Goal: Transaction & Acquisition: Book appointment/travel/reservation

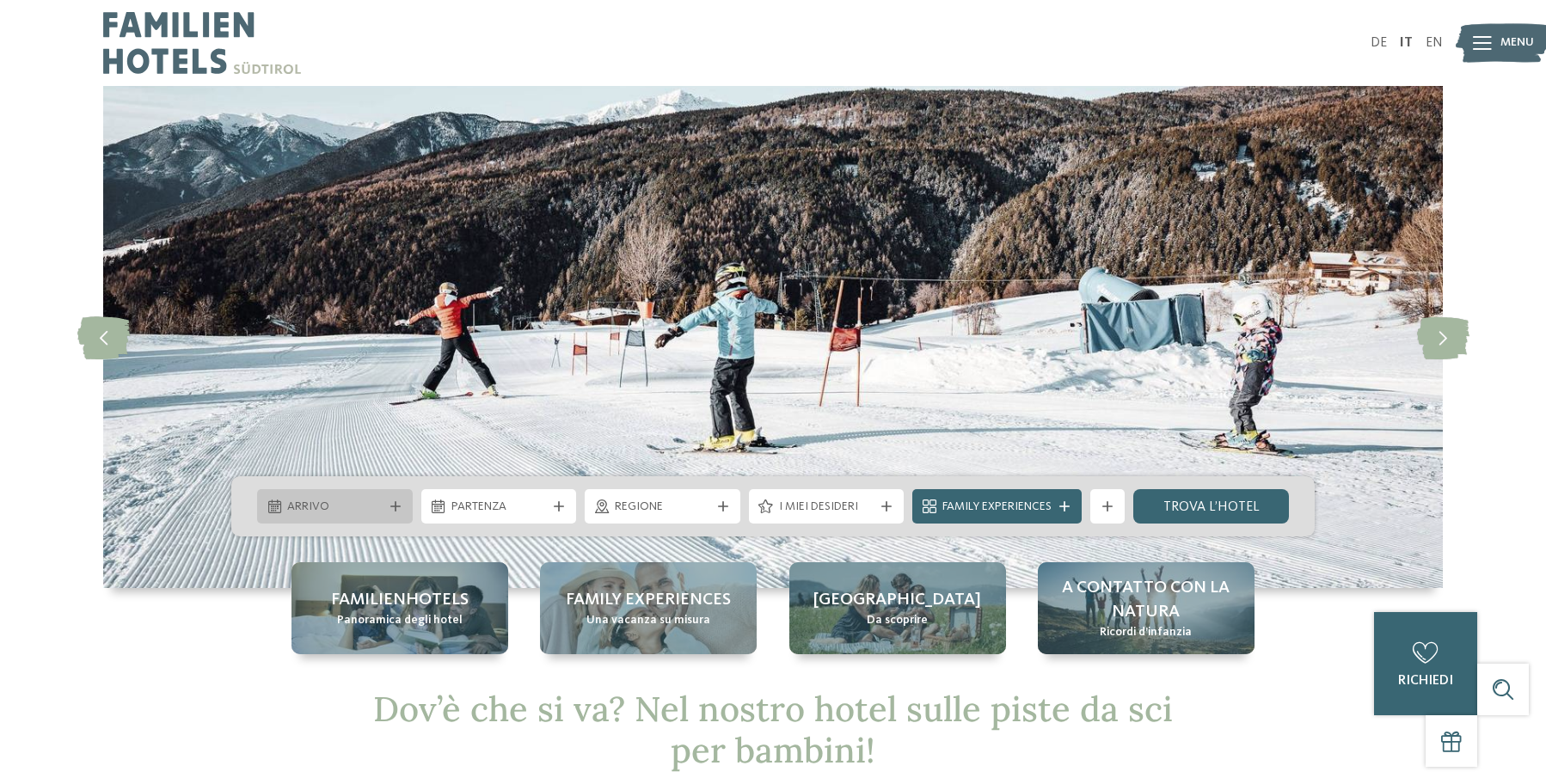
click at [392, 510] on icon at bounding box center [396, 507] width 11 height 11
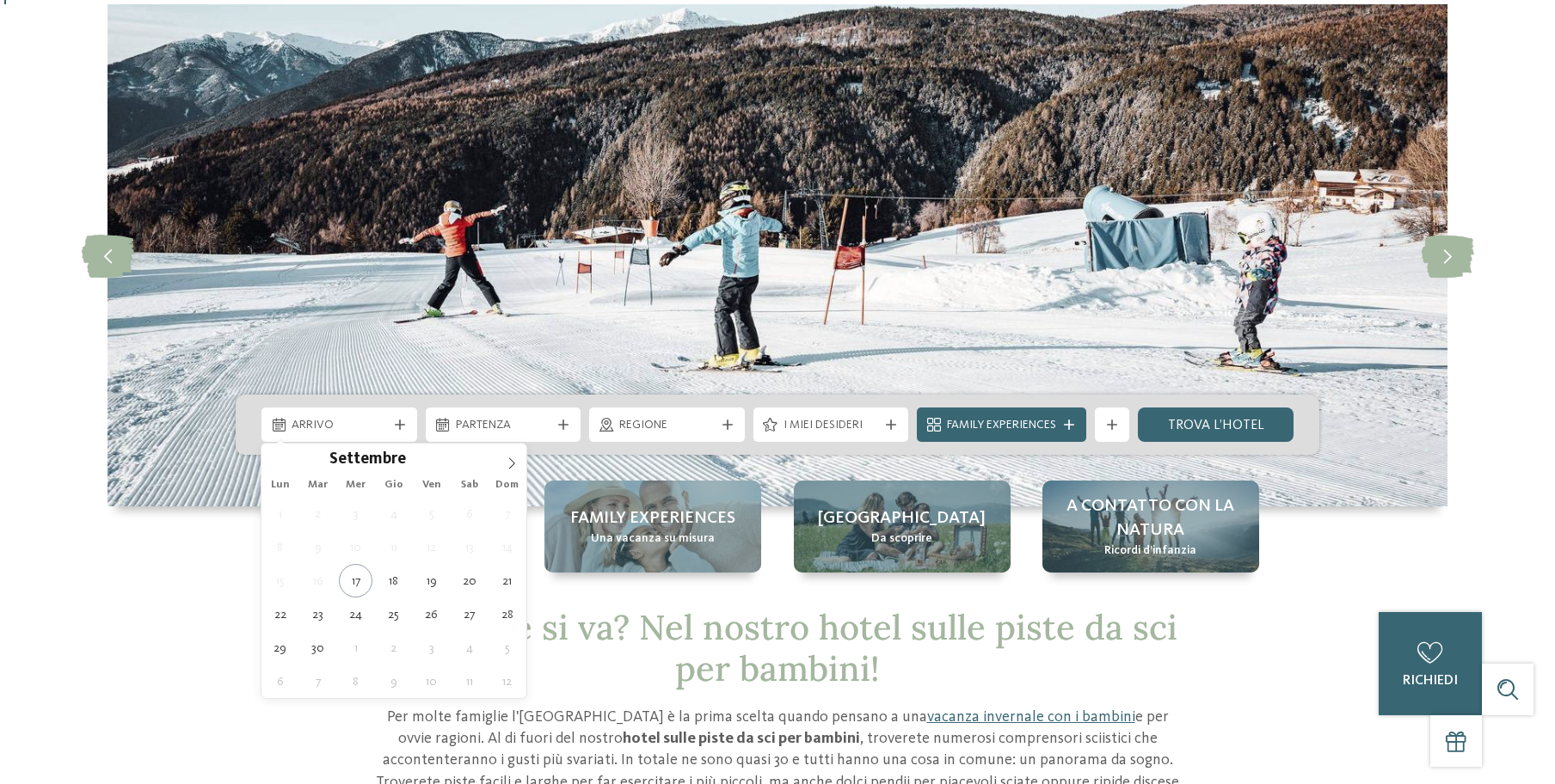
scroll to position [87, 0]
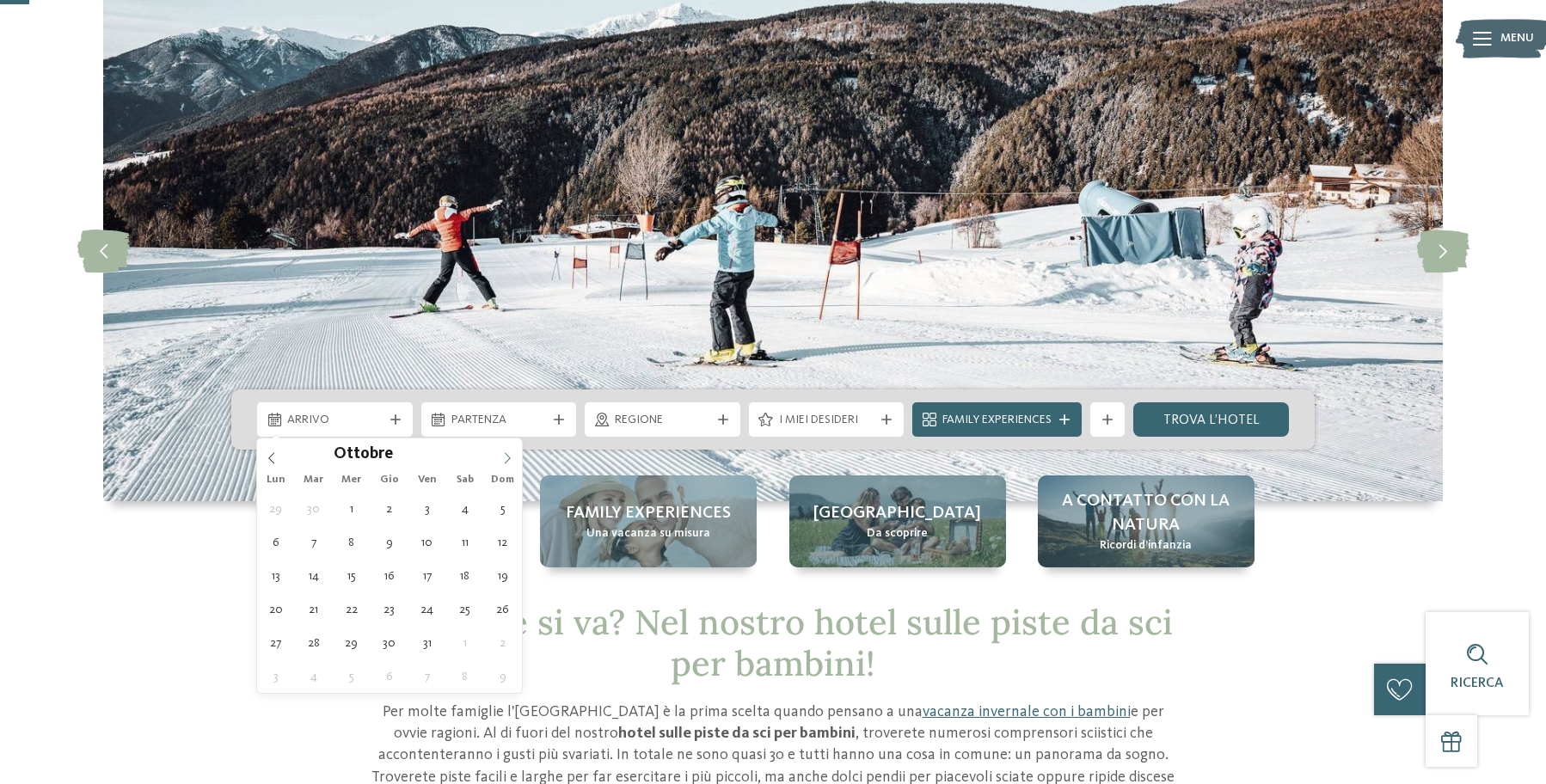
click at [510, 460] on icon at bounding box center [508, 458] width 12 height 12
type div "27.12.2025"
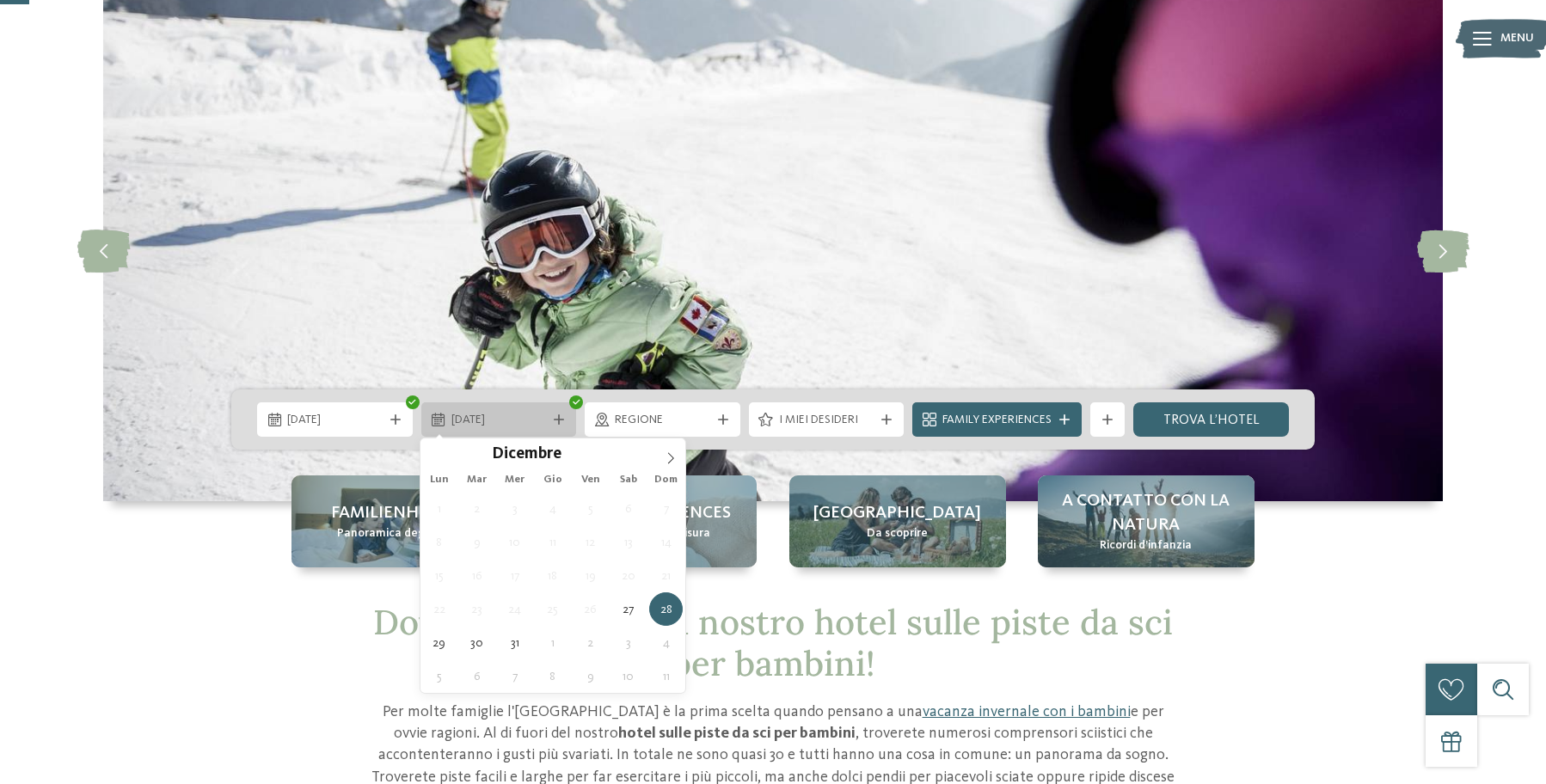
click at [528, 420] on span "28.12.2025" at bounding box center [499, 420] width 96 height 17
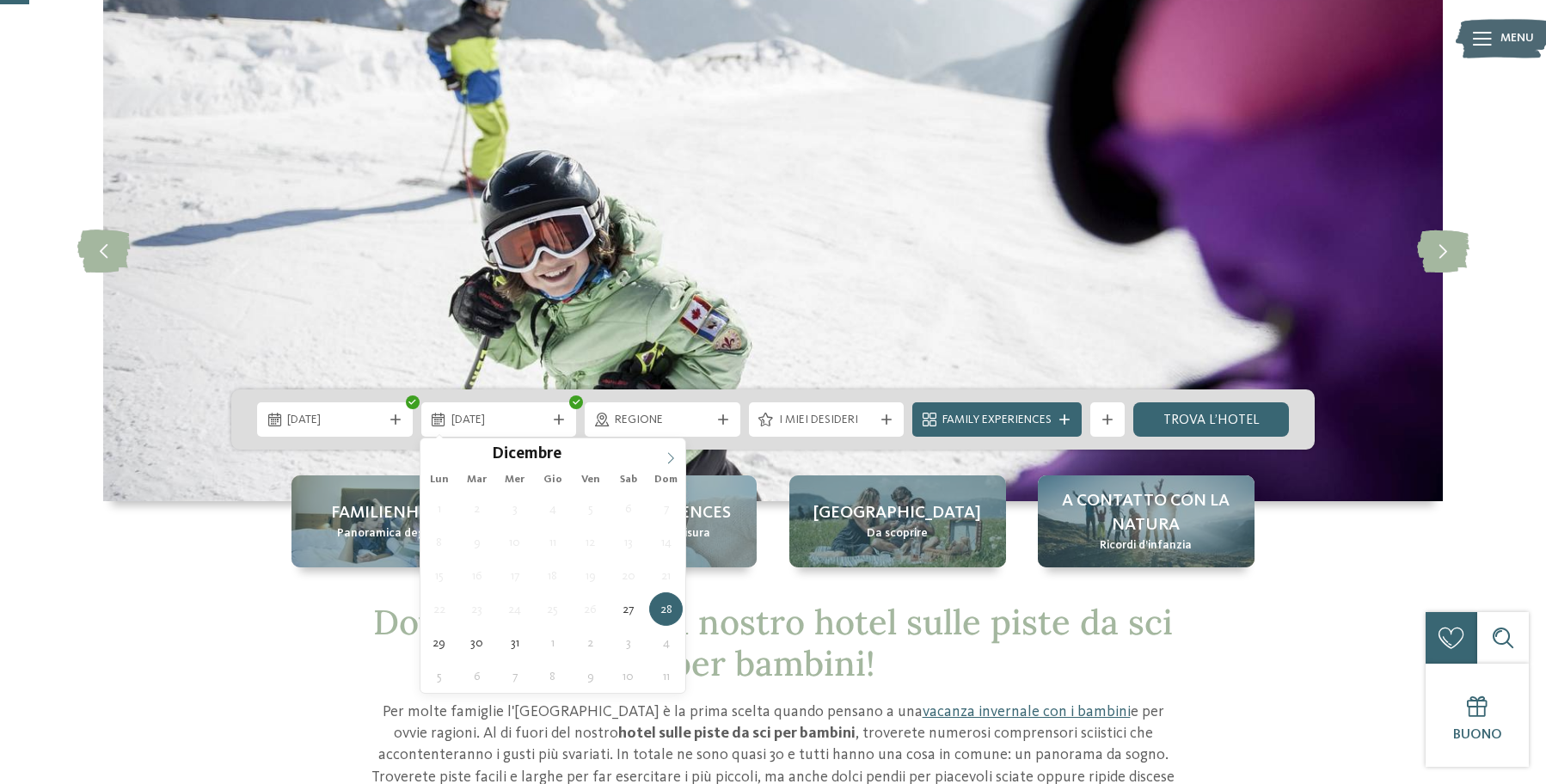
type input "****"
click at [670, 454] on icon at bounding box center [671, 458] width 12 height 12
type div "03.01.2026"
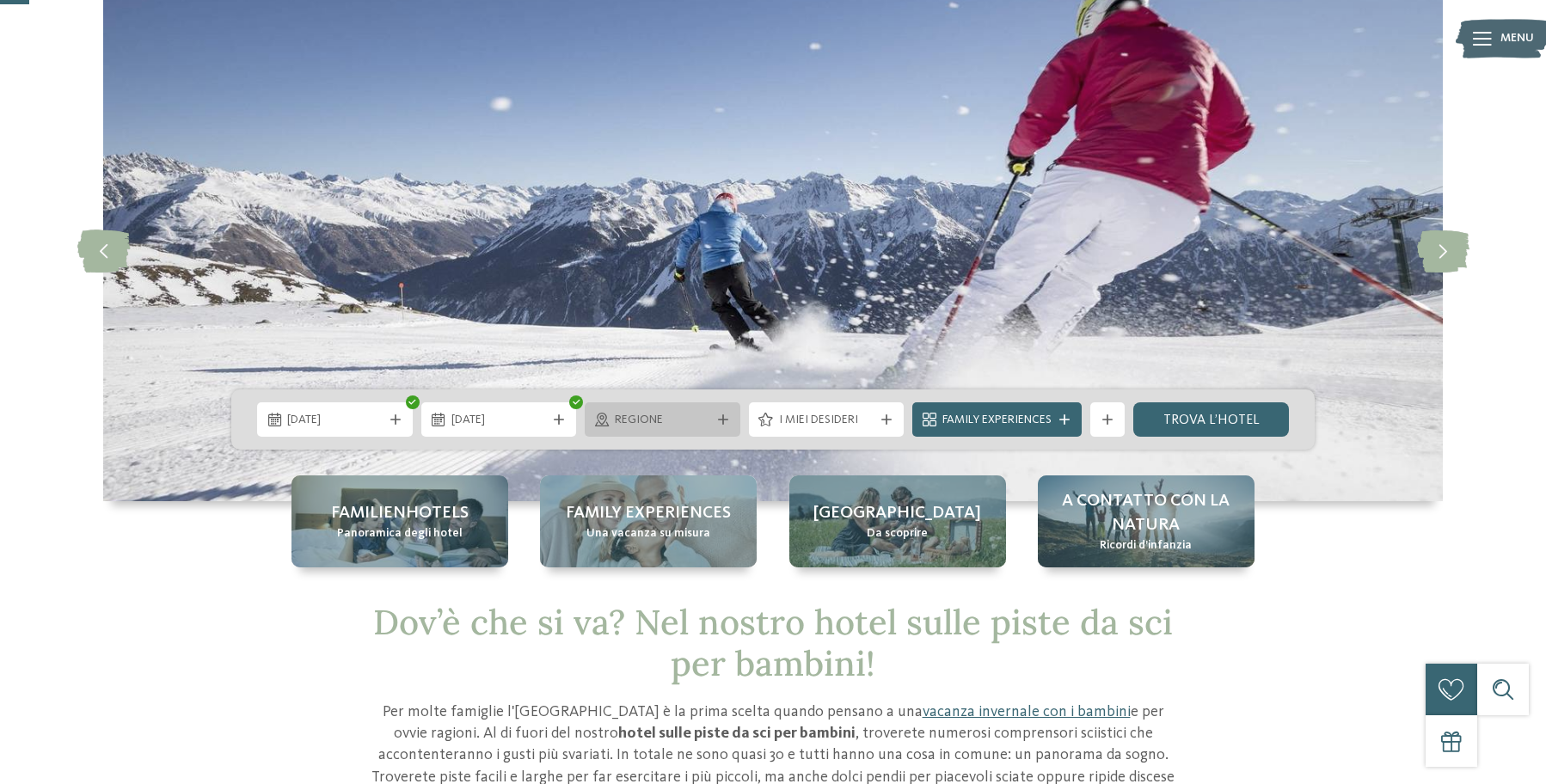
click at [699, 423] on span "Regione" at bounding box center [662, 420] width 96 height 17
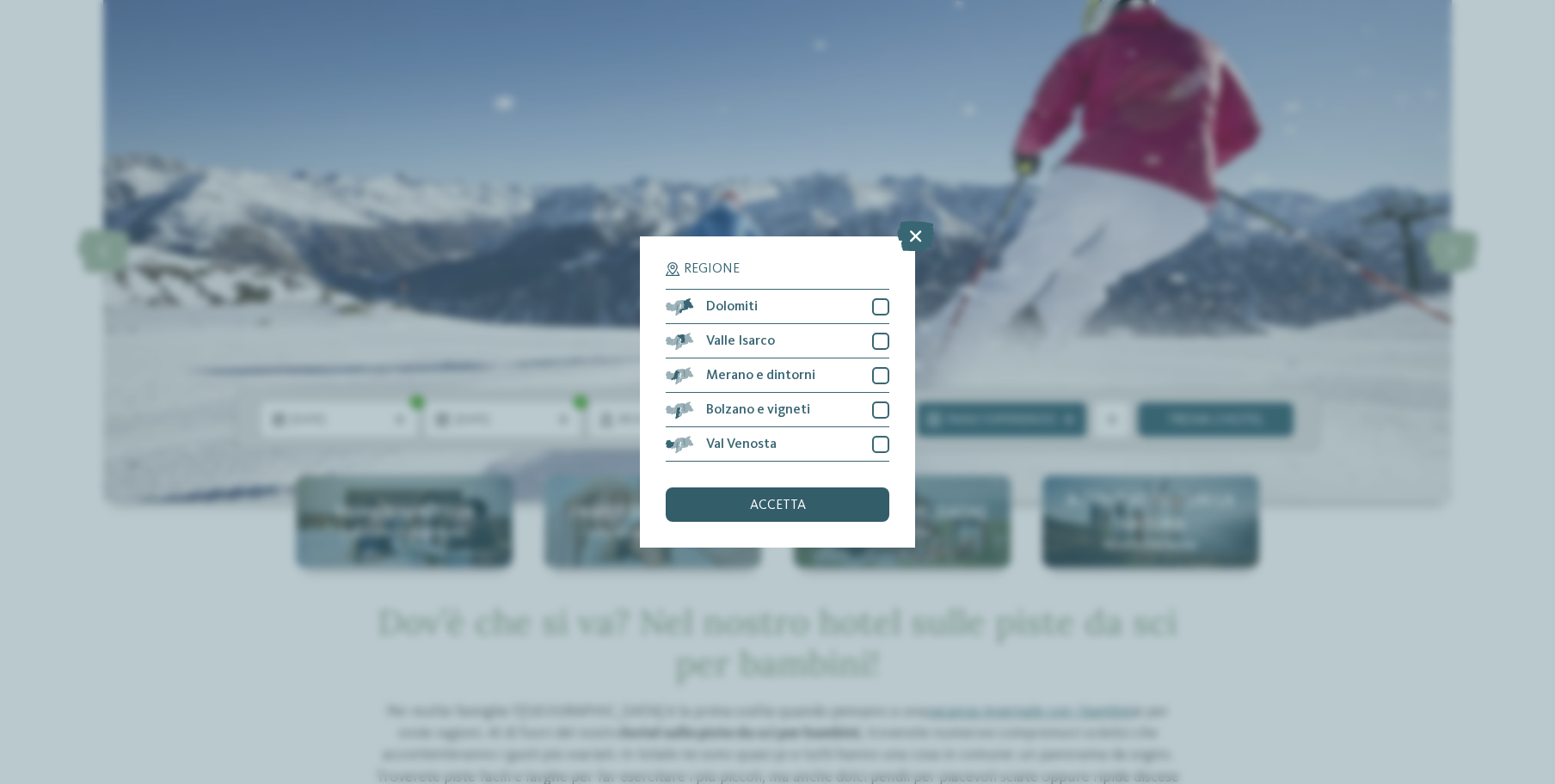
click at [792, 499] on span "accetta" at bounding box center [778, 505] width 56 height 13
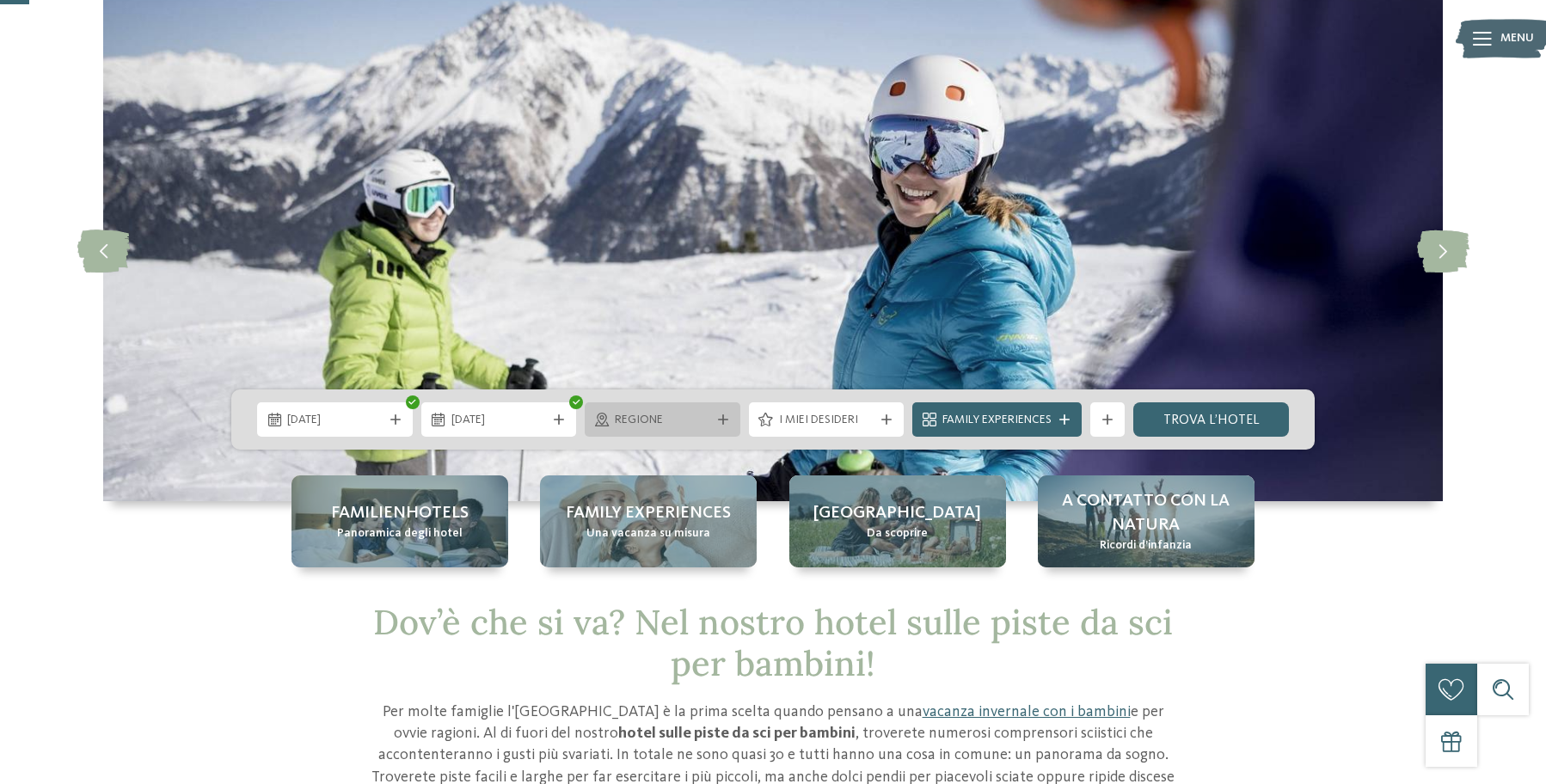
click at [649, 424] on span "Regione" at bounding box center [662, 420] width 96 height 17
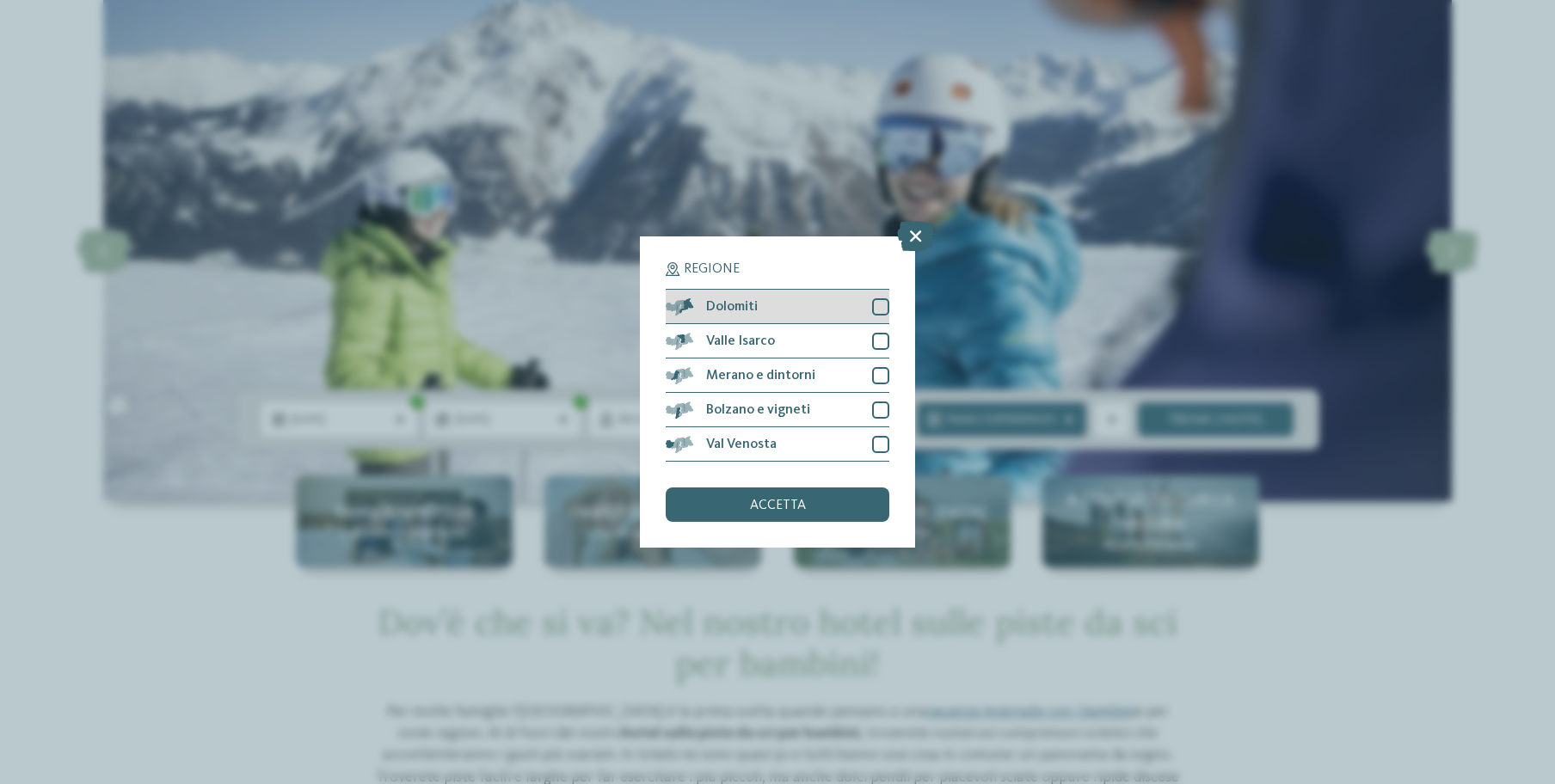
click at [878, 298] on div at bounding box center [880, 306] width 17 height 17
click at [879, 324] on div "Valle Isarco" at bounding box center [778, 341] width 224 height 35
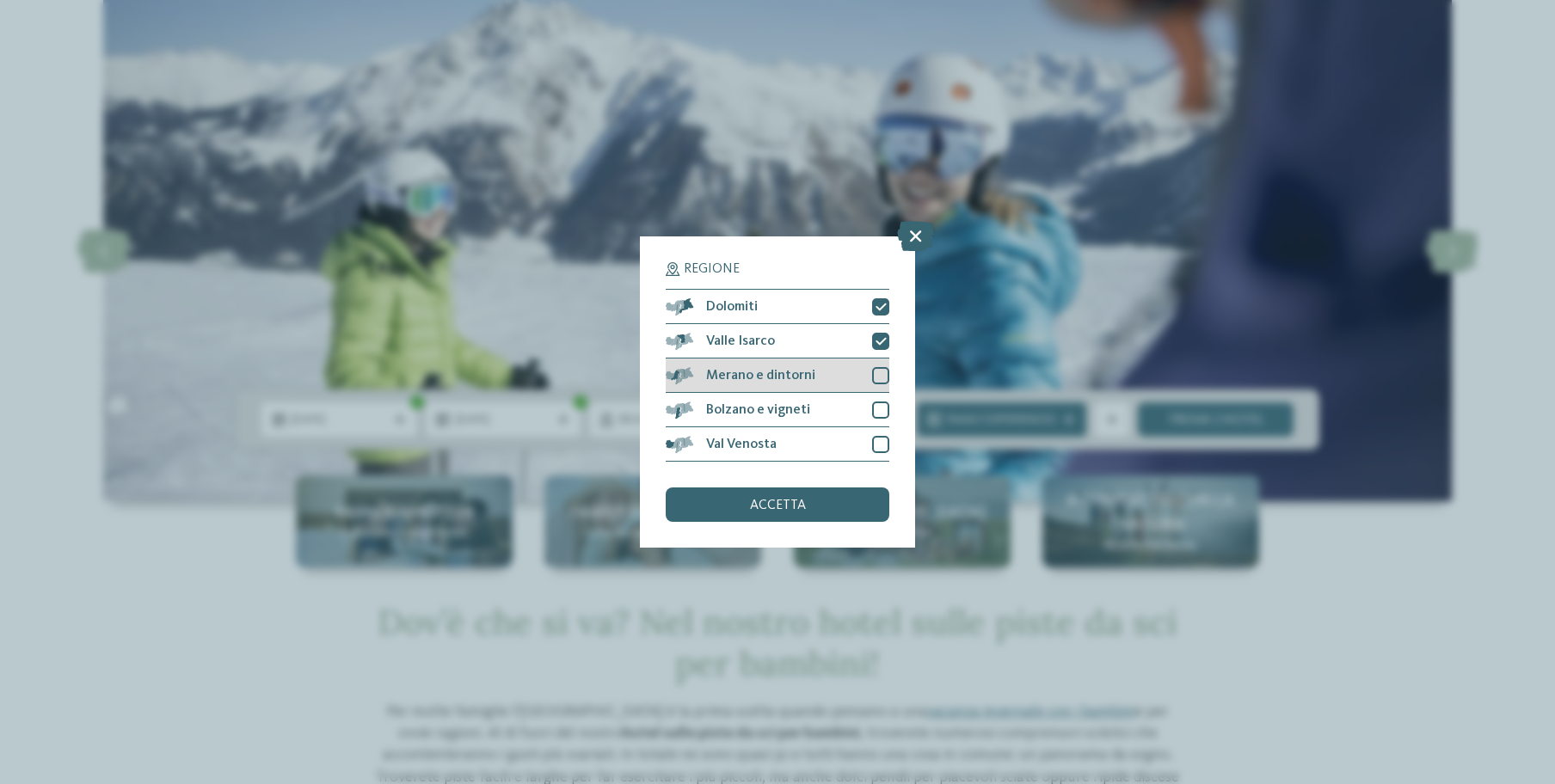
click at [877, 368] on div at bounding box center [880, 376] width 17 height 17
click at [877, 401] on div at bounding box center [880, 409] width 17 height 17
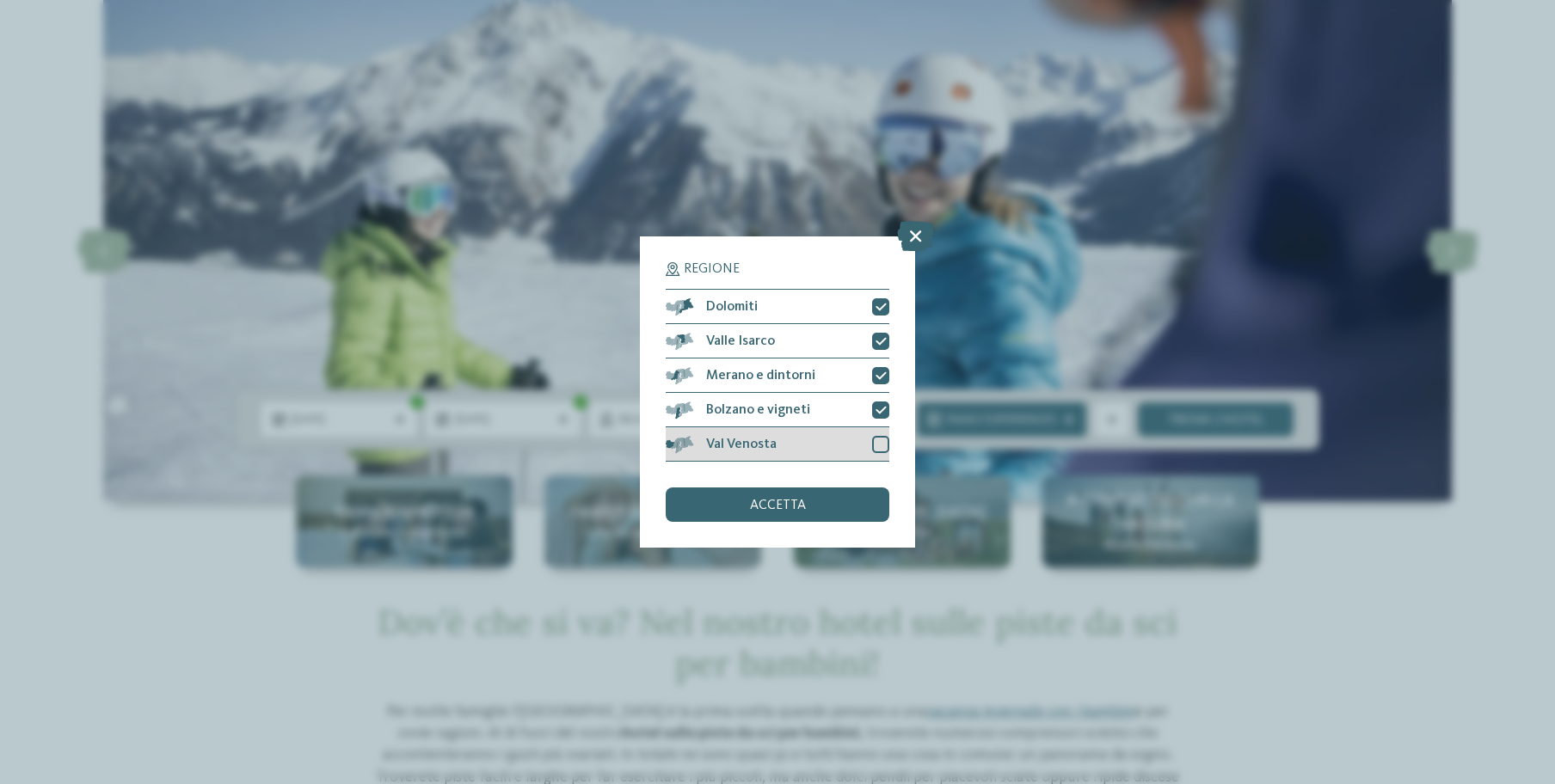
click at [877, 427] on div "Val Venosta" at bounding box center [778, 444] width 224 height 35
click at [832, 487] on div "accetta" at bounding box center [778, 504] width 224 height 35
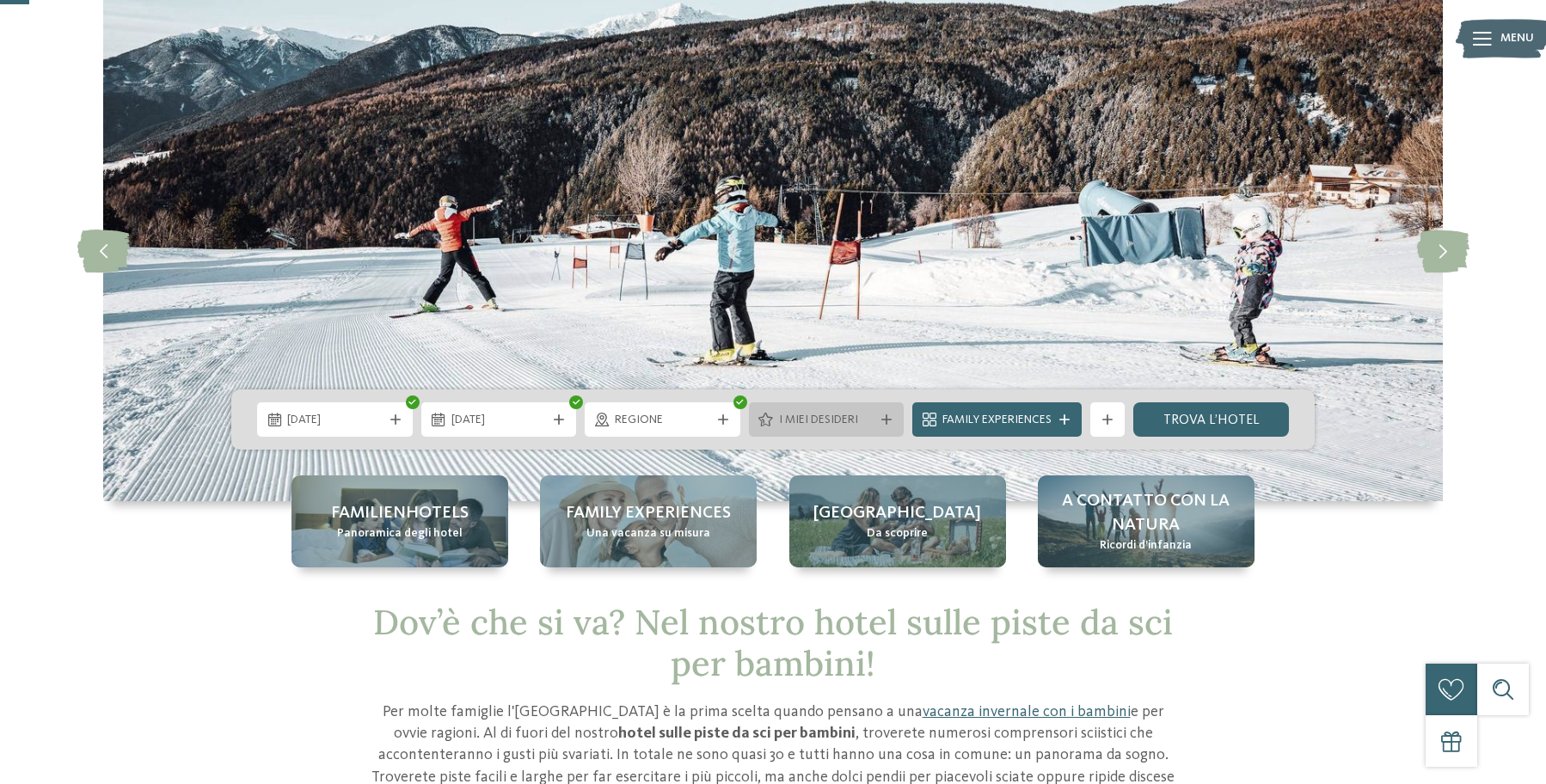
click at [860, 425] on span "I miei desideri" at bounding box center [827, 420] width 96 height 17
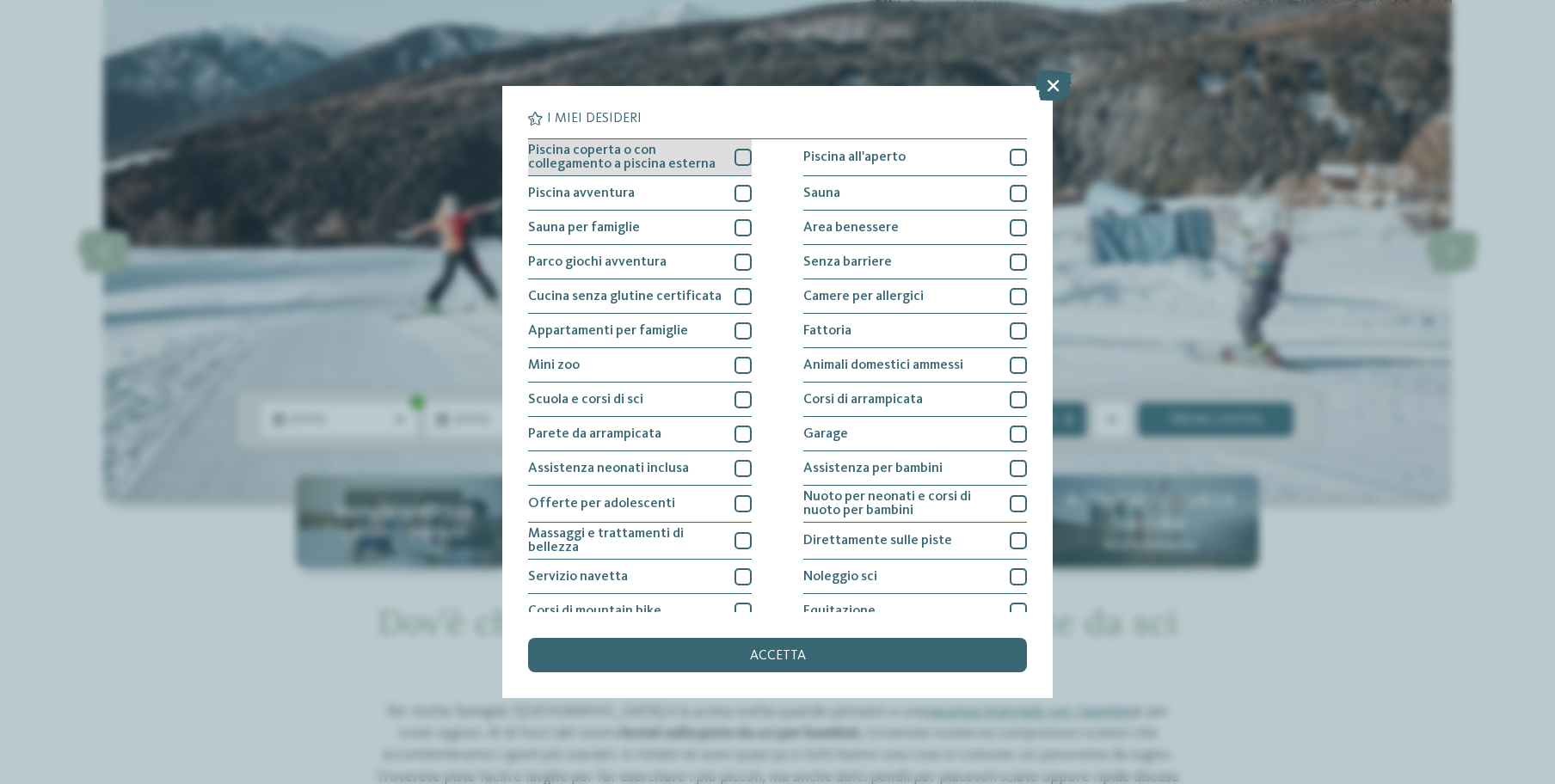
click at [724, 162] on div "Piscina coperta o con collegamento a piscina esterna" at bounding box center [640, 158] width 224 height 37
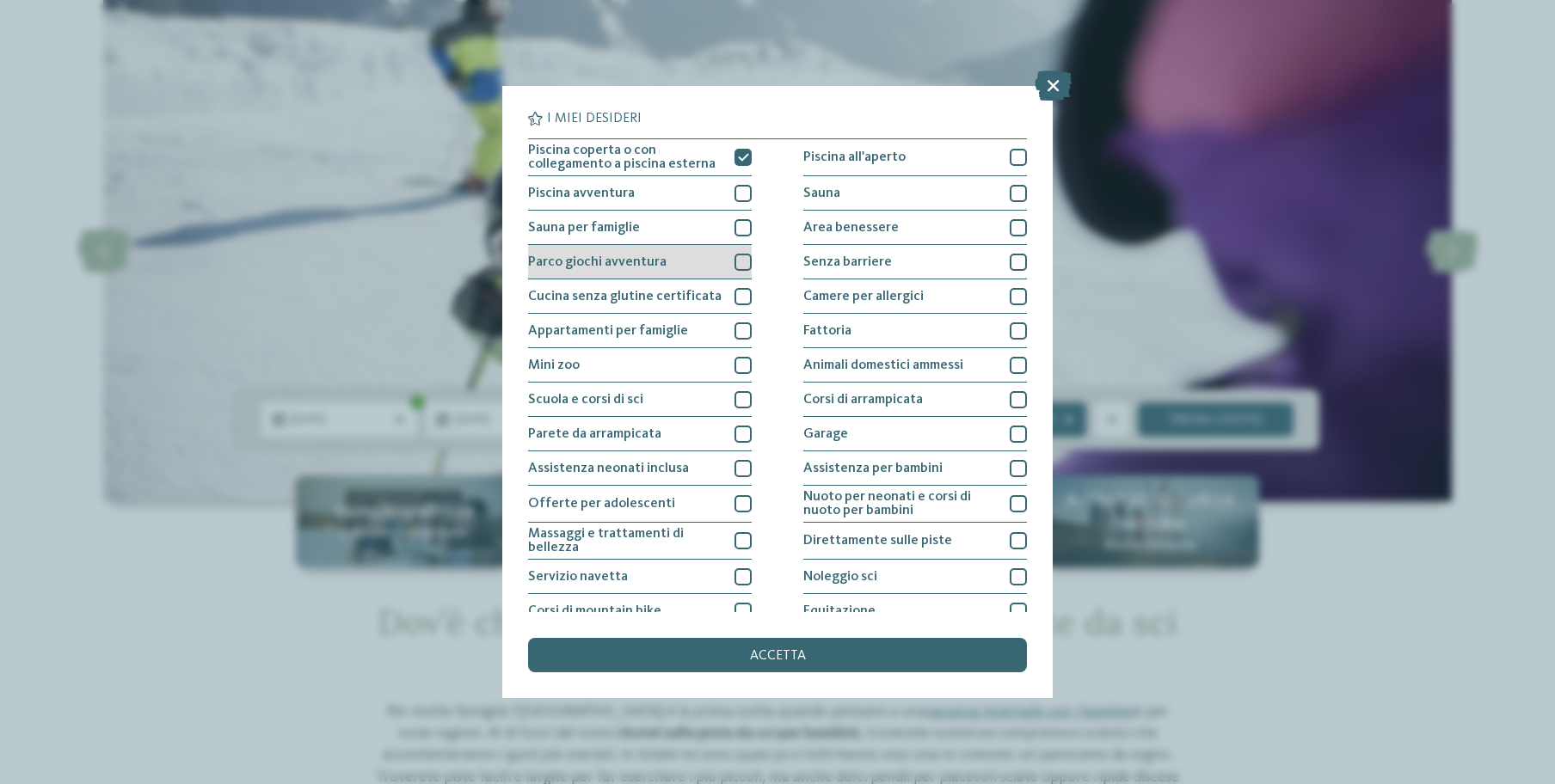
scroll to position [21, 0]
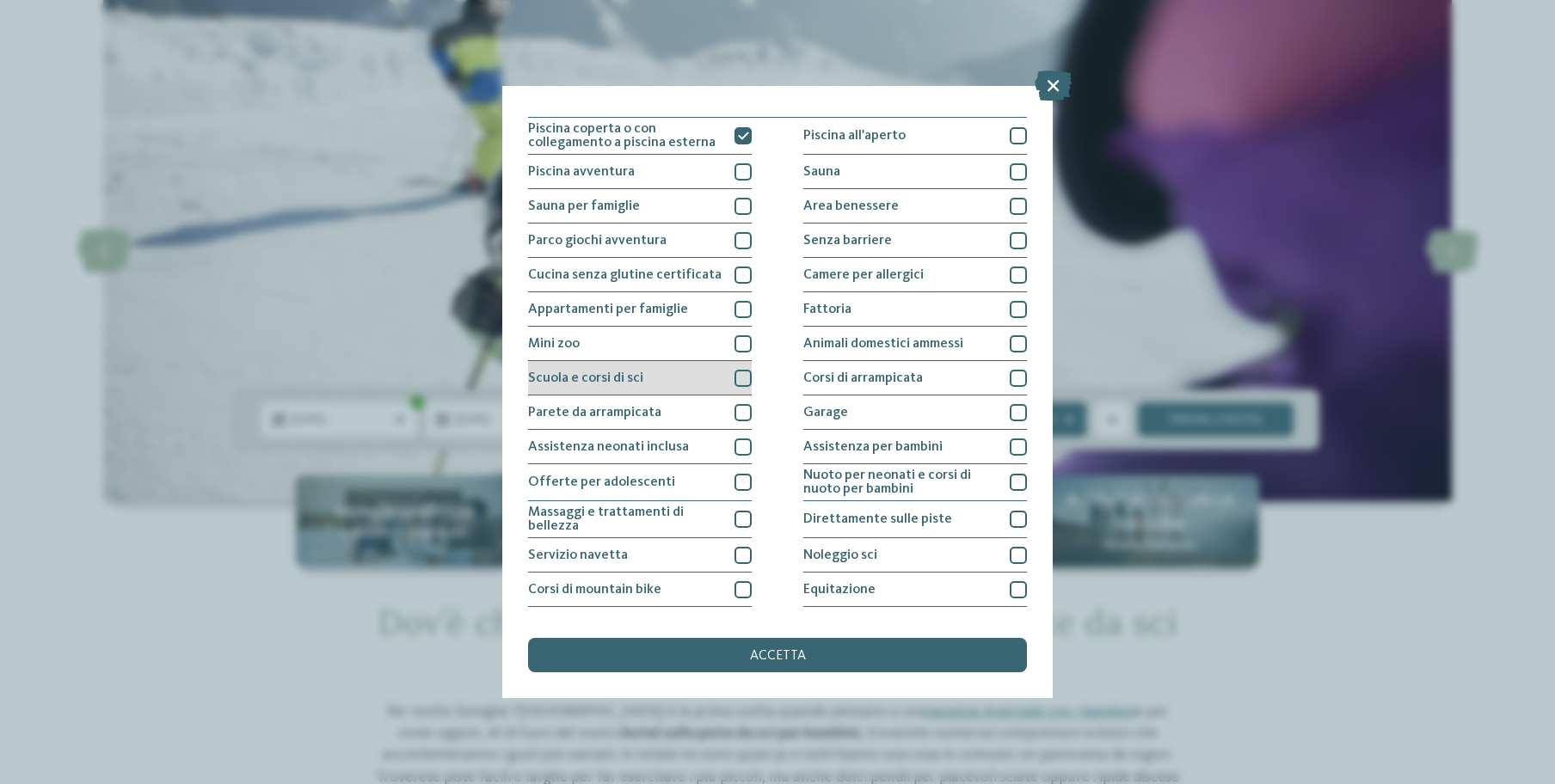
click at [712, 379] on div "Scuola e corsi di sci" at bounding box center [640, 378] width 224 height 35
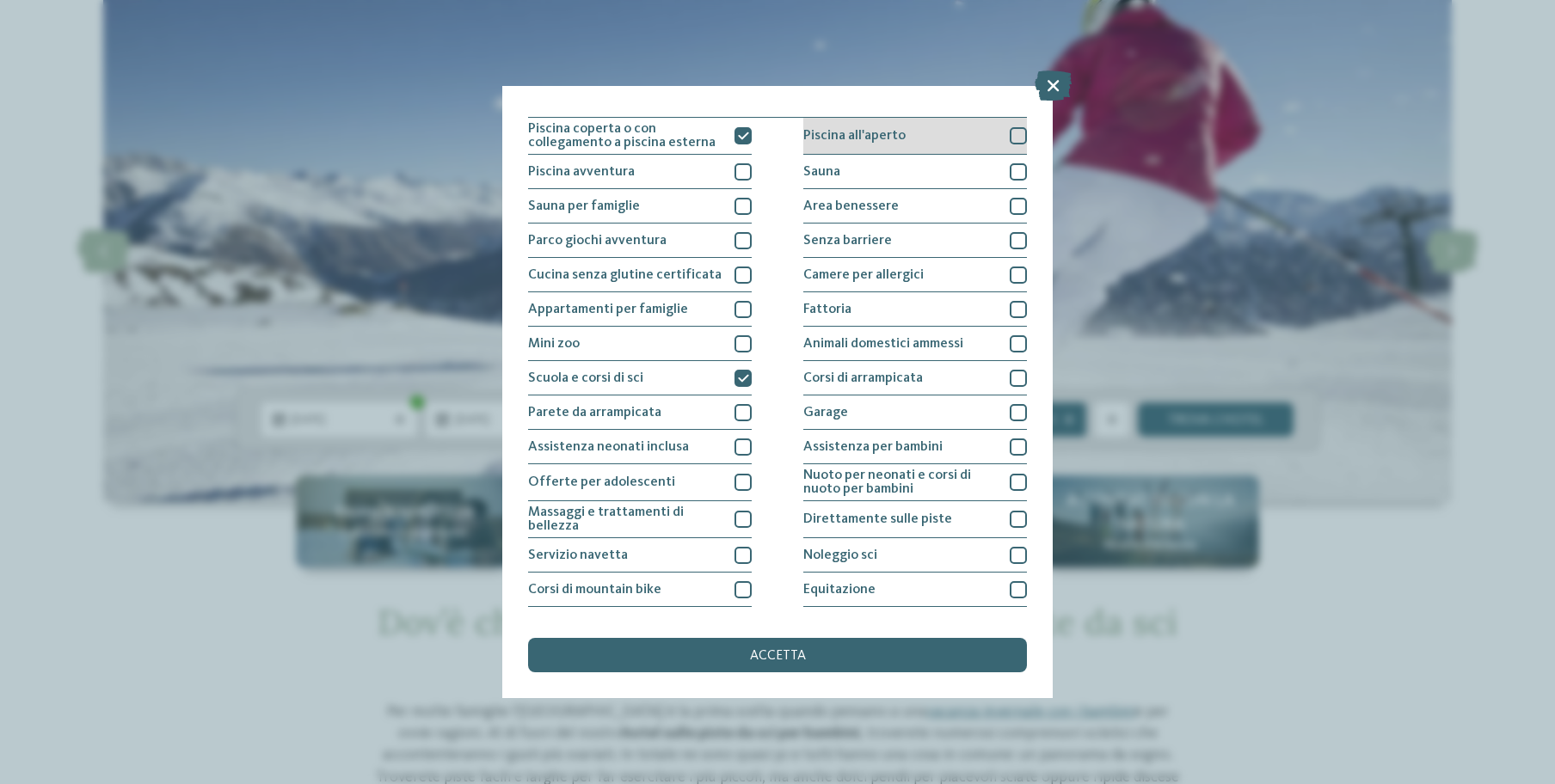
click at [914, 132] on div "Piscina all'aperto" at bounding box center [916, 137] width 224 height 37
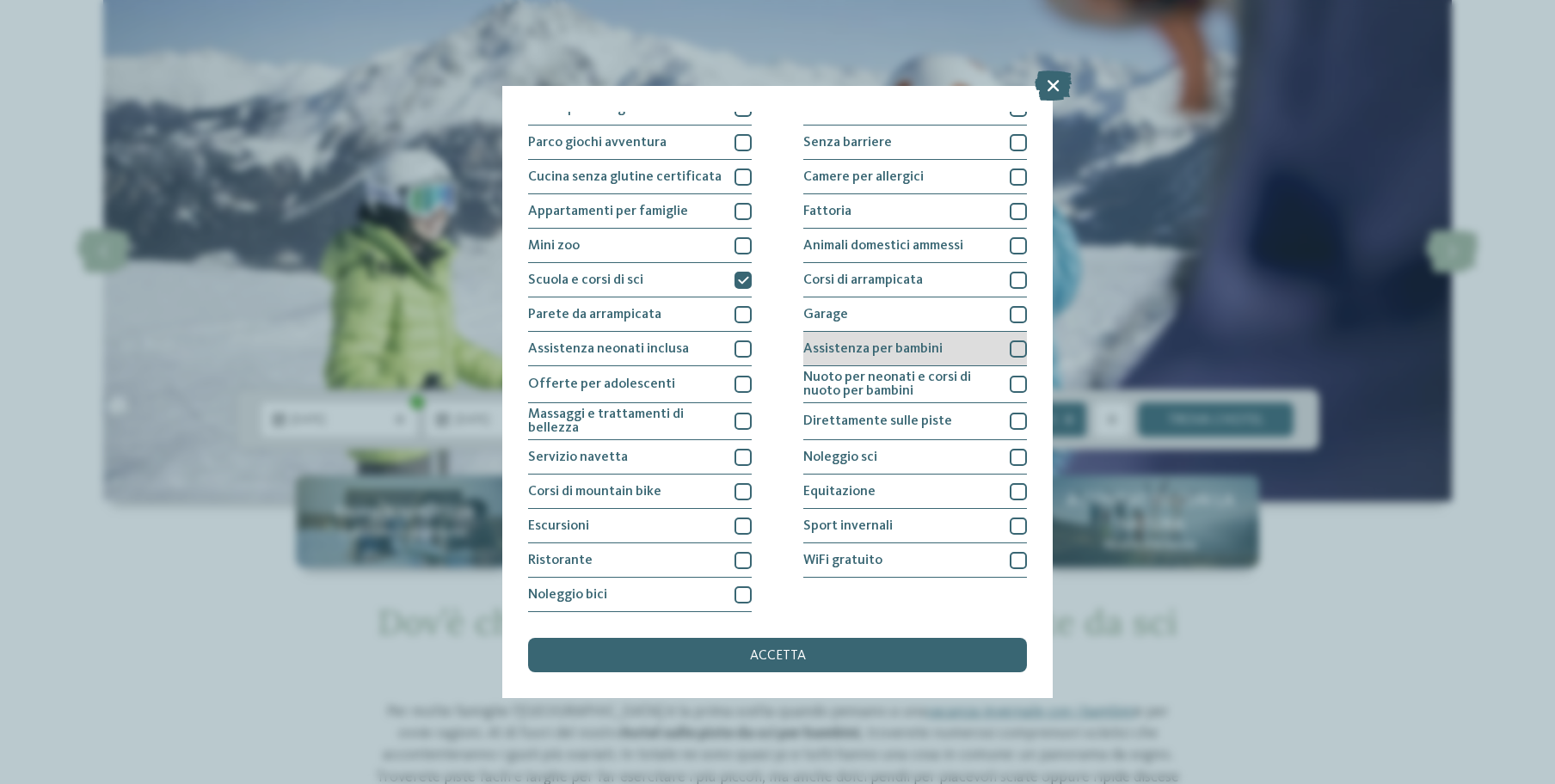
scroll to position [211, 0]
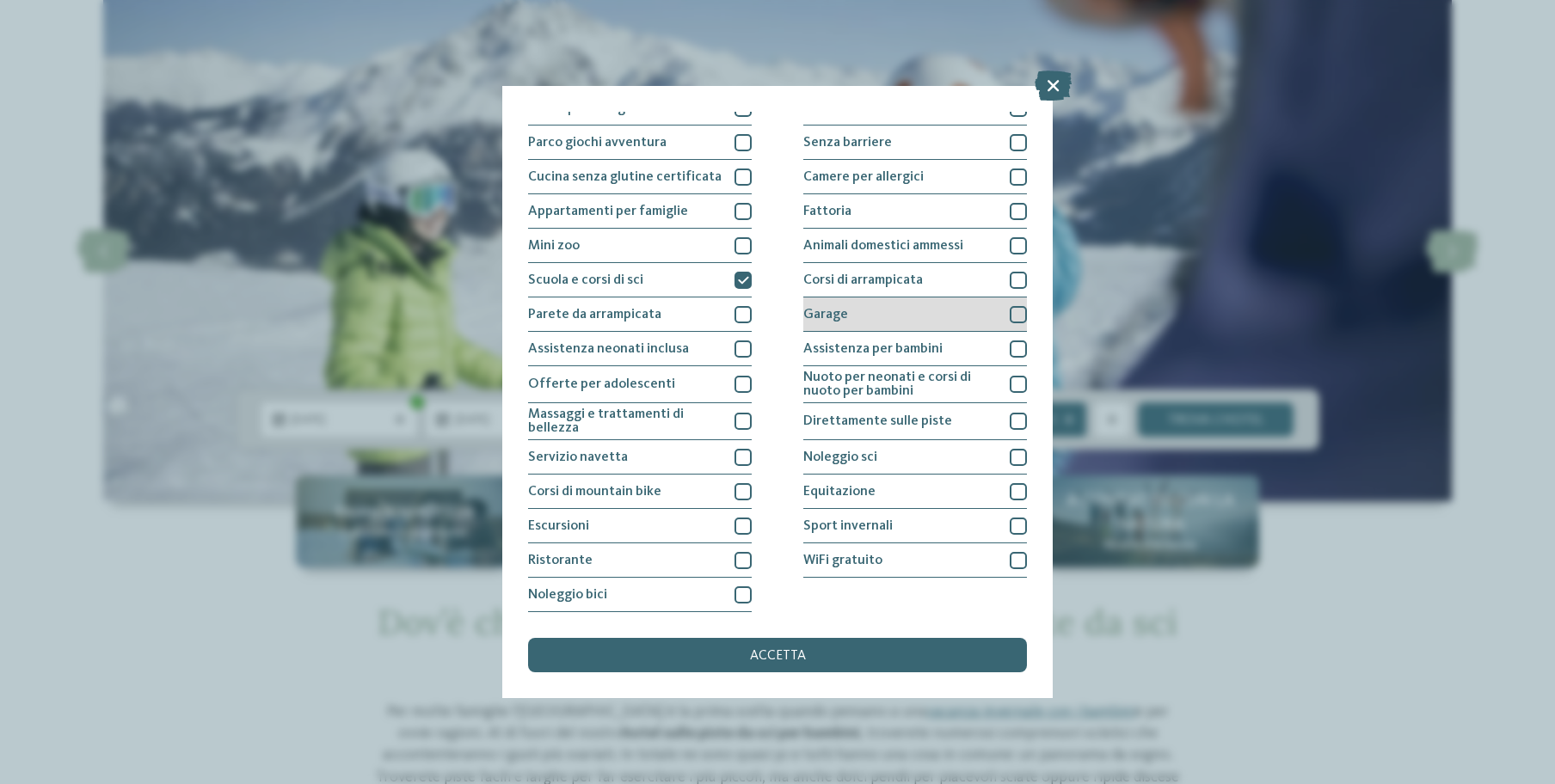
click at [894, 297] on div "Garage" at bounding box center [916, 314] width 224 height 35
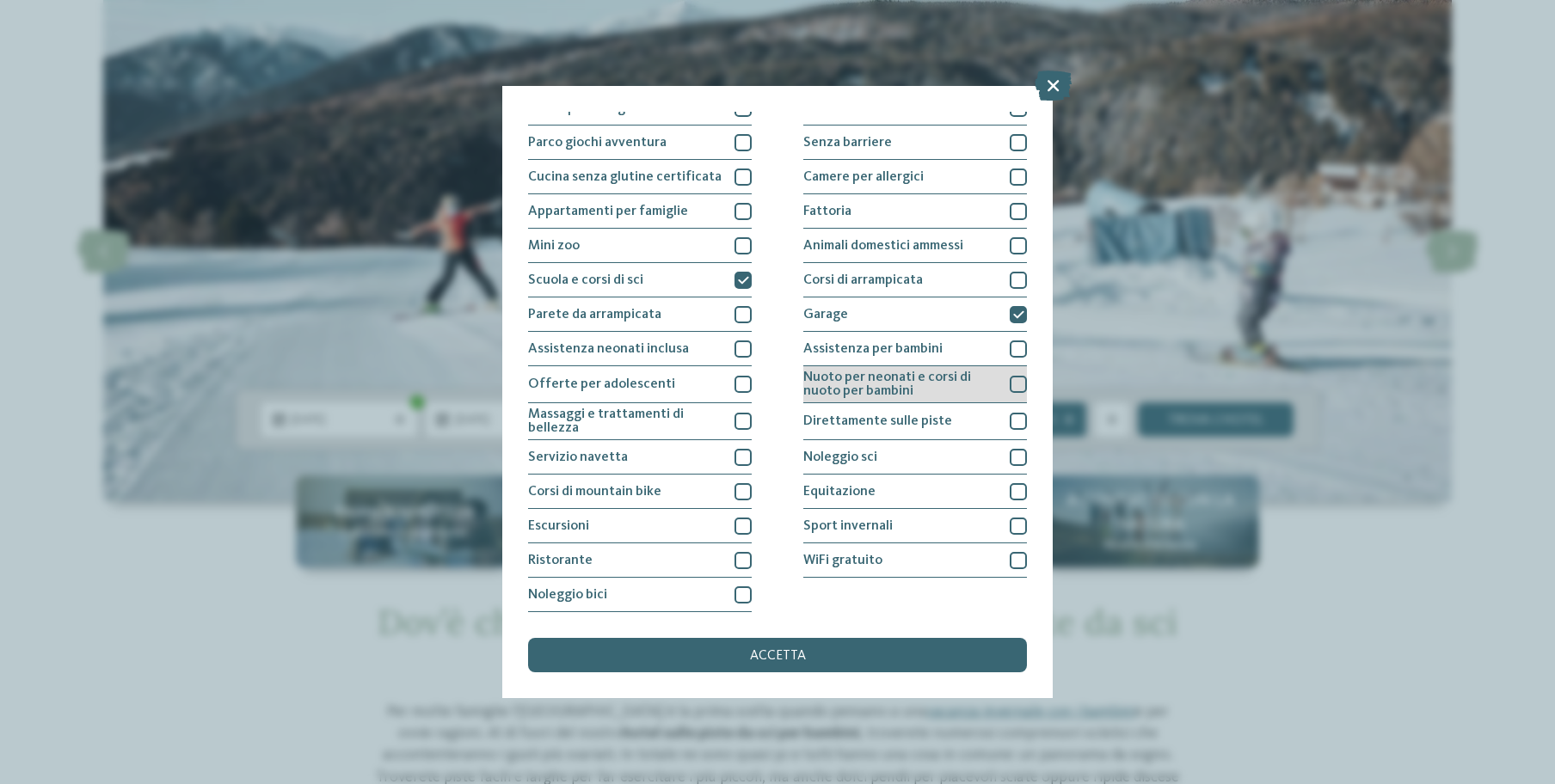
scroll to position [259, 0]
click at [890, 415] on span "Direttamente sulle piste" at bounding box center [878, 421] width 149 height 13
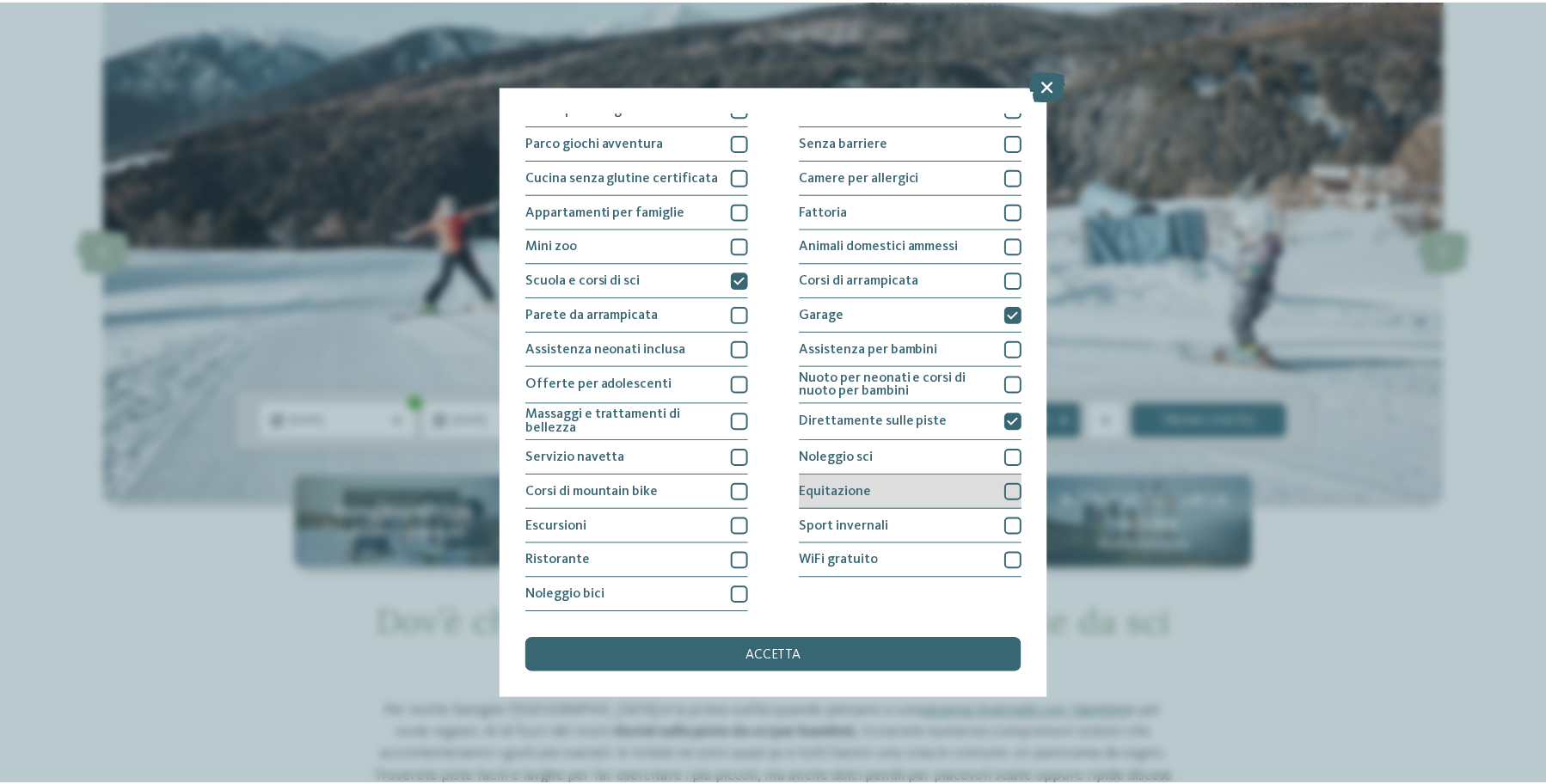
scroll to position [291, 0]
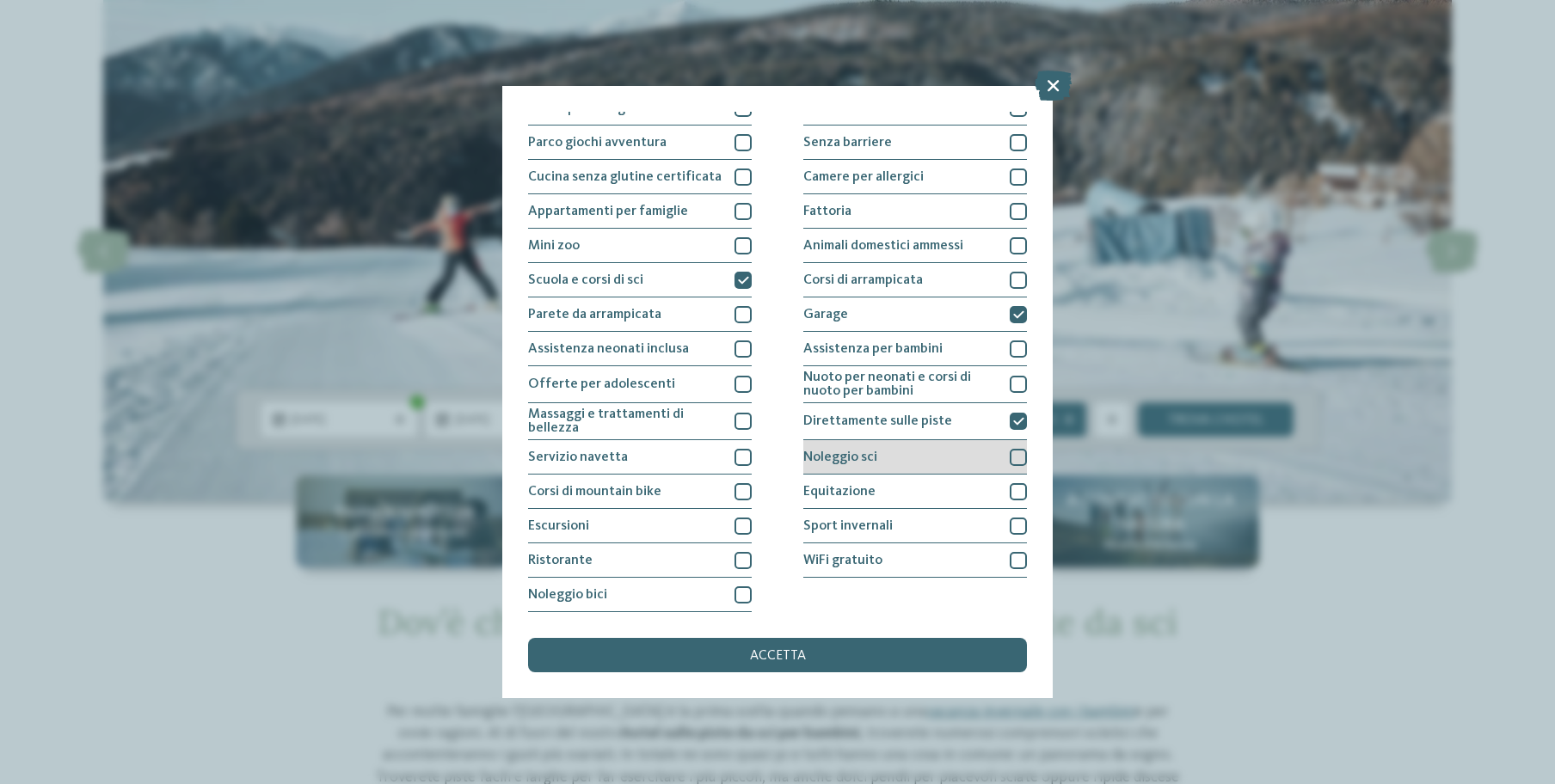
click at [866, 450] on span "Noleggio sci" at bounding box center [840, 456] width 74 height 13
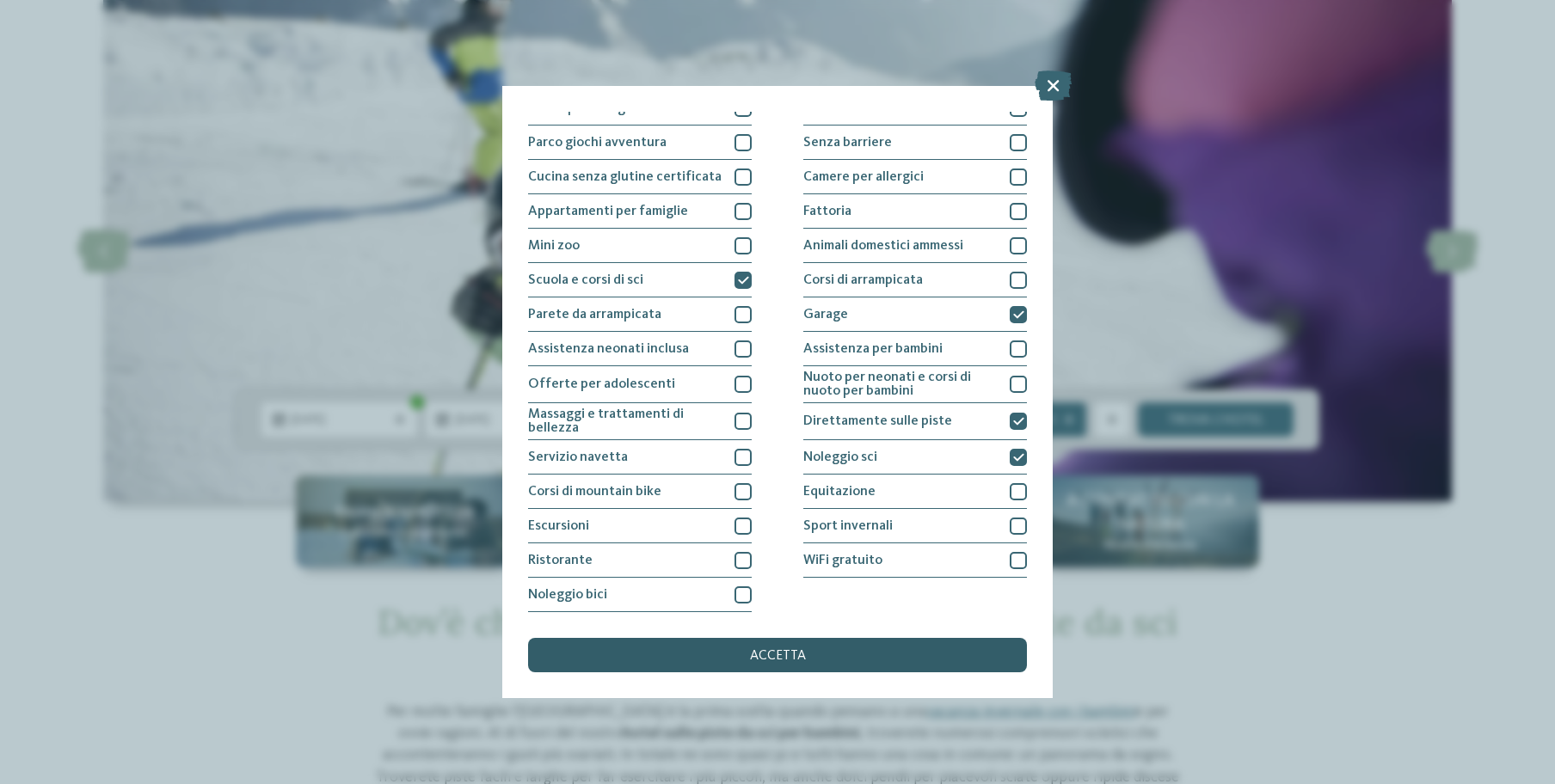
click at [827, 638] on div "accetta" at bounding box center [778, 655] width 499 height 35
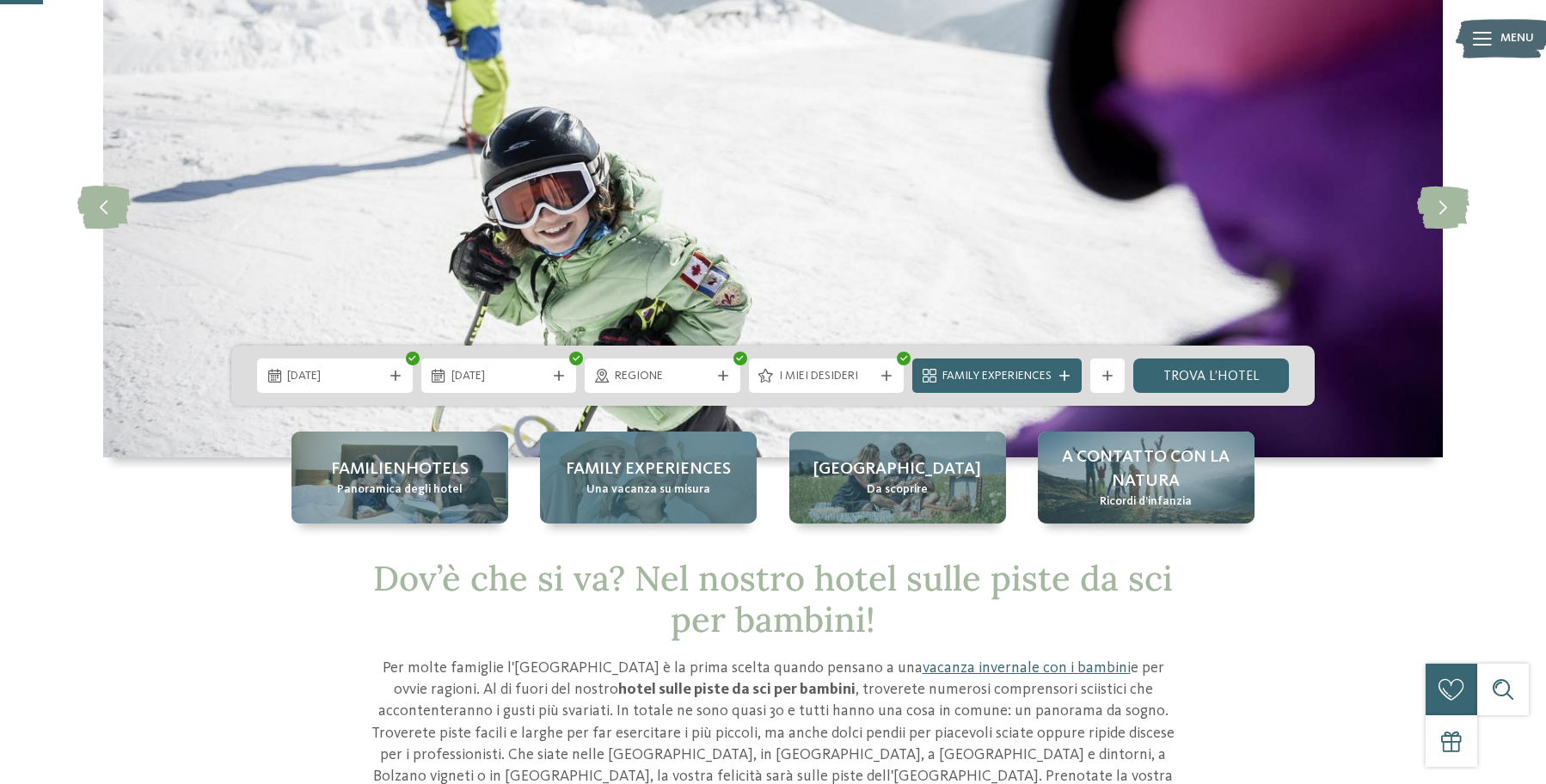
scroll to position [124, 0]
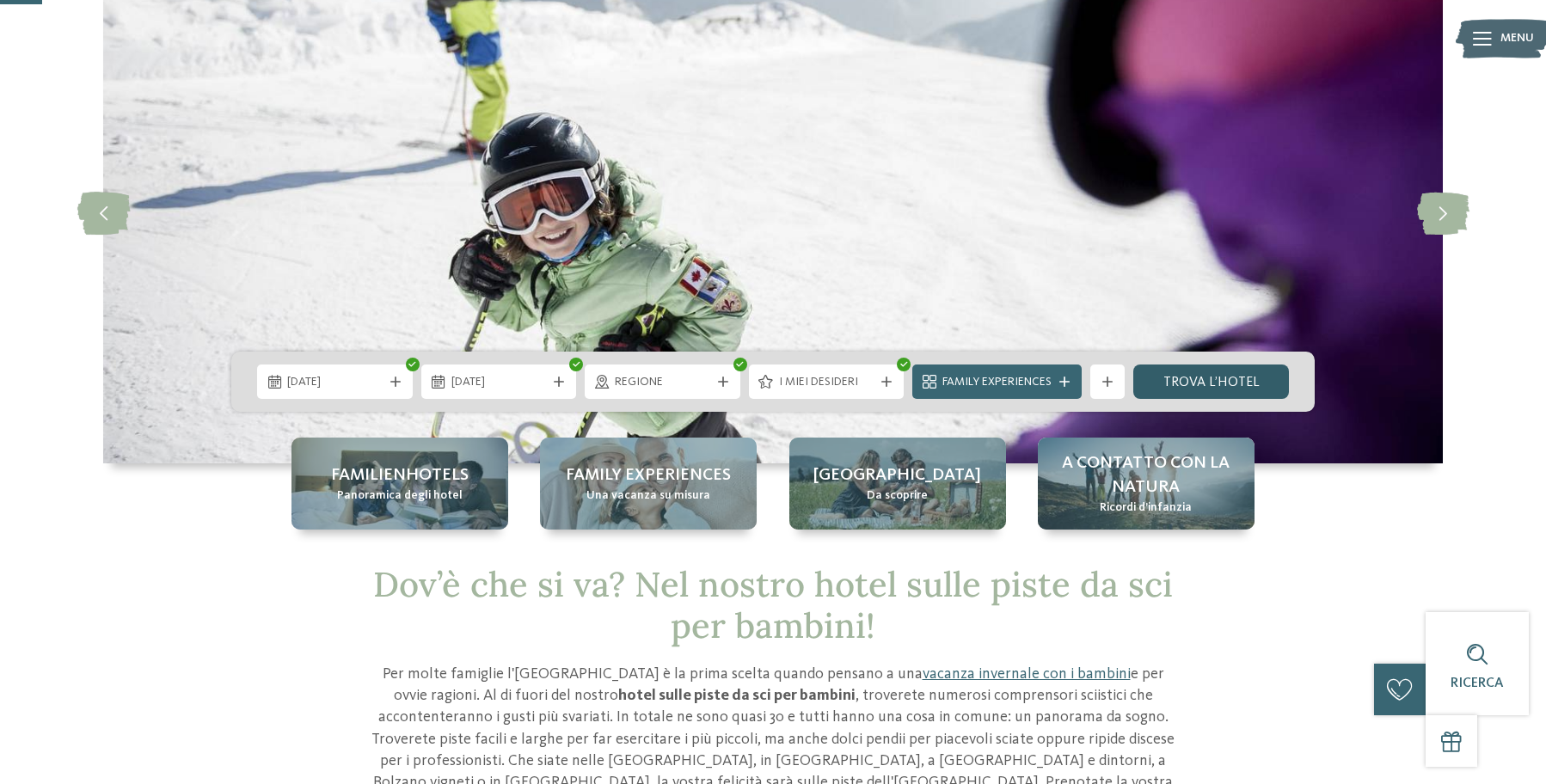
click at [1225, 382] on link "trova l’hotel" at bounding box center [1210, 382] width 155 height 35
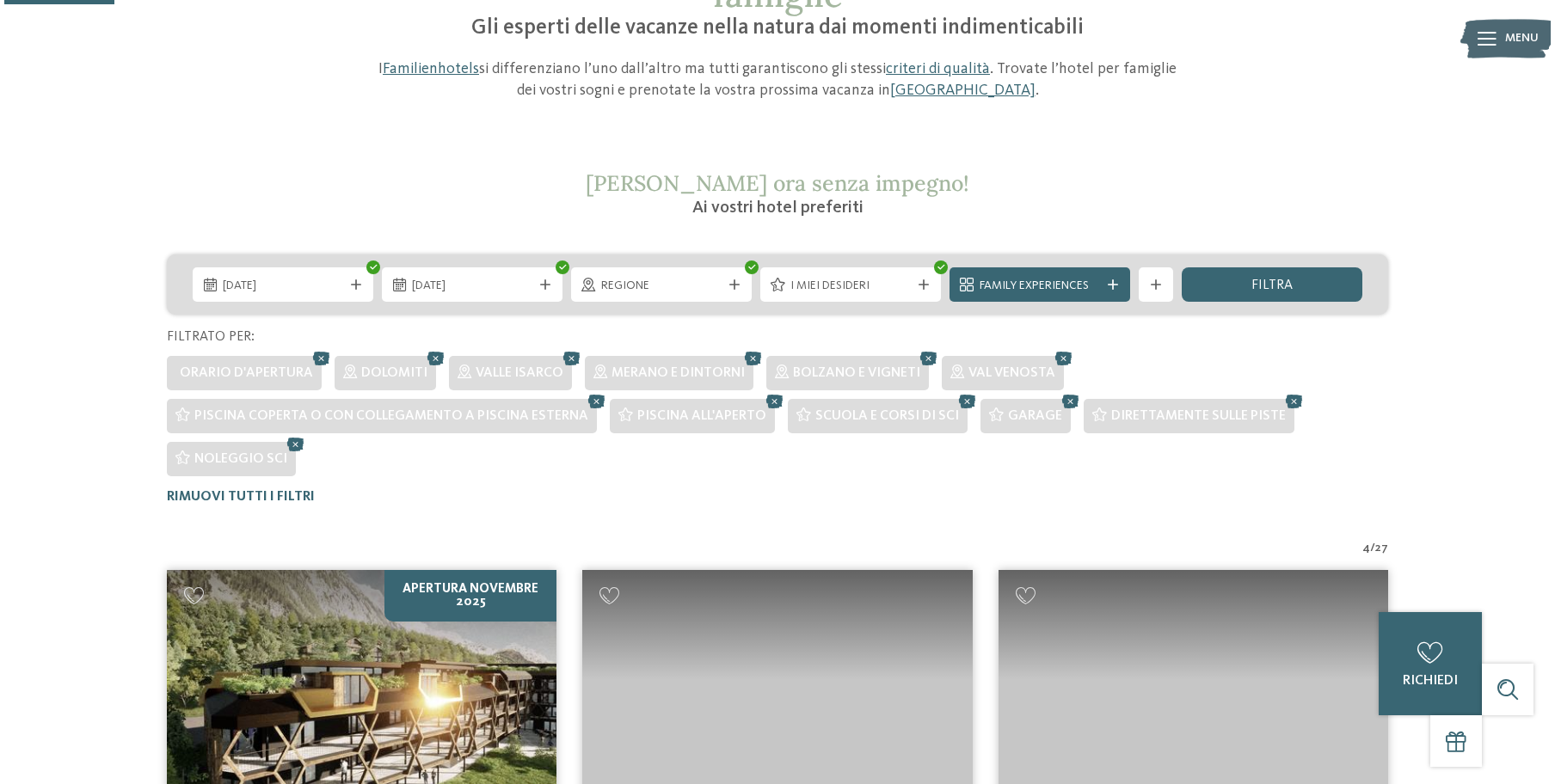
scroll to position [112, 0]
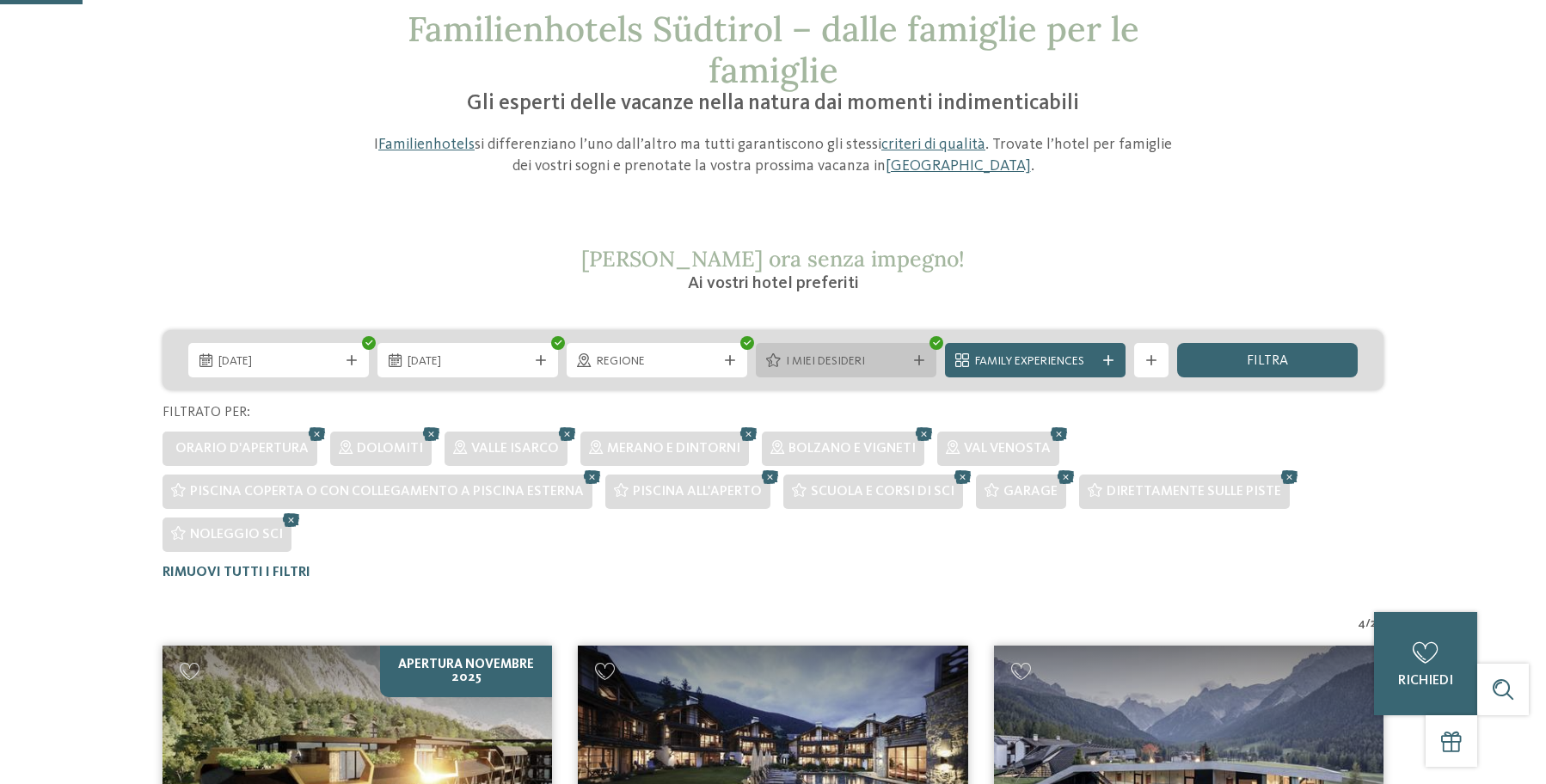
click at [887, 365] on span "I miei desideri" at bounding box center [846, 361] width 121 height 17
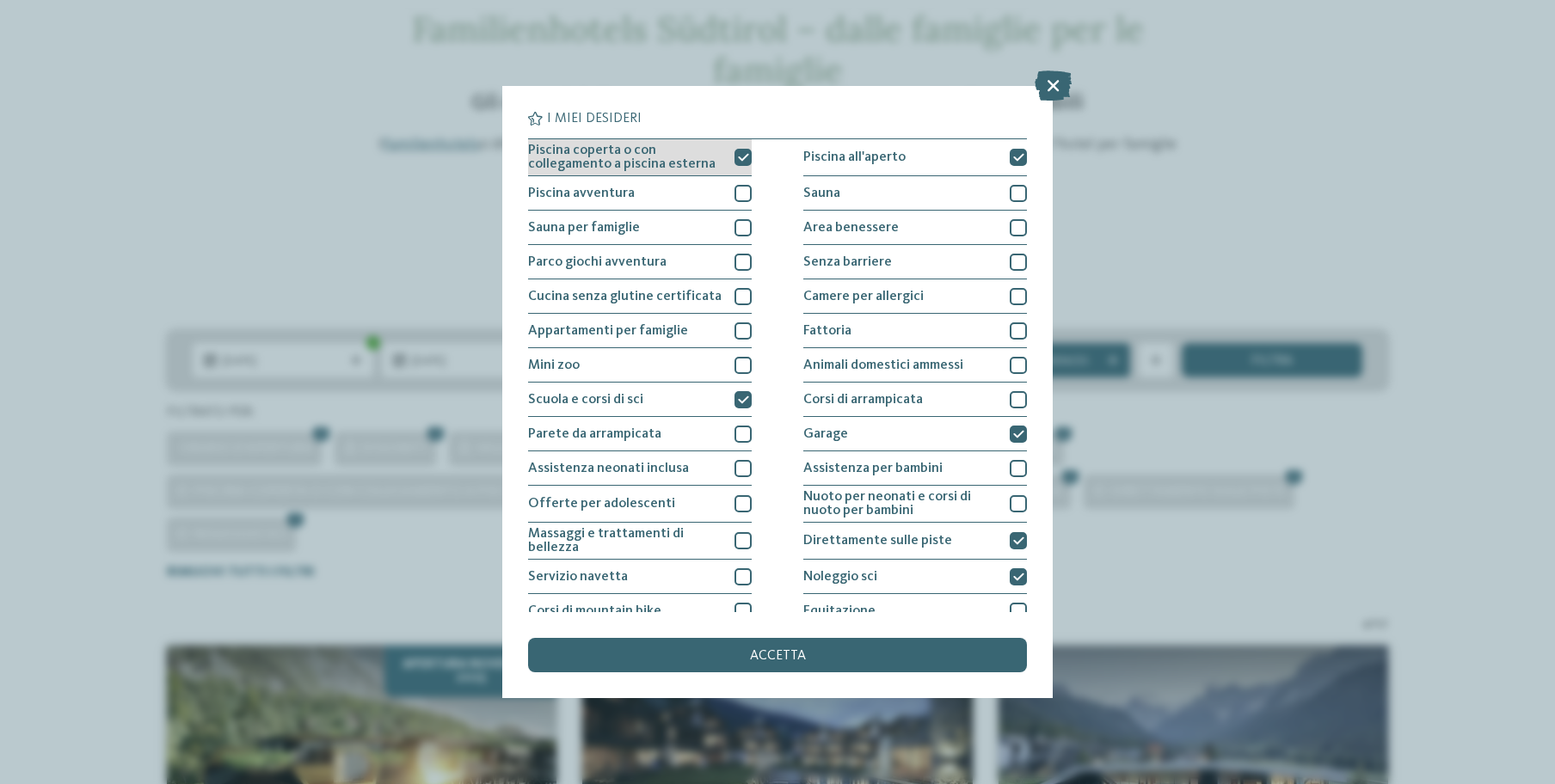
click at [741, 161] on icon at bounding box center [743, 157] width 12 height 11
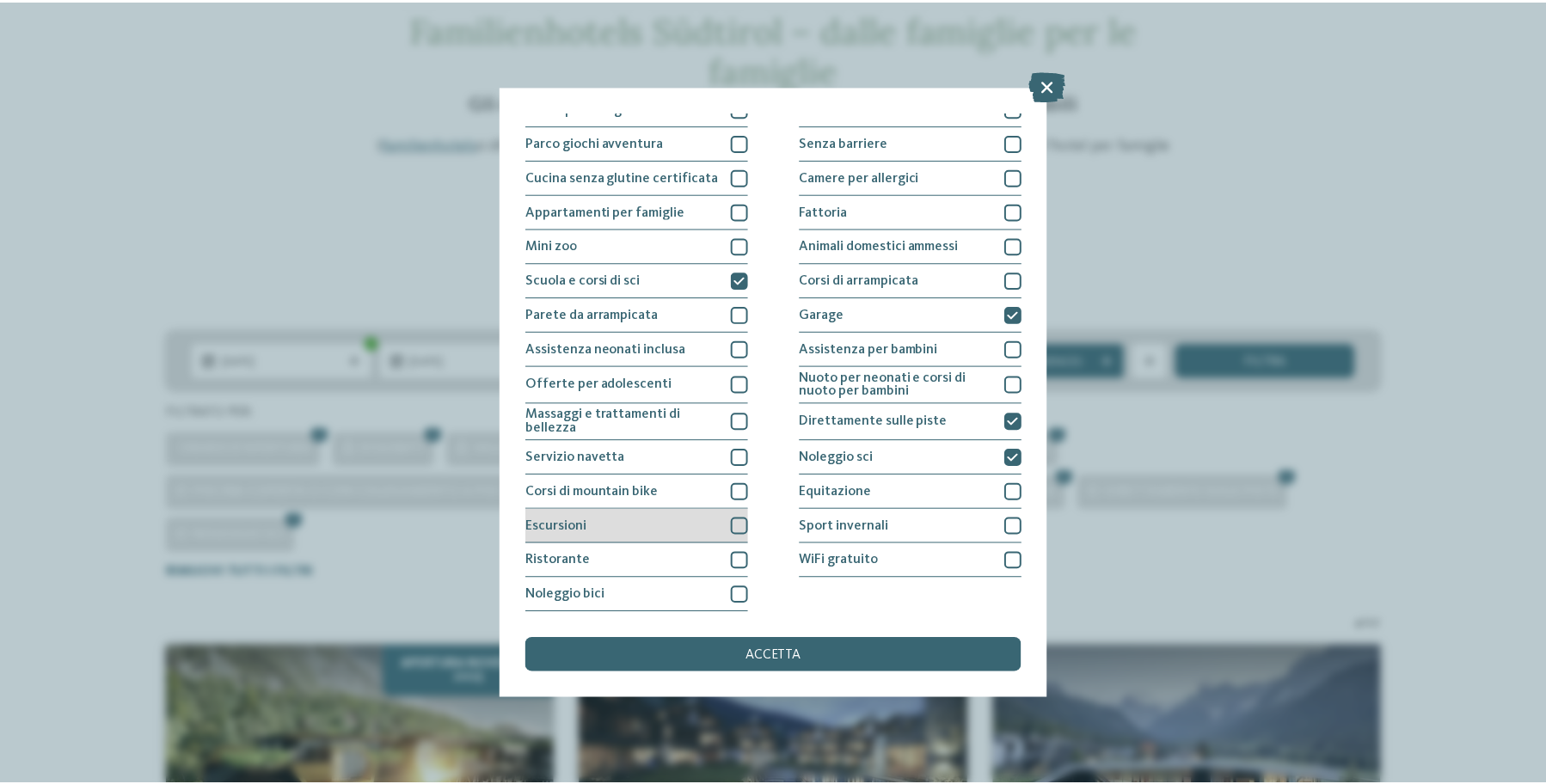
scroll to position [0, 0]
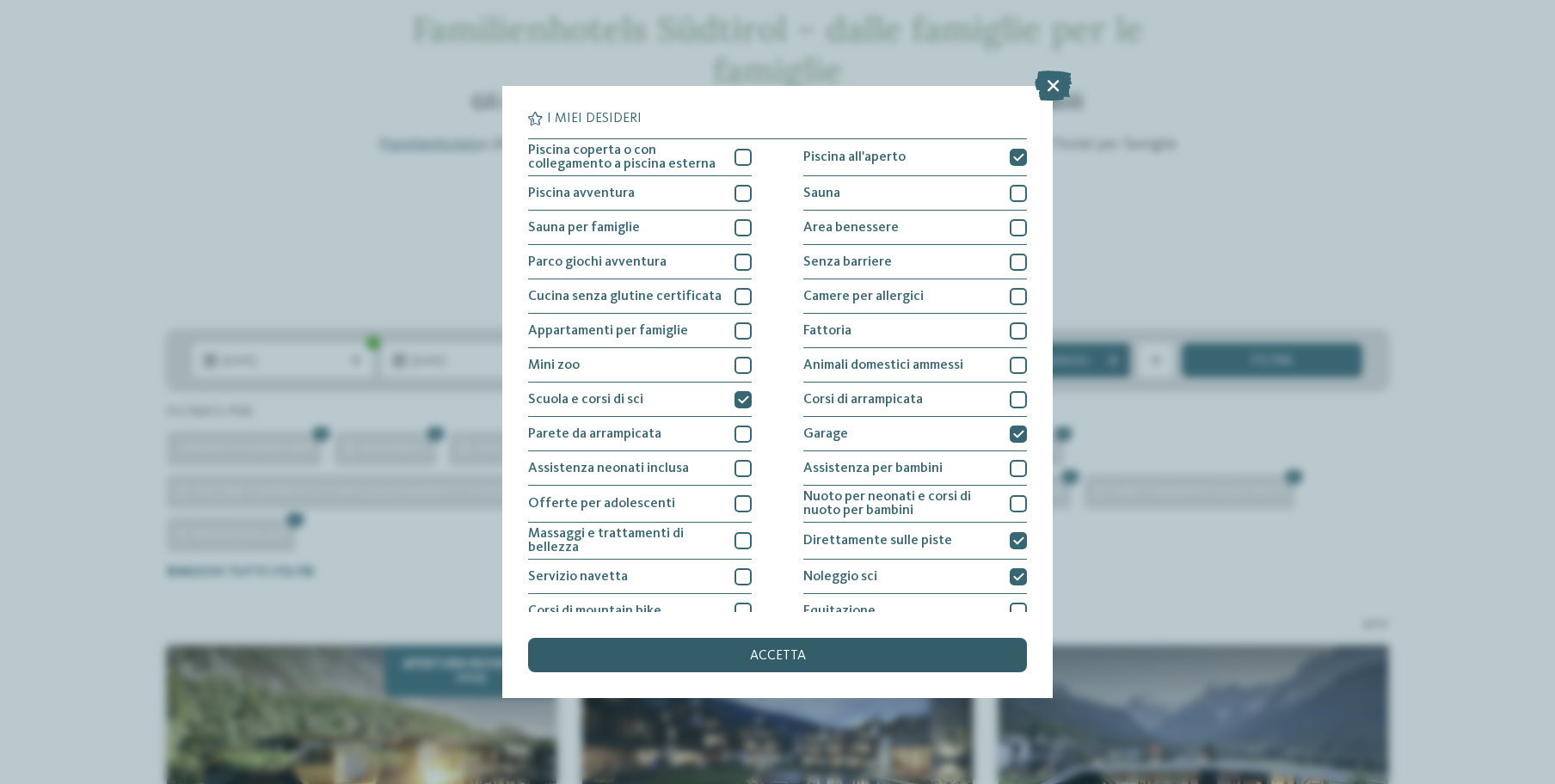
click at [772, 649] on span "accetta" at bounding box center [778, 655] width 56 height 13
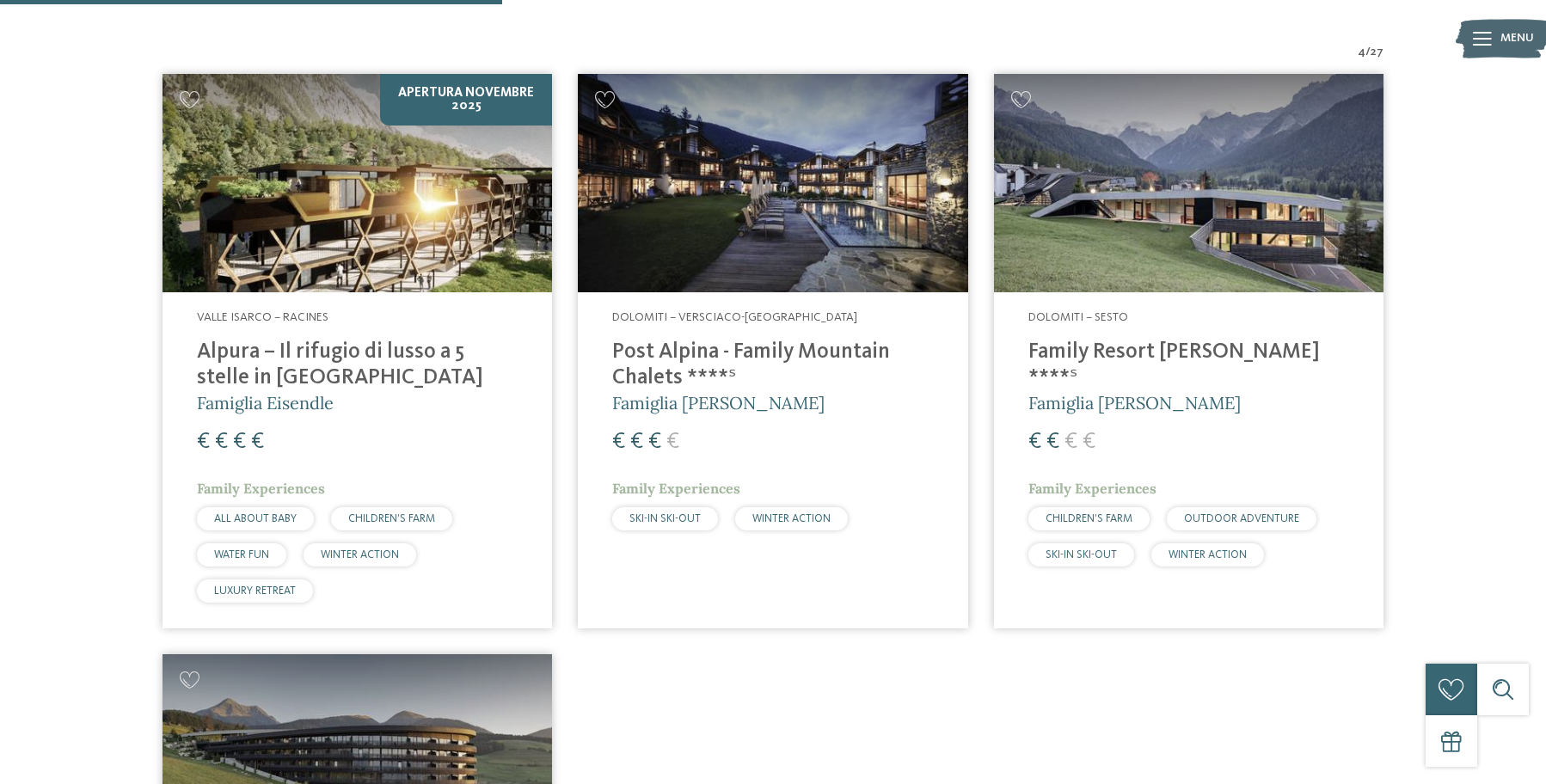
scroll to position [614, 0]
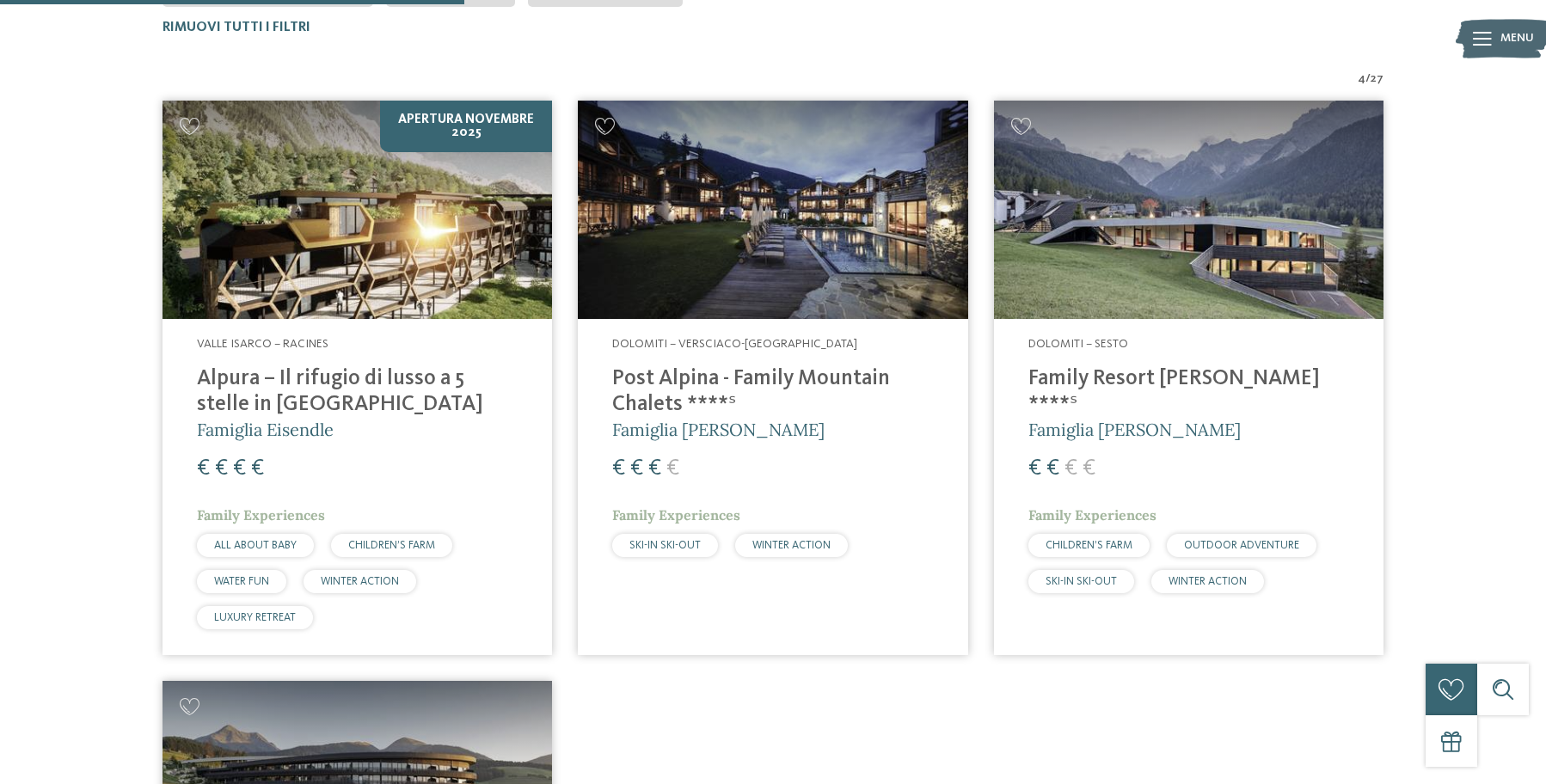
click at [360, 278] on img at bounding box center [357, 210] width 390 height 219
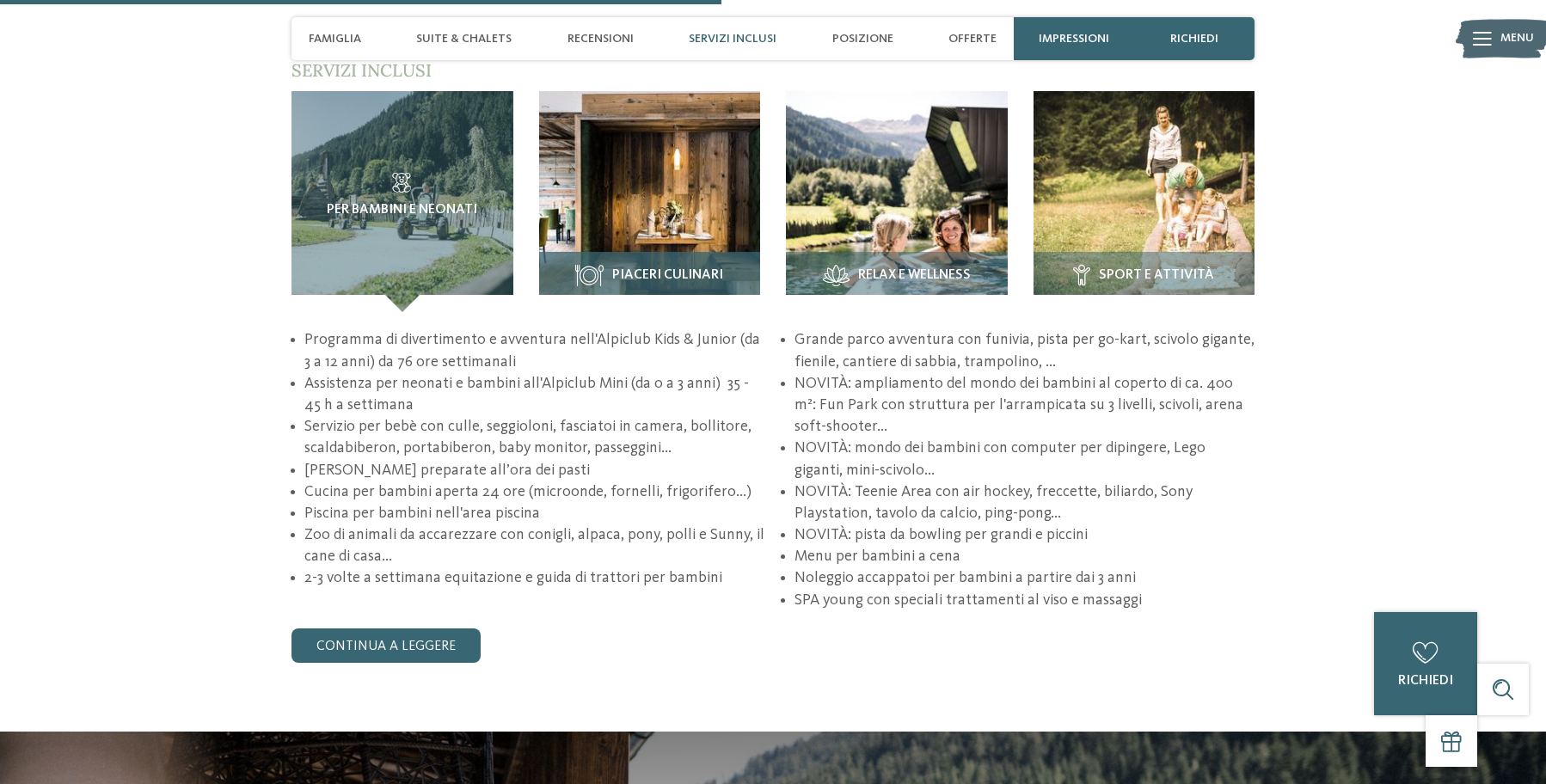
scroll to position [2479, 0]
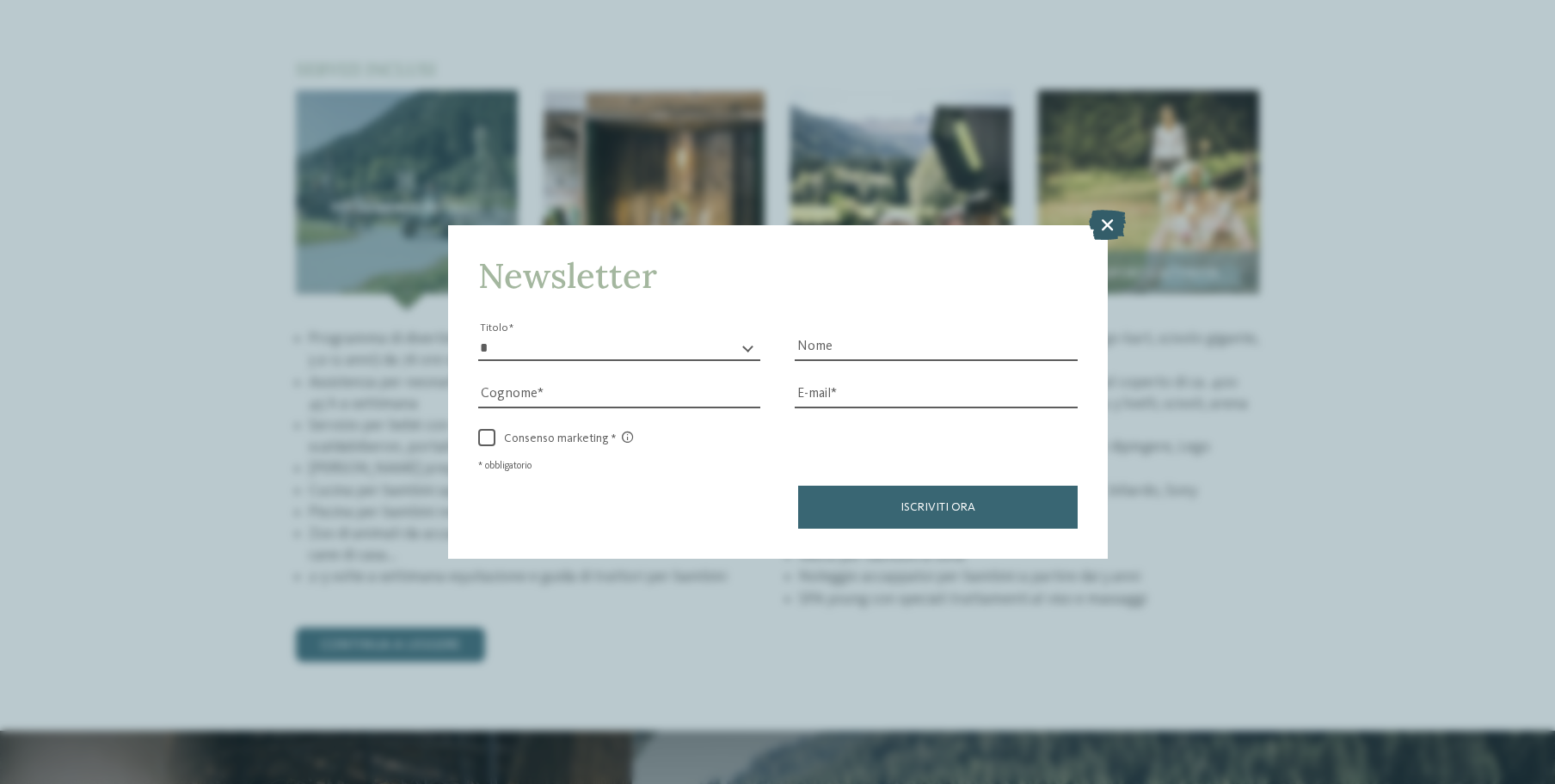
click at [1101, 209] on icon at bounding box center [1107, 224] width 37 height 30
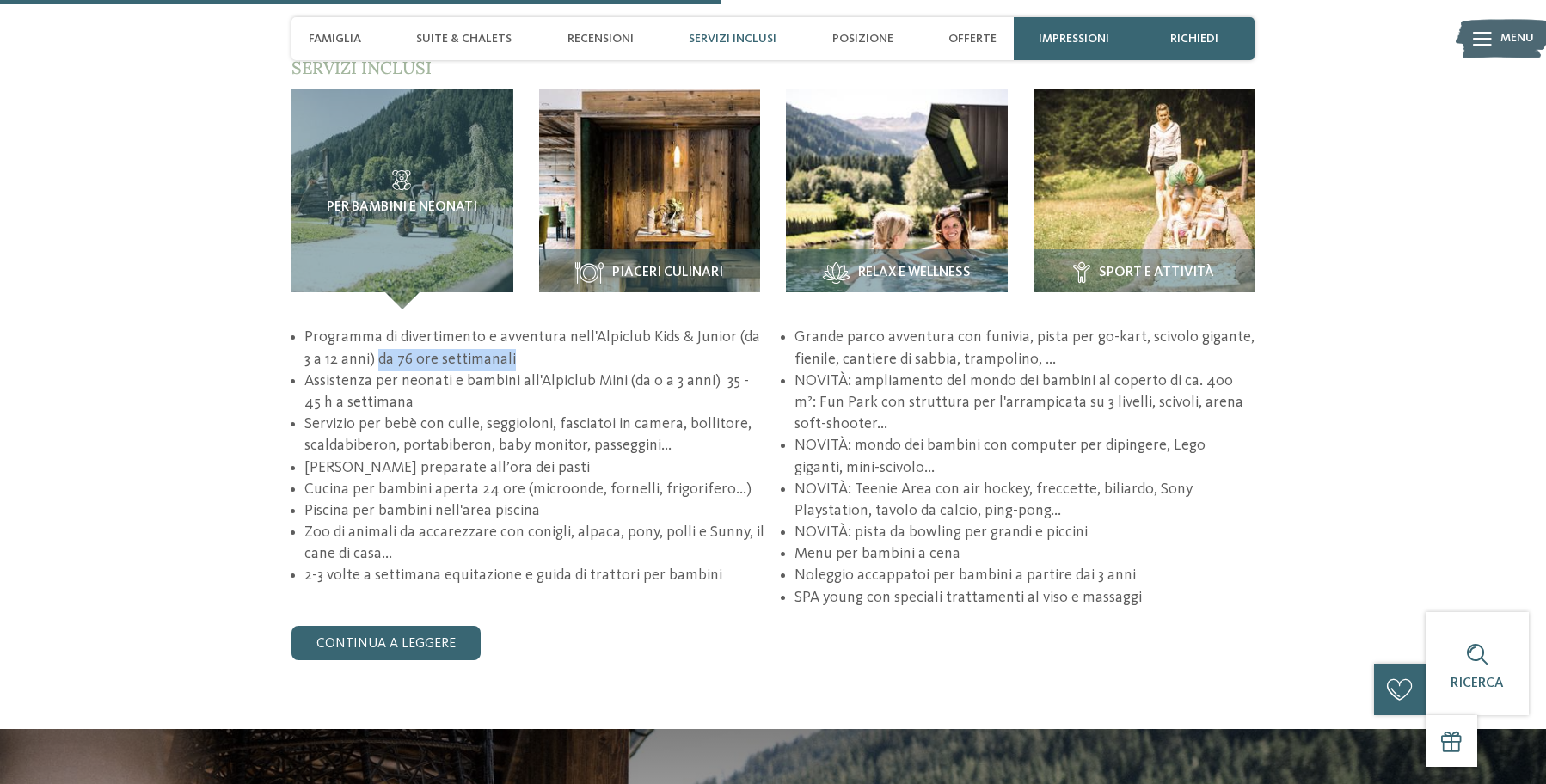
drag, startPoint x: 370, startPoint y: 360, endPoint x: 514, endPoint y: 356, distance: 144.1
click at [514, 356] on li "Programma di divertimento e avventura nell'Alpiclub Kids & Junior (da 3 a 12 an…" at bounding box center [535, 348] width 460 height 43
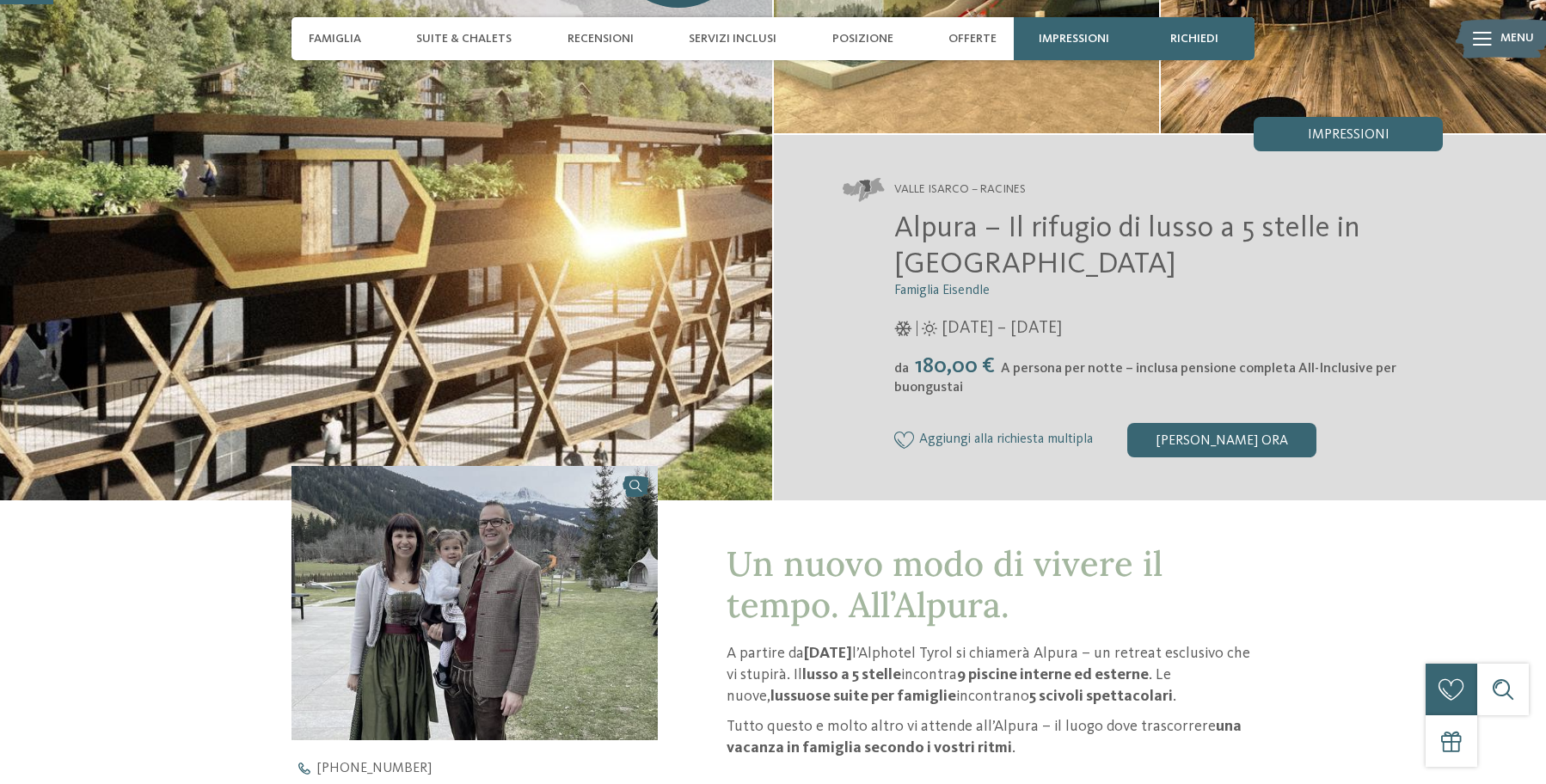
scroll to position [242, 0]
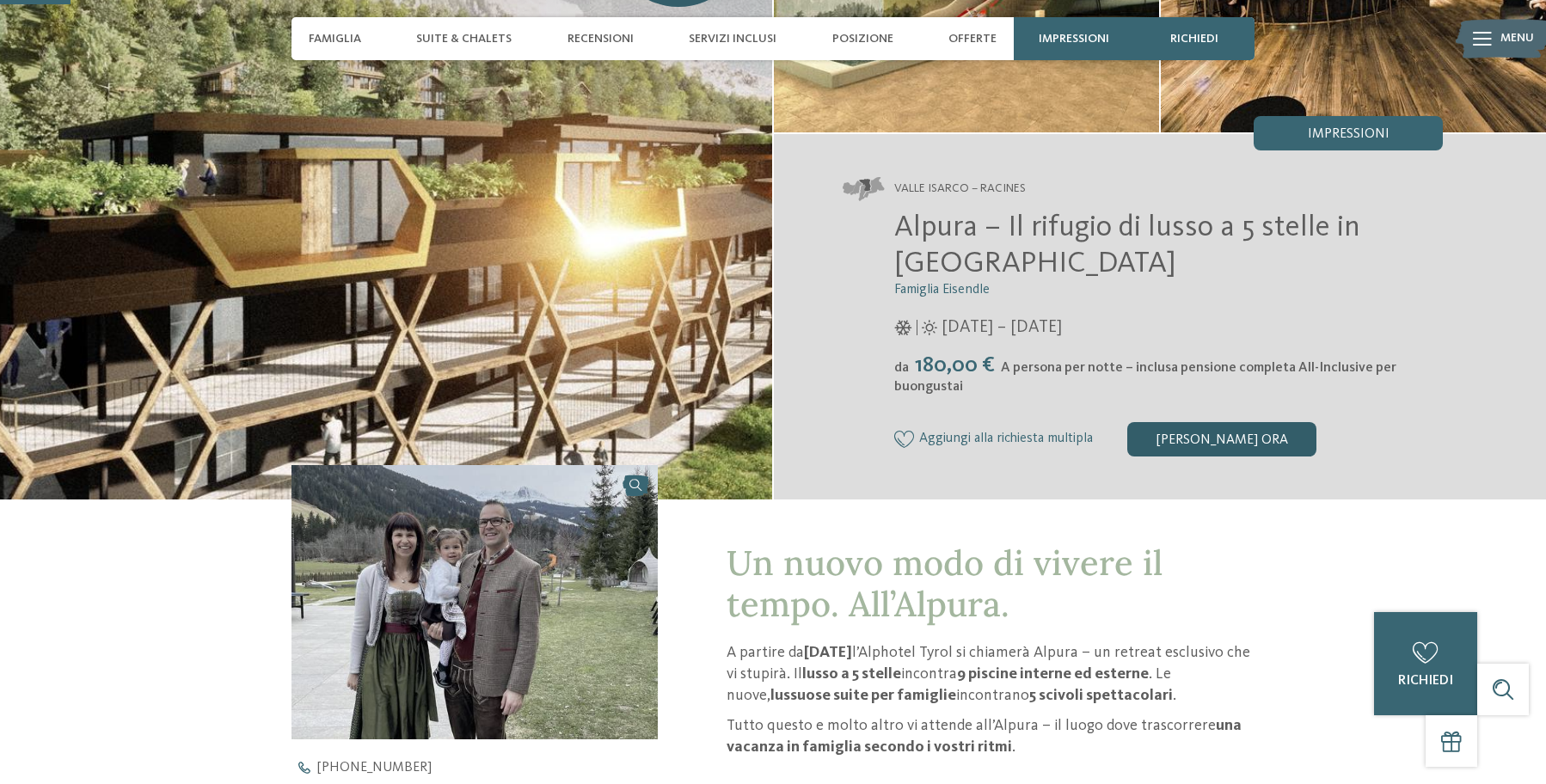
click at [1245, 442] on div "[PERSON_NAME] ora" at bounding box center [1222, 440] width 189 height 35
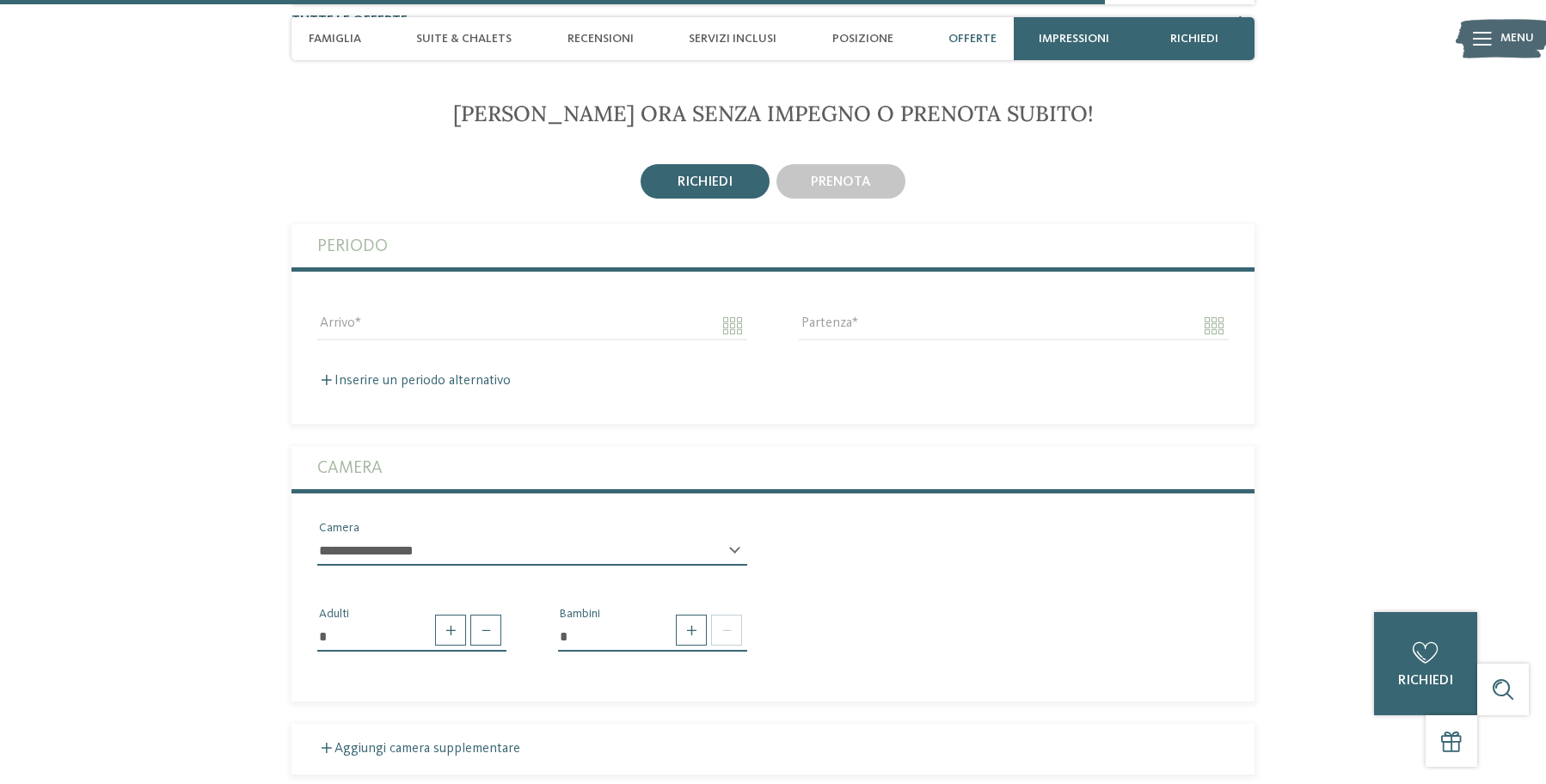
scroll to position [3807, 0]
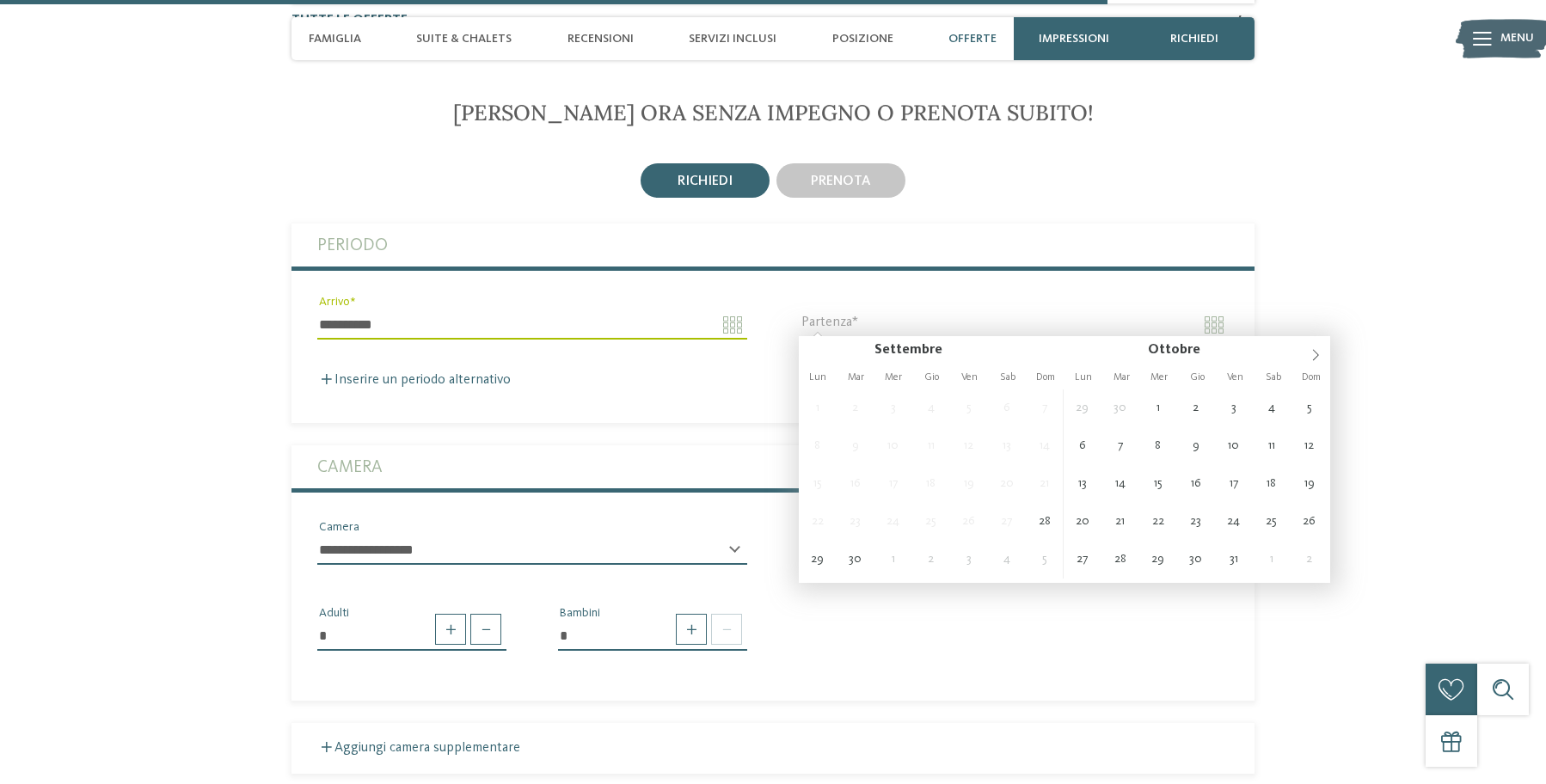
click at [725, 316] on input "**********" at bounding box center [532, 325] width 430 height 29
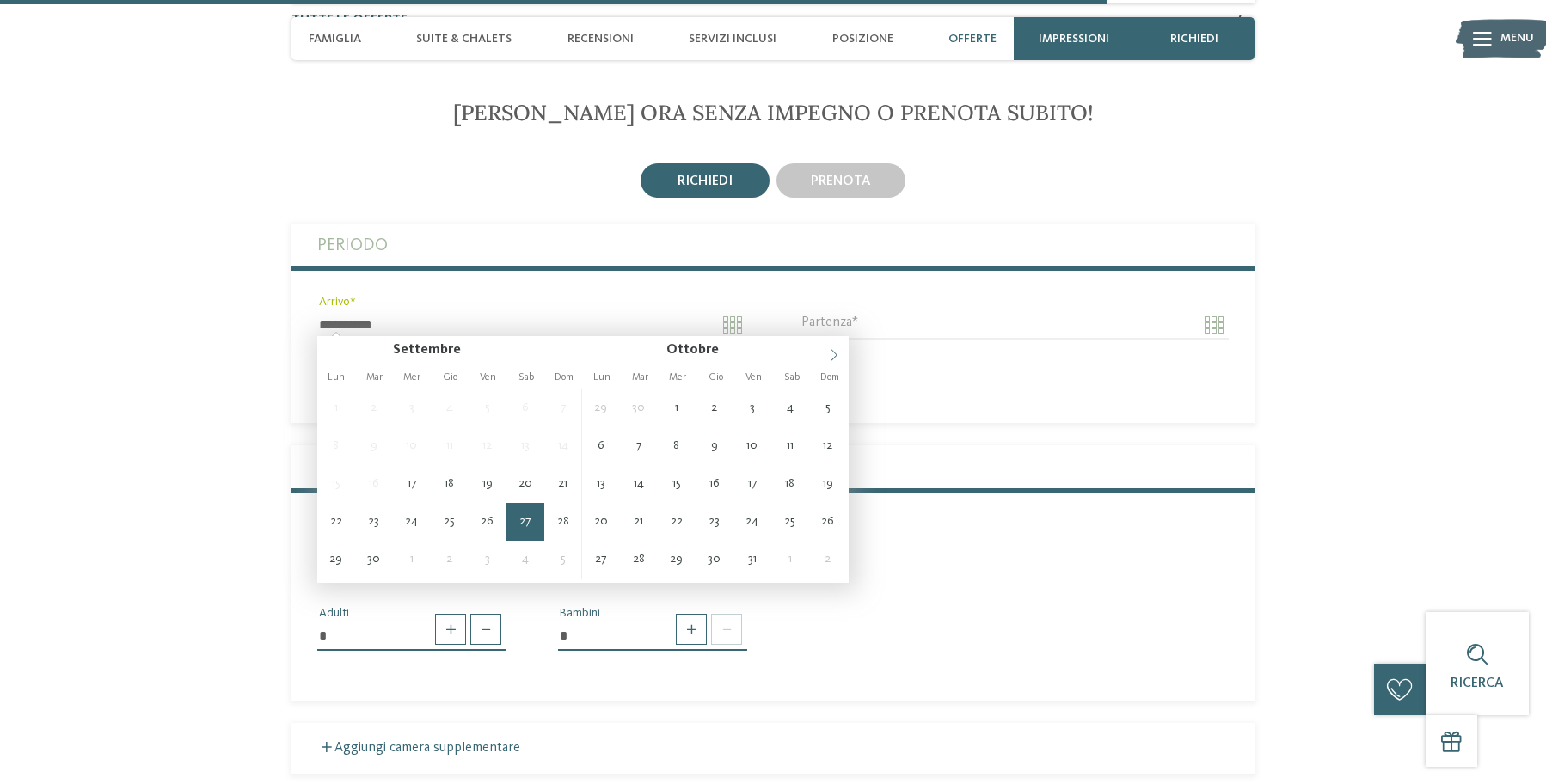
click at [832, 354] on icon at bounding box center [835, 355] width 12 height 12
type input "**********"
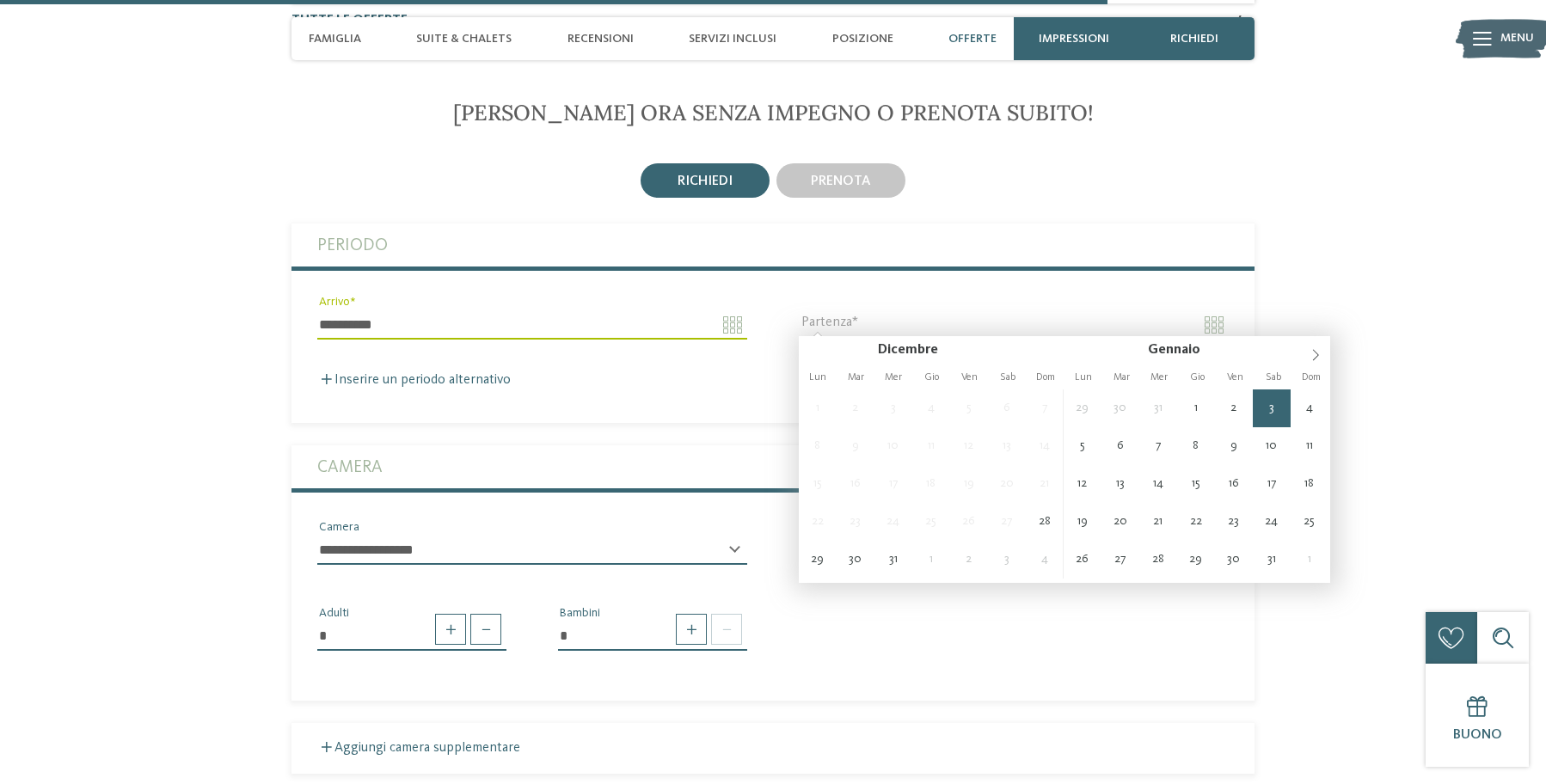
type input "**********"
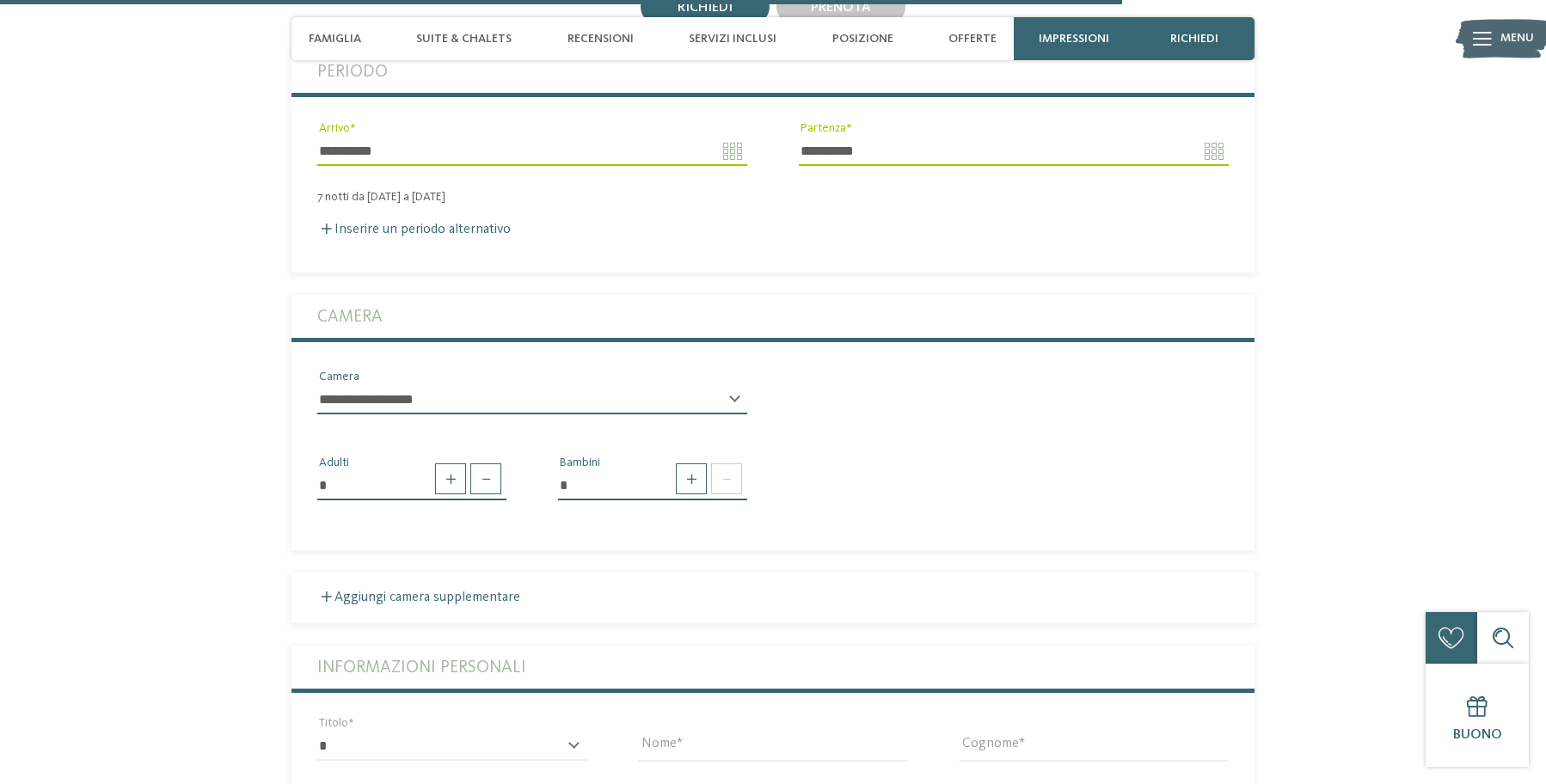
scroll to position [3986, 0]
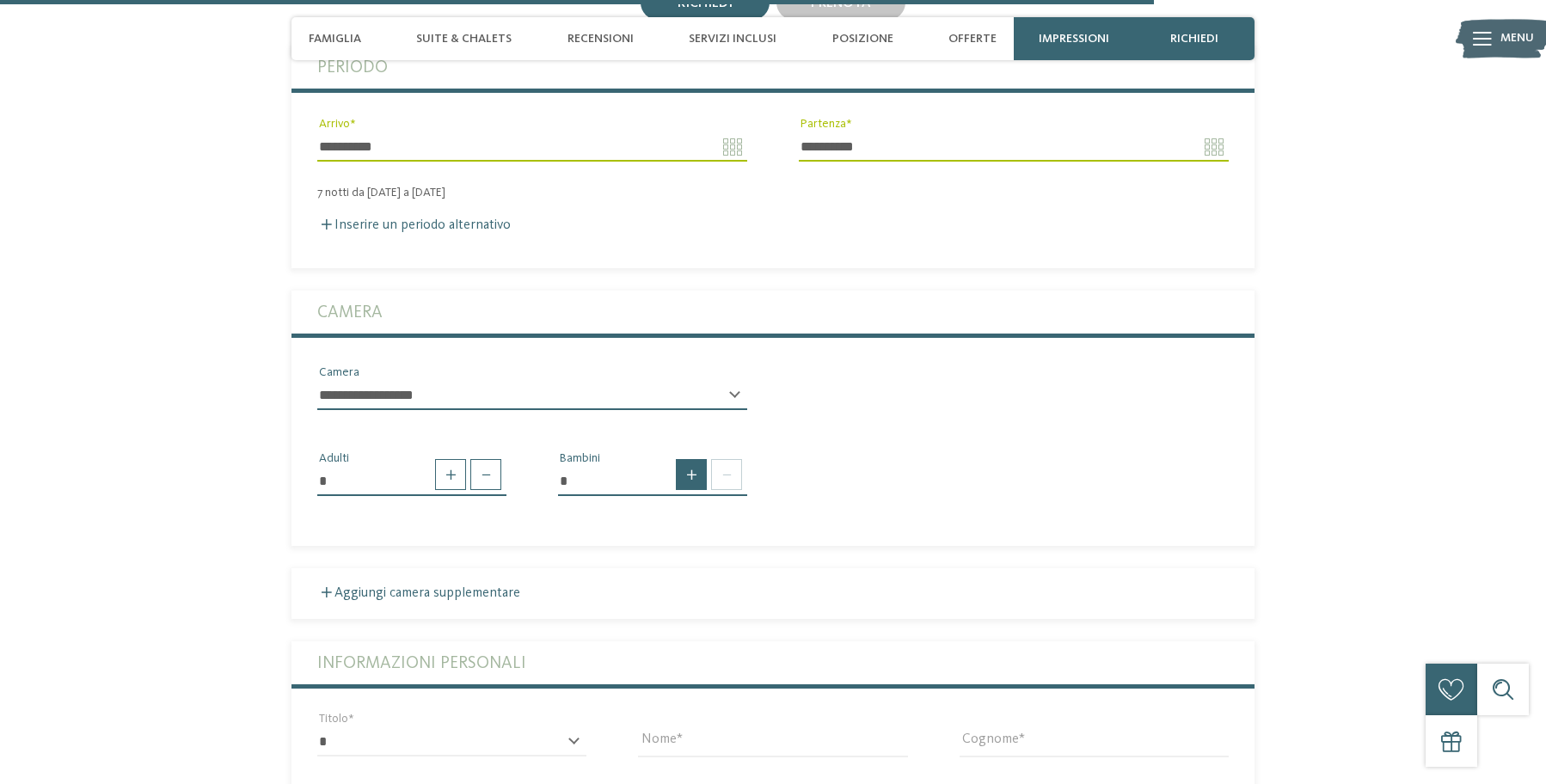
click at [685, 478] on span at bounding box center [691, 474] width 31 height 31
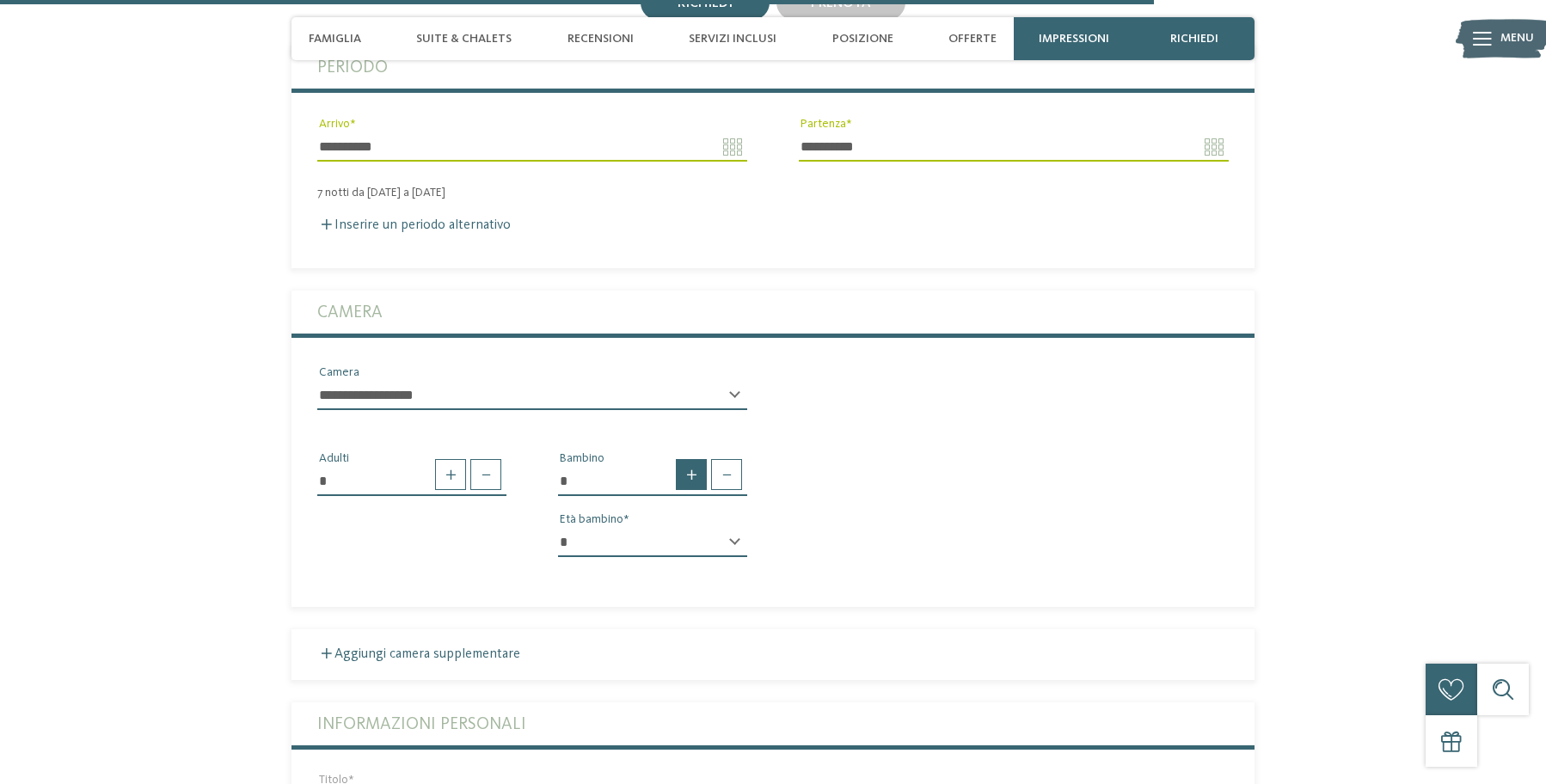
click at [685, 478] on span at bounding box center [691, 474] width 31 height 31
type input "*"
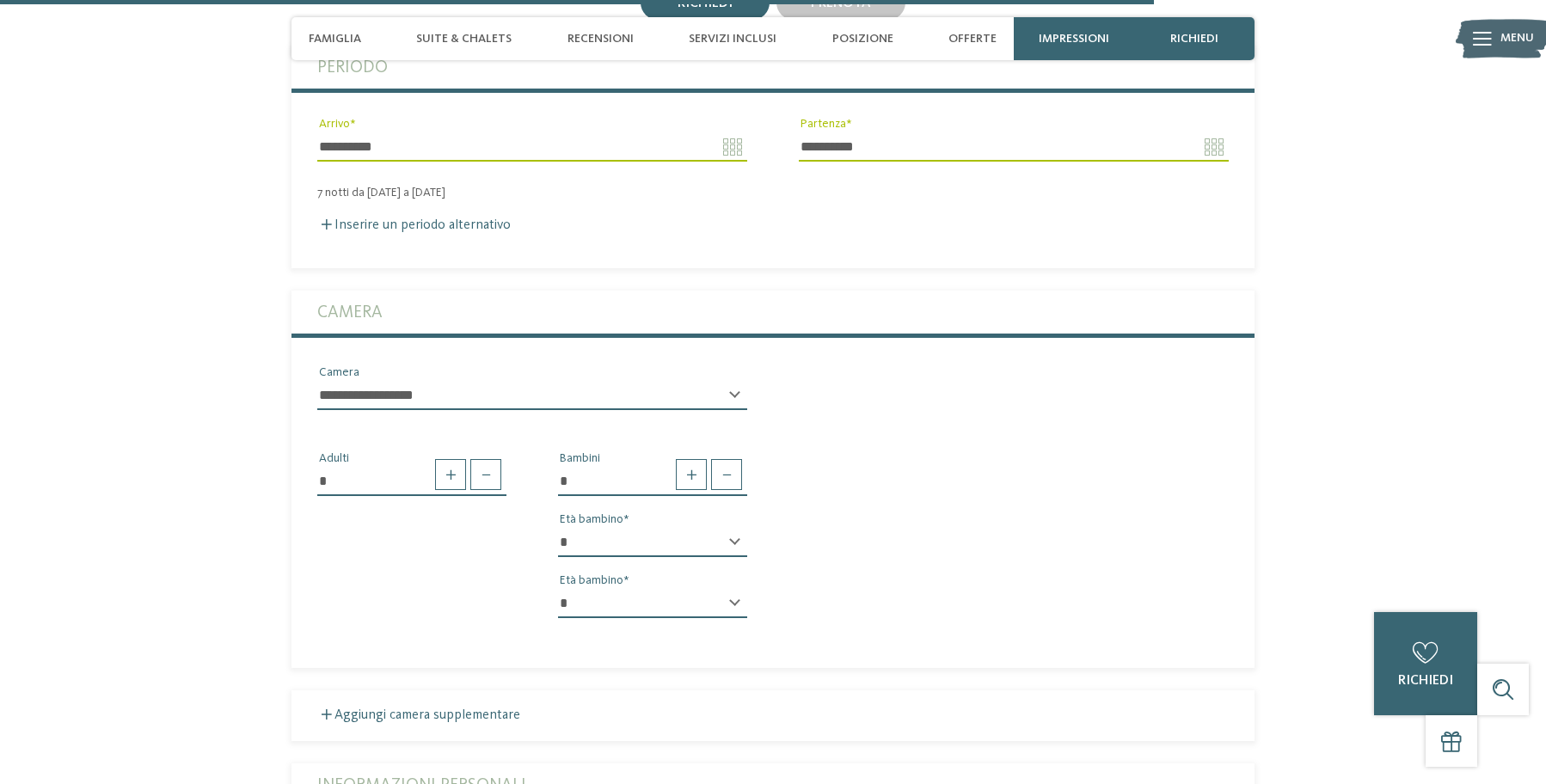
select select "*"
select select "**"
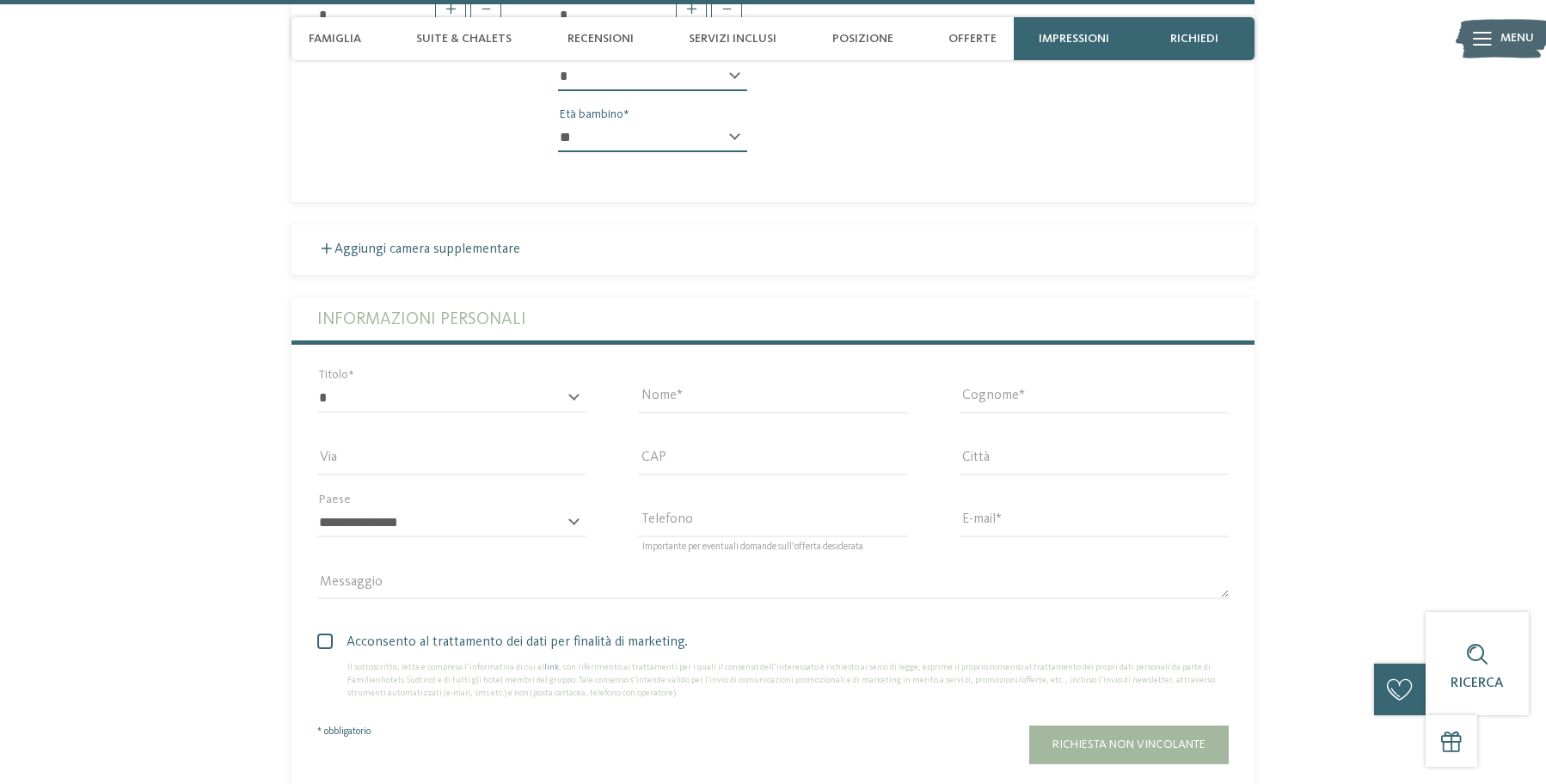
scroll to position [4457, 0]
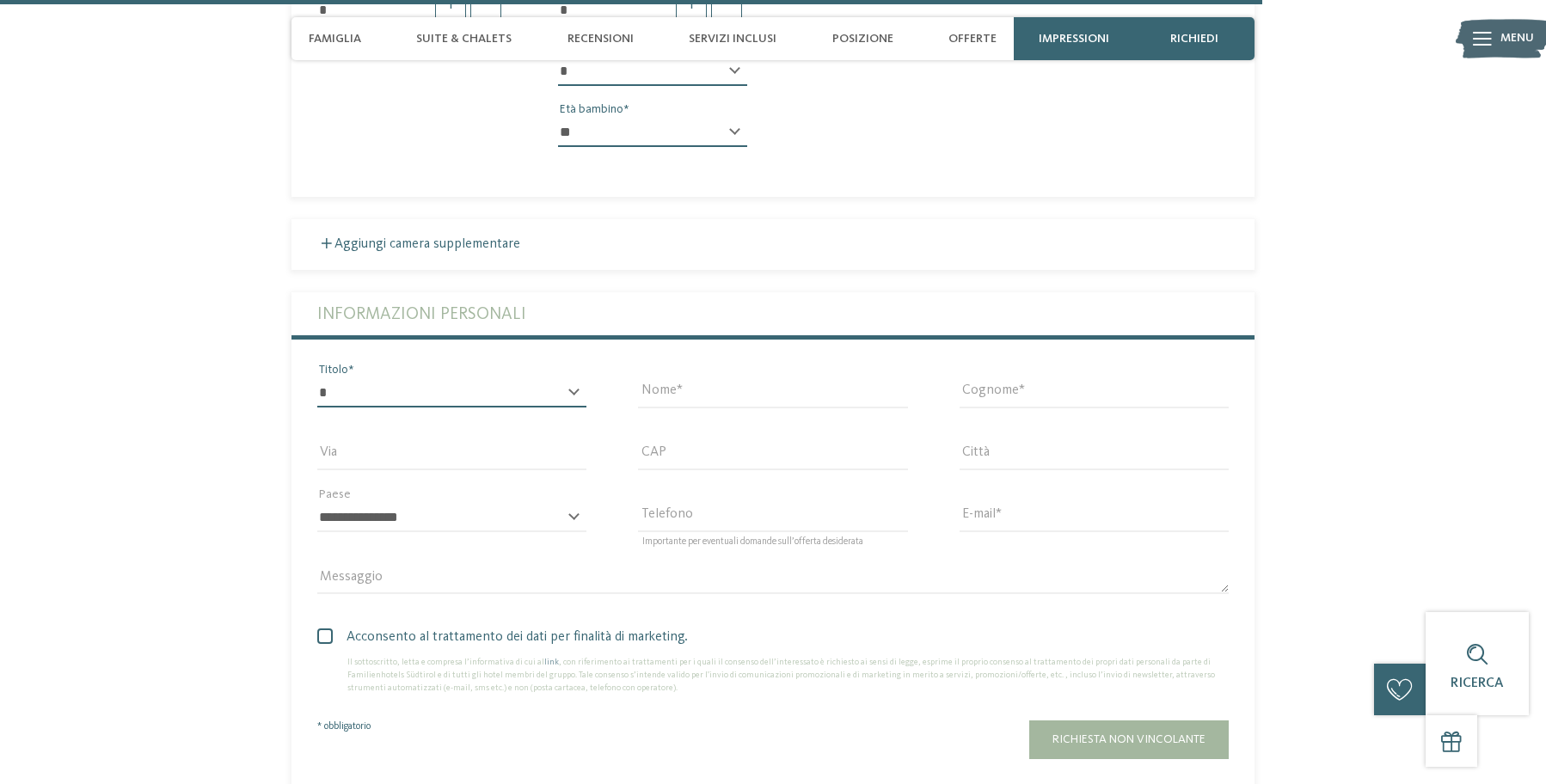
select select "*"
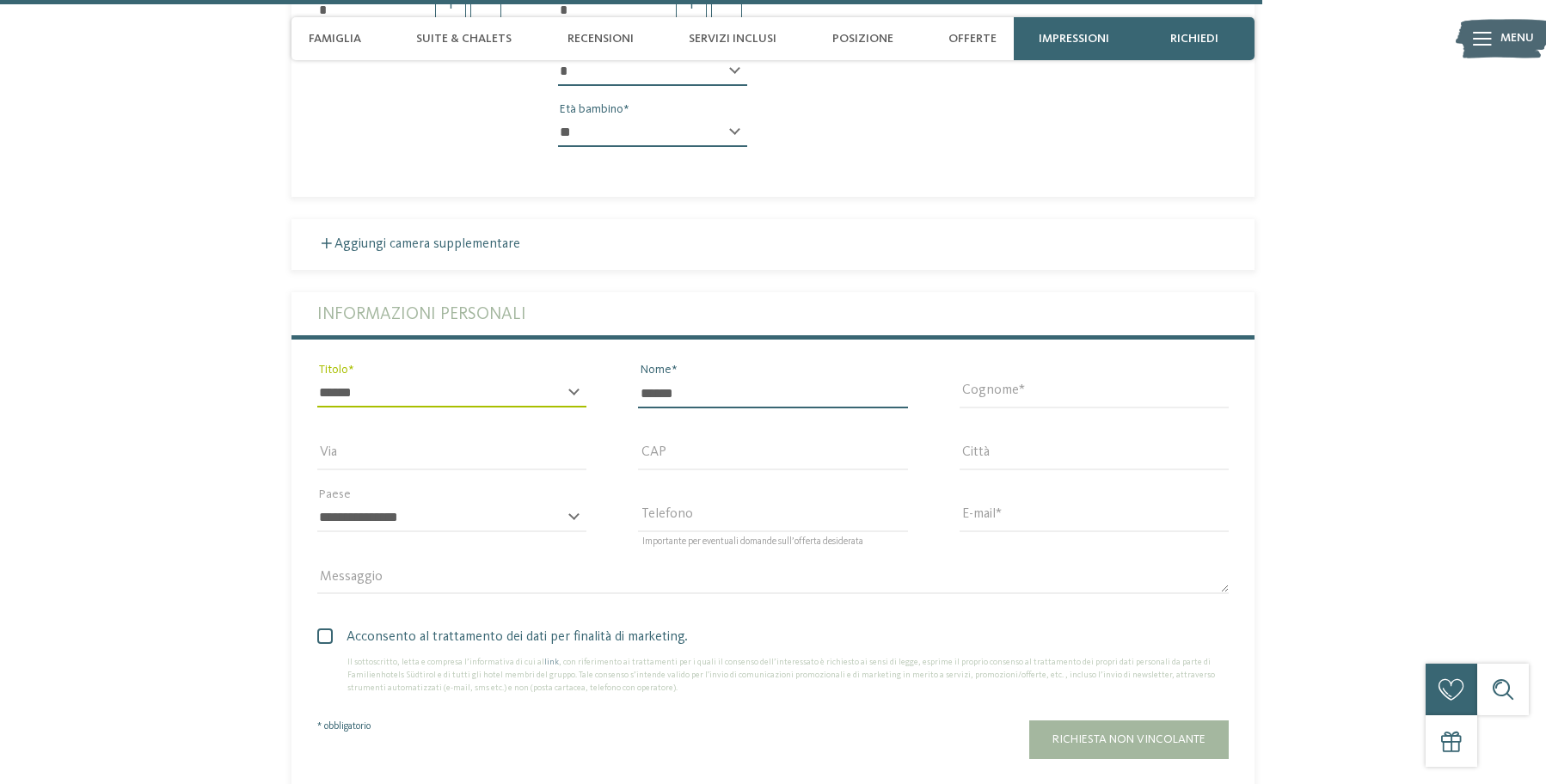
type input "******"
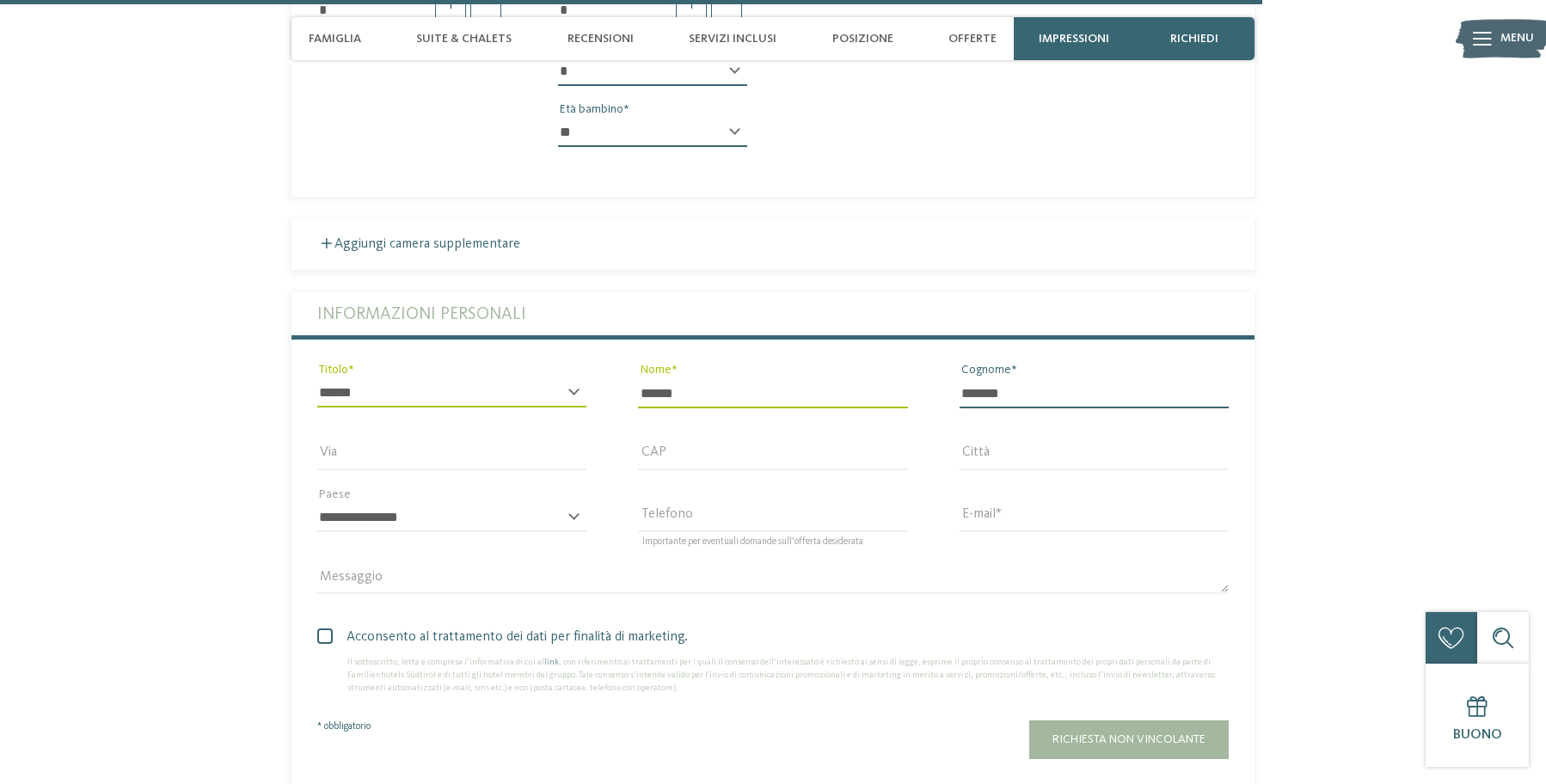
type input "*******"
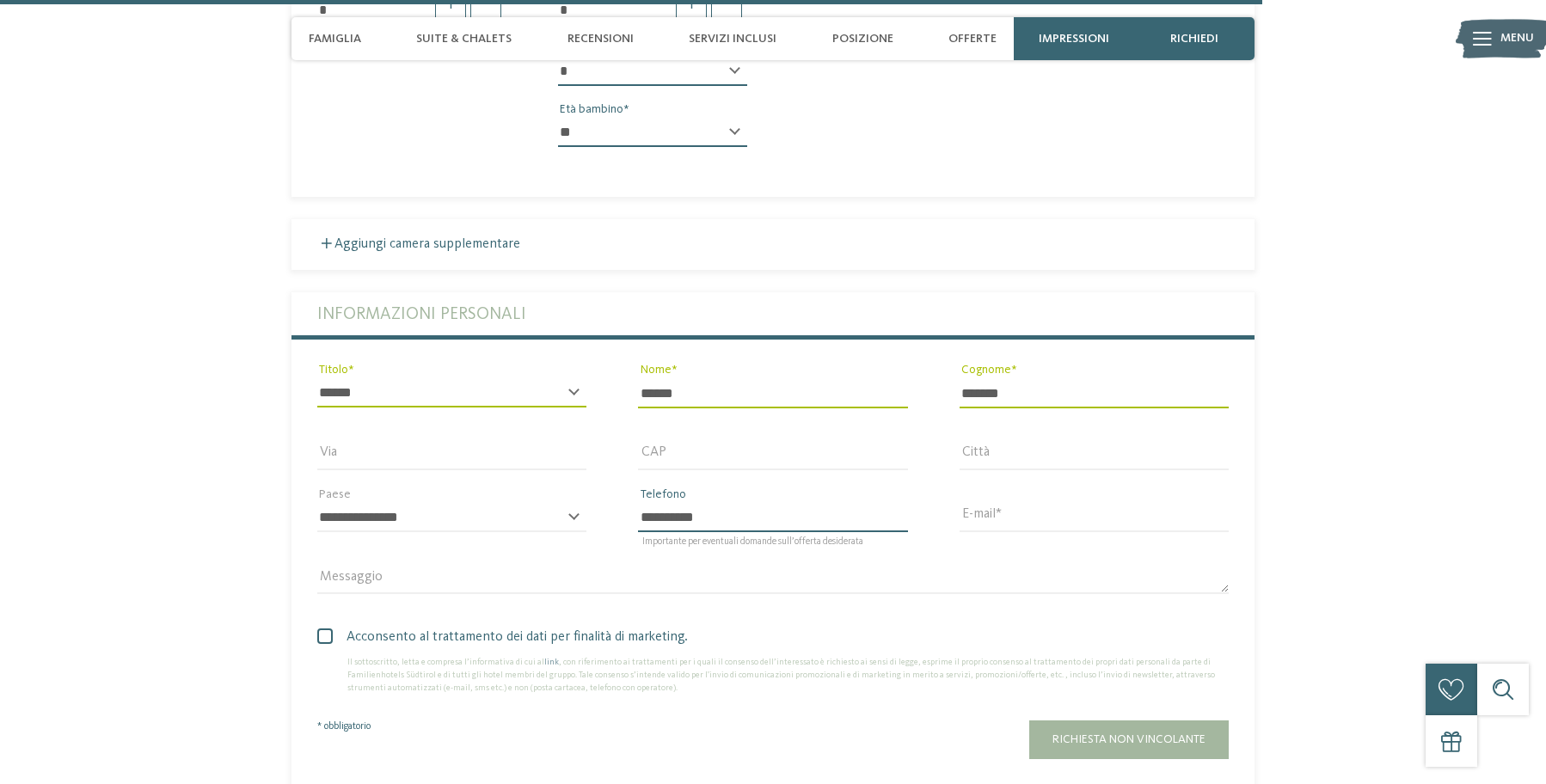
type input "**********"
click at [327, 629] on span at bounding box center [324, 636] width 15 height 15
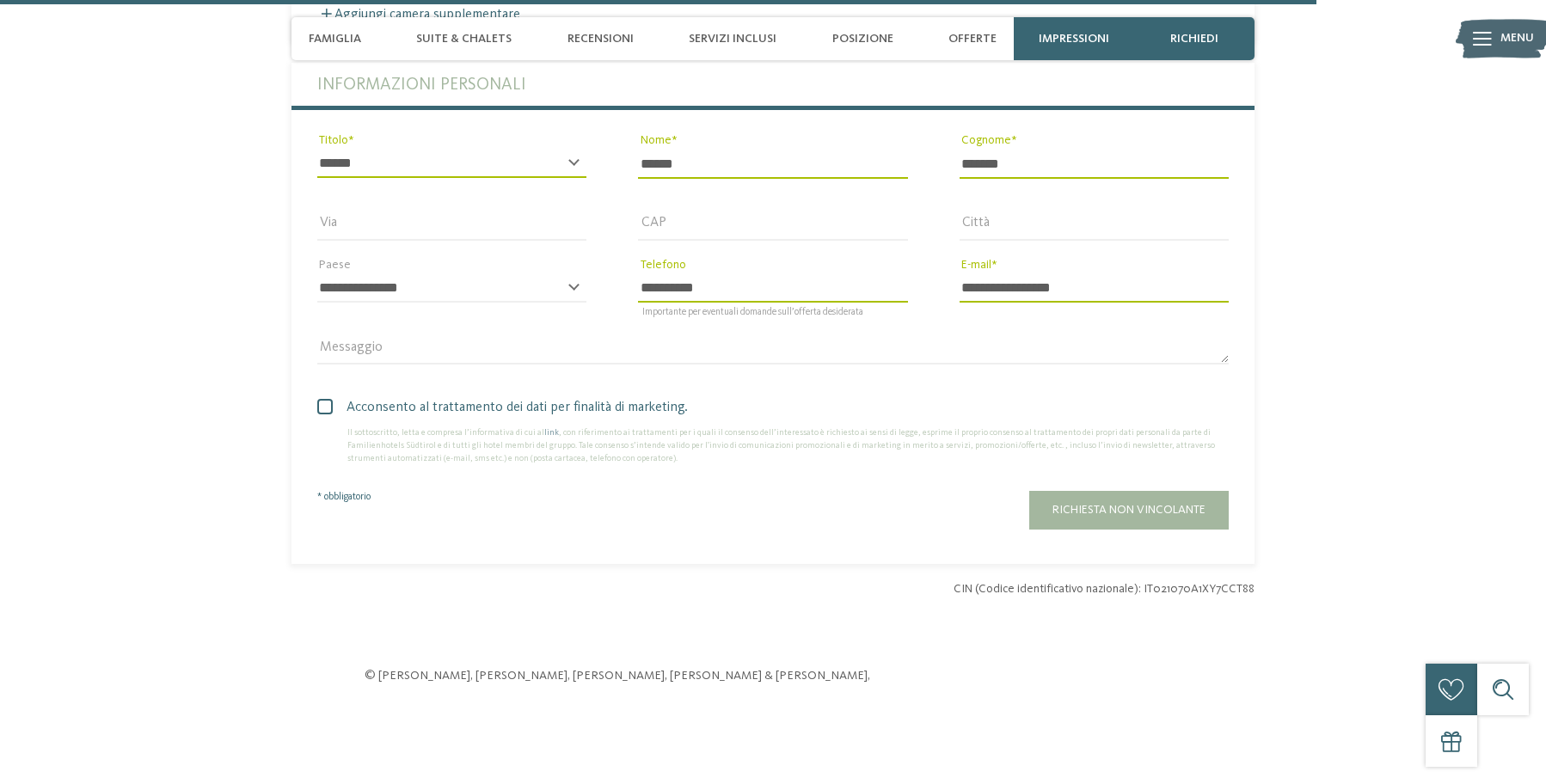
scroll to position [4697, 0]
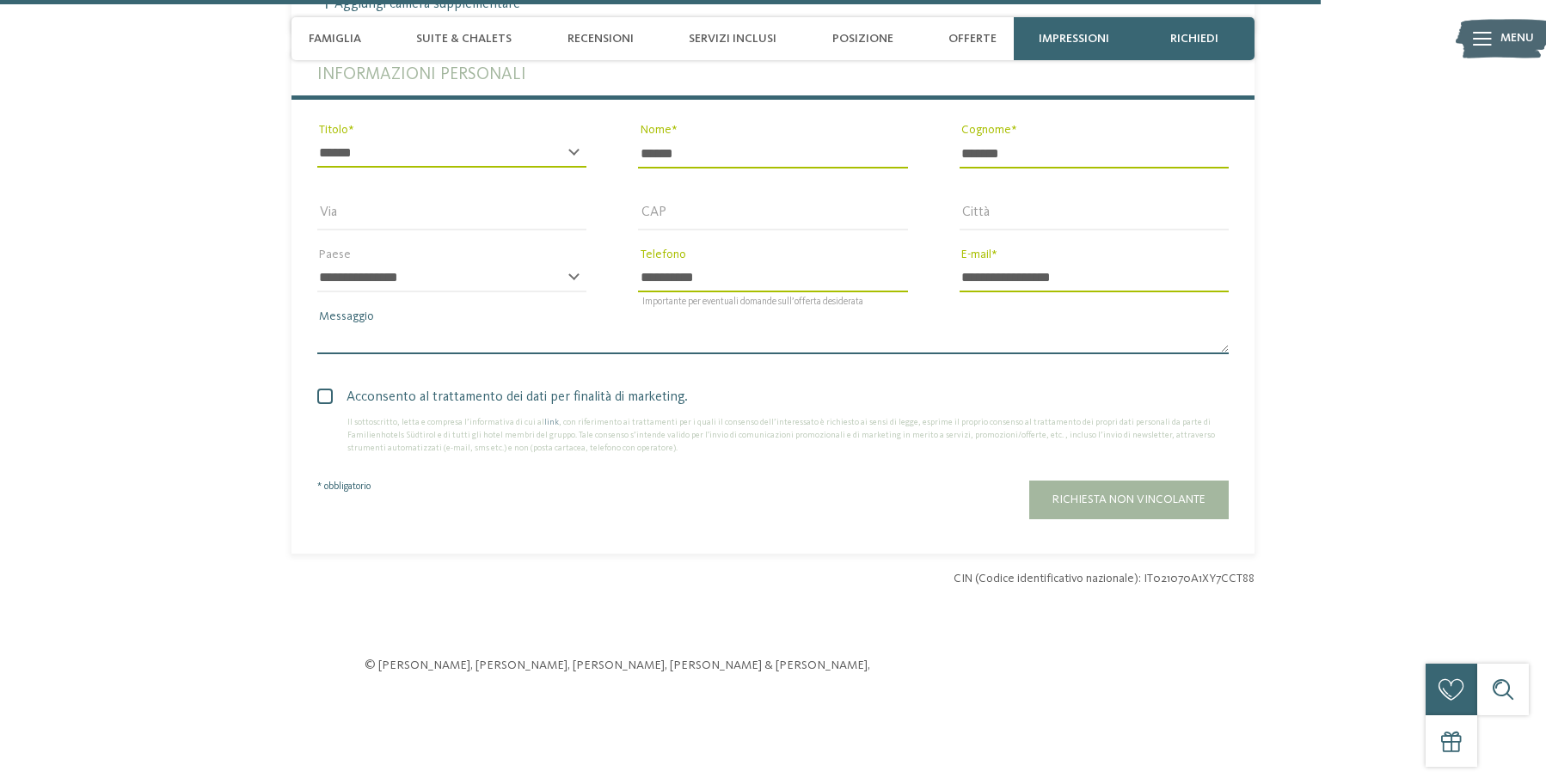
click at [359, 335] on textarea "Messaggio" at bounding box center [773, 339] width 912 height 29
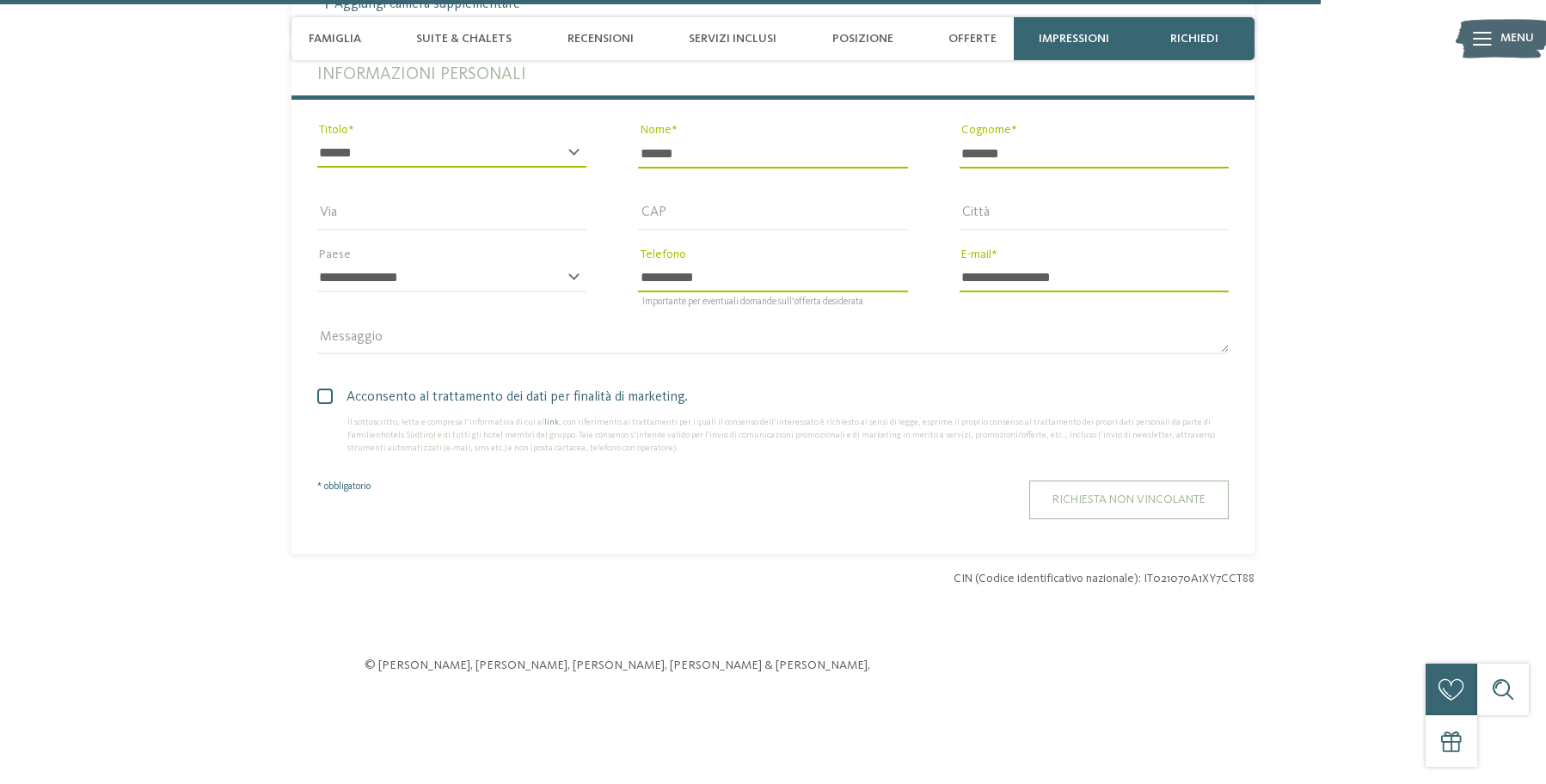
click at [1097, 494] on span "Richiesta non vincolante" at bounding box center [1129, 500] width 153 height 12
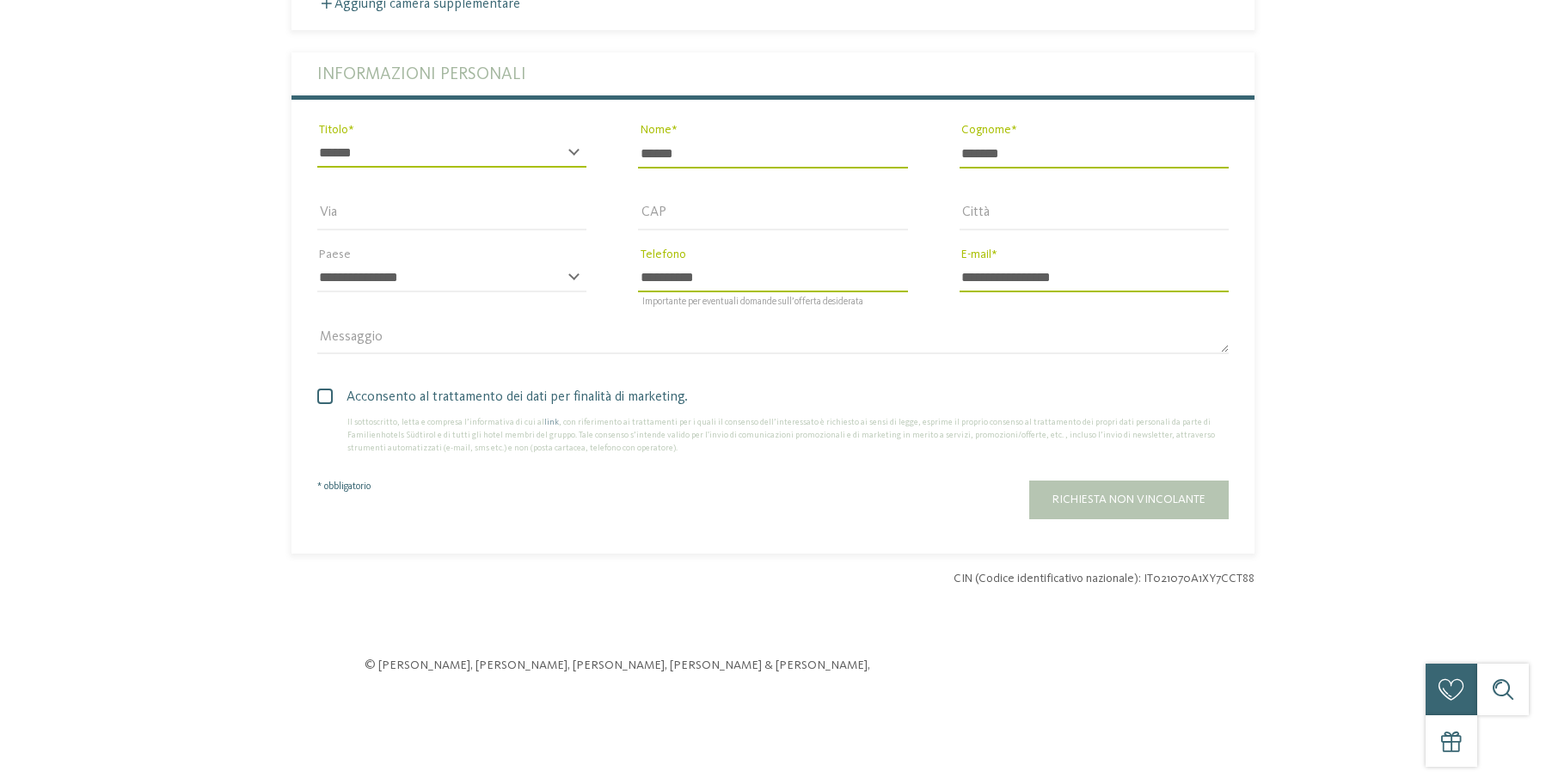
scroll to position [0, 0]
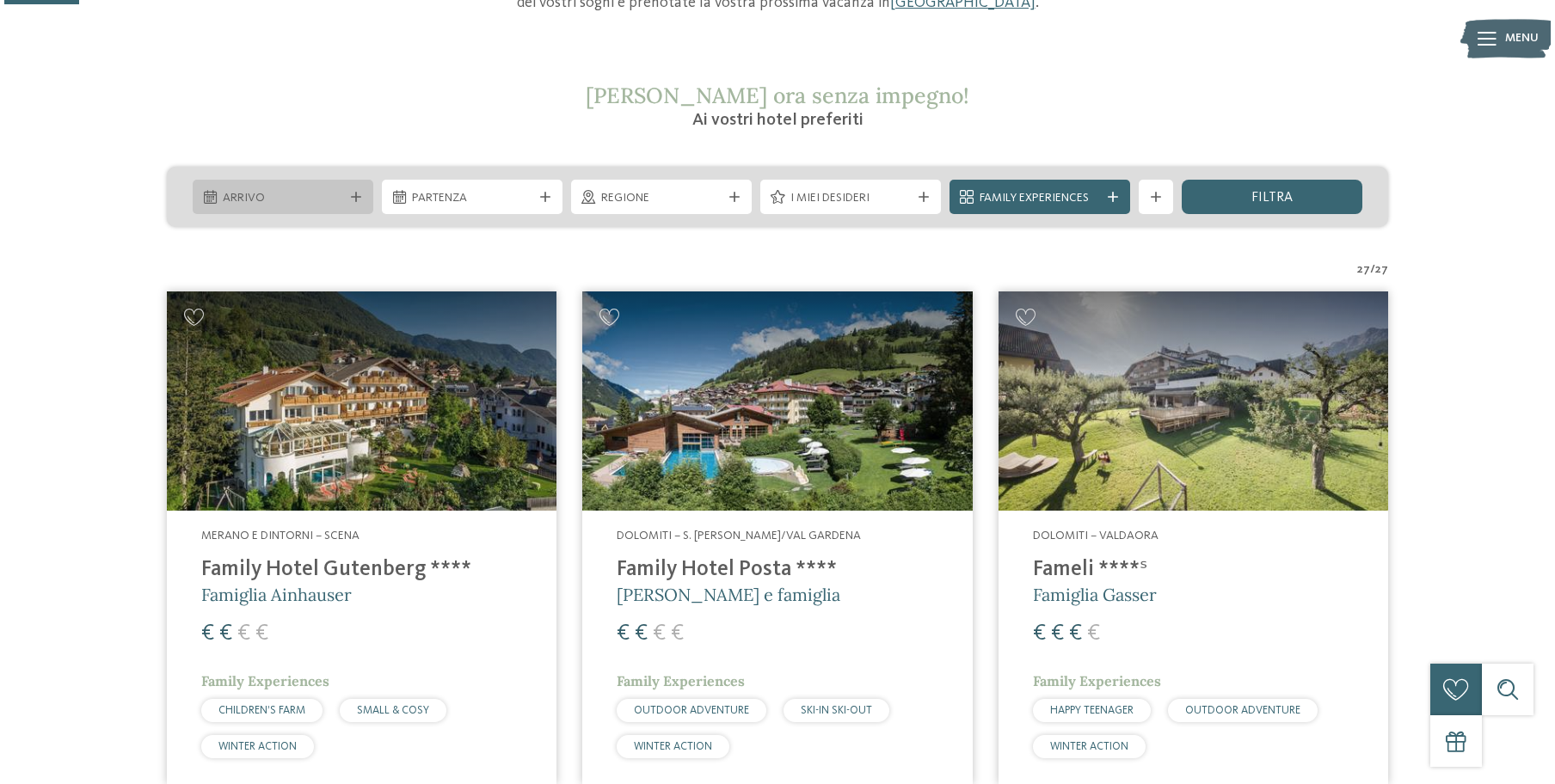
scroll to position [280, 0]
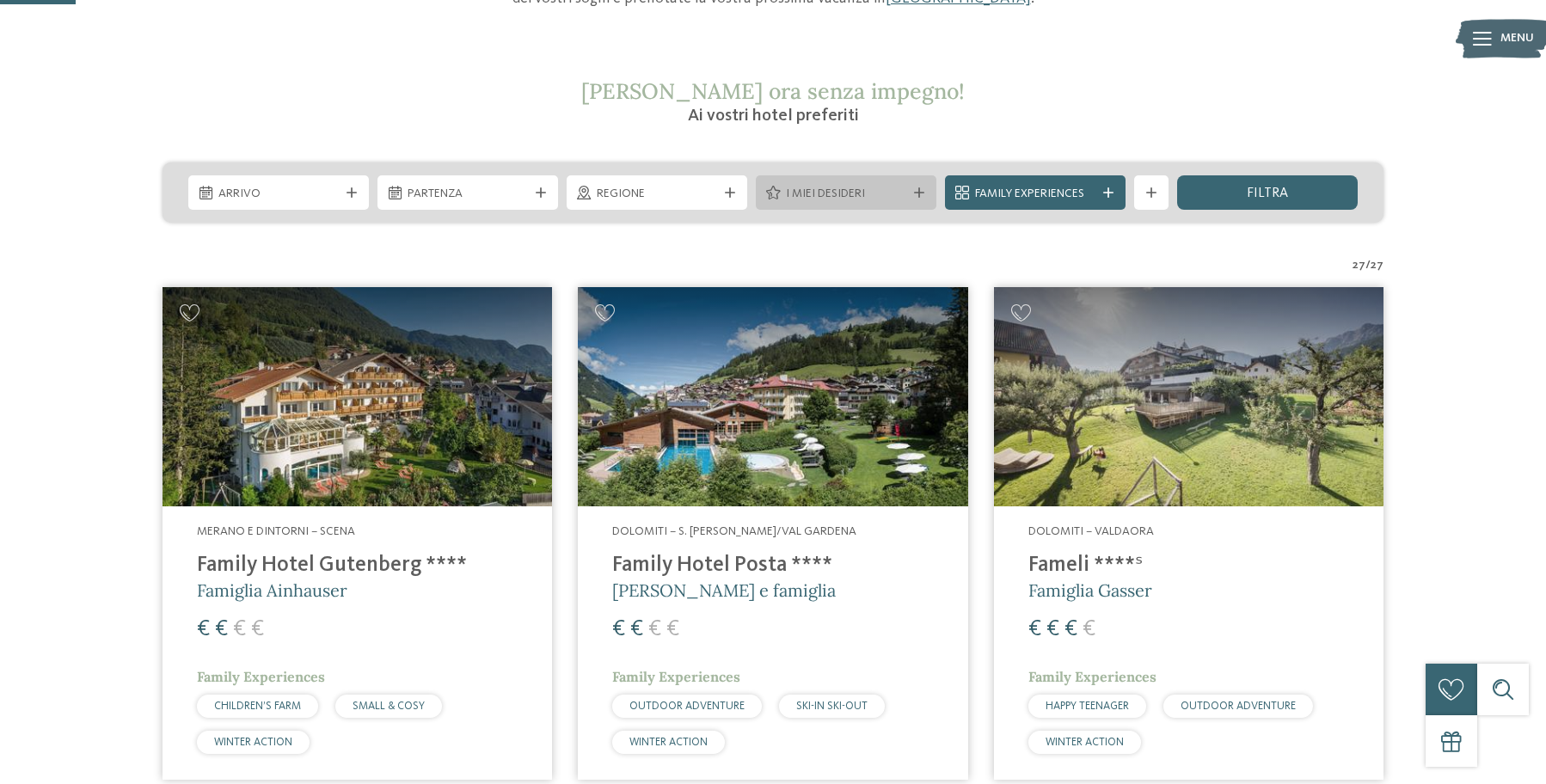
click at [864, 194] on span "I miei desideri" at bounding box center [846, 194] width 121 height 17
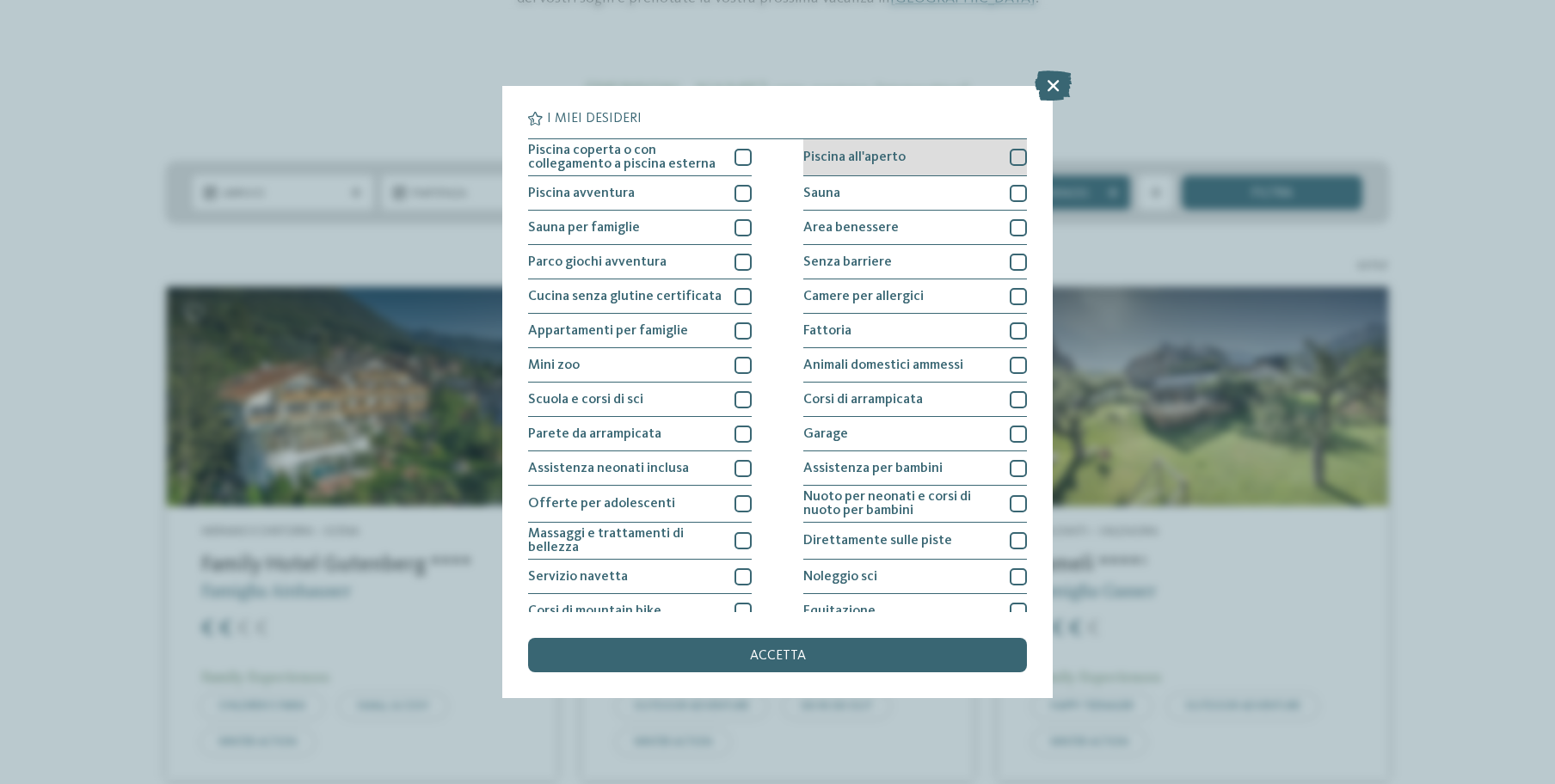
click at [901, 163] on div "Piscina all'aperto" at bounding box center [916, 158] width 224 height 37
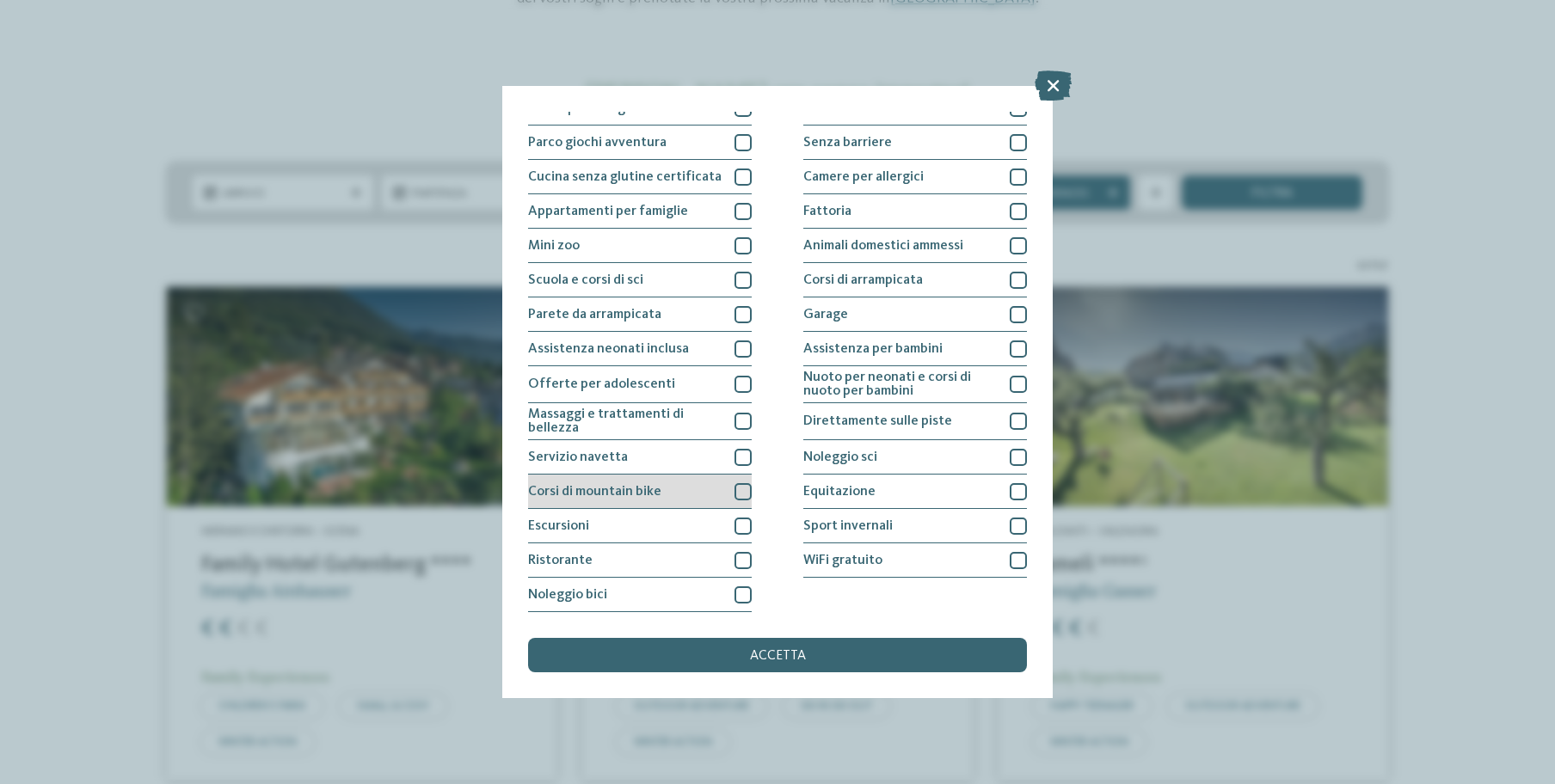
scroll to position [132, 0]
click at [734, 272] on div at bounding box center [742, 280] width 17 height 17
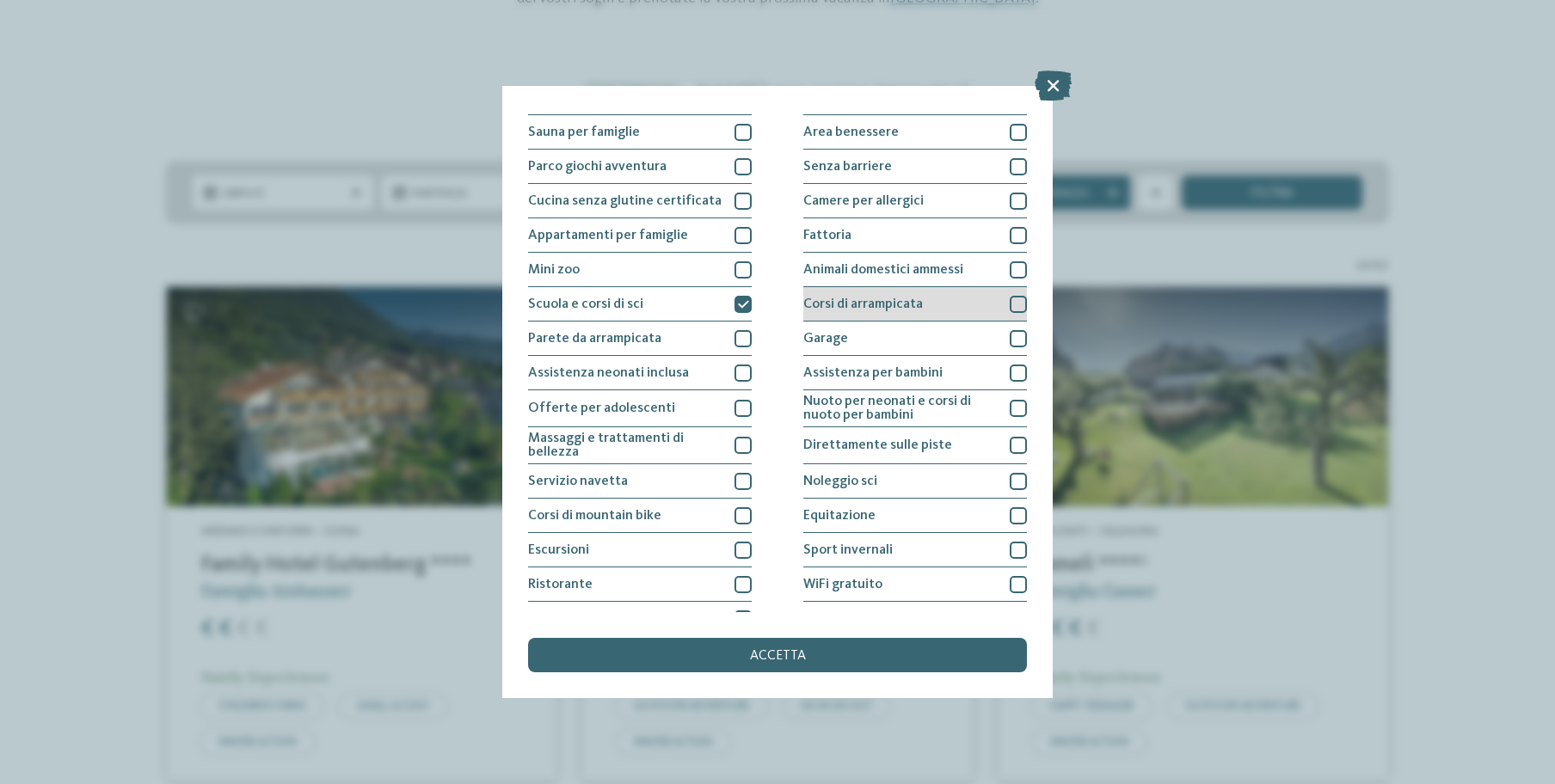
scroll to position [88, 0]
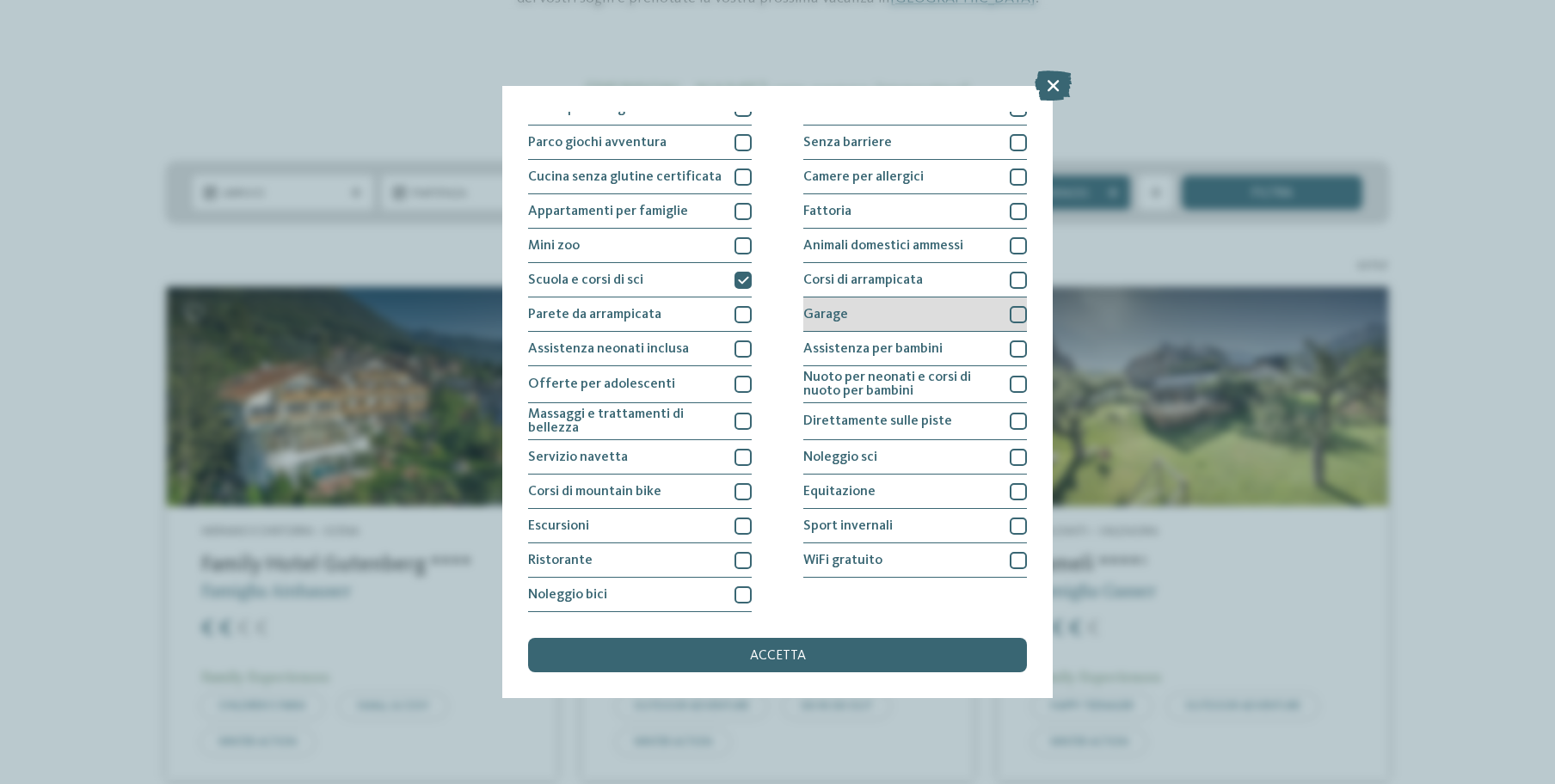
click at [929, 297] on div "Garage" at bounding box center [916, 314] width 224 height 35
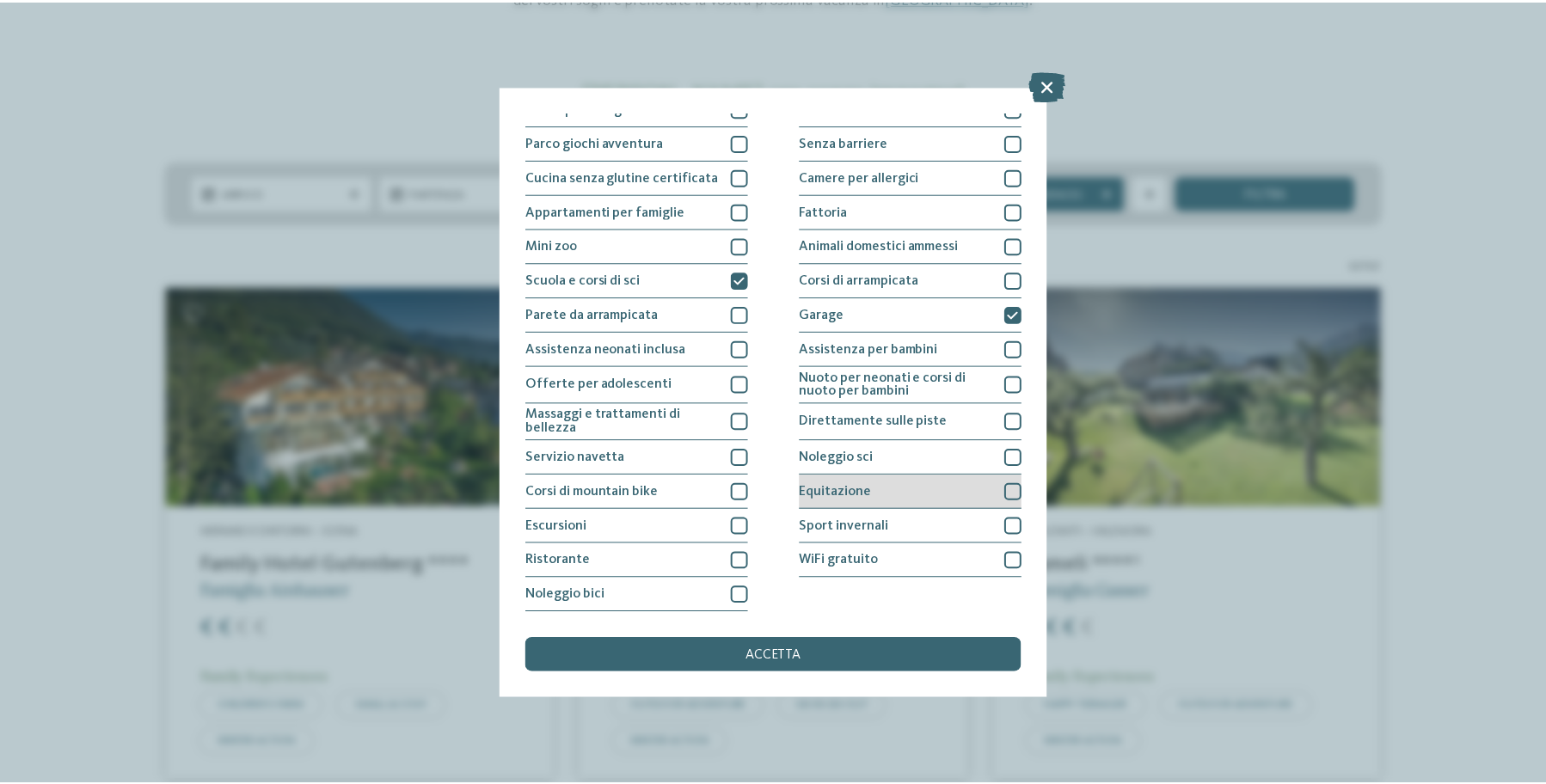
scroll to position [291, 0]
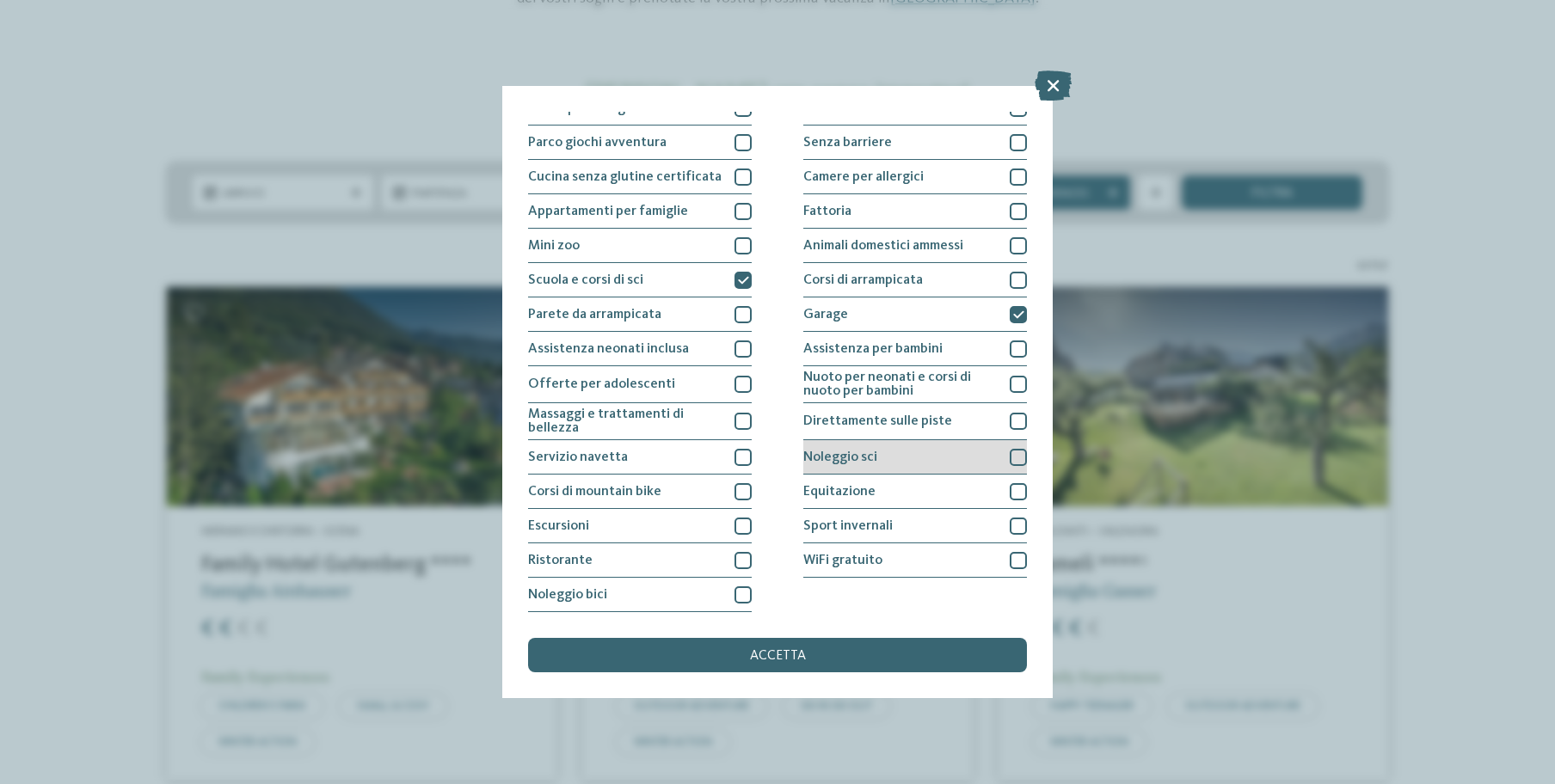
click at [919, 440] on div "Noleggio sci" at bounding box center [916, 457] width 224 height 35
click at [789, 638] on div "accetta" at bounding box center [778, 655] width 499 height 35
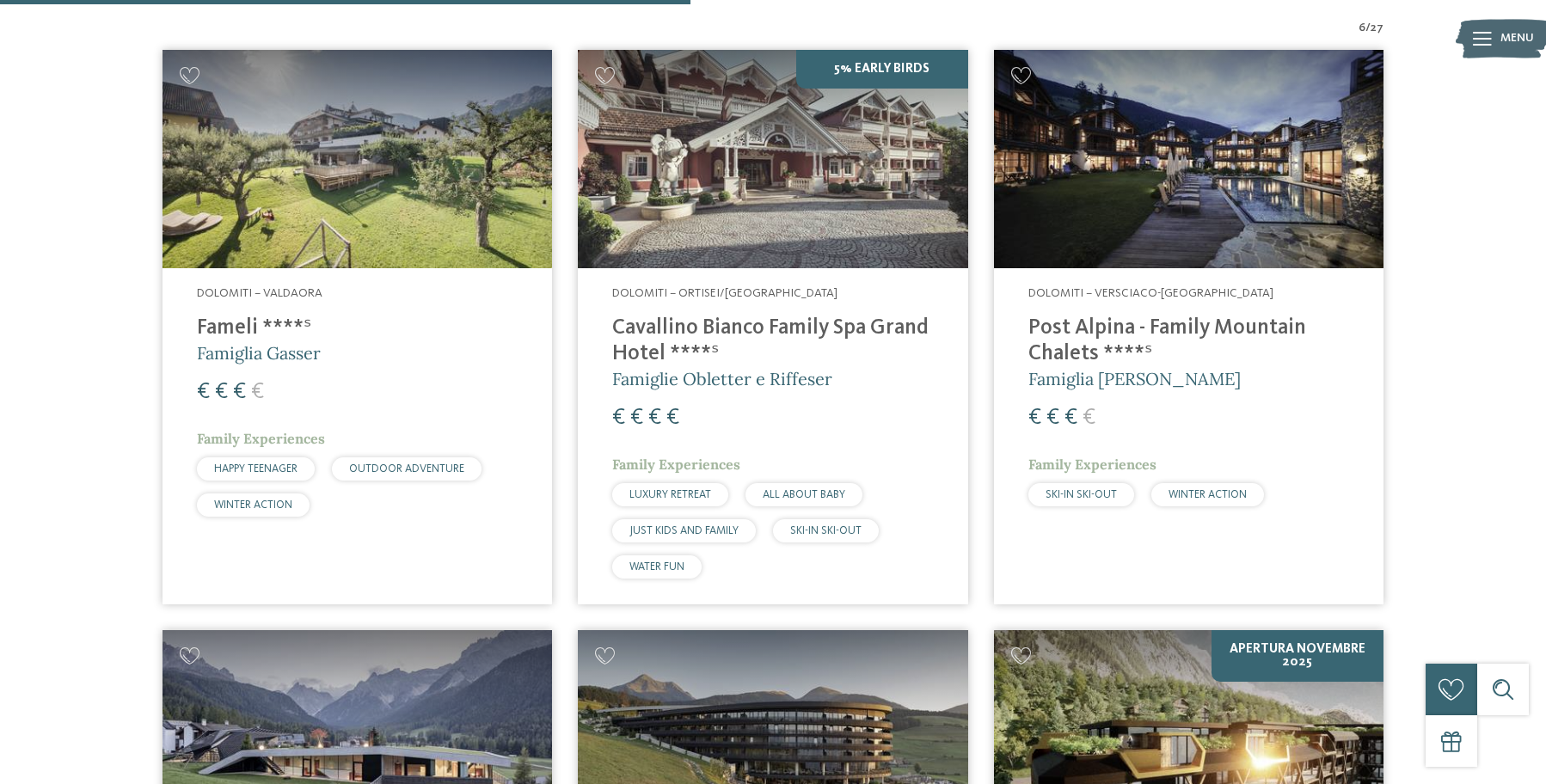
scroll to position [573, 0]
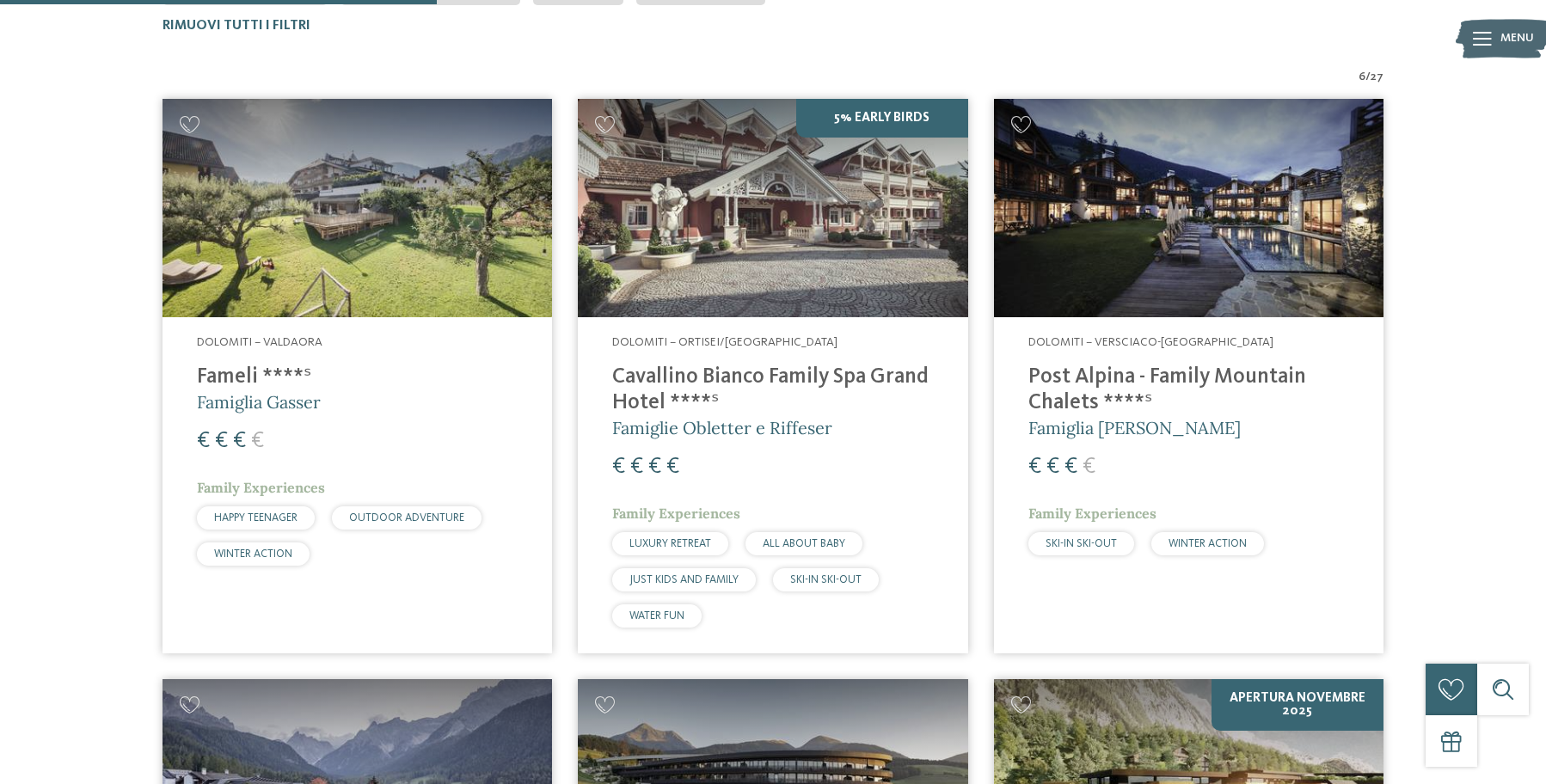
click at [806, 244] on img at bounding box center [773, 208] width 390 height 219
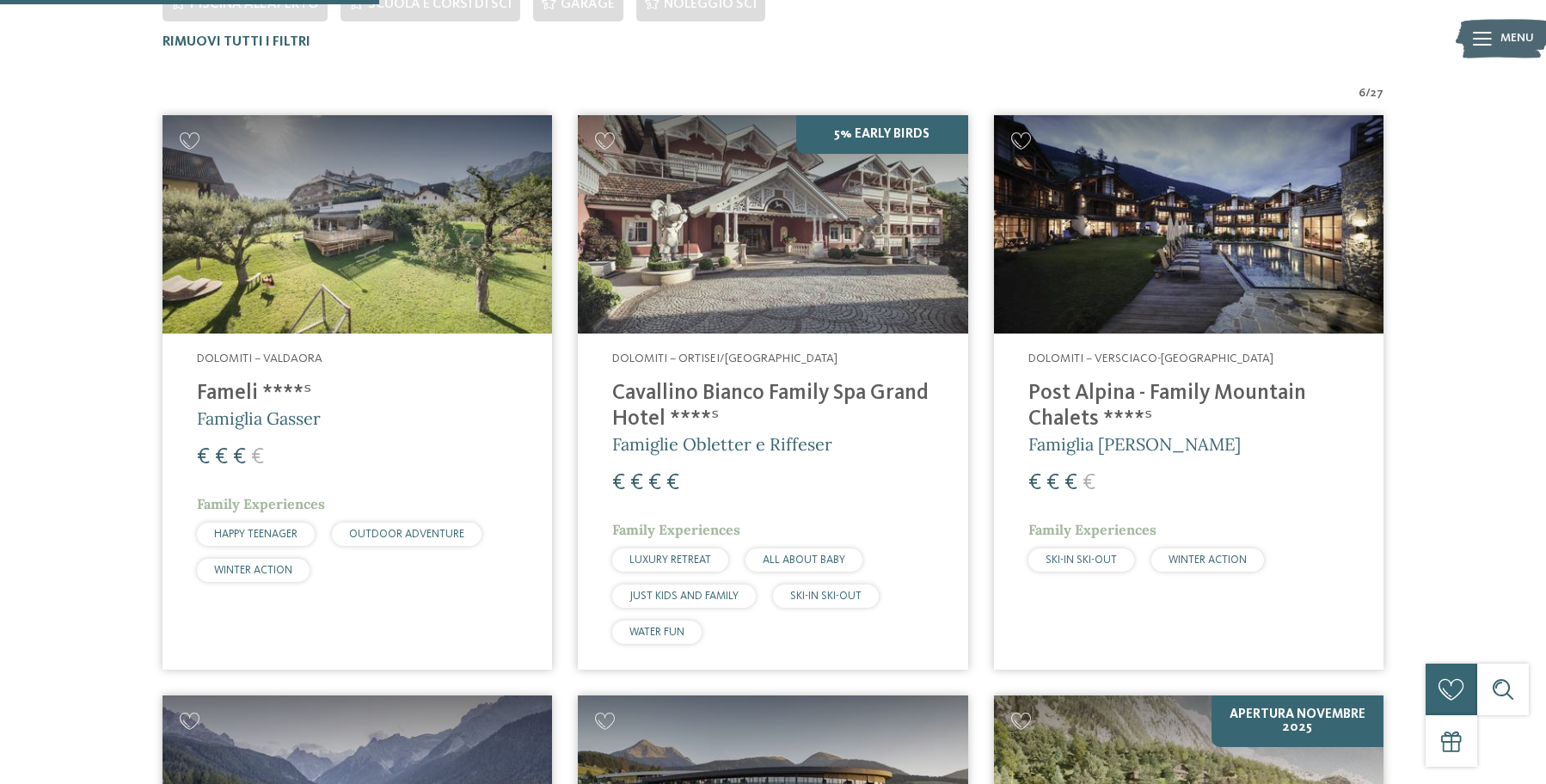
scroll to position [580, 0]
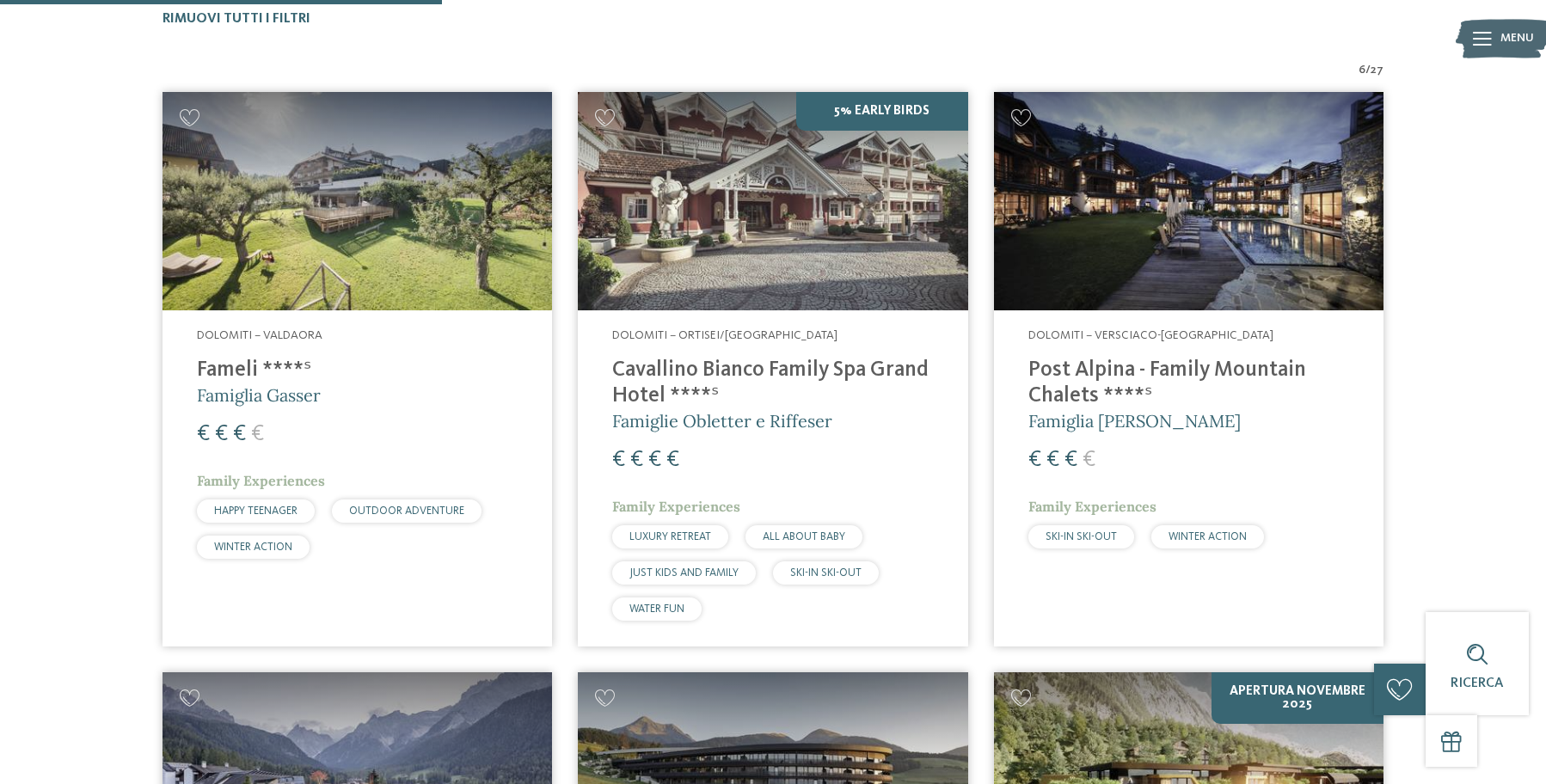
click at [1225, 244] on img at bounding box center [1189, 202] width 390 height 219
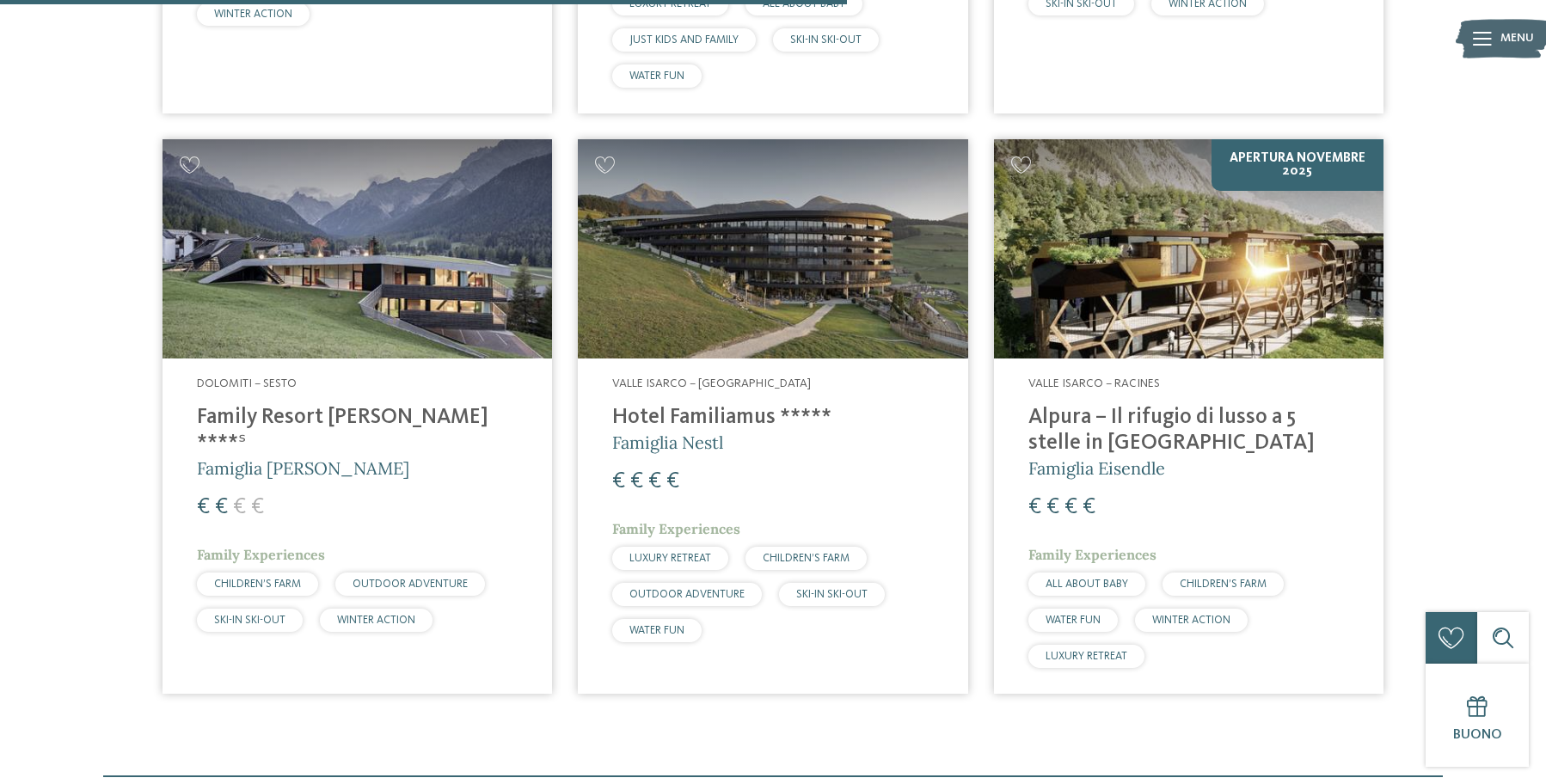
scroll to position [1112, 0]
click at [385, 294] on img at bounding box center [357, 249] width 390 height 219
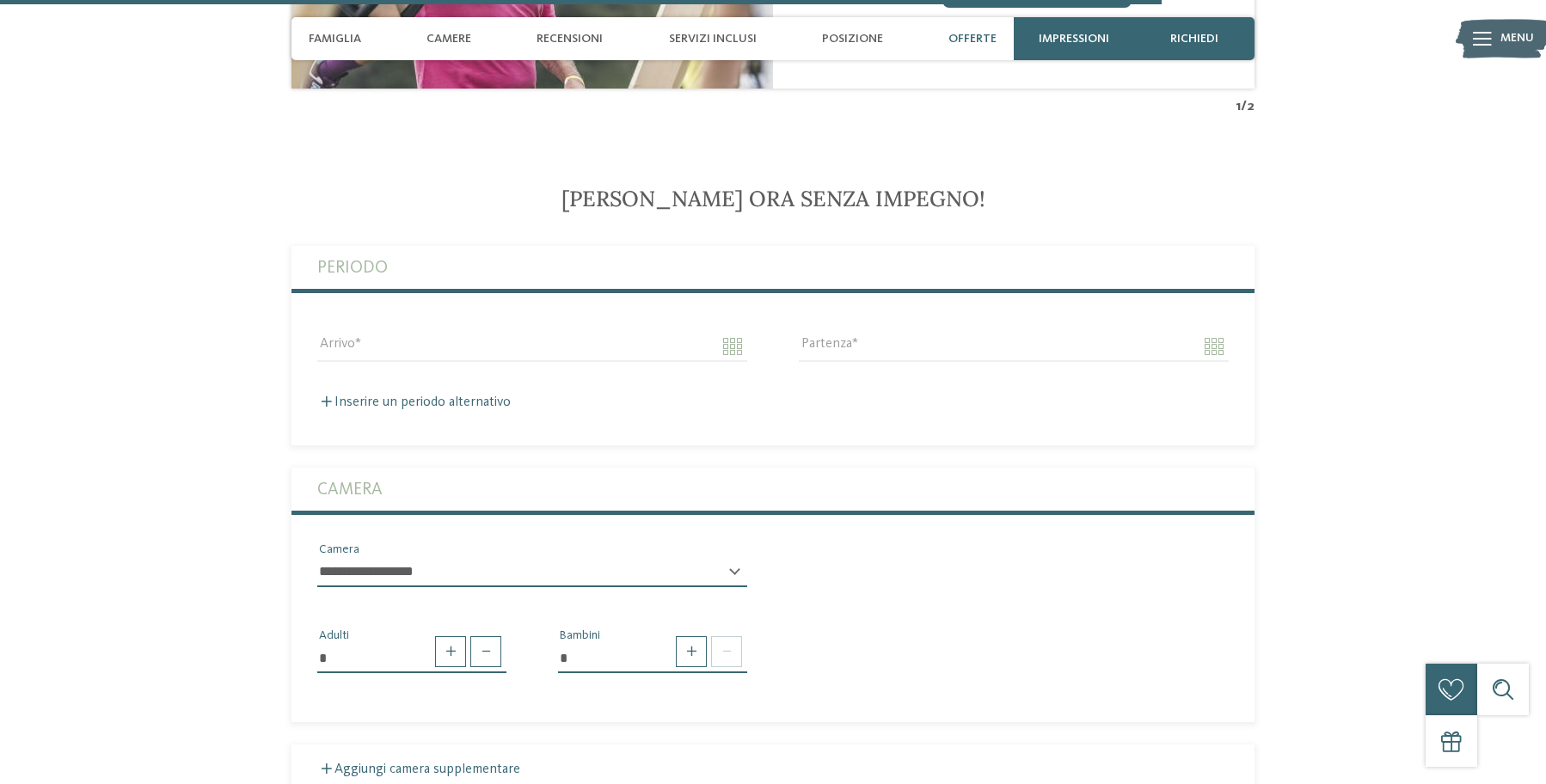
scroll to position [4557, 0]
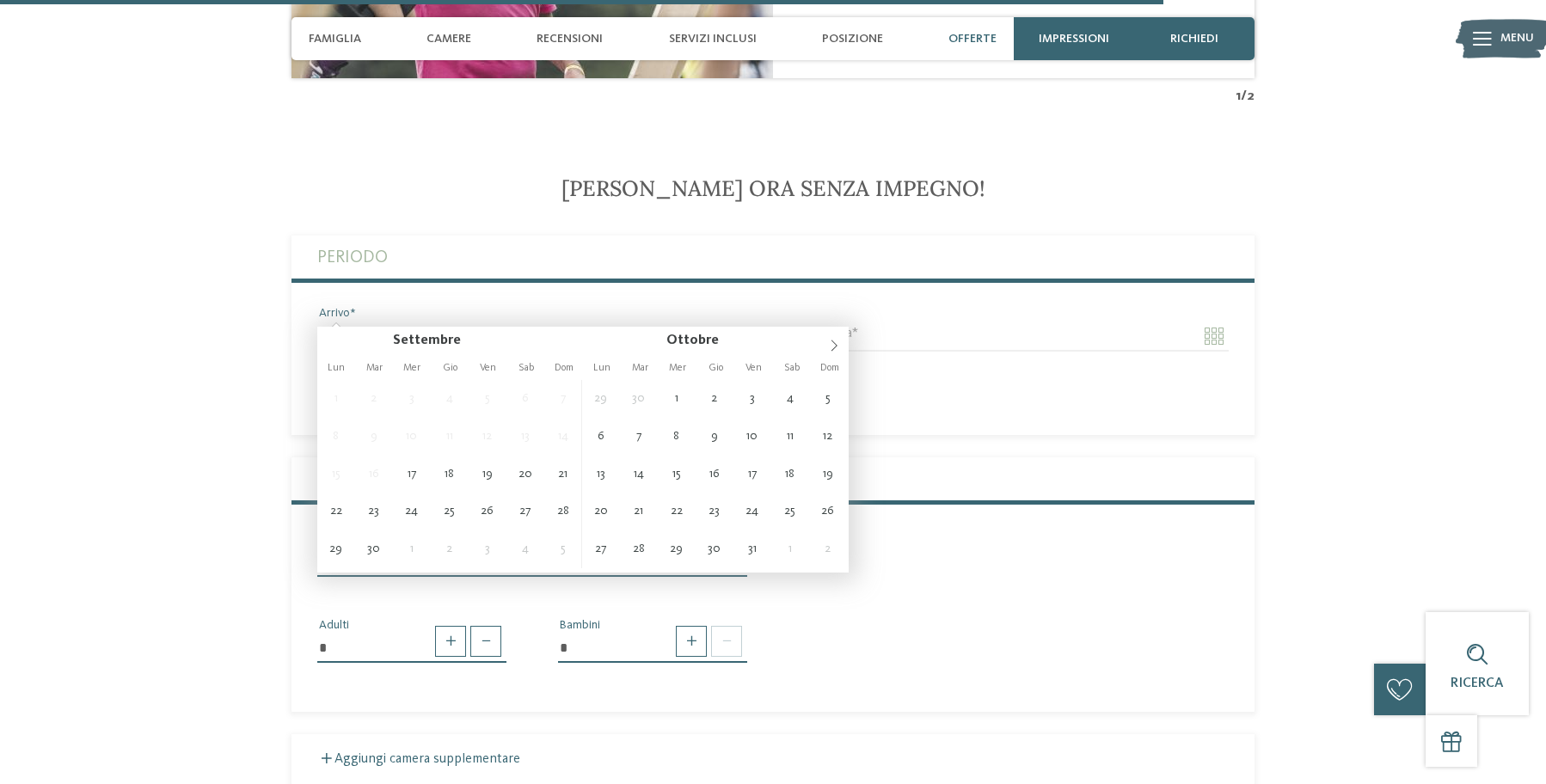
click at [408, 321] on input "Arrivo" at bounding box center [532, 336] width 430 height 29
click at [830, 344] on icon at bounding box center [835, 346] width 12 height 12
type input "**********"
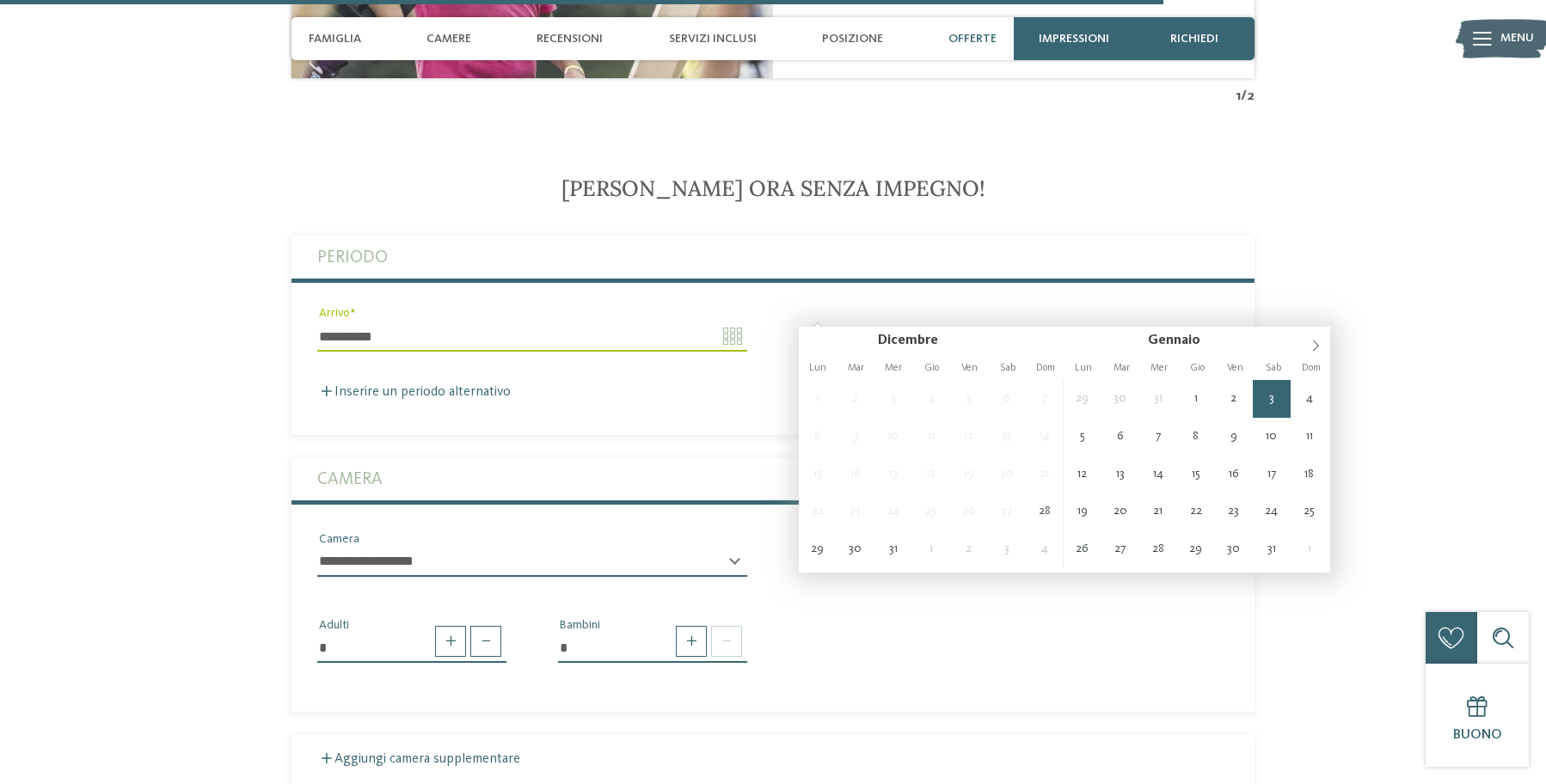
type input "**********"
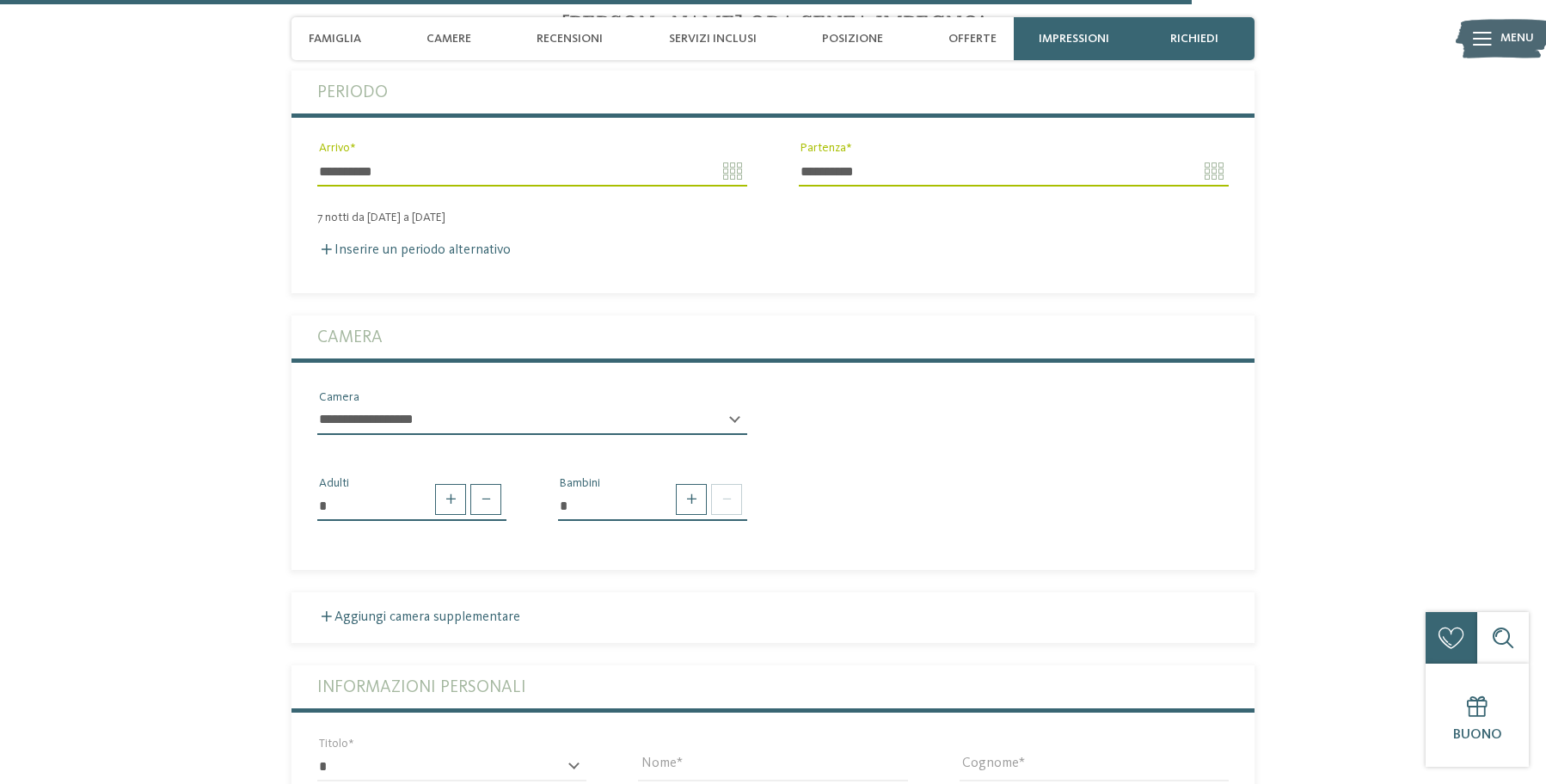
scroll to position [4728, 0]
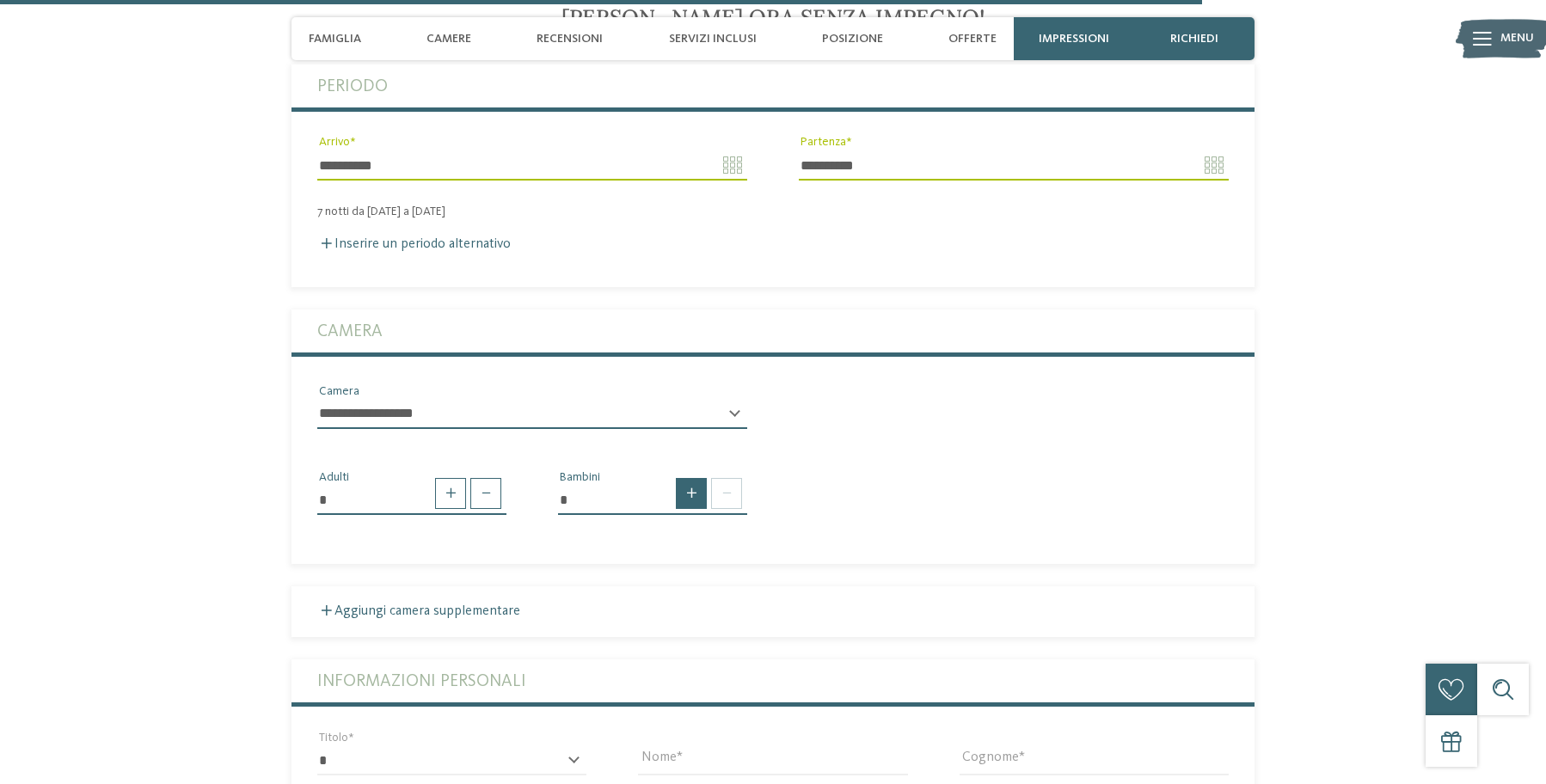
click at [694, 478] on span at bounding box center [691, 493] width 31 height 31
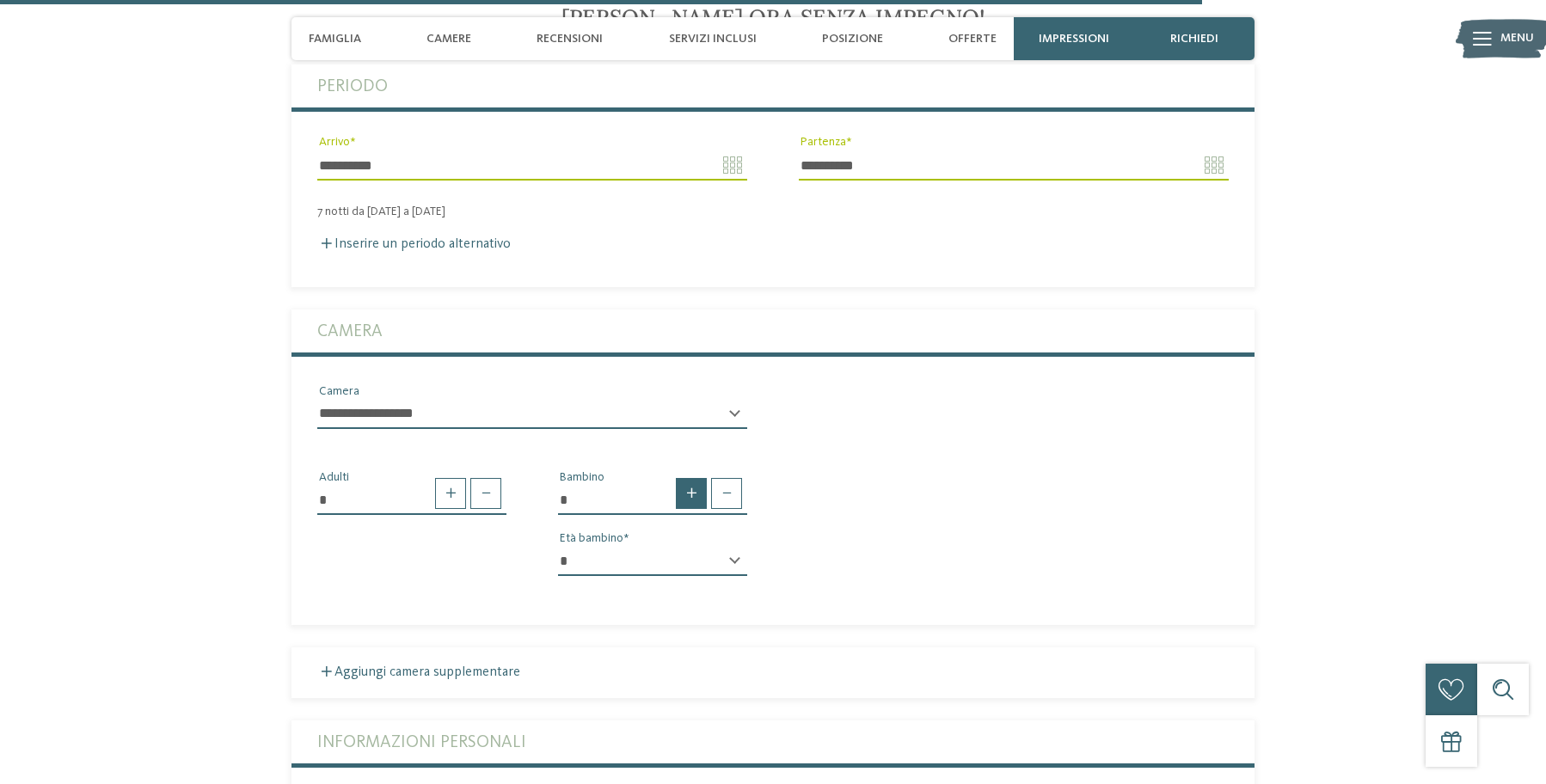
click at [694, 478] on span at bounding box center [691, 493] width 31 height 31
type input "*"
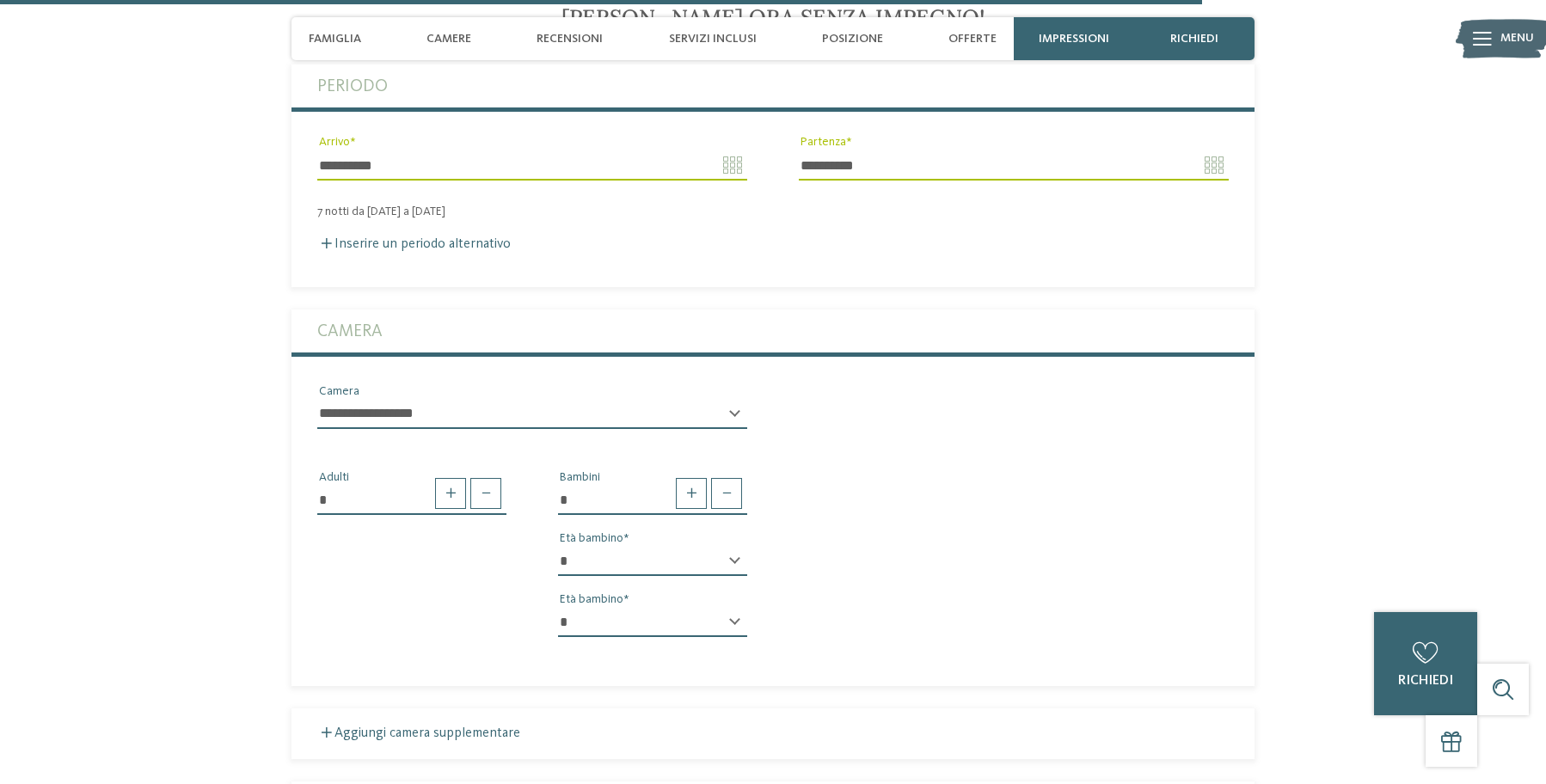
select select "*"
select select "**"
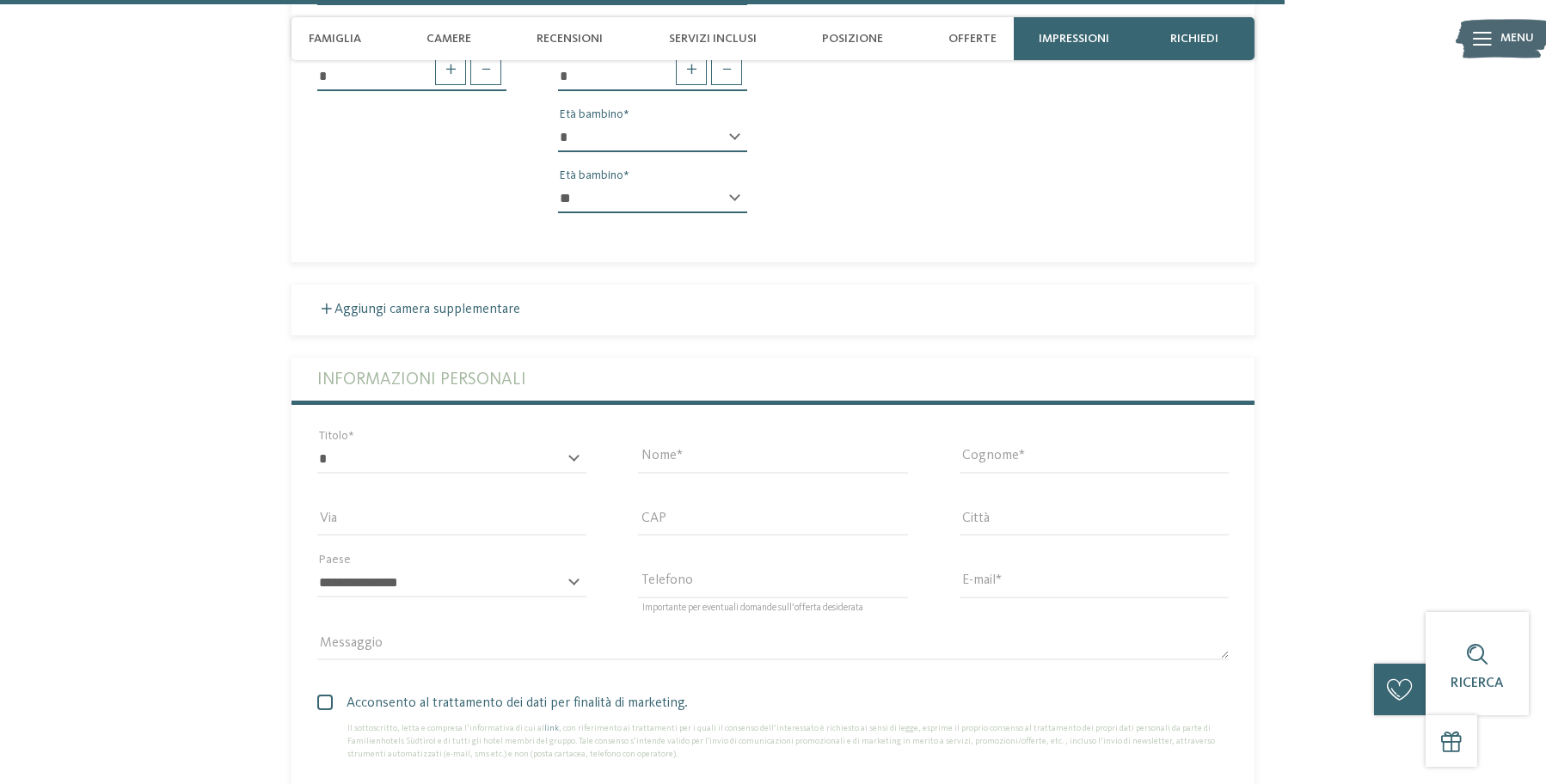
scroll to position [5154, 0]
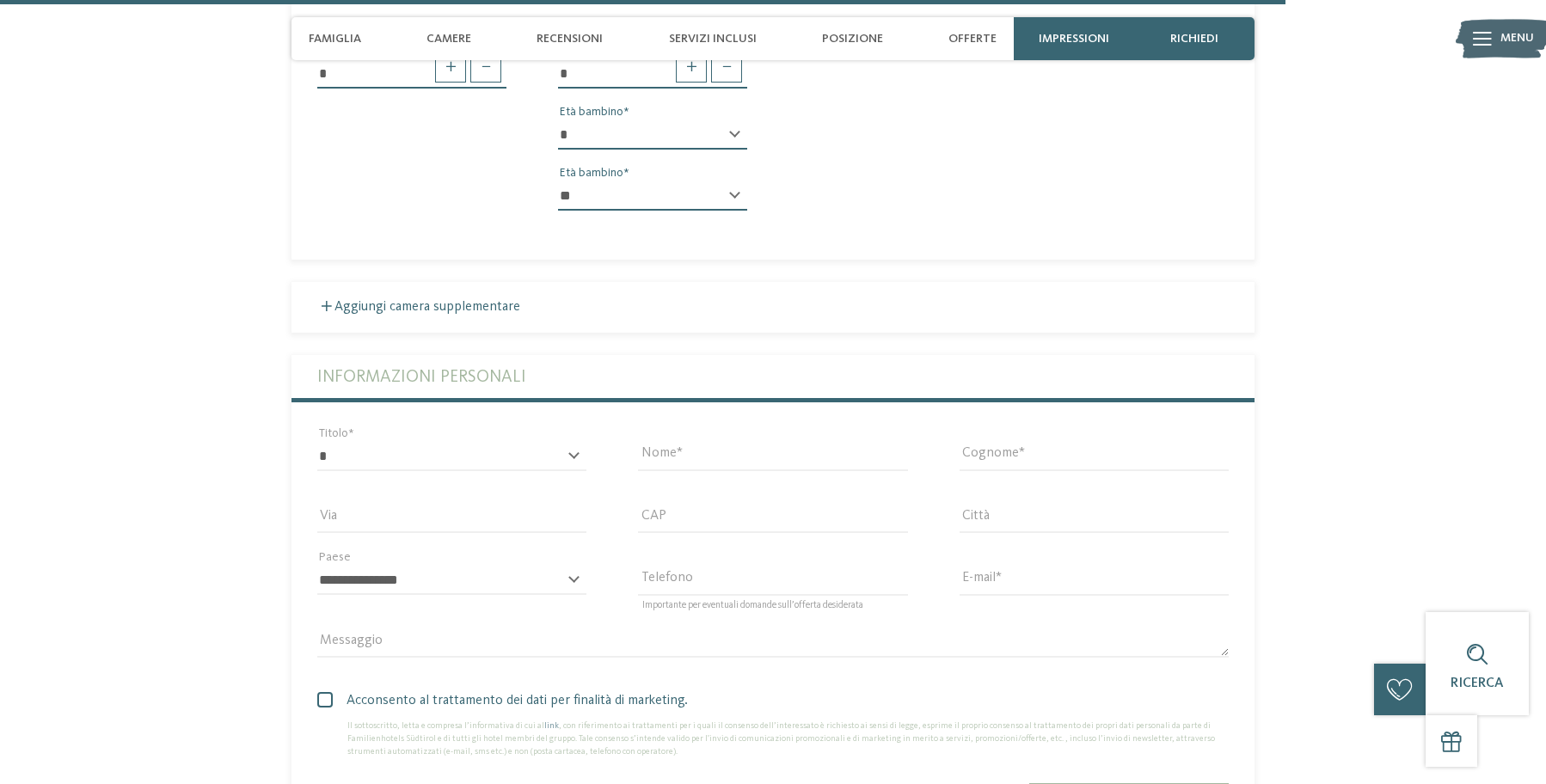
click at [570, 442] on div "* ****** ******* ******** ****** Titolo" at bounding box center [451, 464] width 269 height 44
select select "*"
click at [710, 424] on div "Nome" at bounding box center [773, 455] width 321 height 62
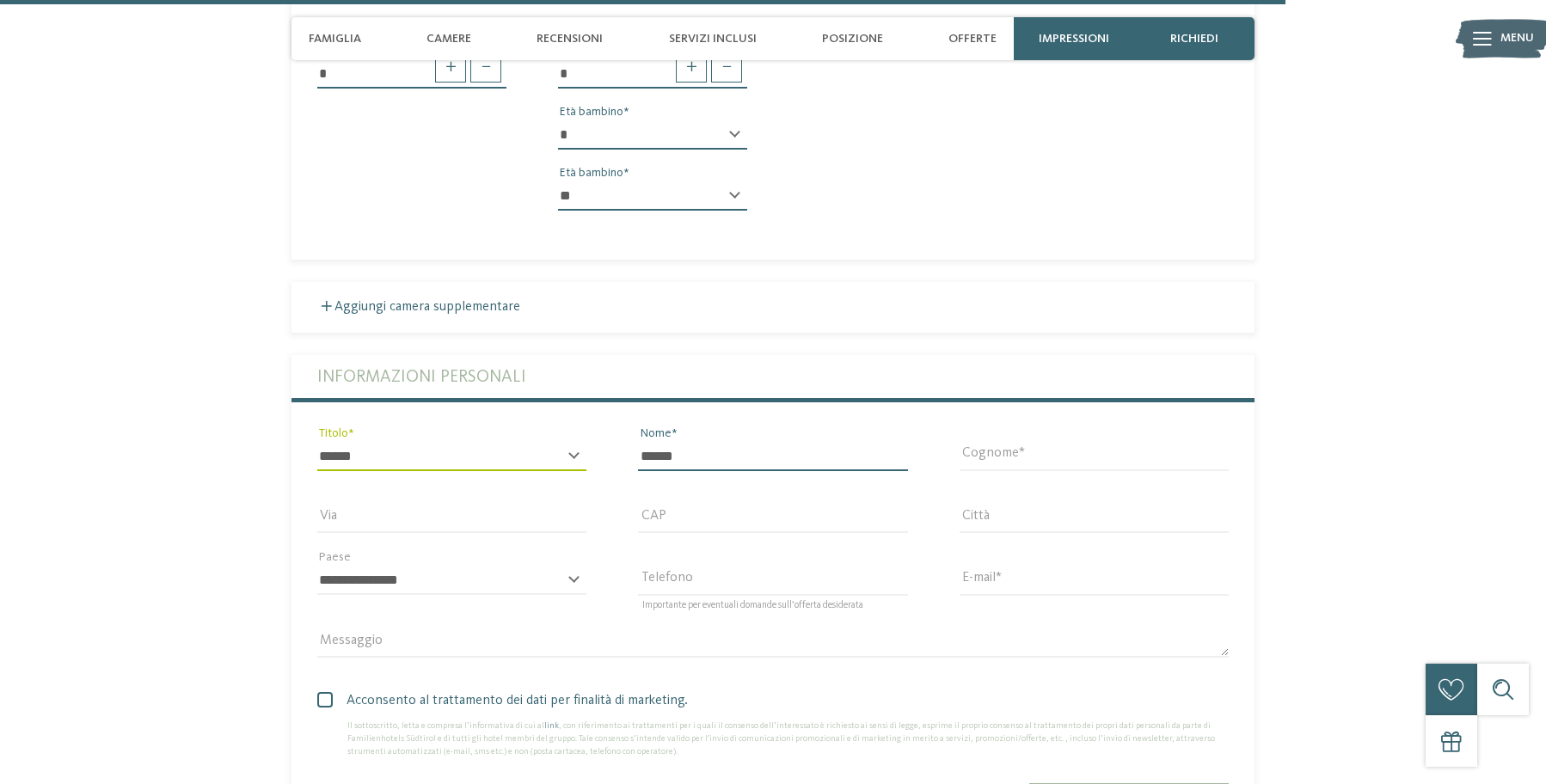
type input "******"
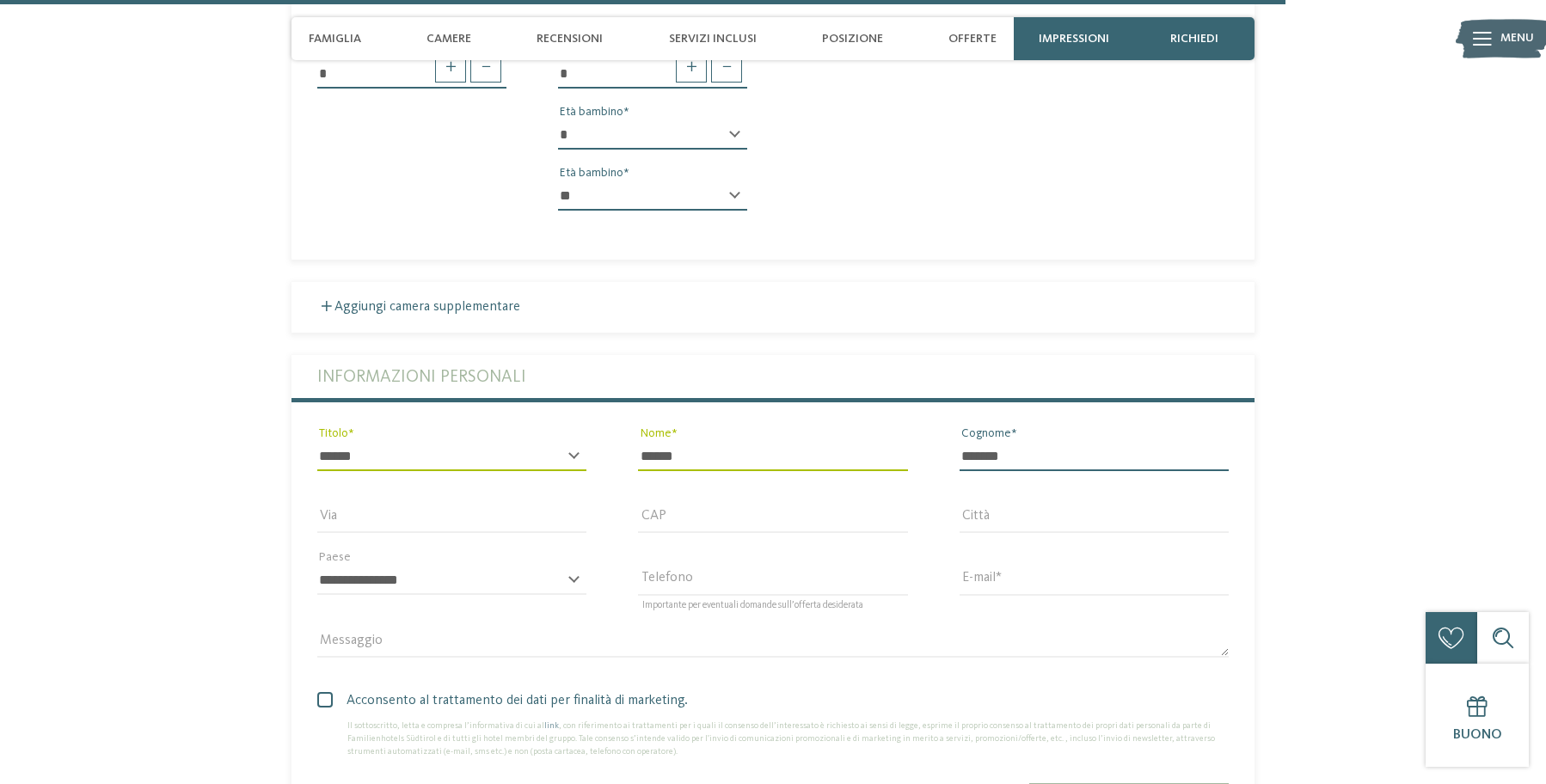
type input "*******"
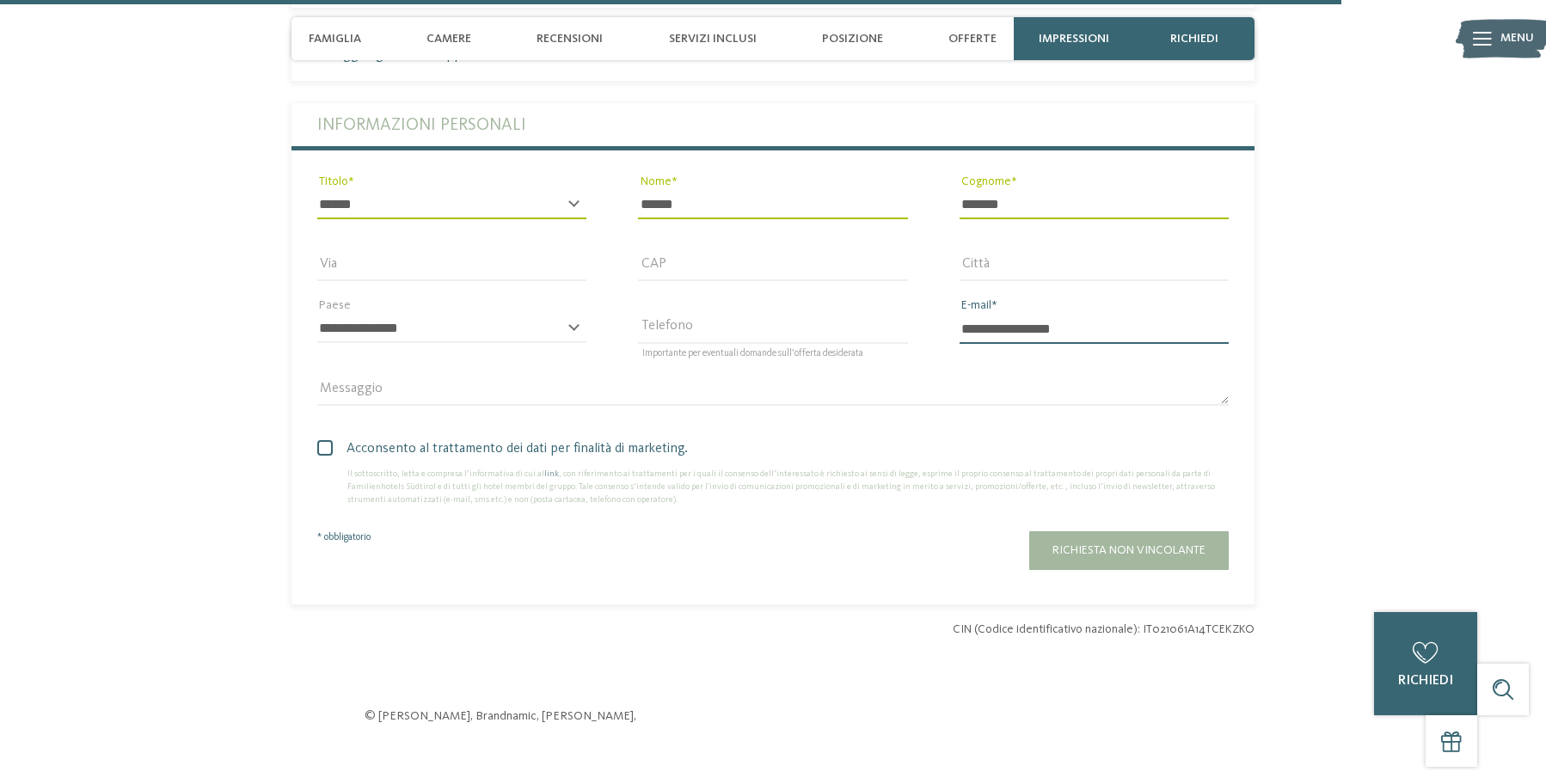
scroll to position [5414, 0]
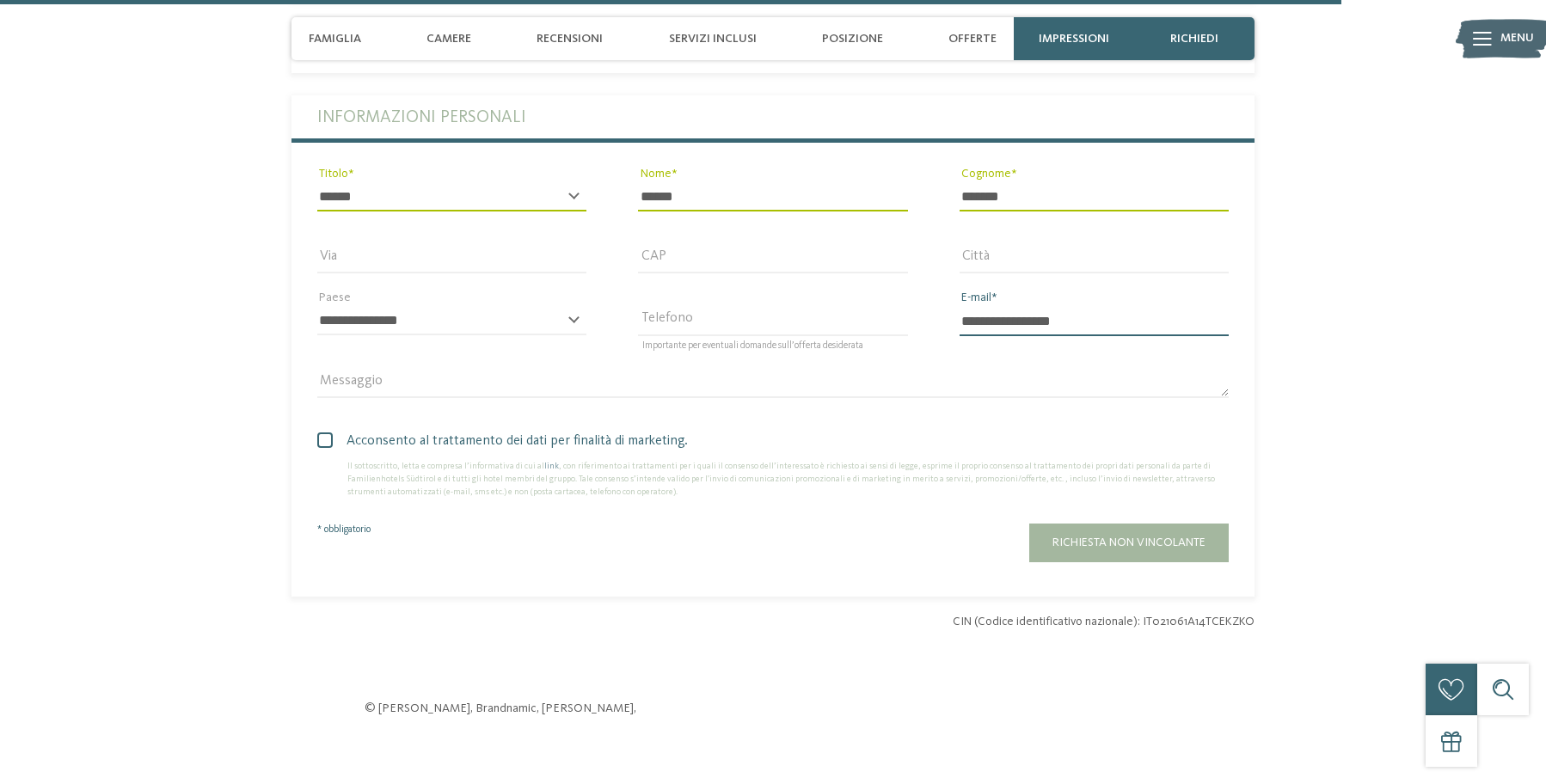
type input "**********"
click at [322, 431] on label "Acconsento al trattamento dei dati per finalità di marketing." at bounding box center [773, 440] width 912 height 20
click at [1100, 536] on span "Richiesta non vincolante" at bounding box center [1129, 542] width 153 height 12
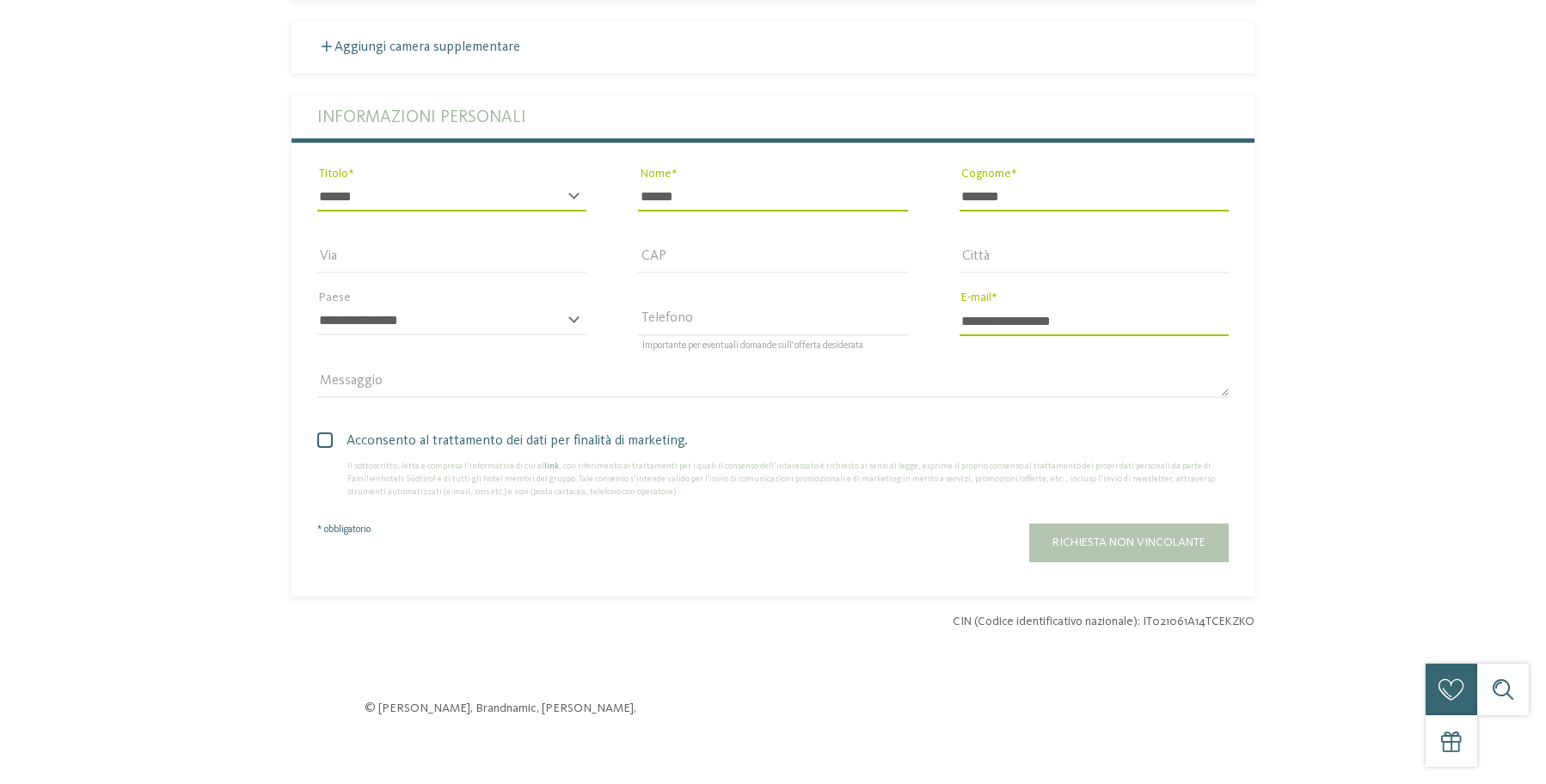
scroll to position [0, 0]
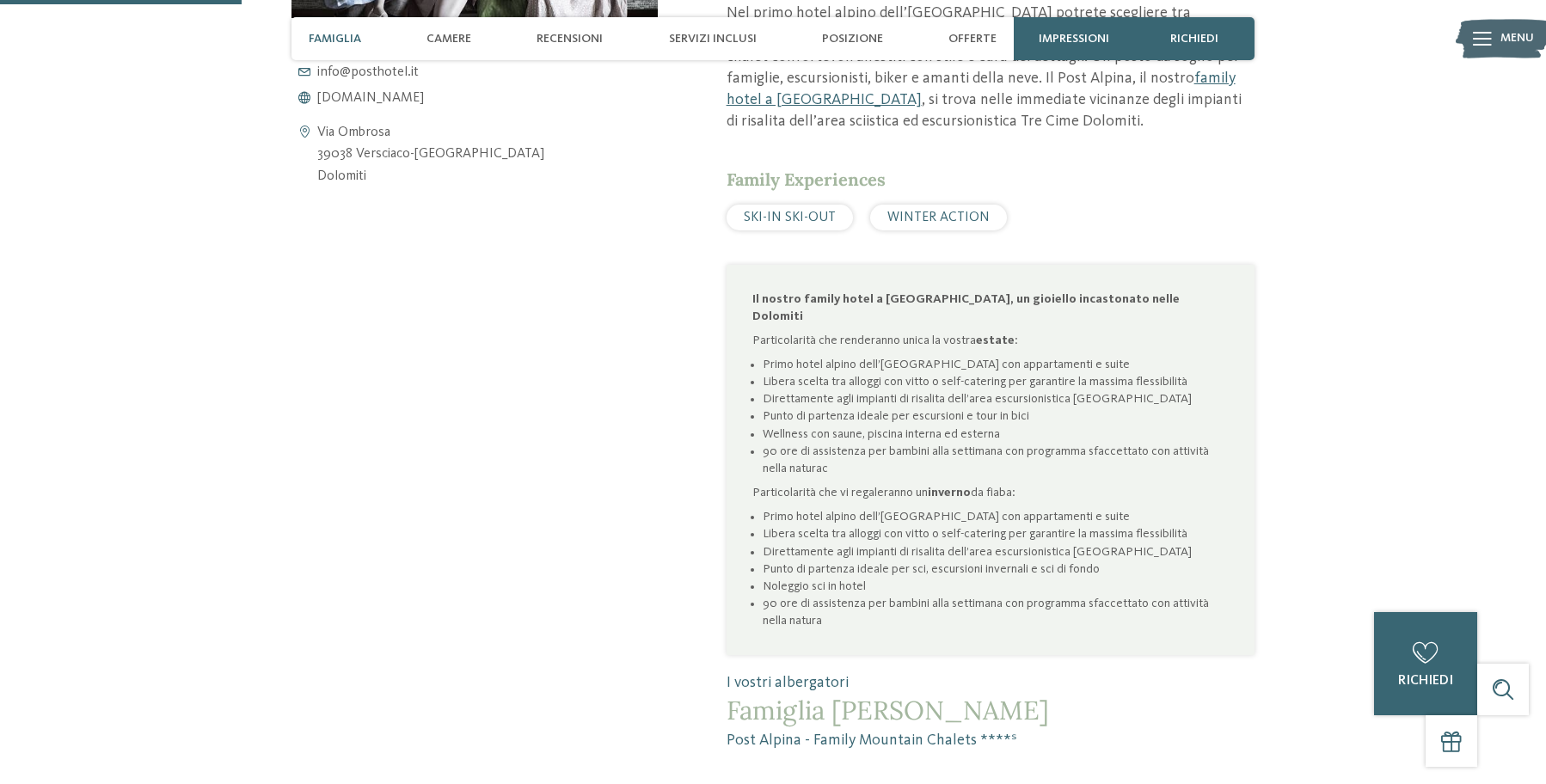
scroll to position [948, 0]
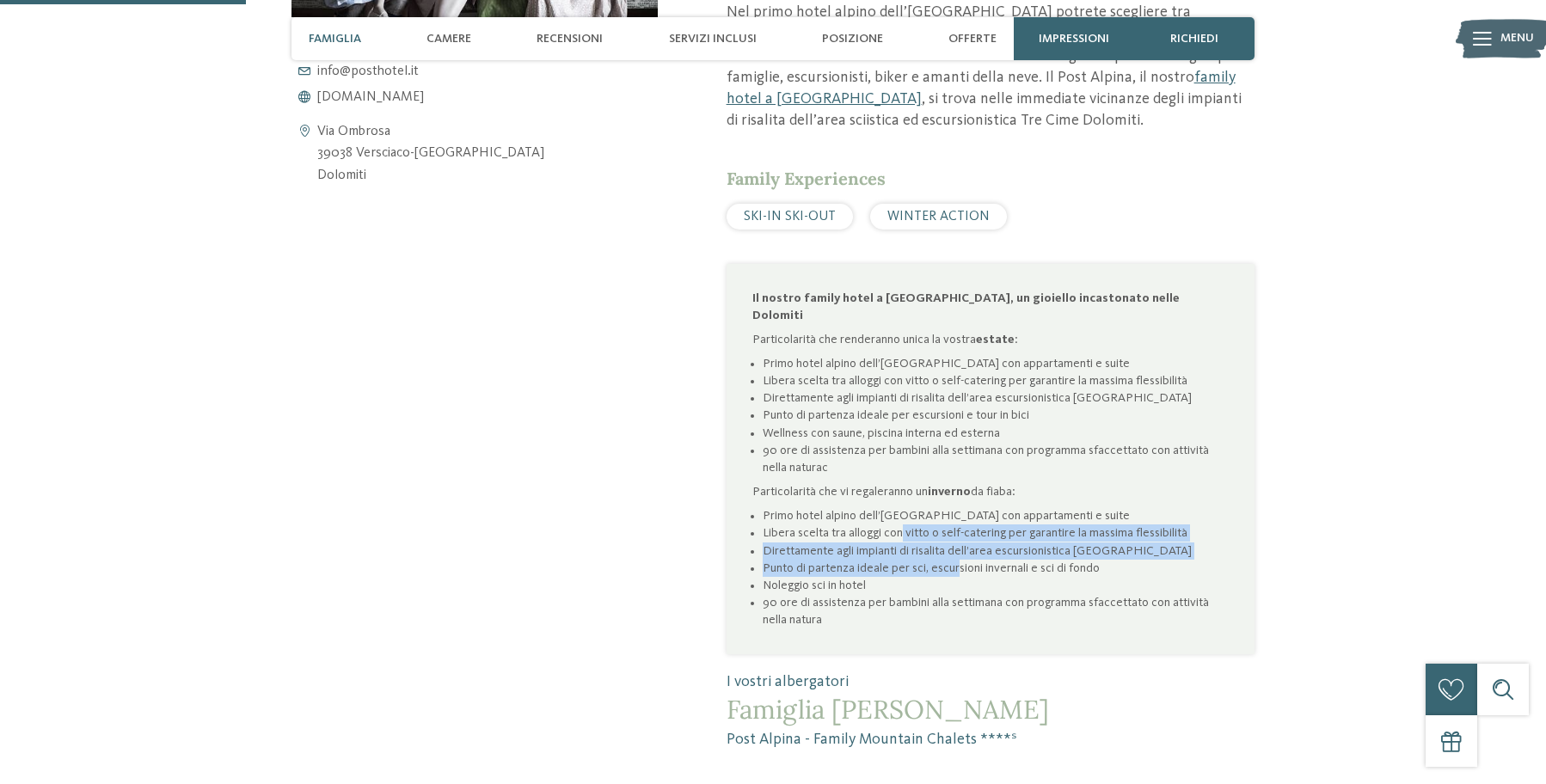
drag, startPoint x: 901, startPoint y: 440, endPoint x: 957, endPoint y: 463, distance: 60.5
click at [957, 507] on ul "Primo hotel alpino dell’[GEOGRAPHIC_DATA] con appartamenti e suite Libera scelt…" at bounding box center [990, 567] width 477 height 122
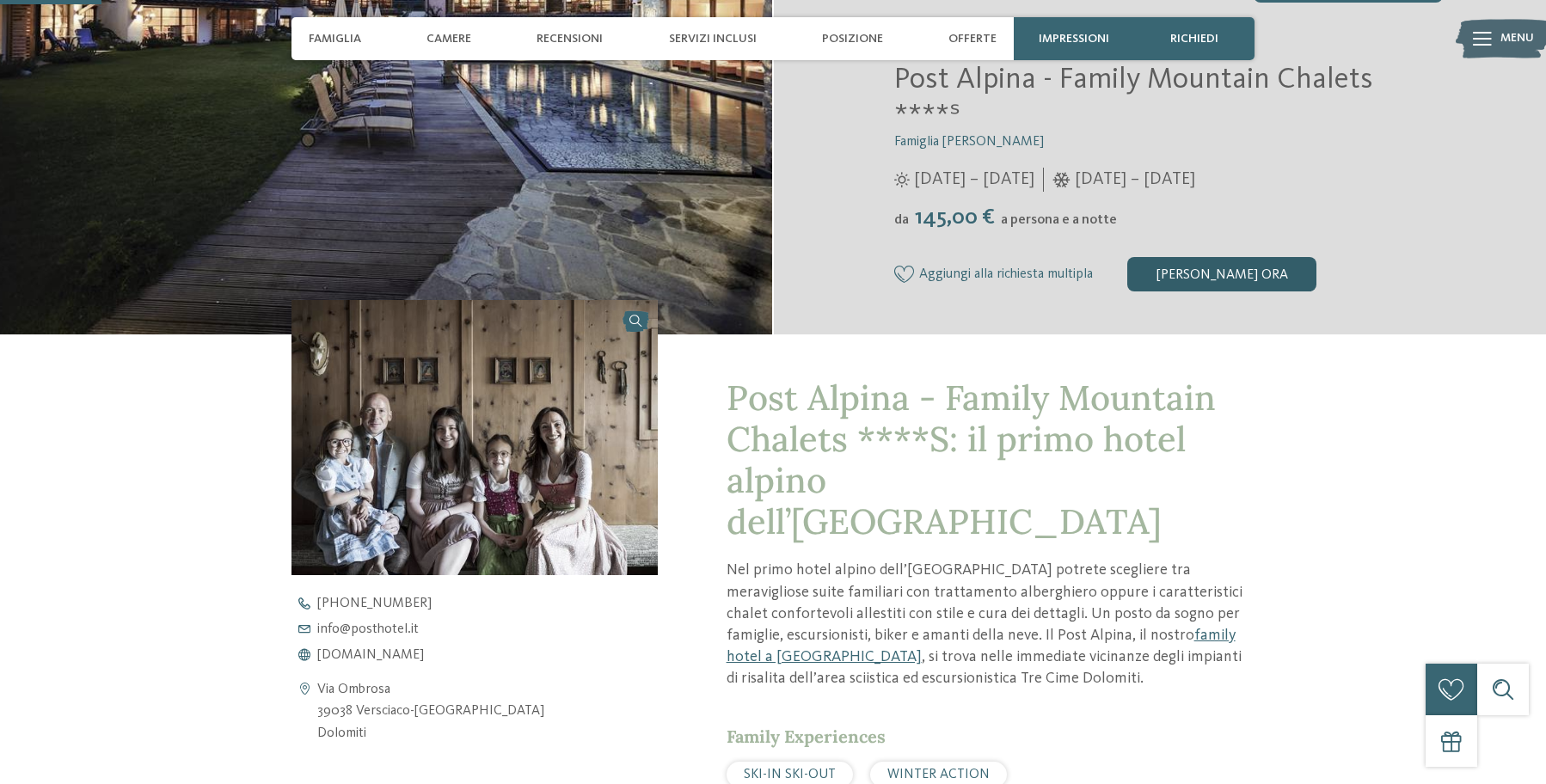
click at [1225, 257] on div "[PERSON_NAME] ora" at bounding box center [1222, 274] width 189 height 35
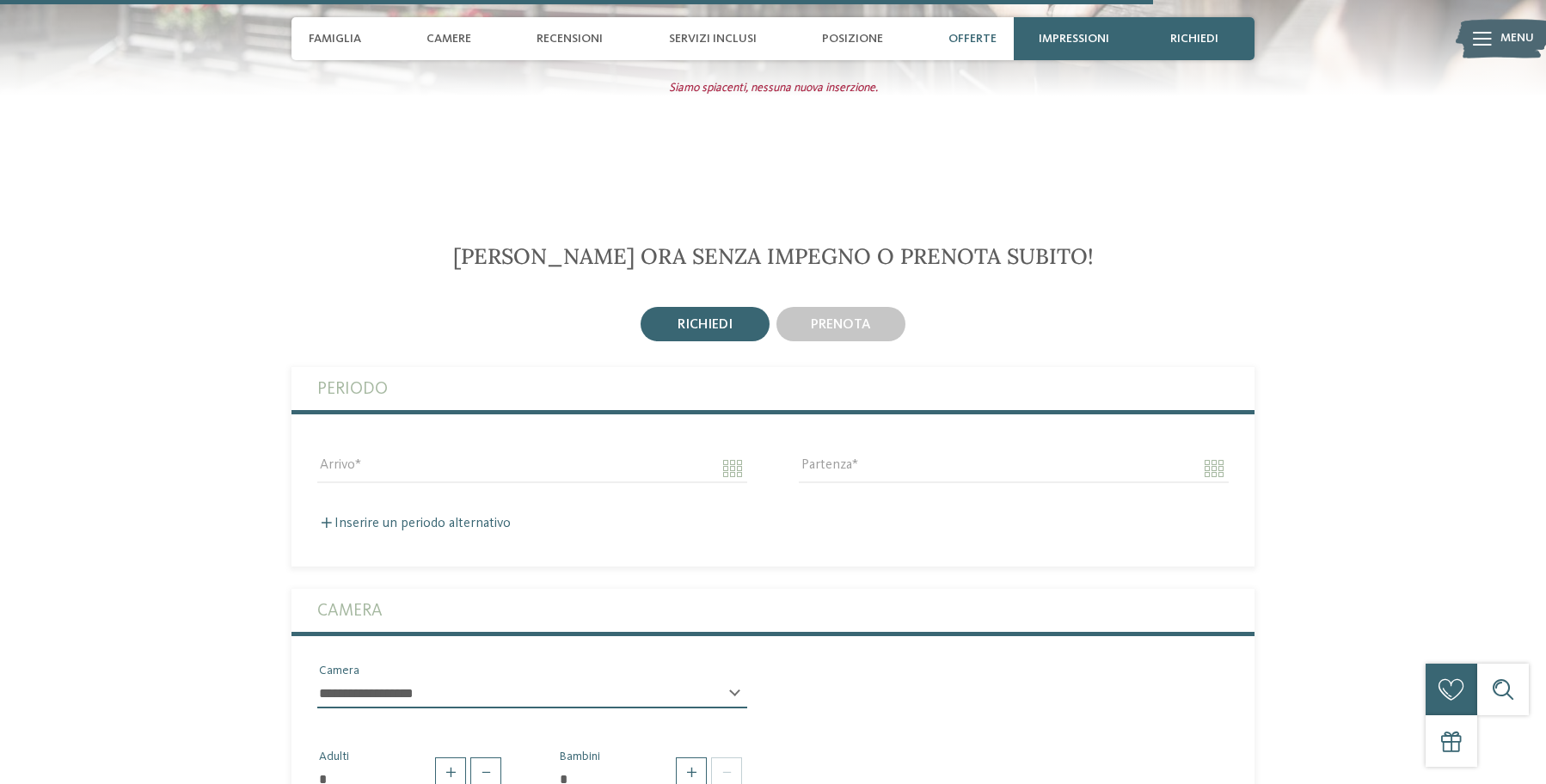
scroll to position [4452, 0]
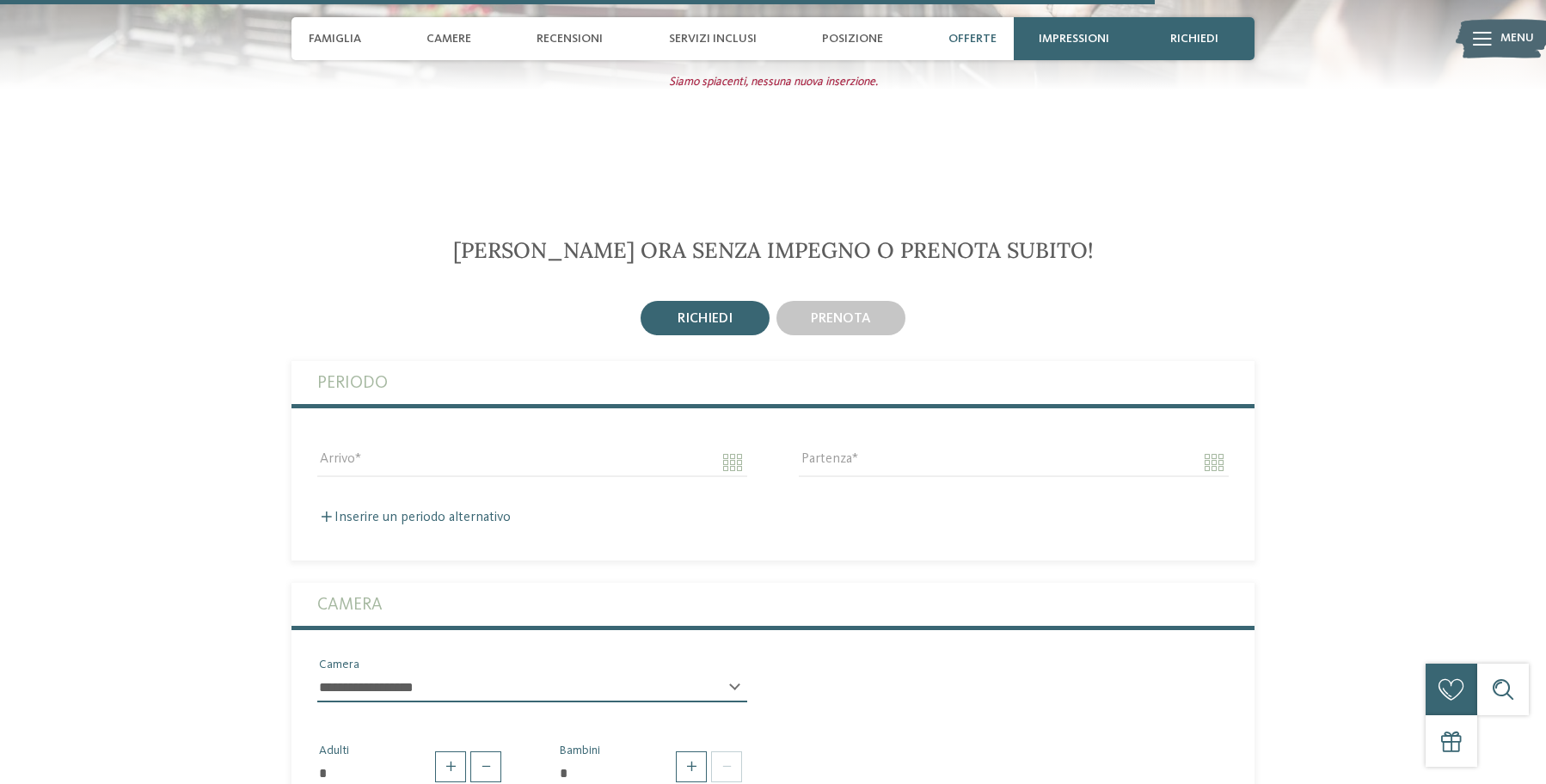
click at [377, 431] on div "Arrivo" at bounding box center [532, 462] width 481 height 62
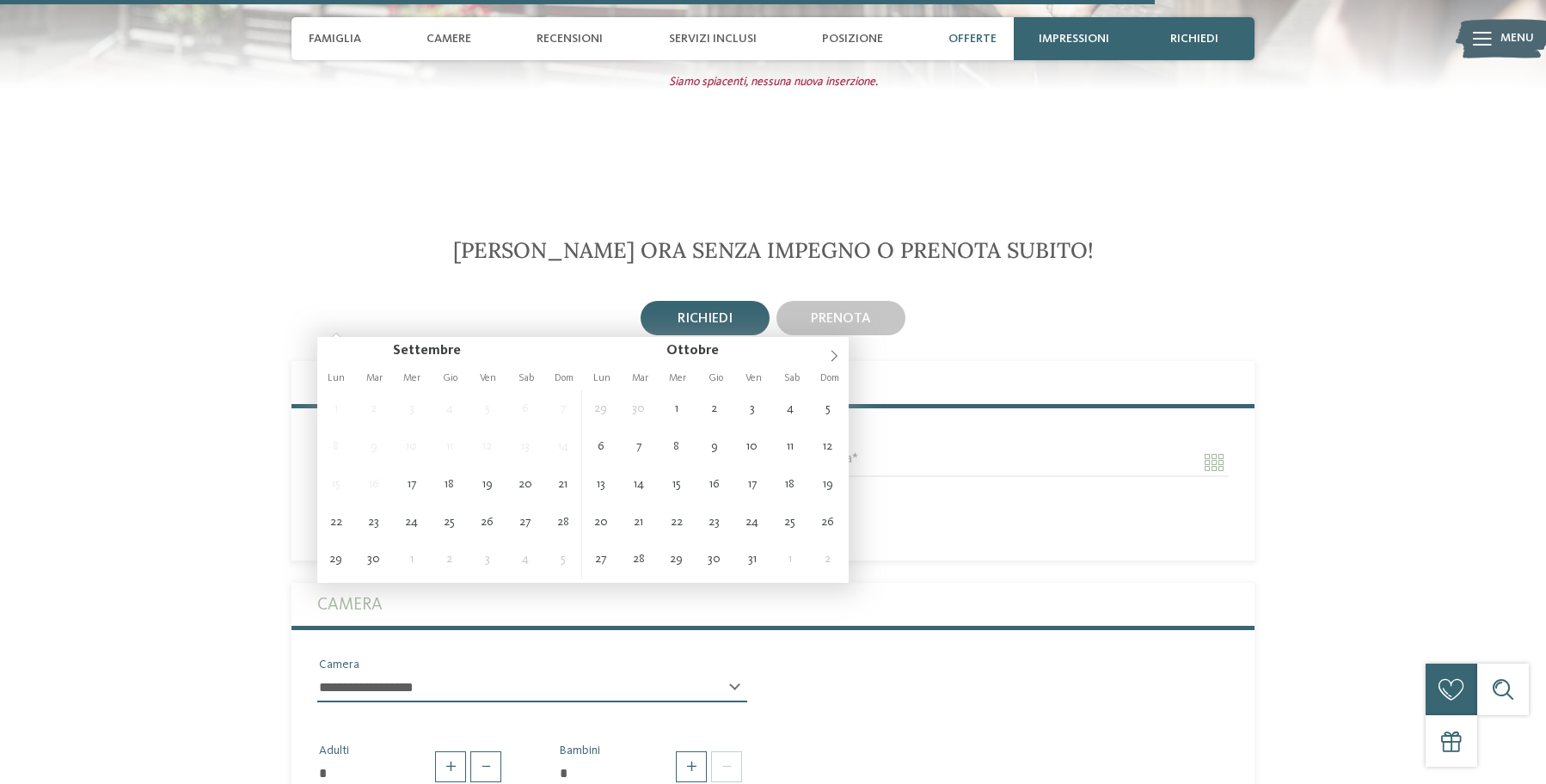
click at [403, 448] on input "Arrivo" at bounding box center [532, 463] width 430 height 29
click at [835, 353] on icon at bounding box center [835, 356] width 12 height 12
type input "**********"
type input "****"
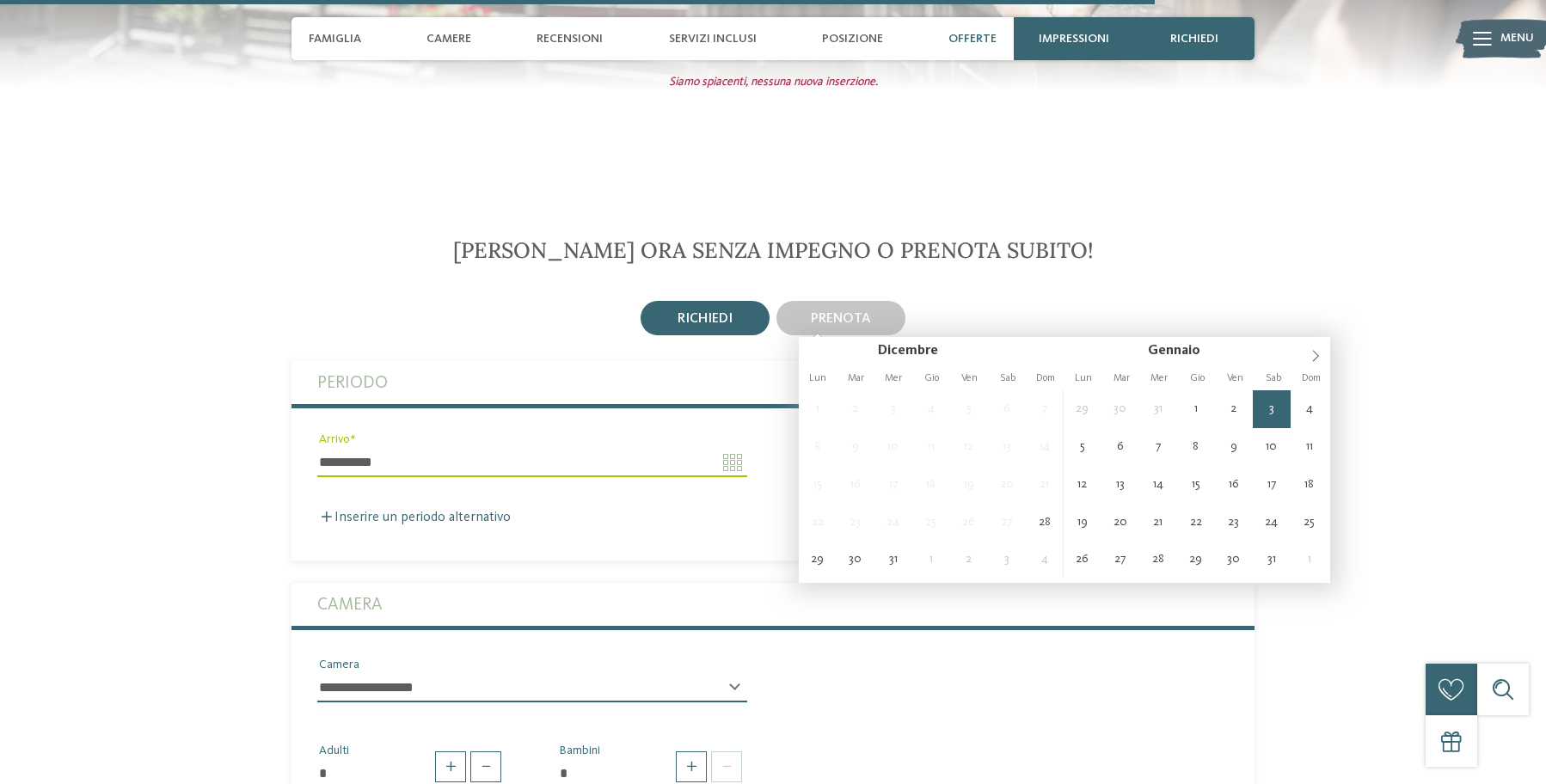
type input "**********"
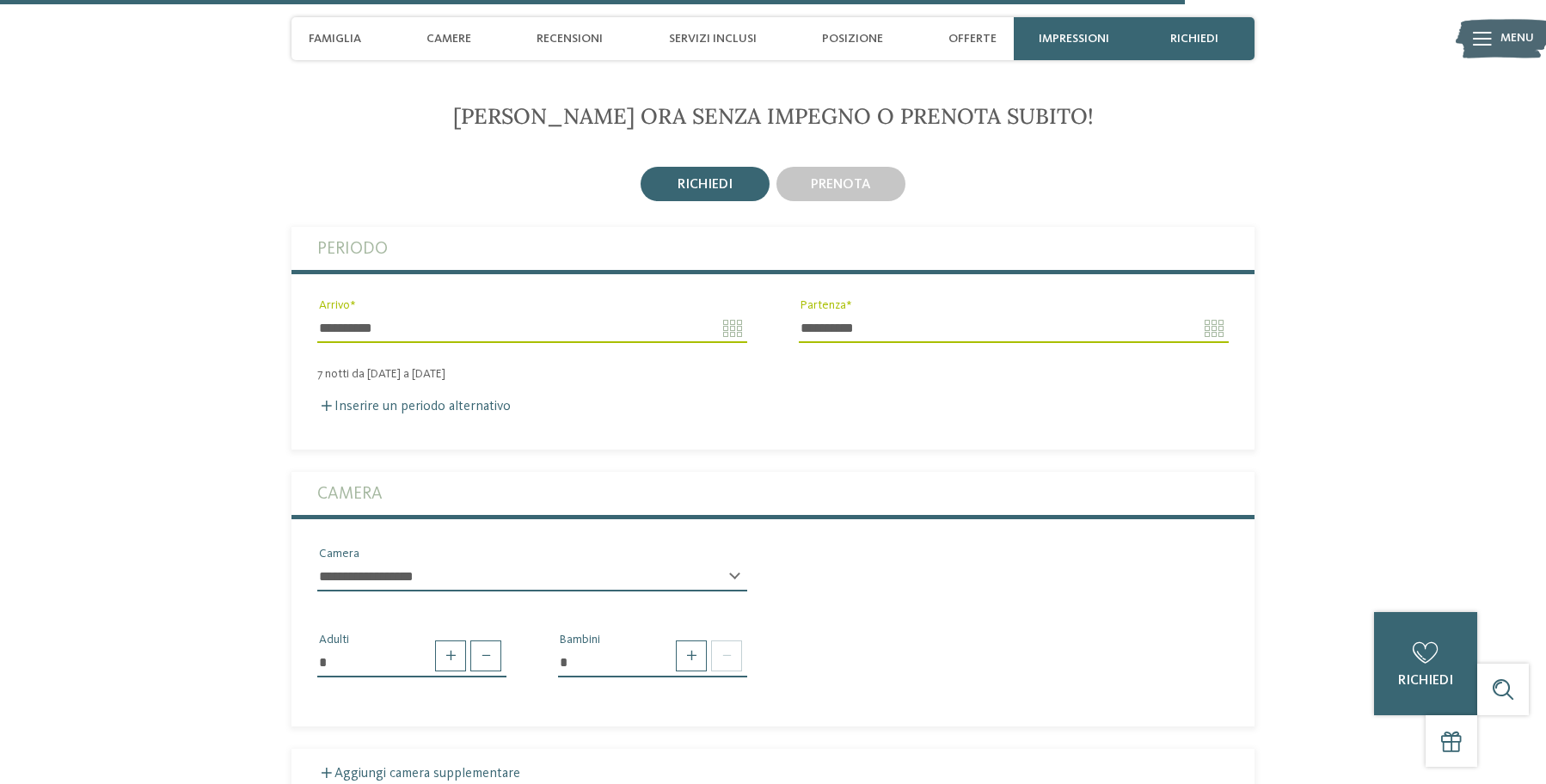
scroll to position [4587, 0]
click at [692, 640] on span at bounding box center [691, 655] width 31 height 31
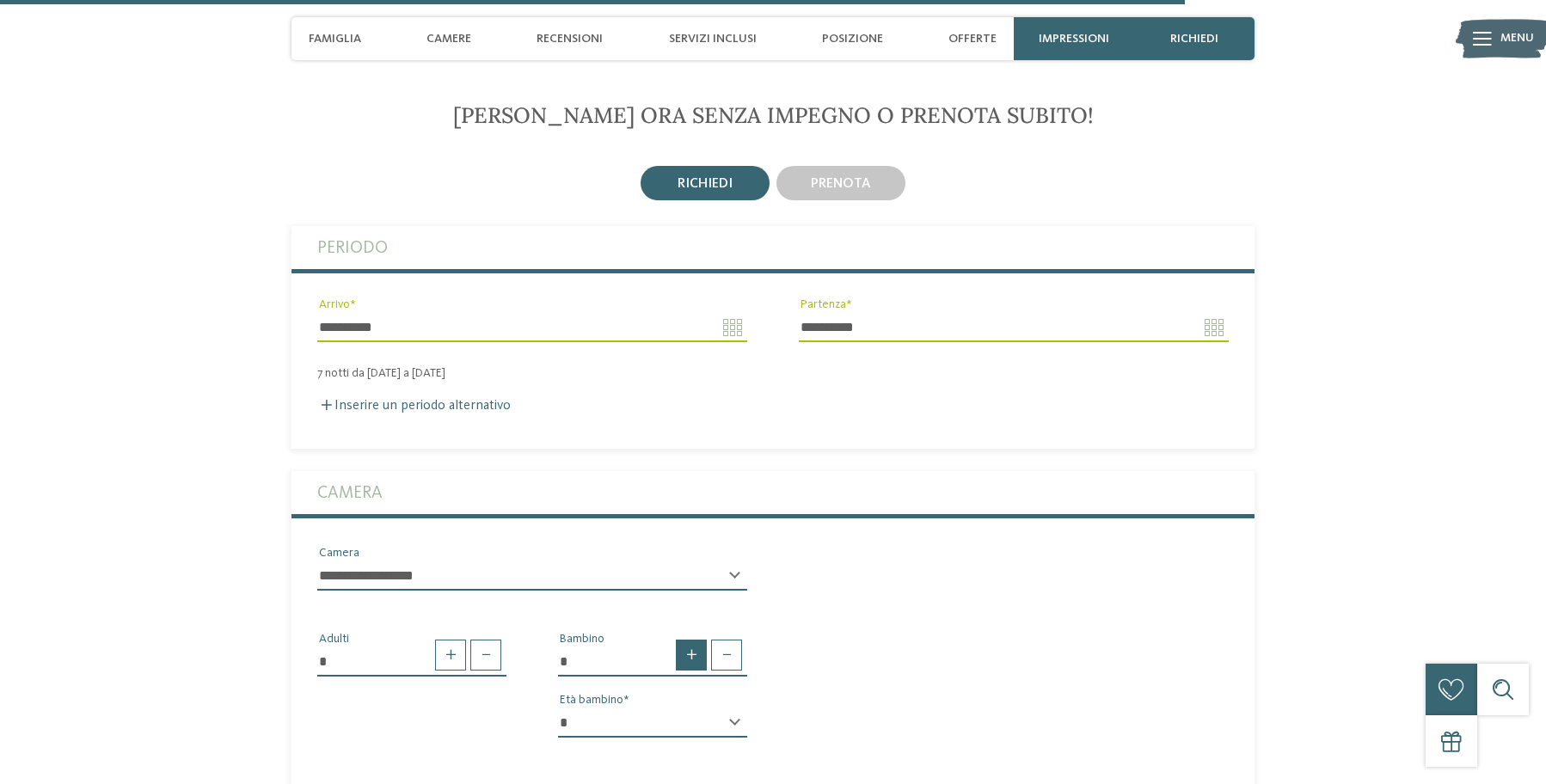
click at [692, 640] on span at bounding box center [691, 655] width 31 height 31
type input "*"
select select "*"
select select "**"
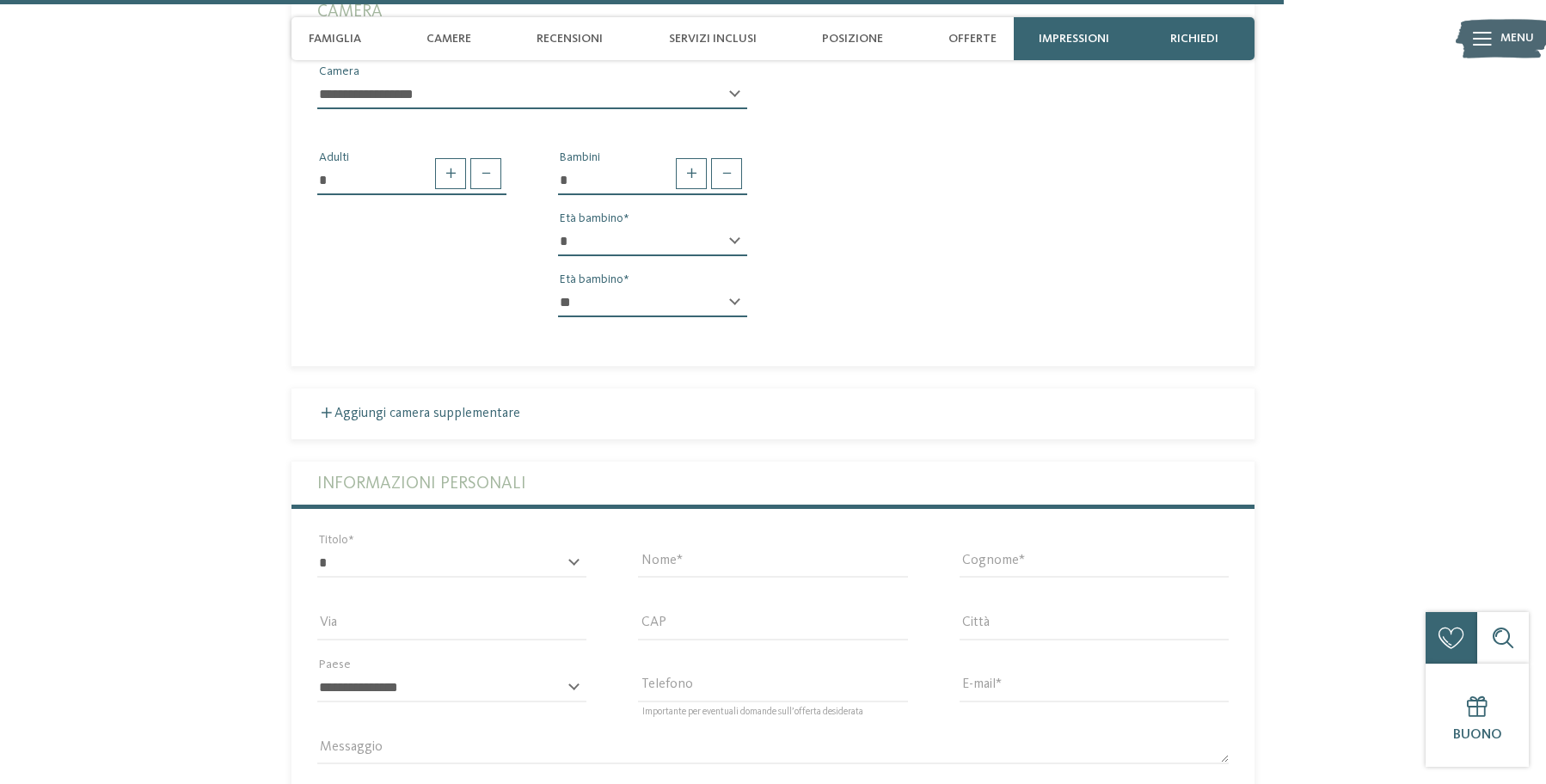
scroll to position [5070, 0]
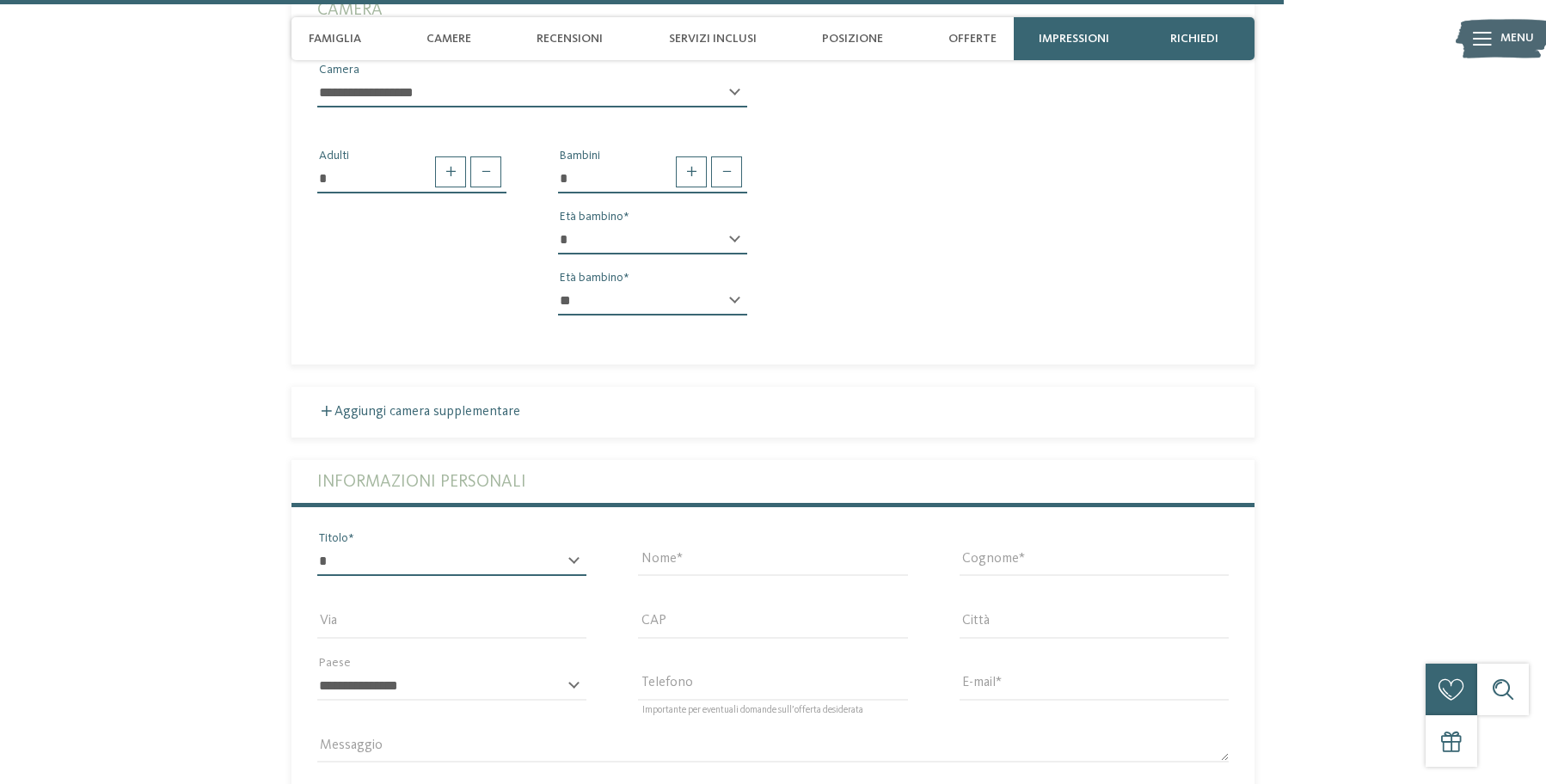
select select "*"
type input "******"
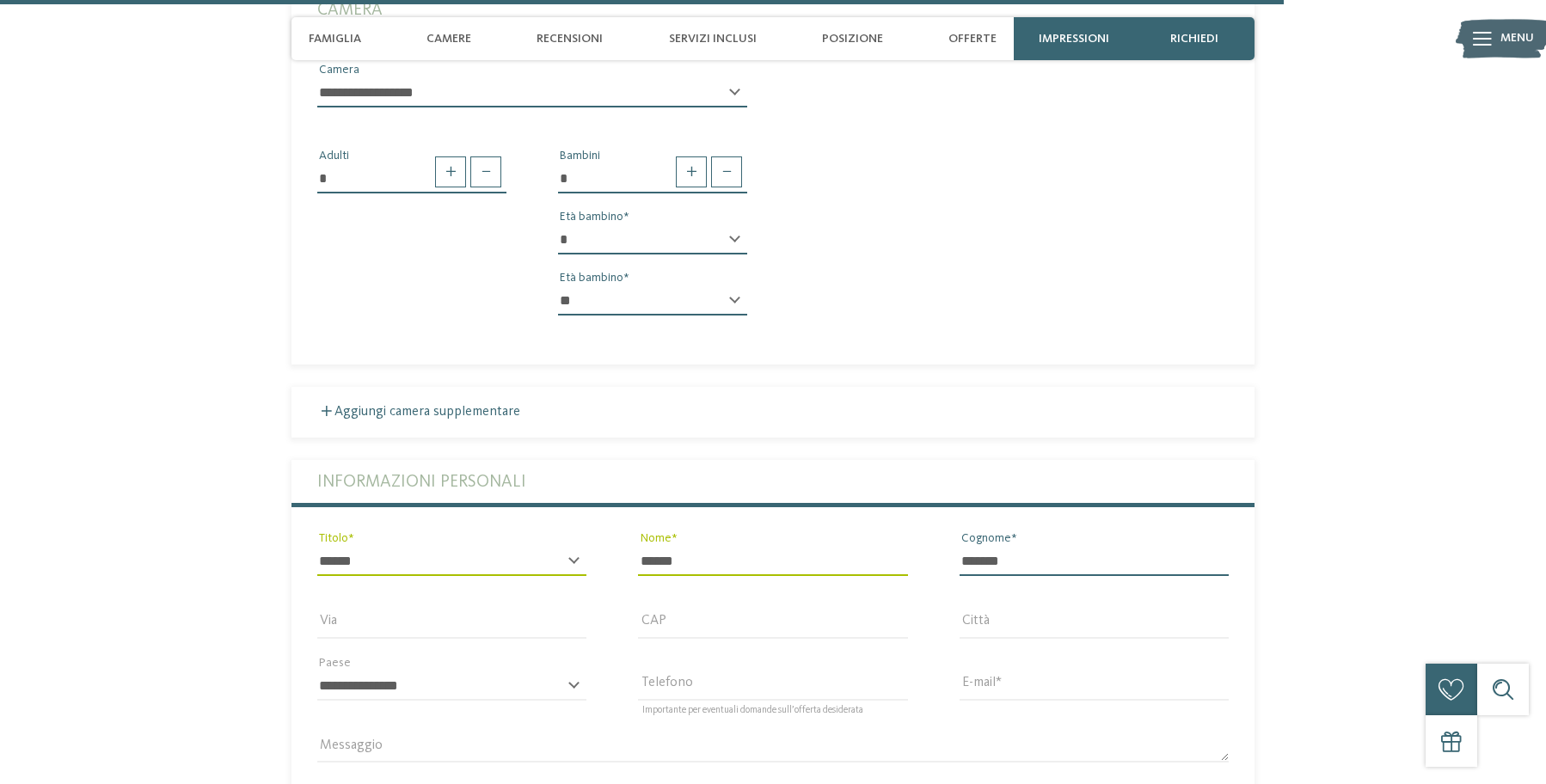
type input "*******"
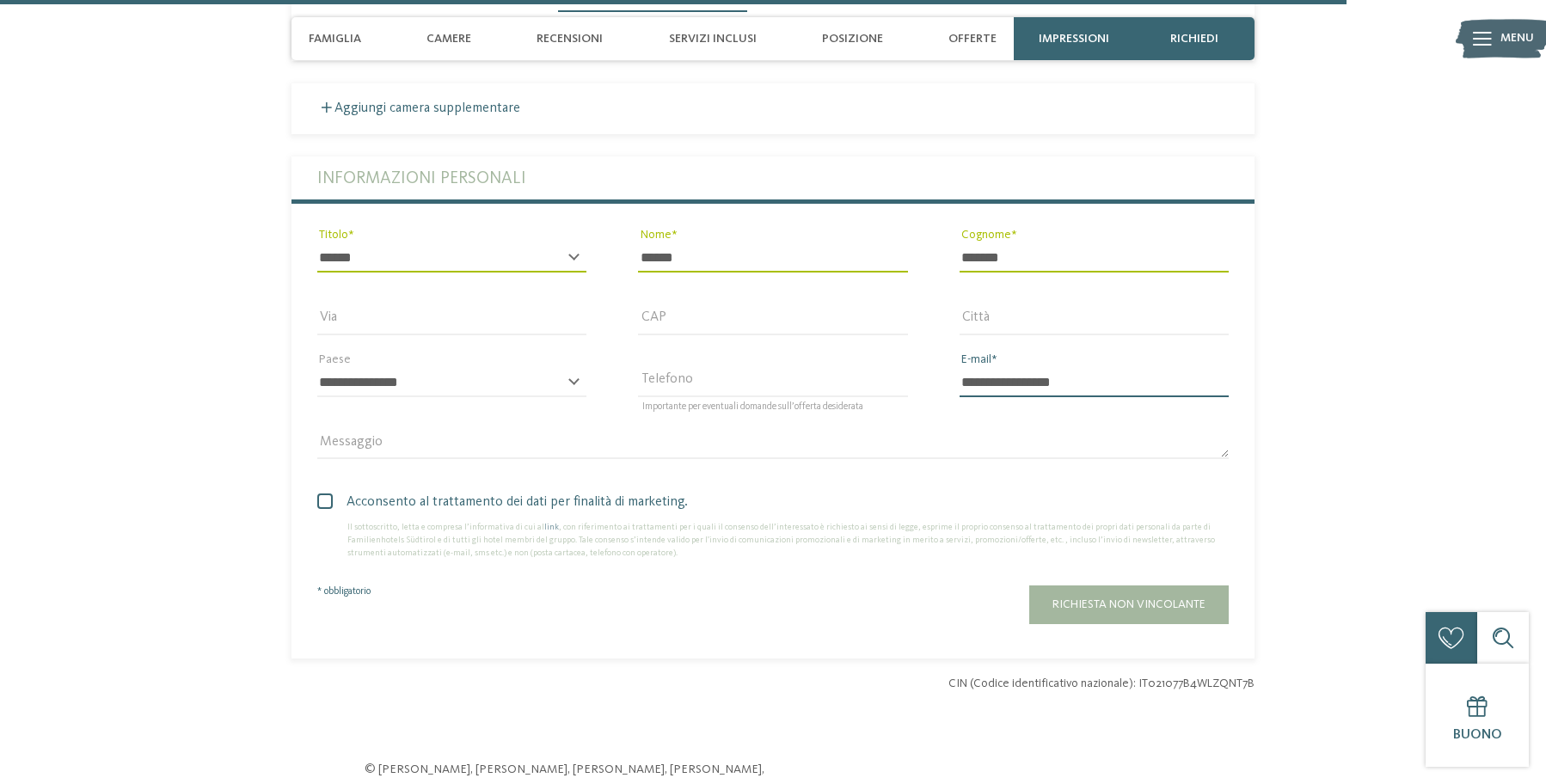
scroll to position [5389, 0]
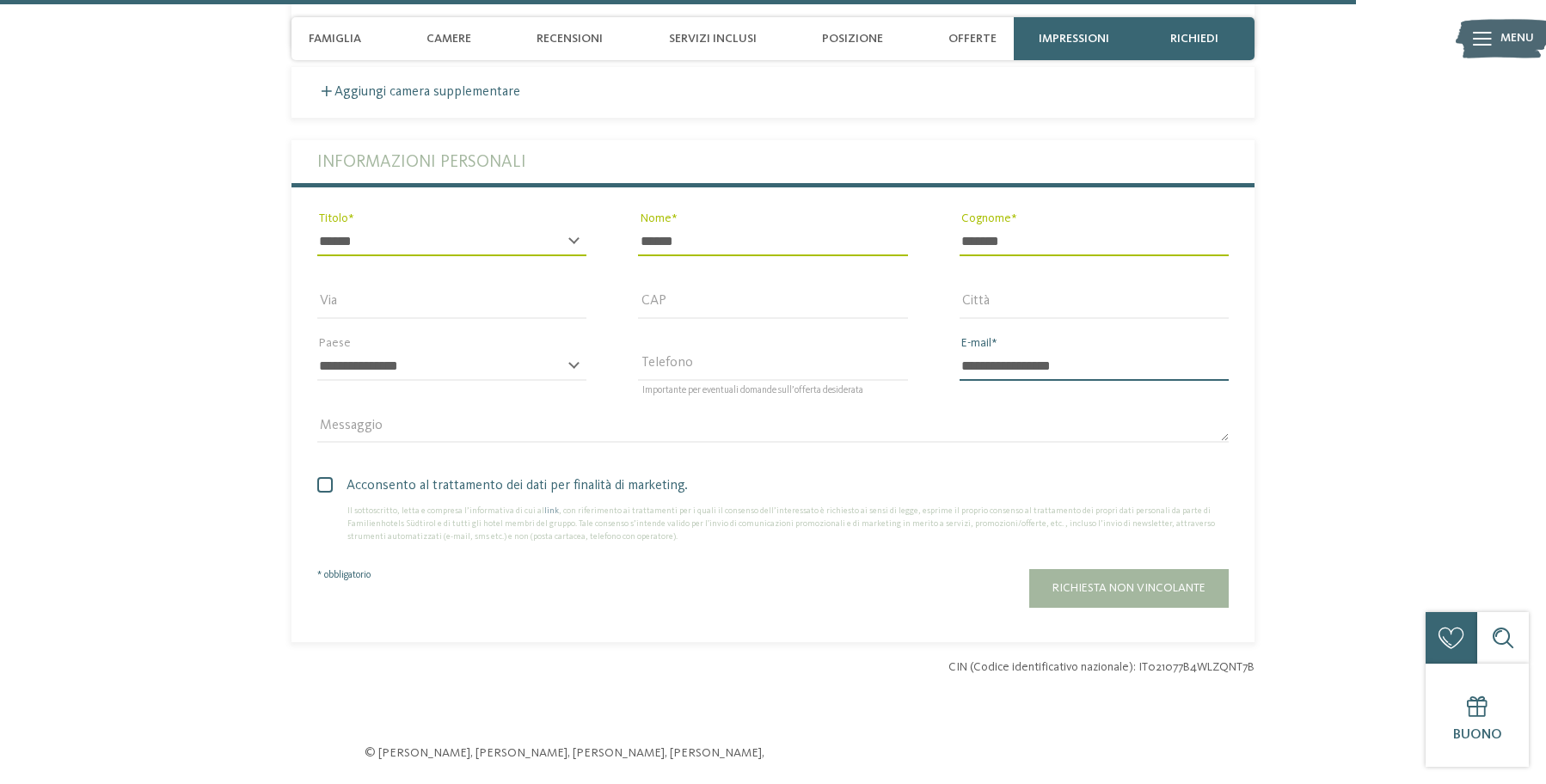
type input "**********"
click at [324, 478] on span at bounding box center [324, 485] width 15 height 15
click at [1107, 569] on button "Richiesta non vincolante" at bounding box center [1129, 589] width 200 height 39
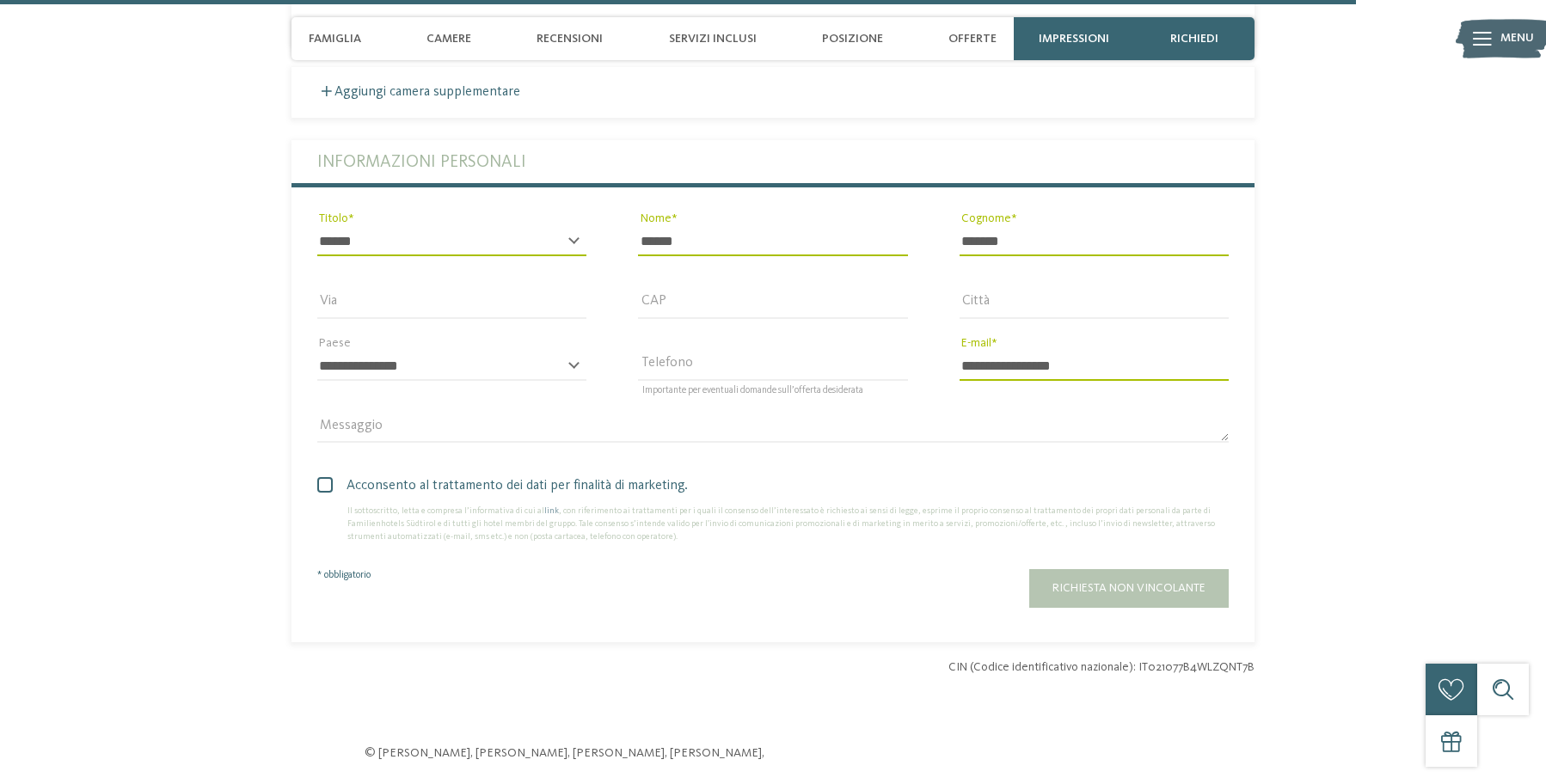
scroll to position [0, 0]
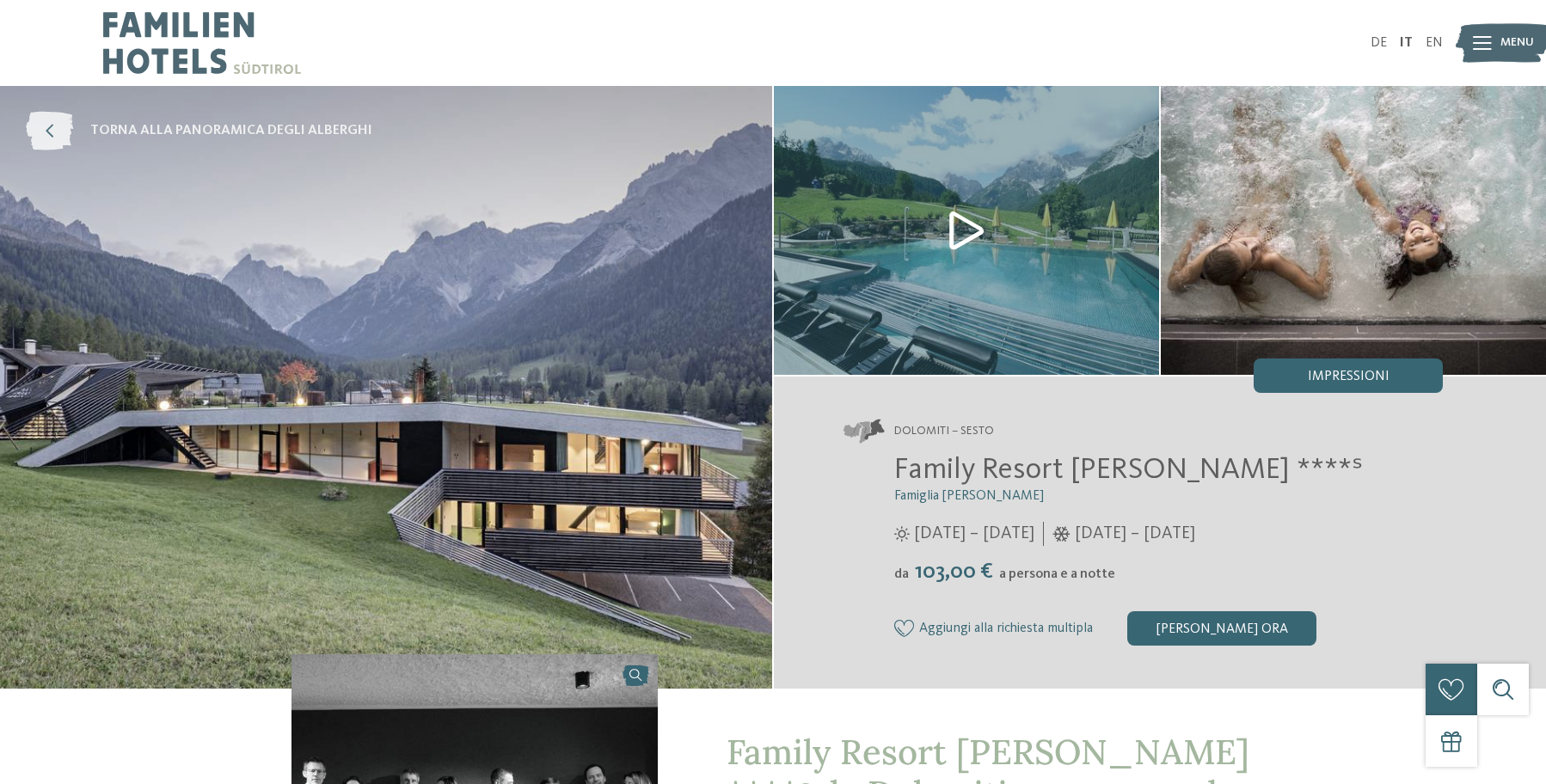
click at [234, 127] on span "torna alla panoramica degli alberghi" at bounding box center [232, 131] width 282 height 19
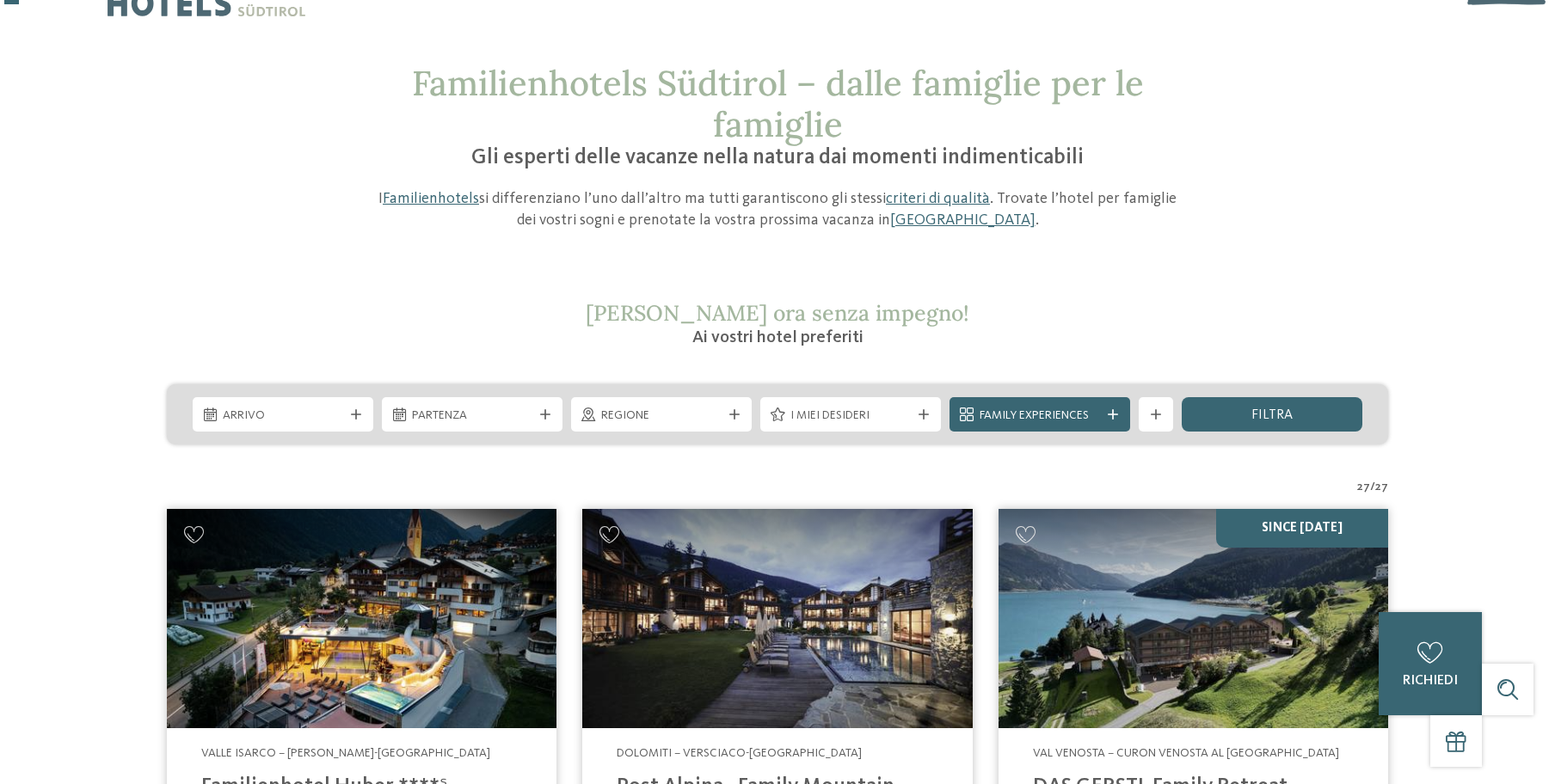
scroll to position [54, 0]
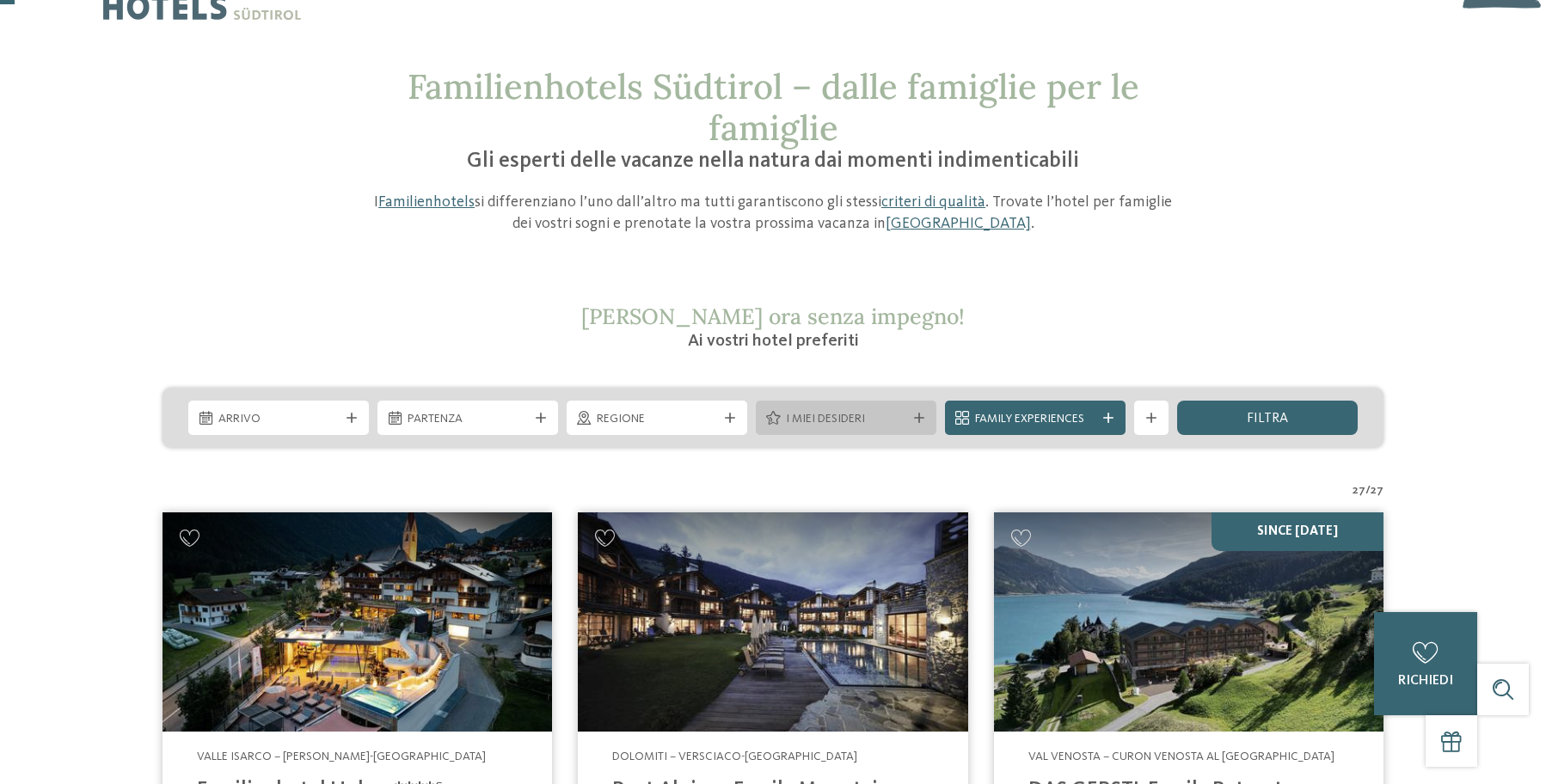
click at [832, 409] on div "I miei desideri" at bounding box center [845, 418] width 129 height 19
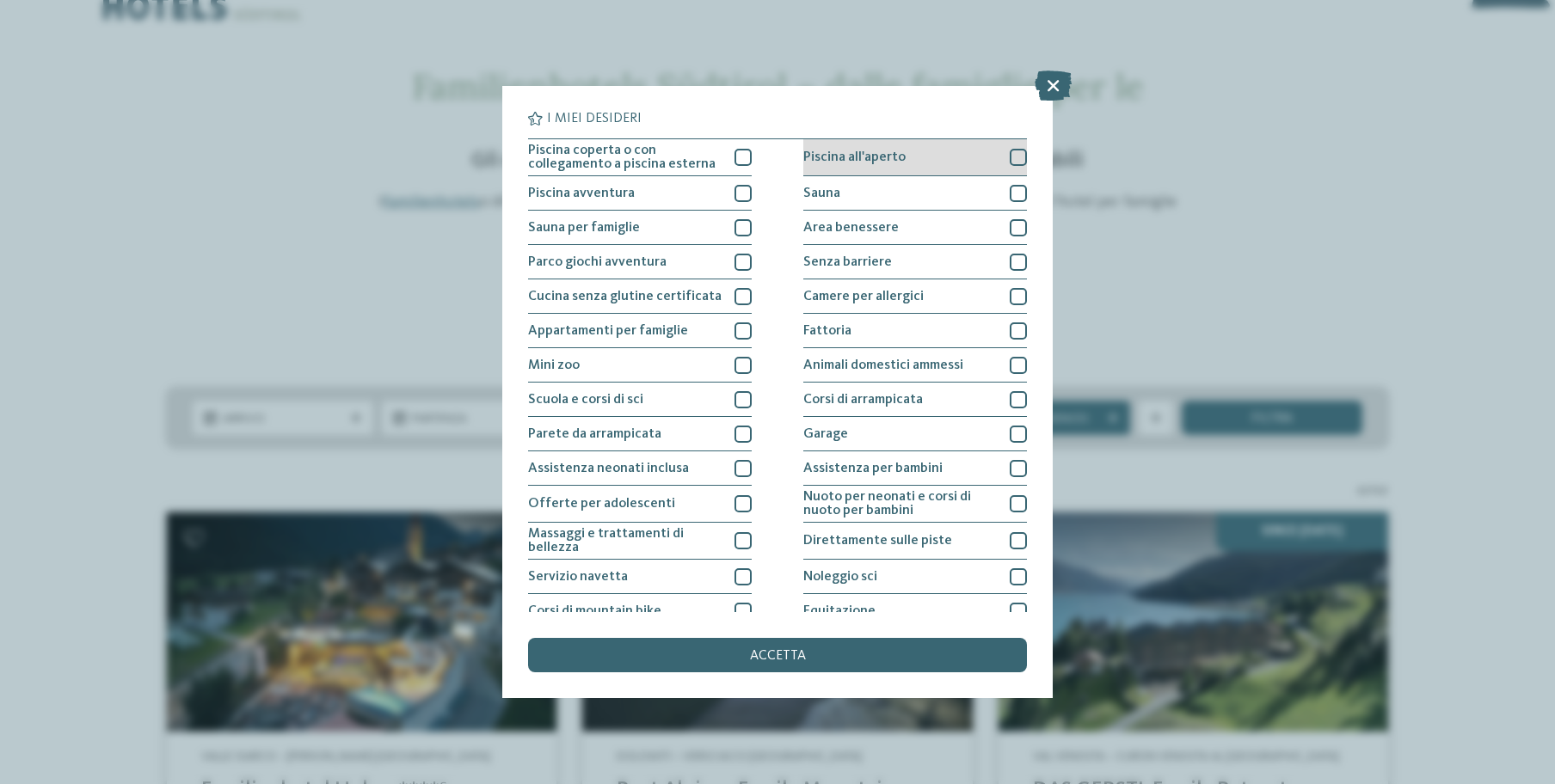
click at [1012, 159] on div at bounding box center [1018, 157] width 17 height 17
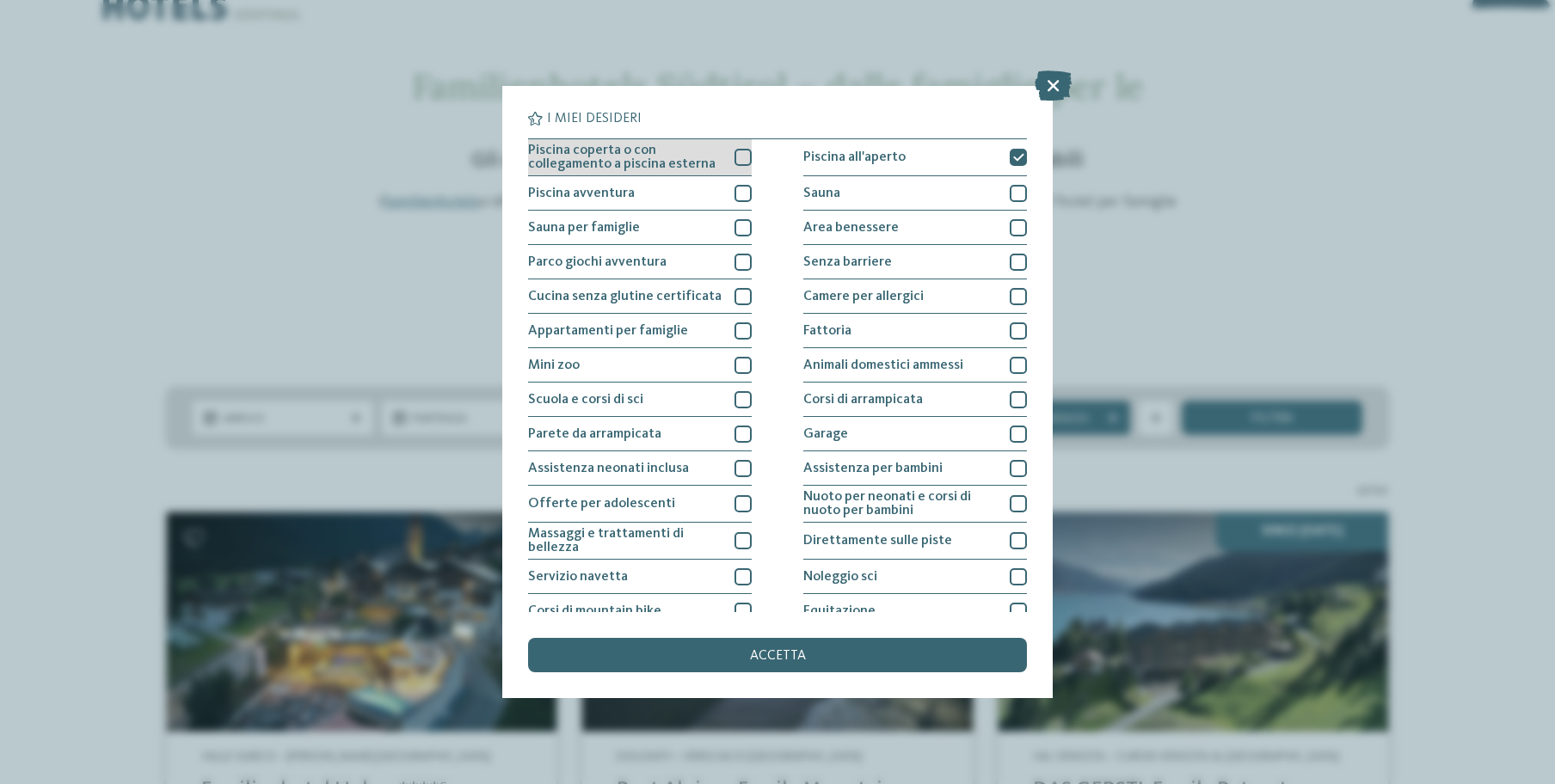
click at [738, 162] on div at bounding box center [742, 157] width 17 height 17
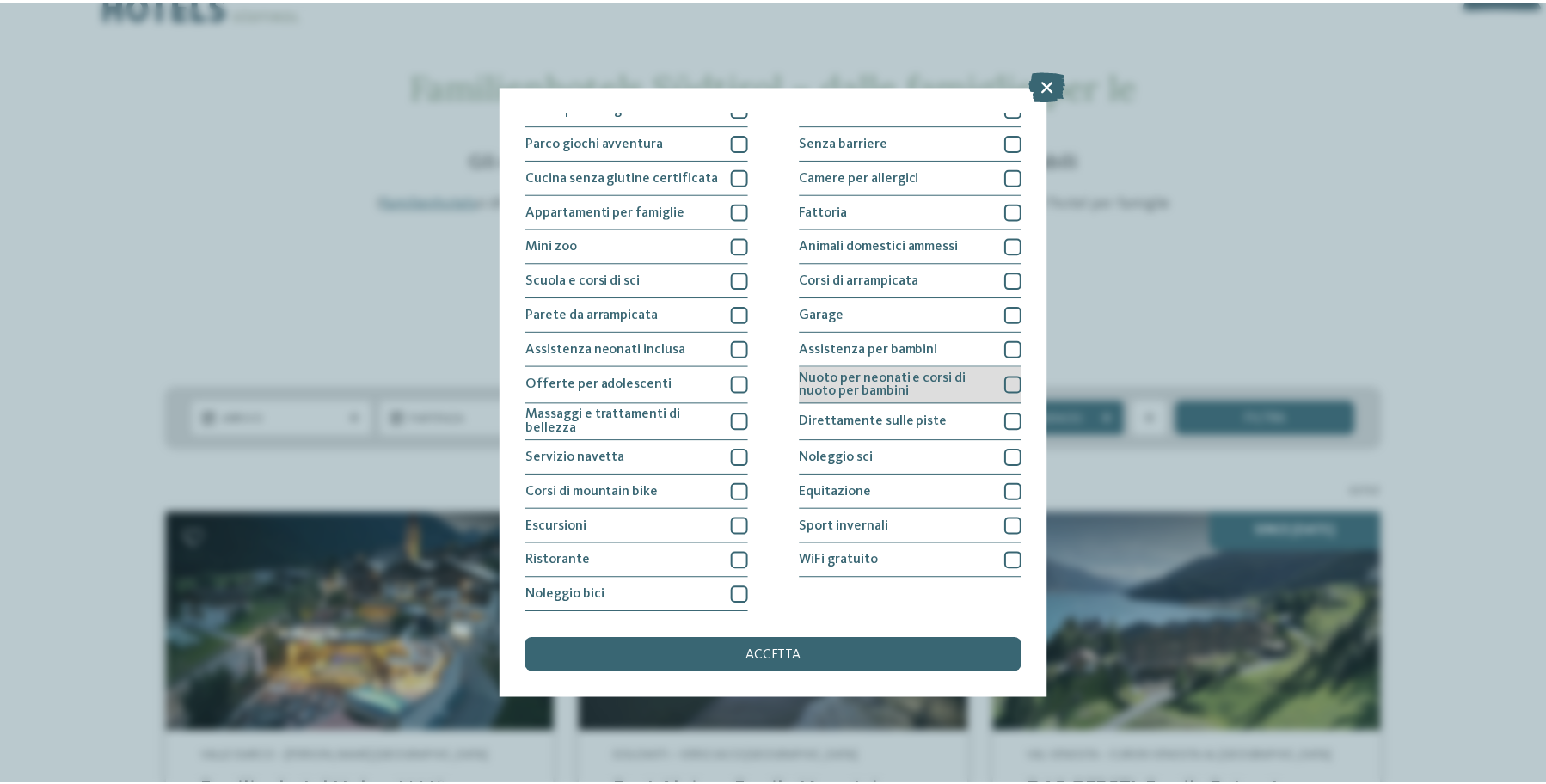
scroll to position [233, 0]
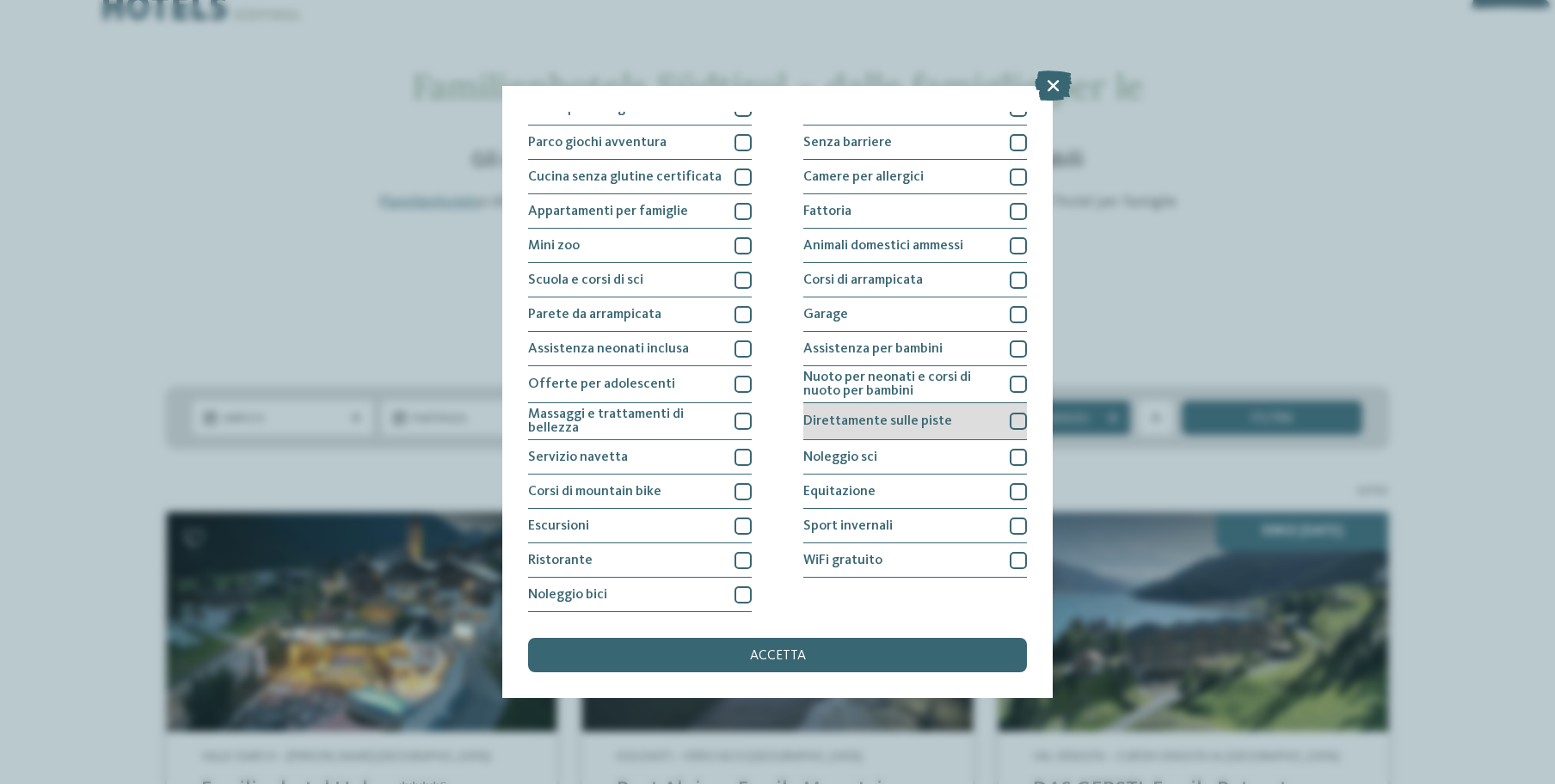
click at [948, 403] on div "Direttamente sulle piste" at bounding box center [916, 422] width 224 height 37
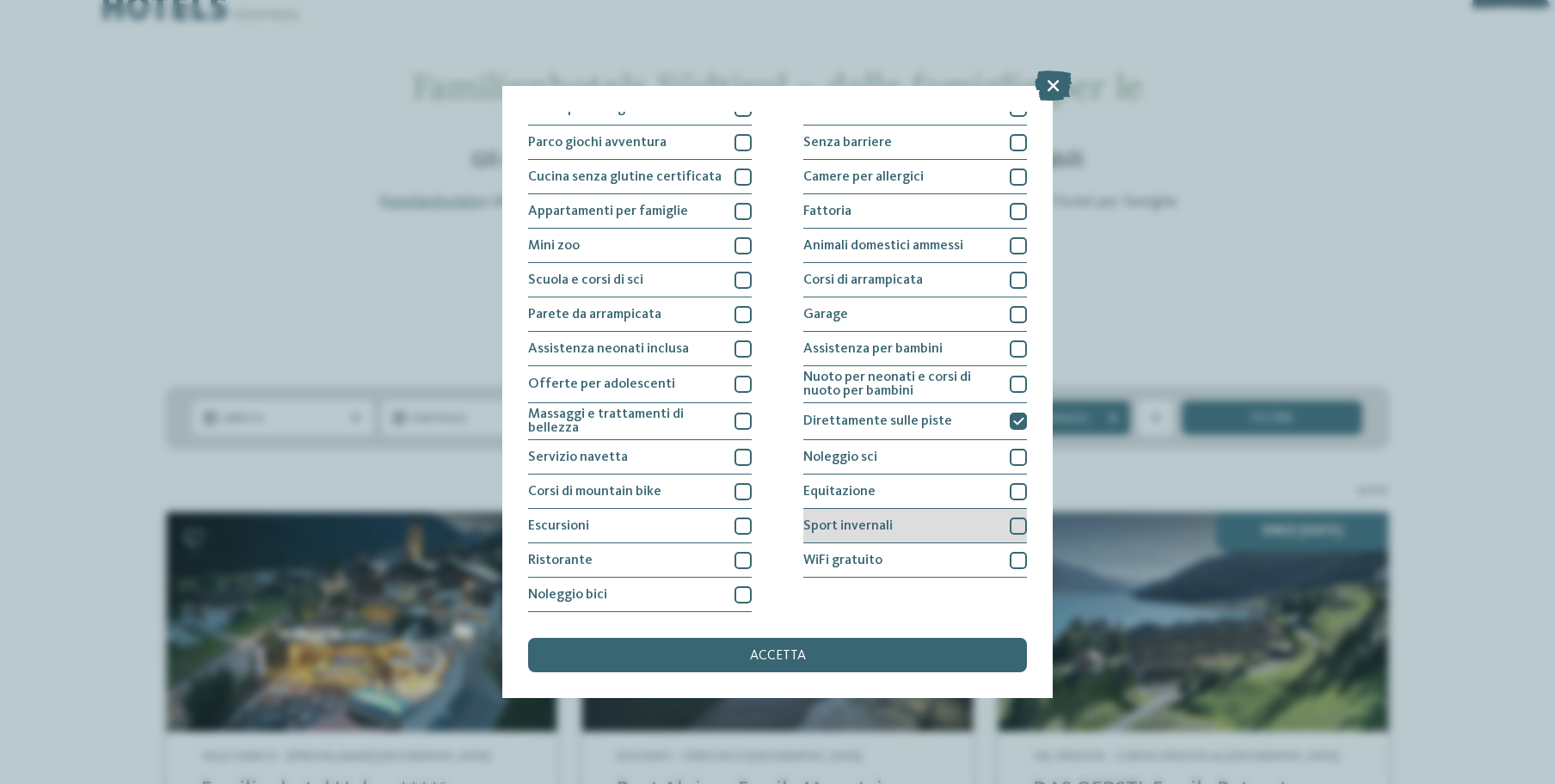
click at [886, 509] on div "Sport invernali" at bounding box center [916, 526] width 224 height 35
click at [794, 649] on span "accetta" at bounding box center [778, 655] width 56 height 13
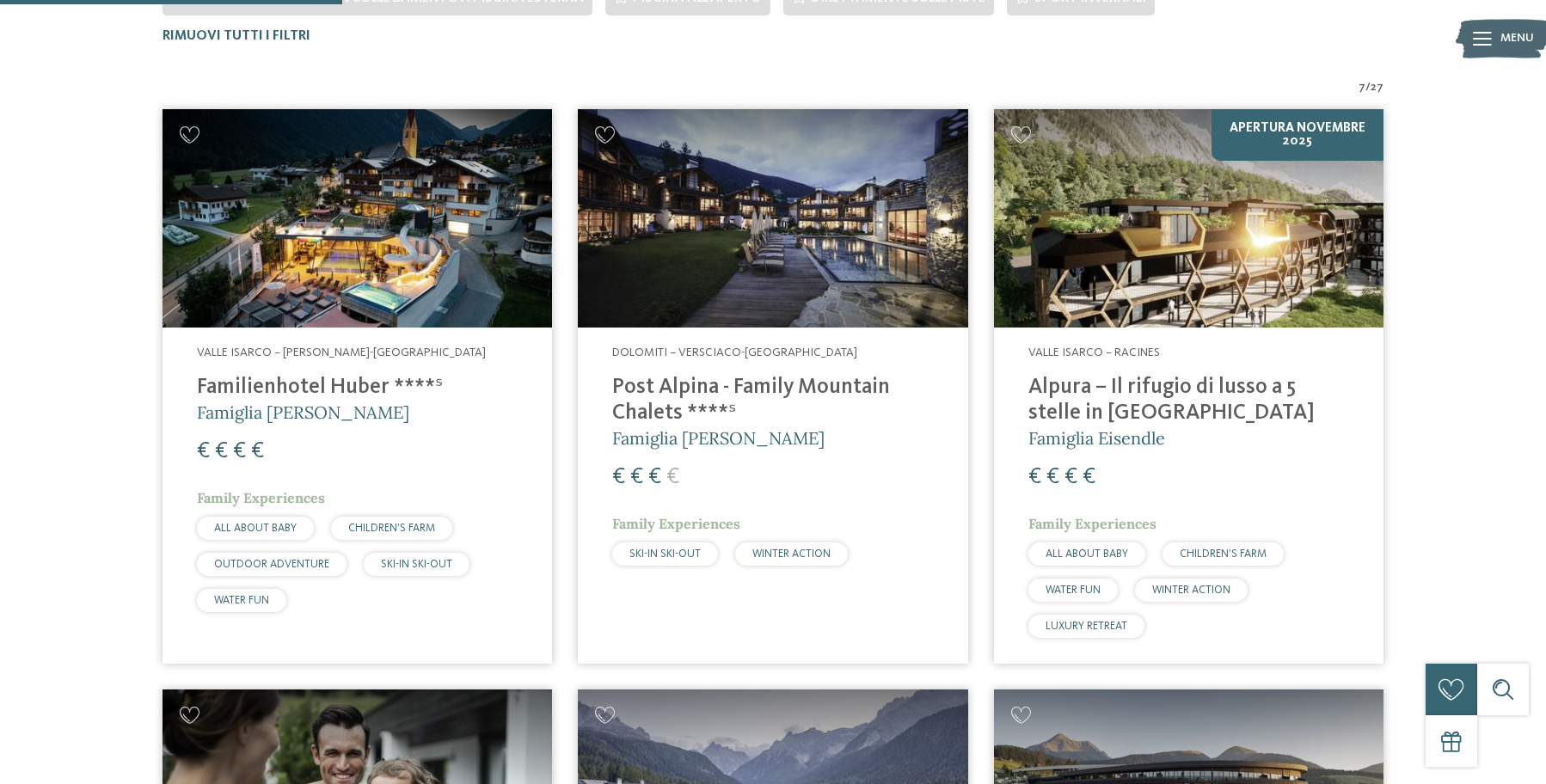
scroll to position [609, 0]
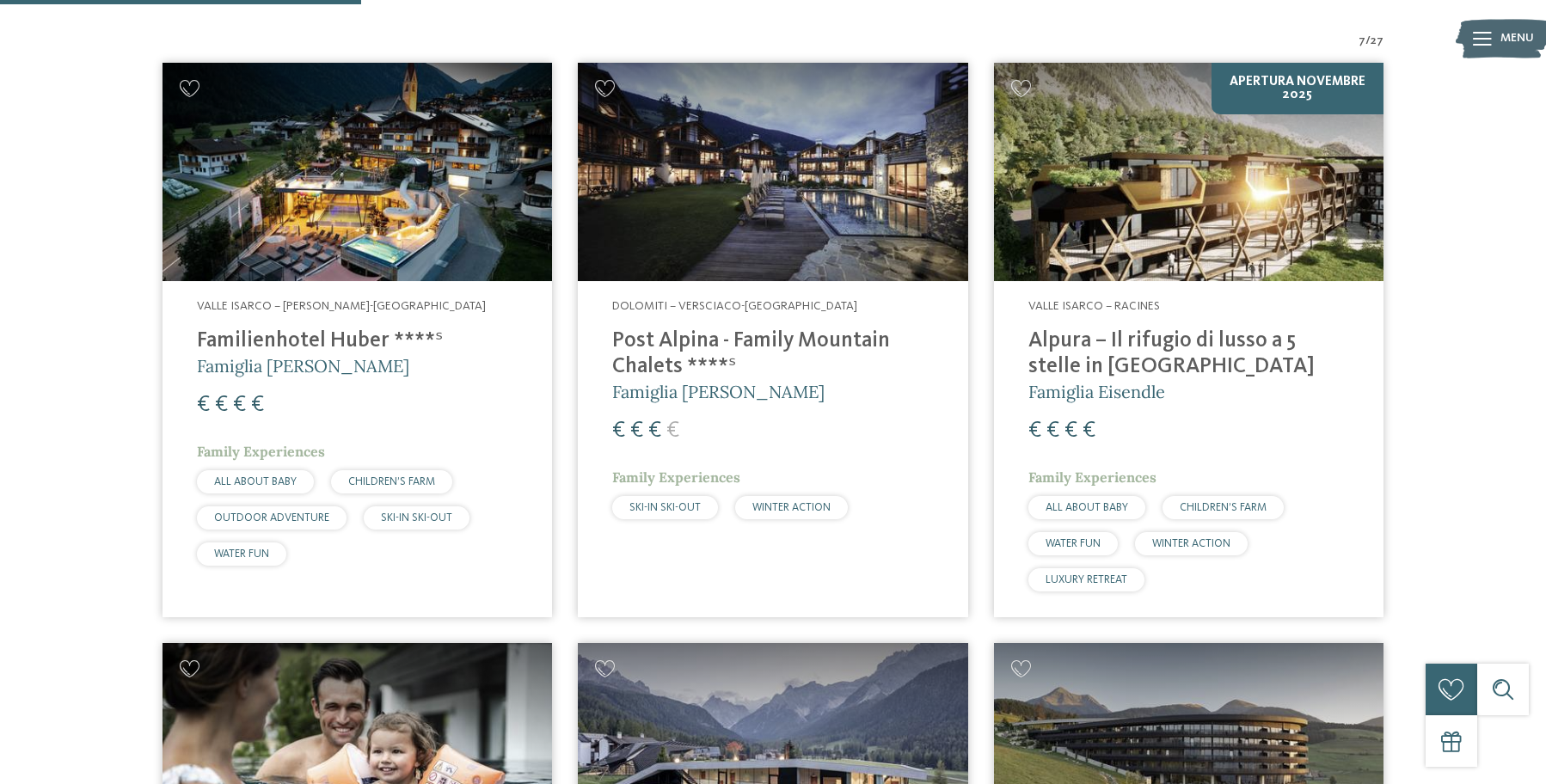
click at [383, 242] on img at bounding box center [357, 172] width 390 height 219
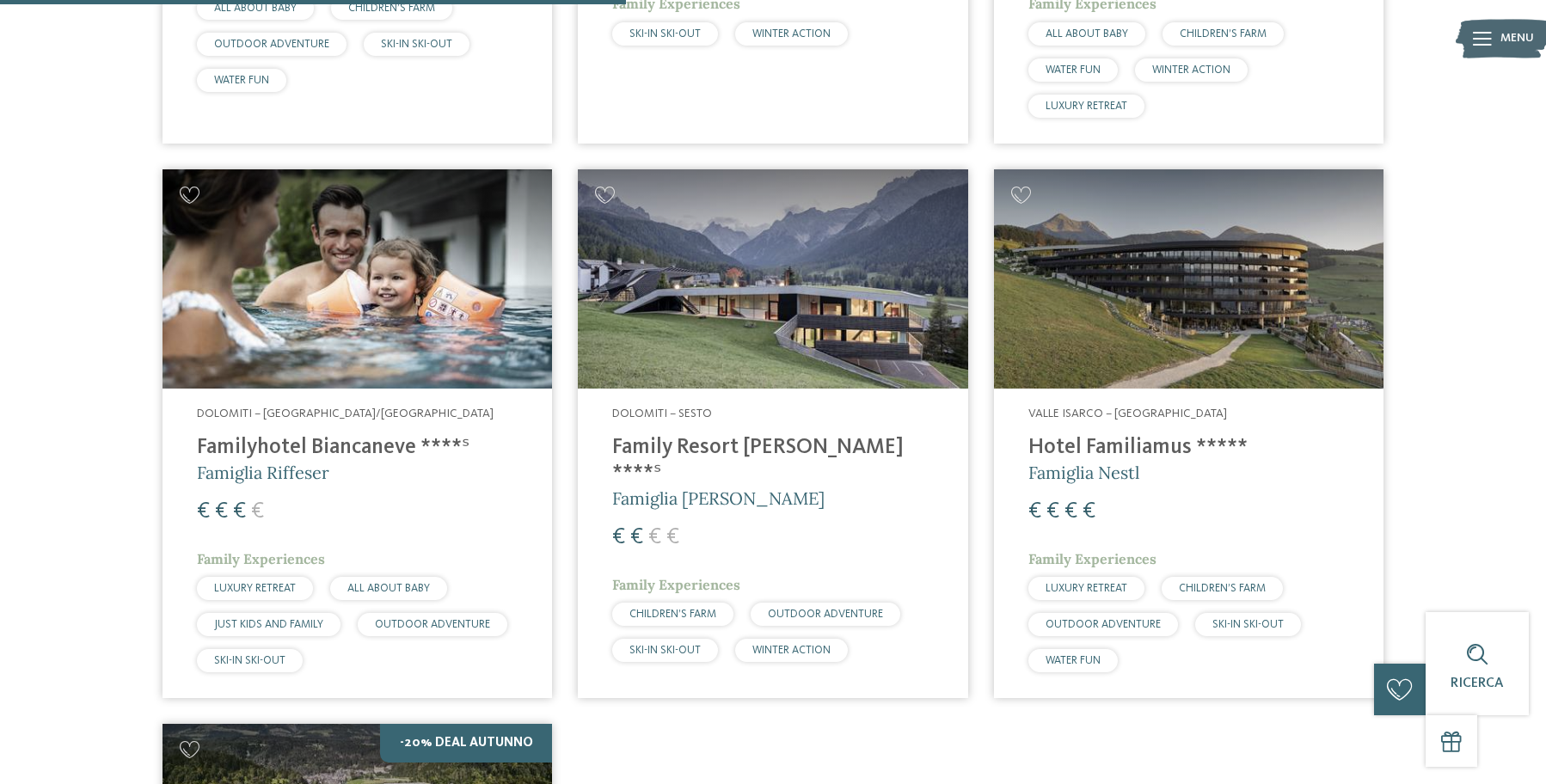
scroll to position [1091, 0]
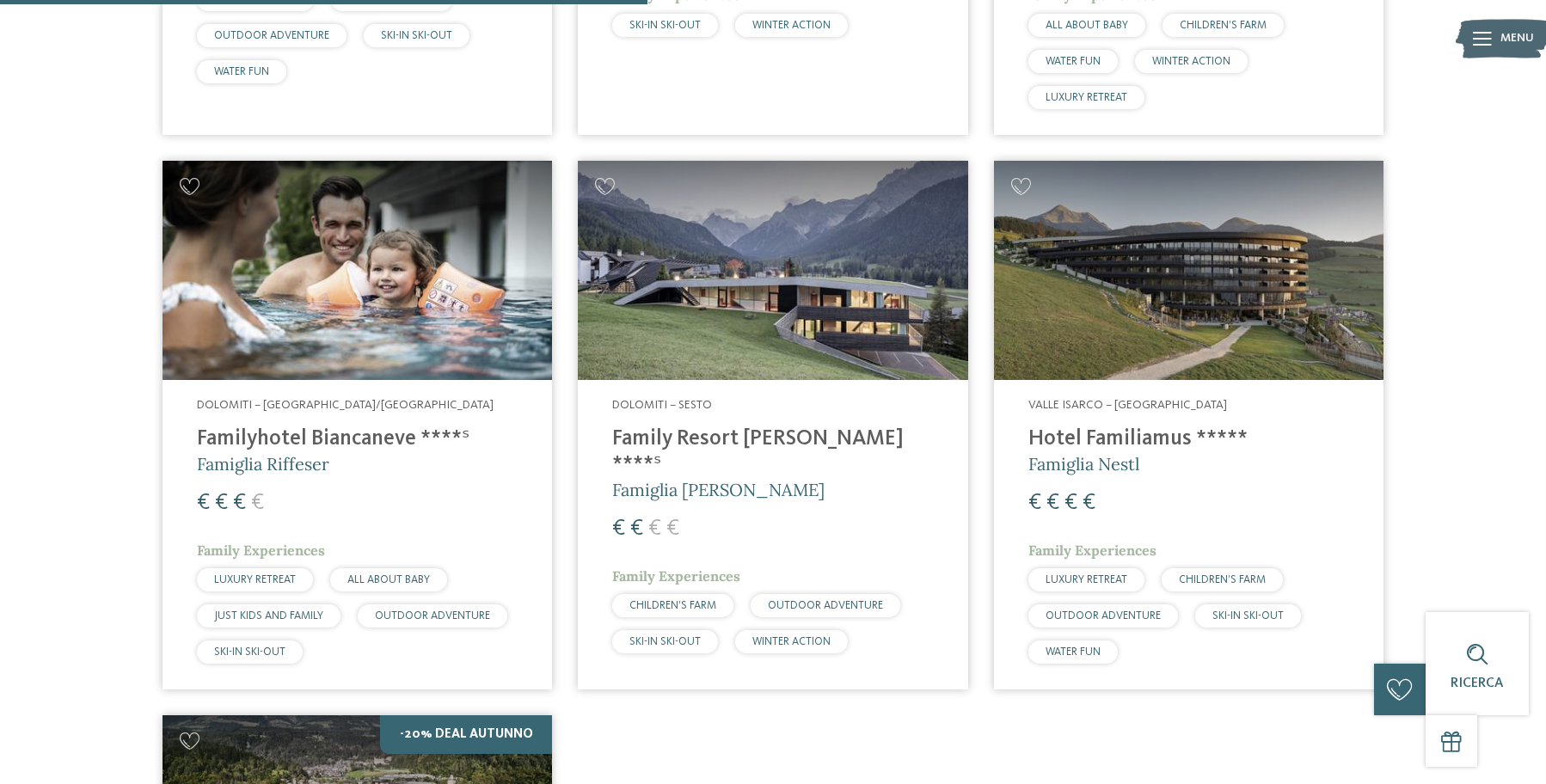
click at [338, 344] on img at bounding box center [357, 270] width 390 height 219
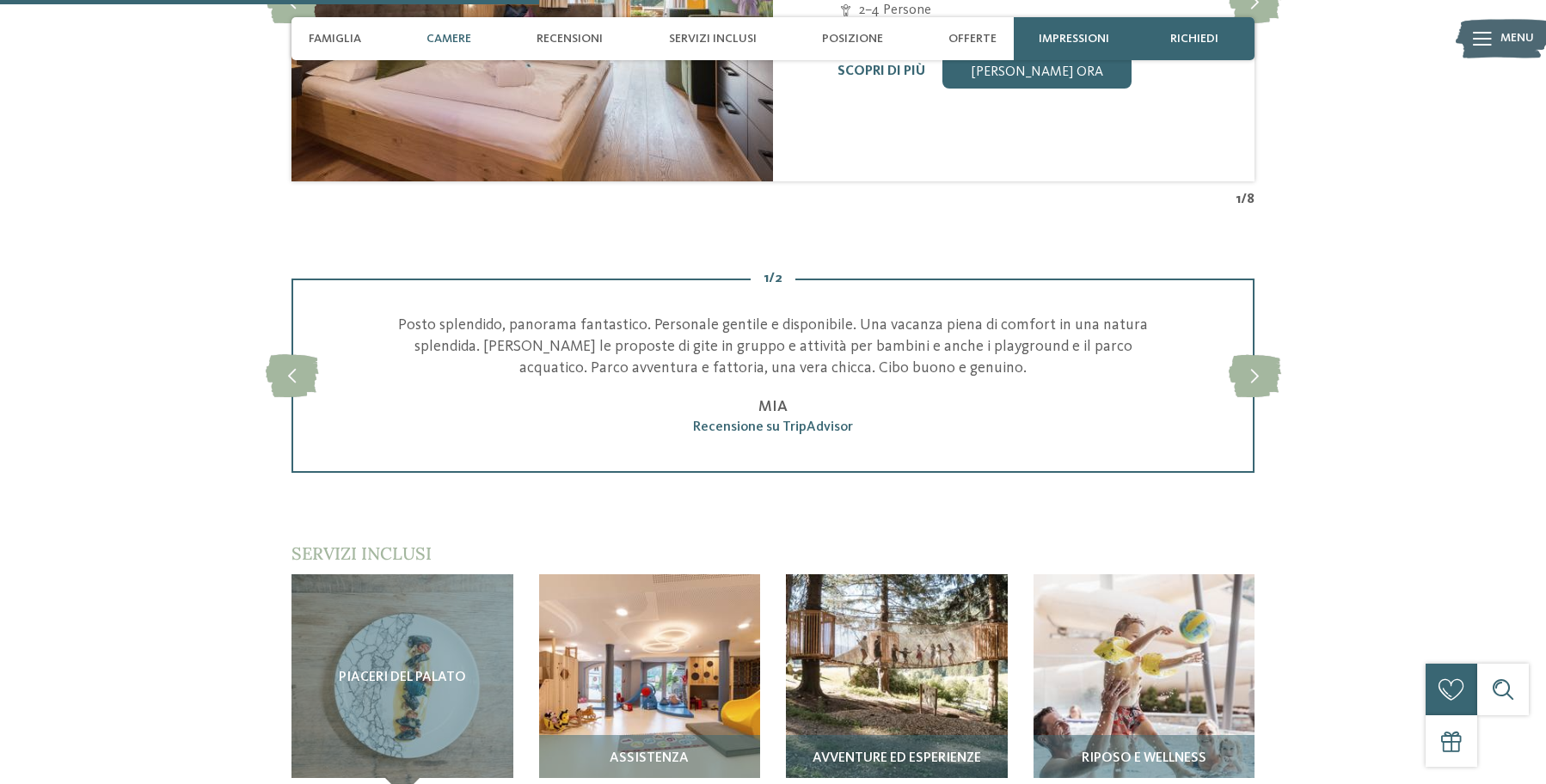
scroll to position [2090, 0]
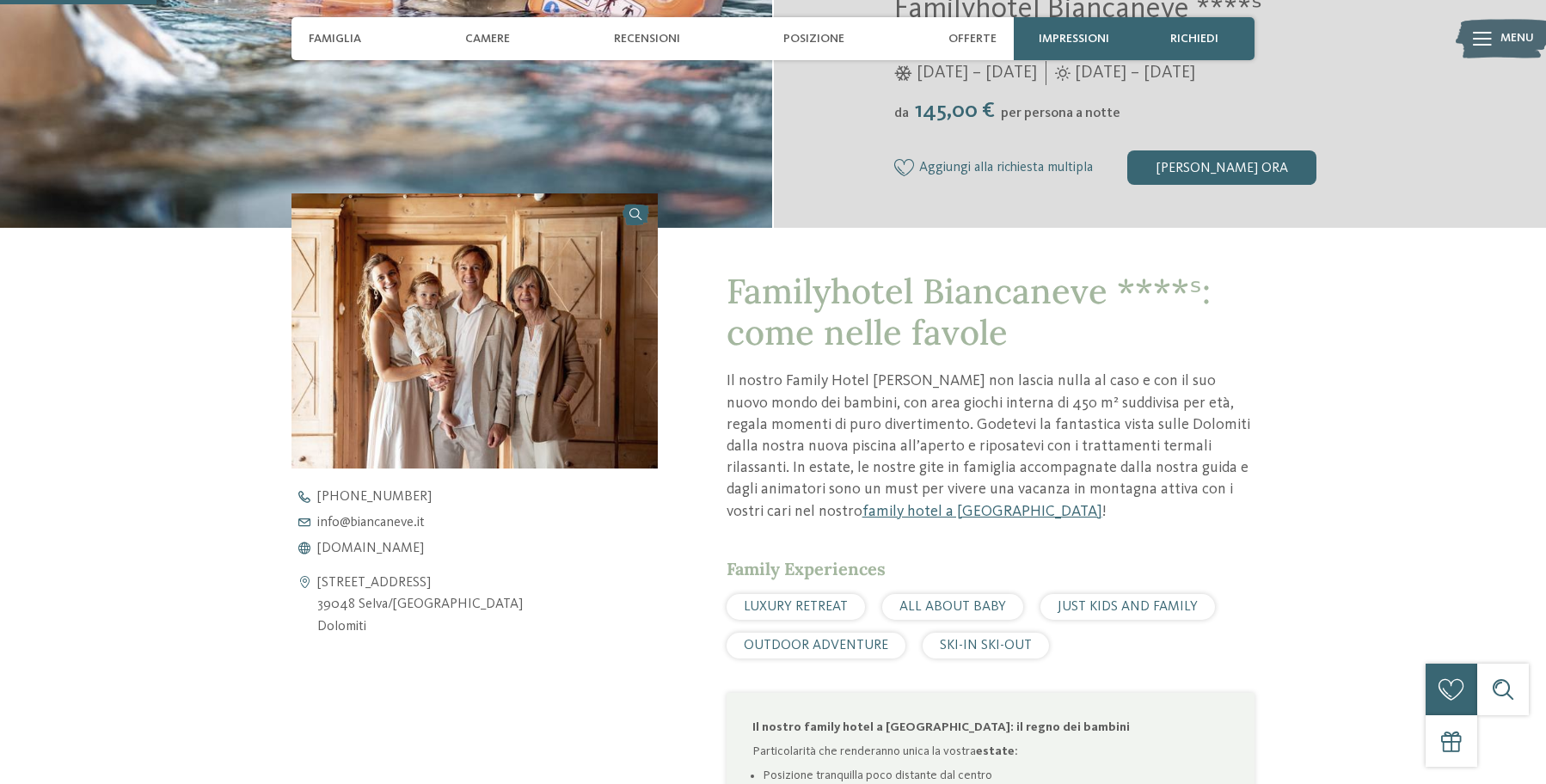
scroll to position [478, 0]
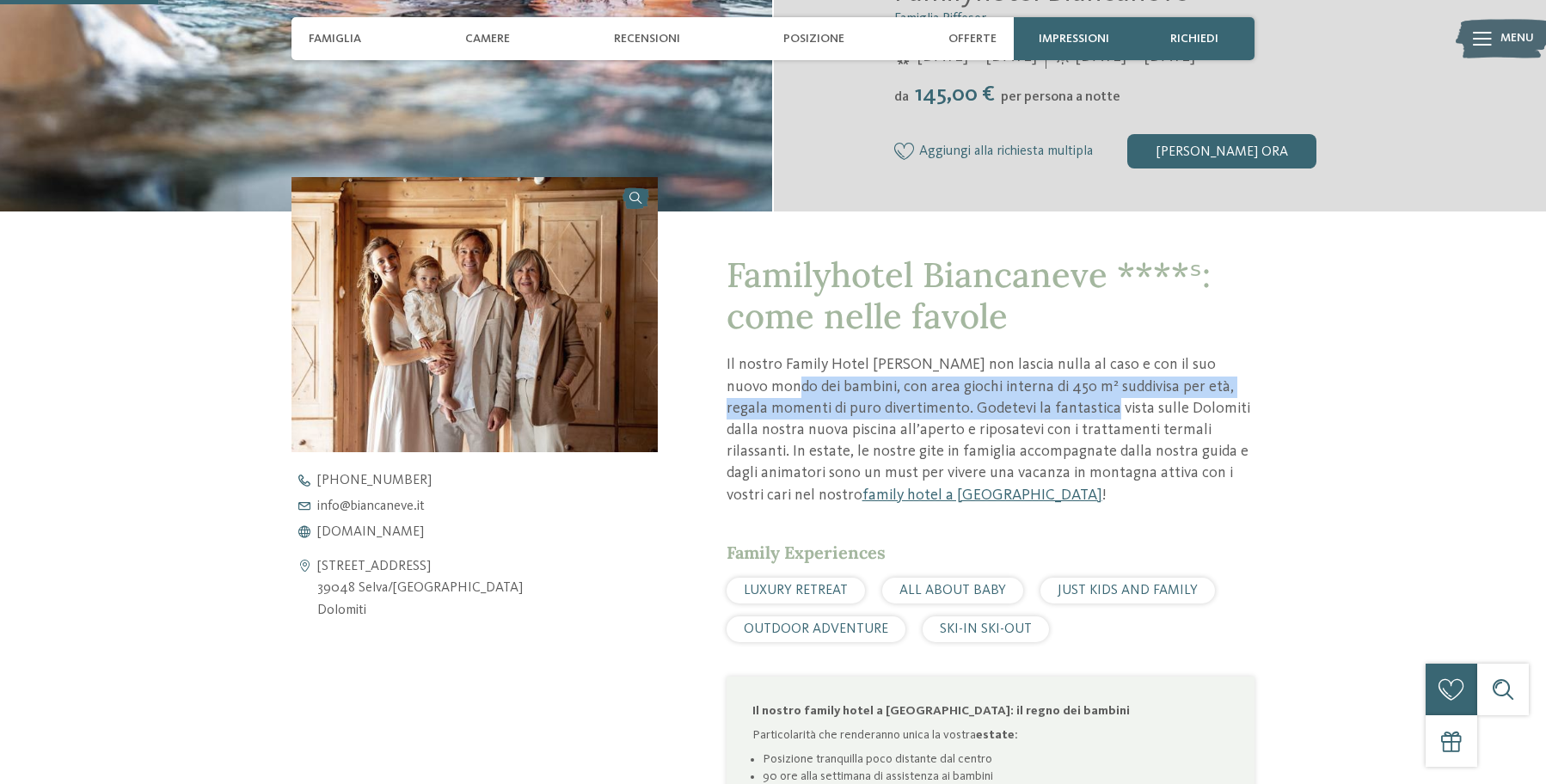
drag, startPoint x: 778, startPoint y: 395, endPoint x: 1080, endPoint y: 409, distance: 302.3
click at [1080, 409] on p "Il nostro Family Hotel [PERSON_NAME] non lascia nulla al caso e con il suo nuov…" at bounding box center [990, 430] width 528 height 151
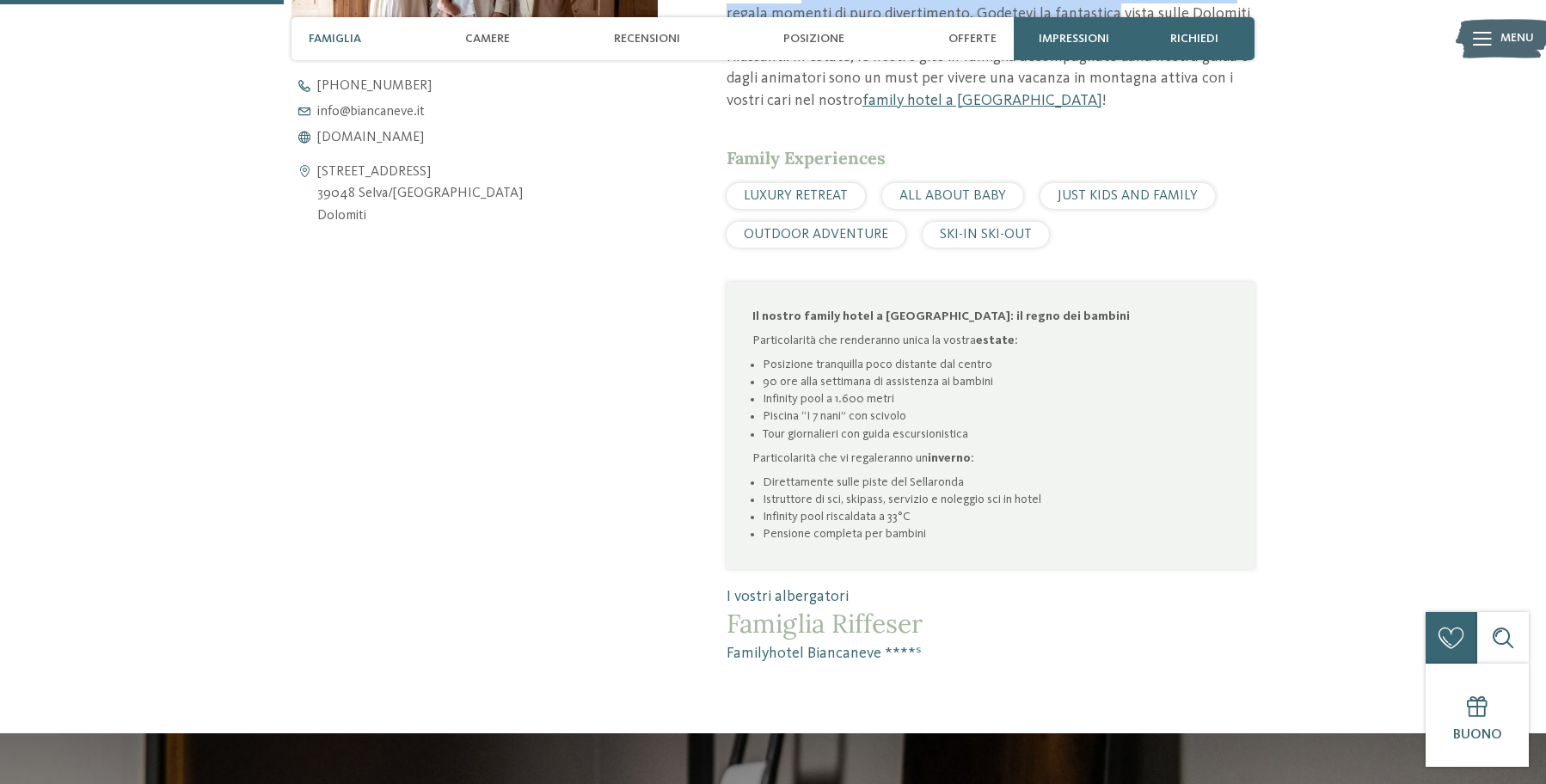
scroll to position [878, 0]
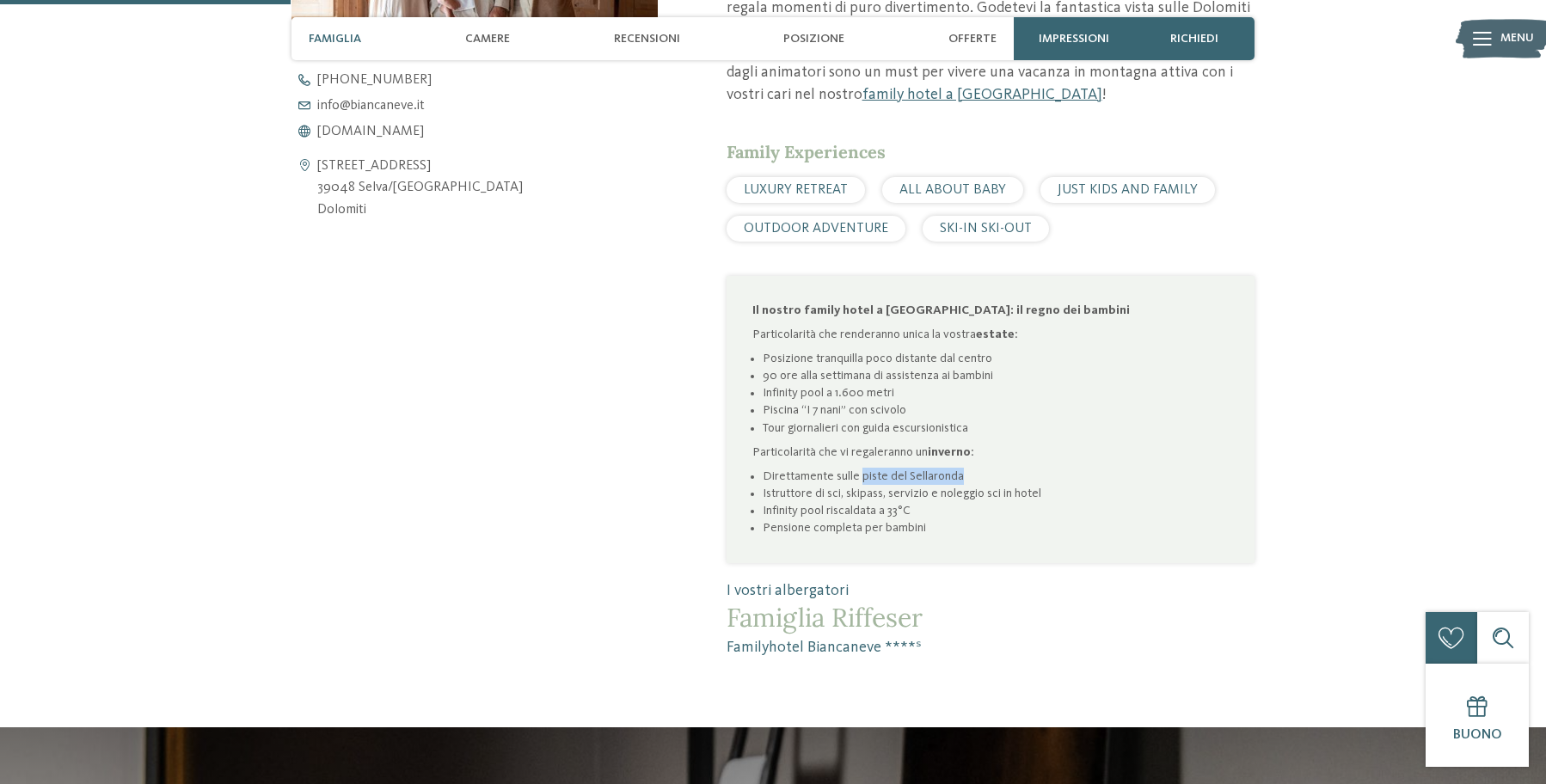
drag, startPoint x: 860, startPoint y: 477, endPoint x: 978, endPoint y: 476, distance: 118.0
click at [978, 476] on li "Direttamente sulle piste del Sellaronda" at bounding box center [995, 476] width 466 height 17
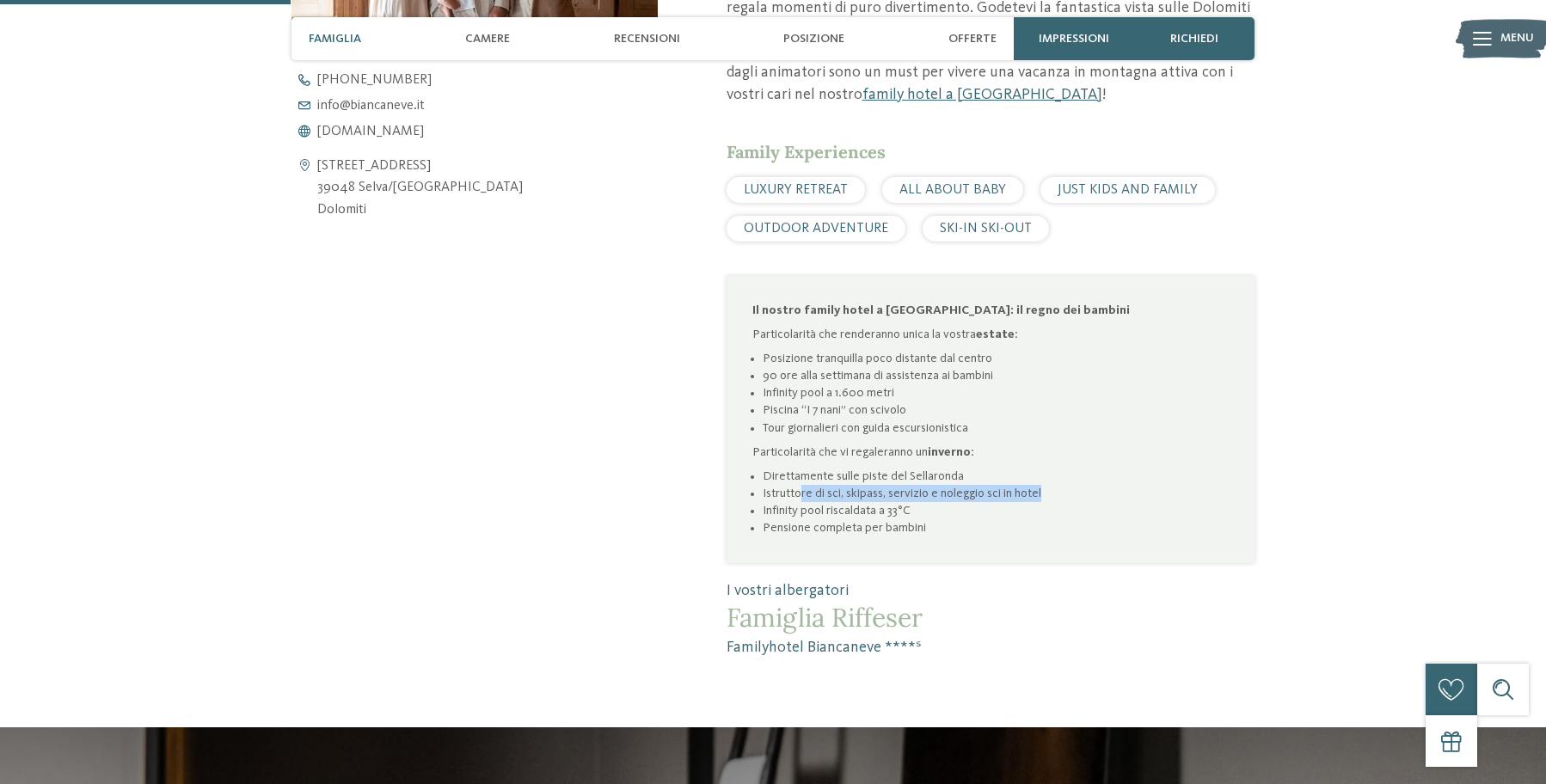
drag, startPoint x: 798, startPoint y: 495, endPoint x: 1056, endPoint y: 493, distance: 258.0
click at [1056, 493] on li "Istruttore di sci, skipass, servizio e noleggio sci in hotel" at bounding box center [995, 493] width 466 height 17
click at [1027, 528] on li "Pensione completa per bambini" at bounding box center [995, 527] width 466 height 17
drag, startPoint x: 923, startPoint y: 507, endPoint x: 754, endPoint y: 511, distance: 169.0
click at [754, 511] on ul "Direttamente sulle piste del Sellaronda Istruttore di sci, skipass, servizio e …" at bounding box center [990, 503] width 477 height 69
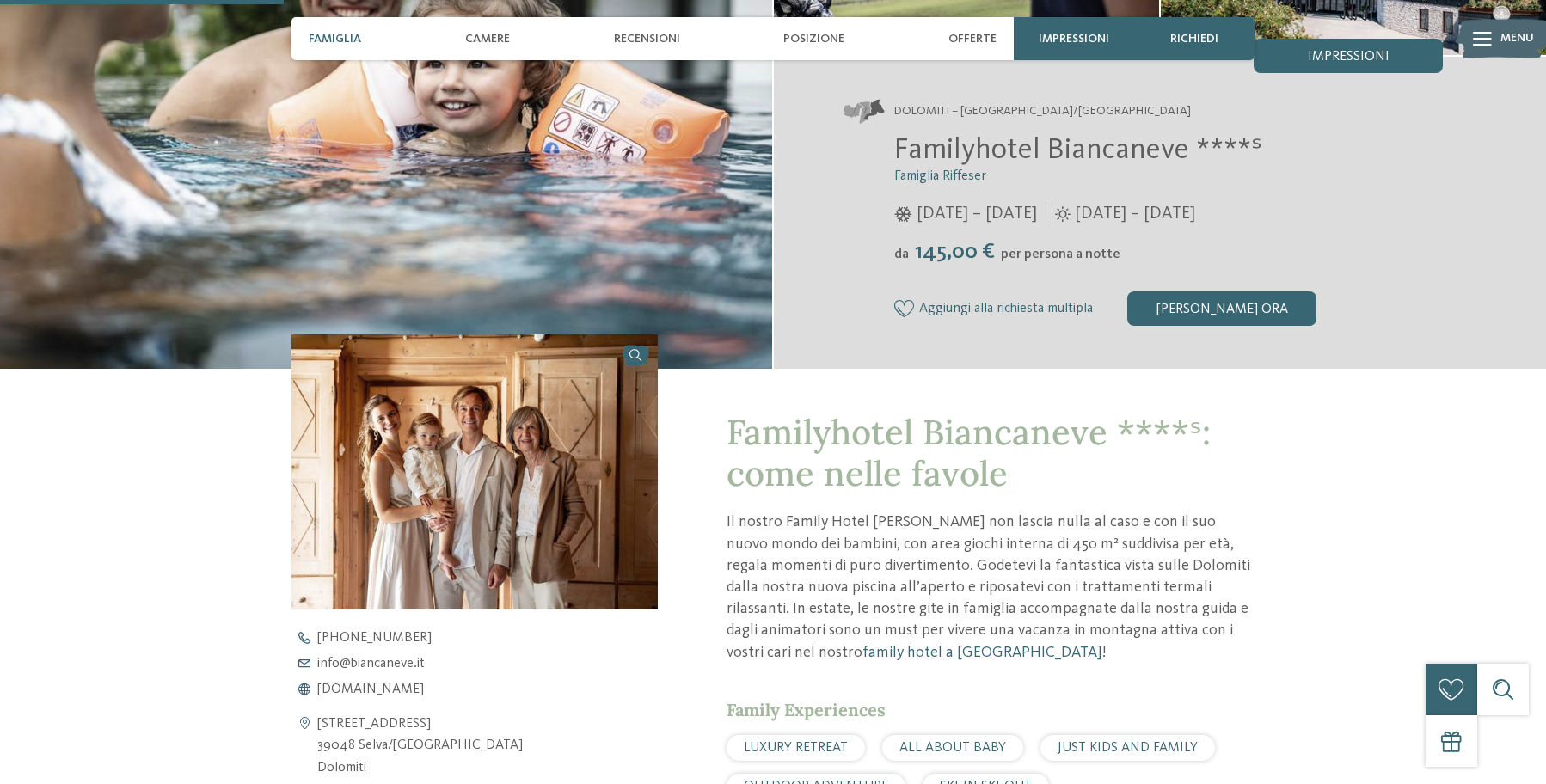
scroll to position [124, 0]
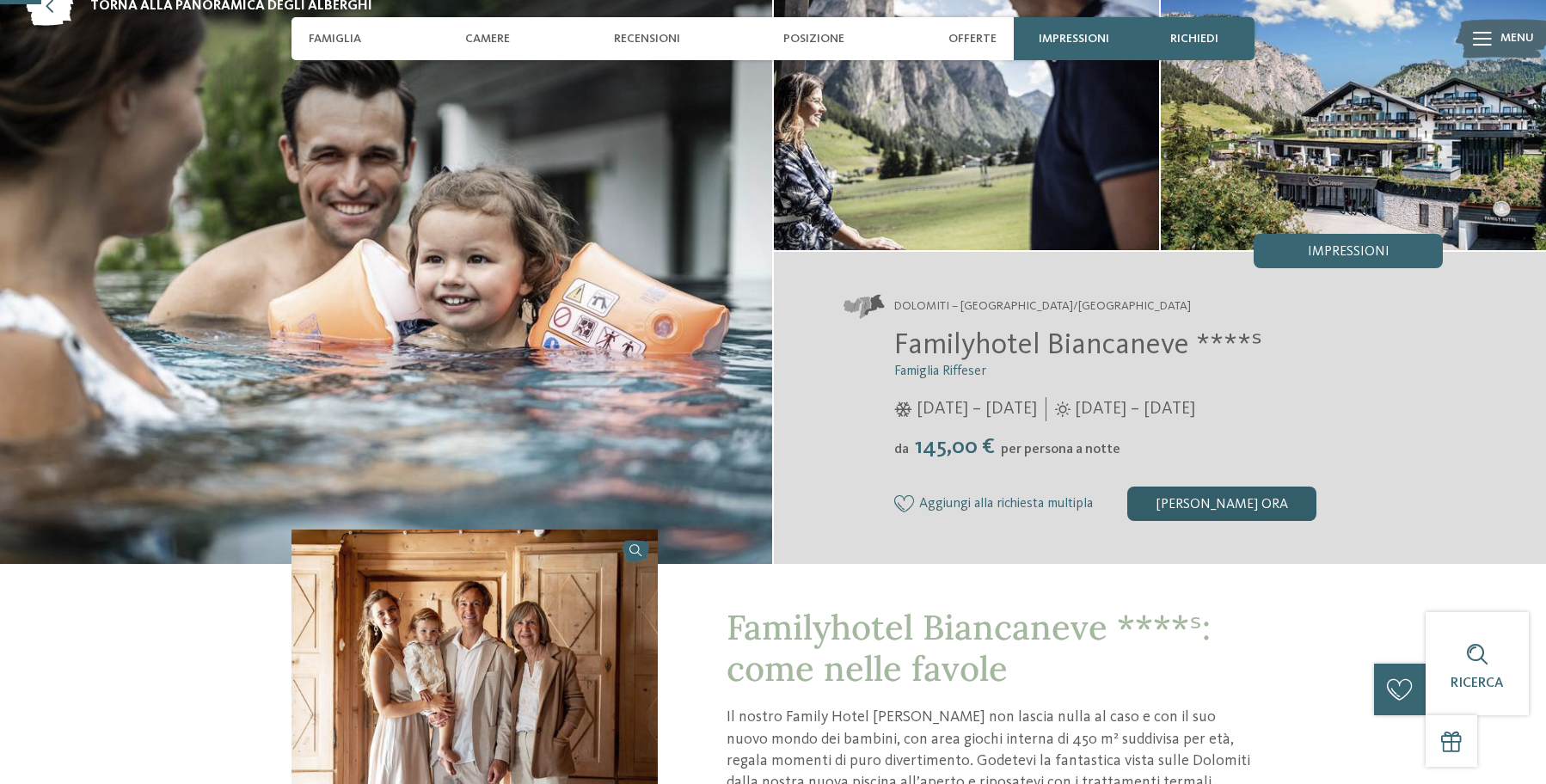
click at [1209, 493] on div "[PERSON_NAME] ora" at bounding box center [1222, 503] width 189 height 35
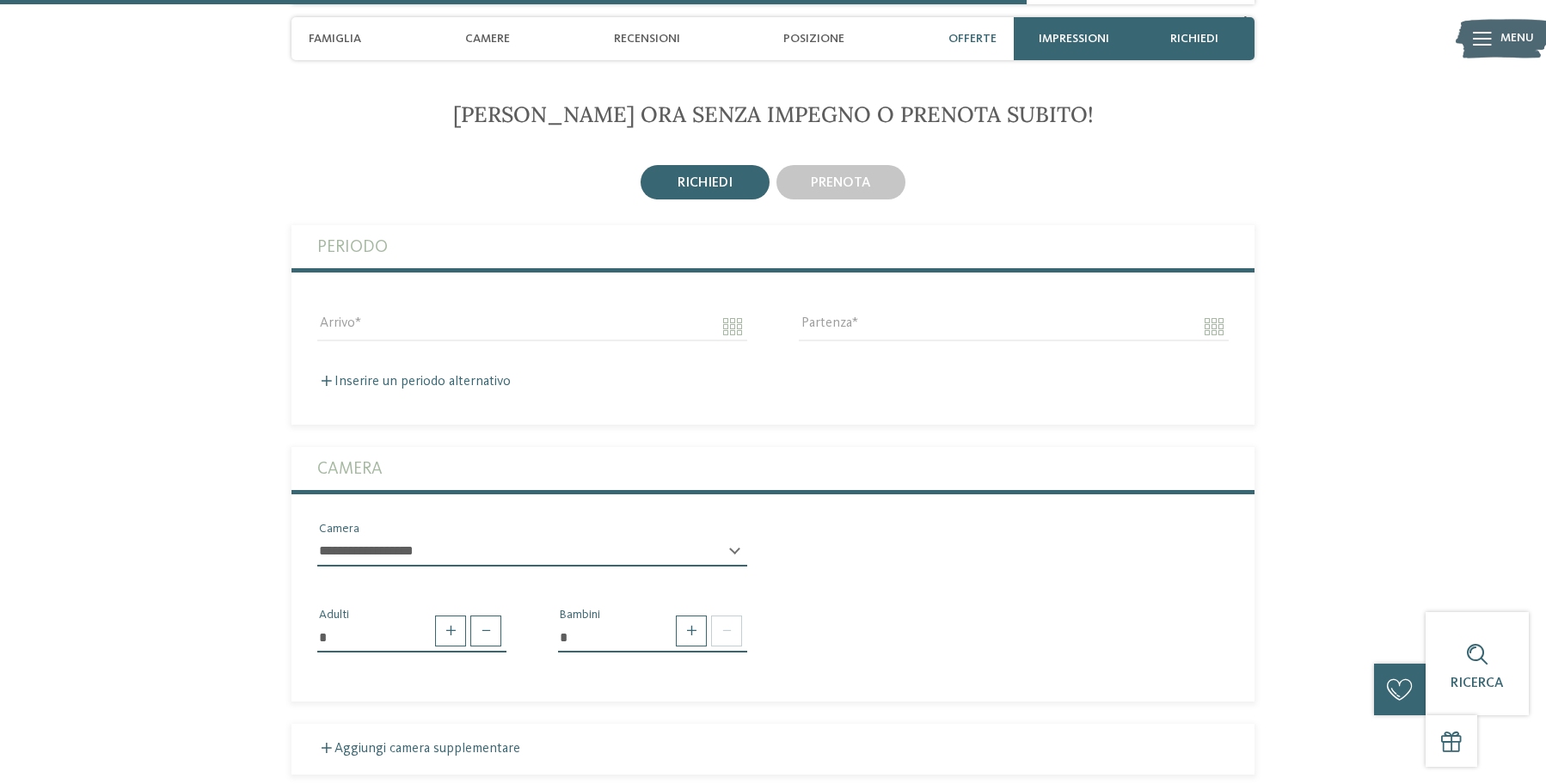
scroll to position [3165, 0]
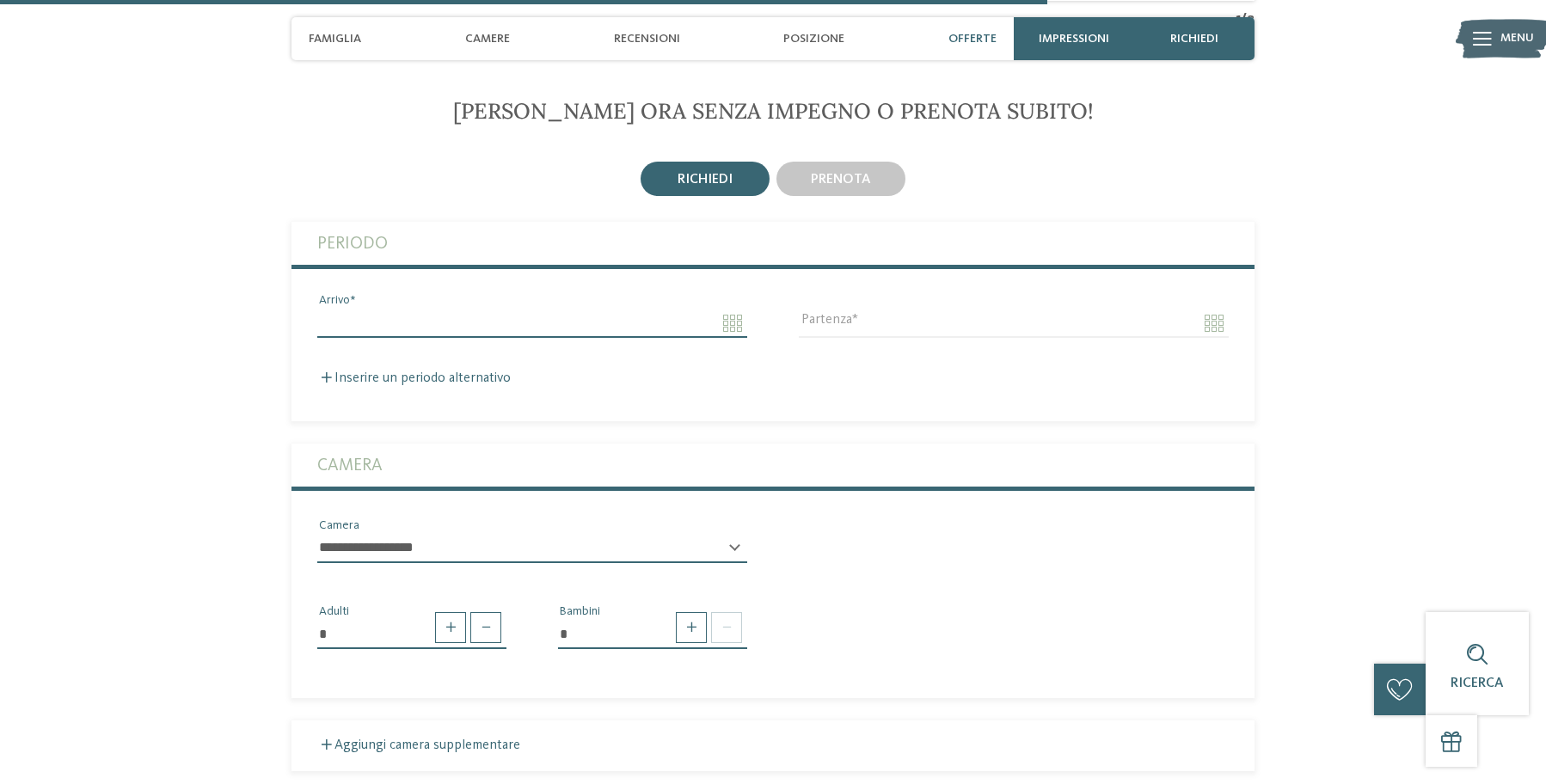
click at [411, 316] on input "Arrivo" at bounding box center [532, 323] width 430 height 29
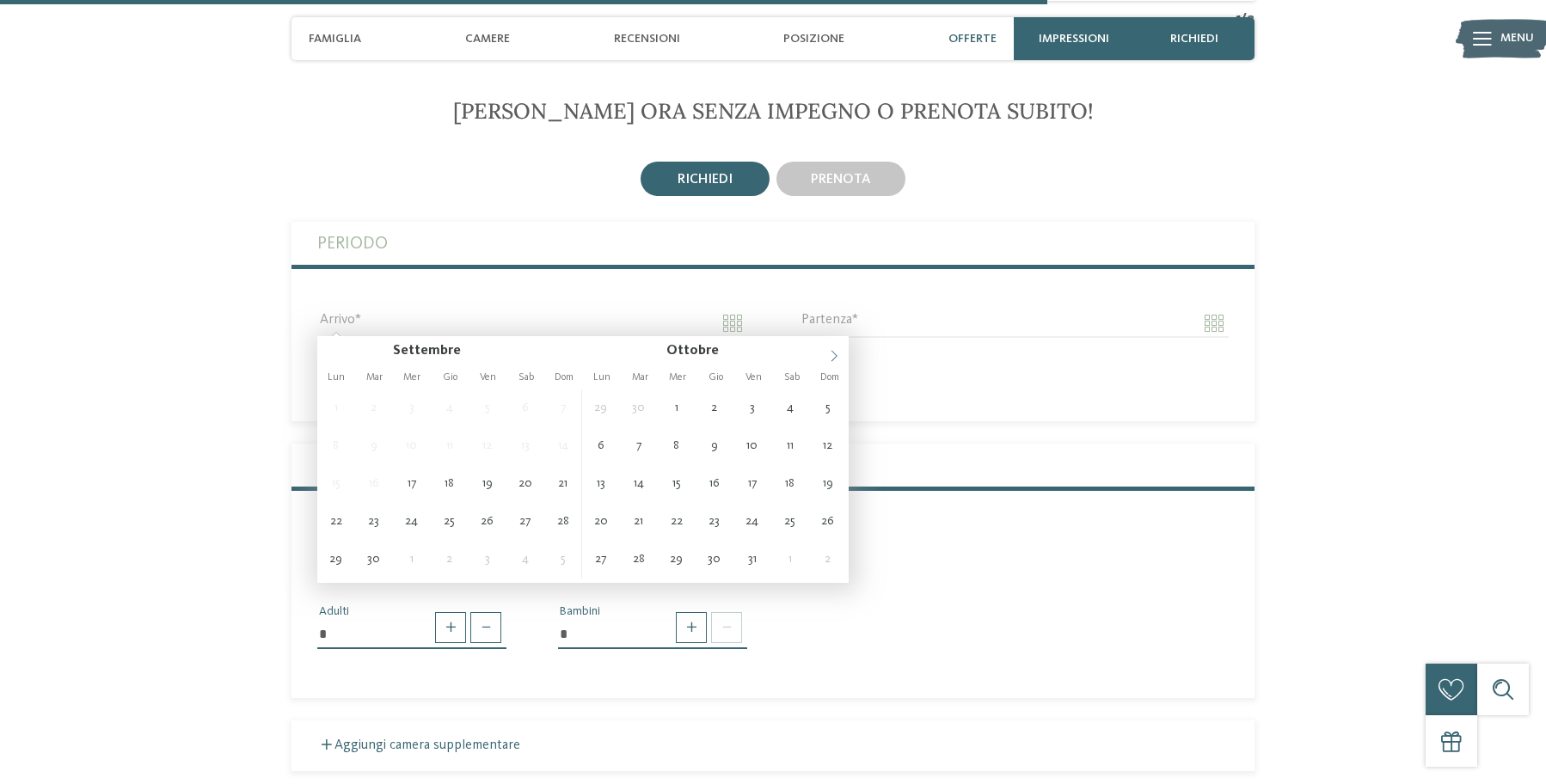
click at [829, 356] on icon at bounding box center [835, 356] width 12 height 12
type input "**********"
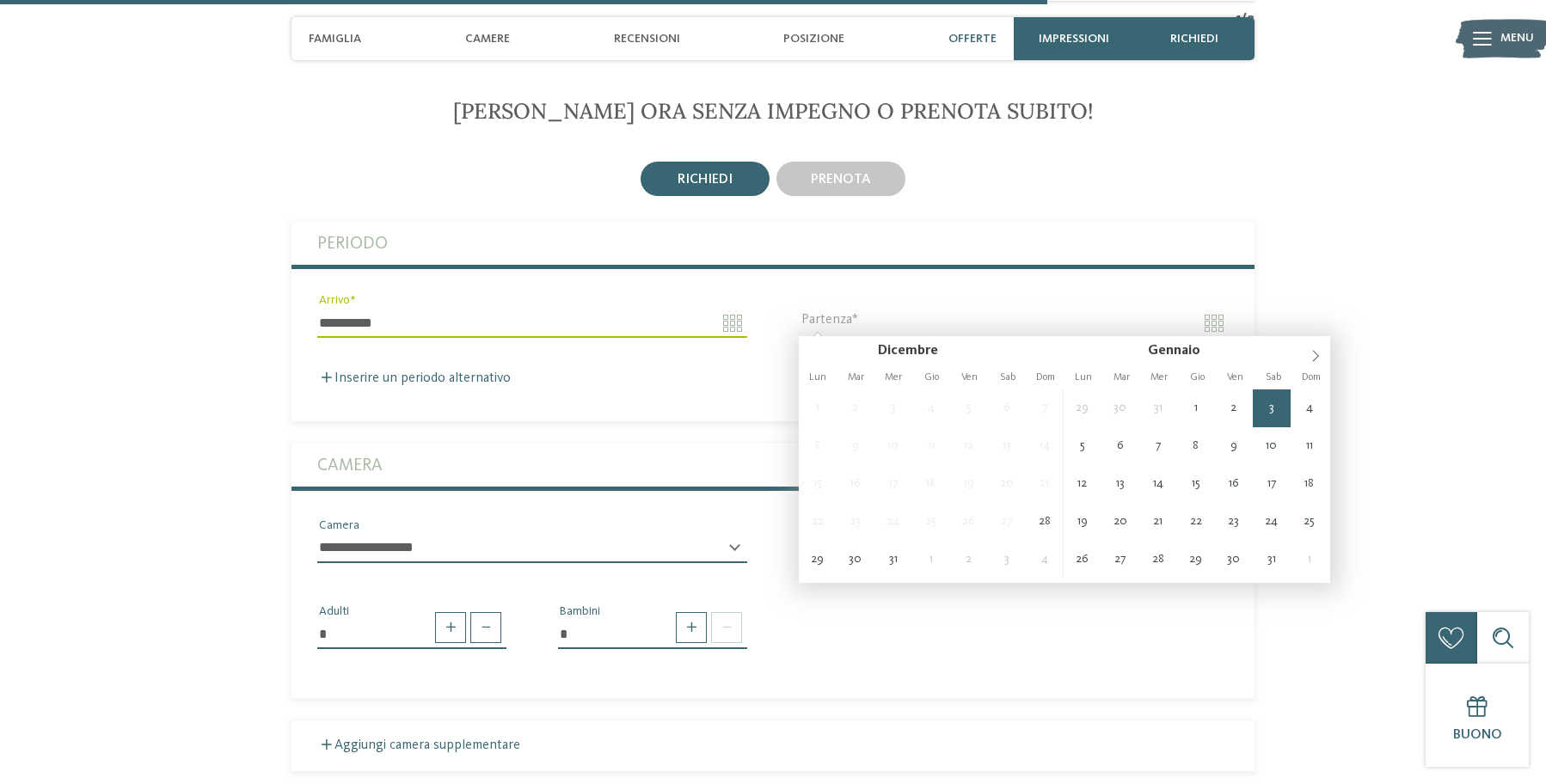
type input "**********"
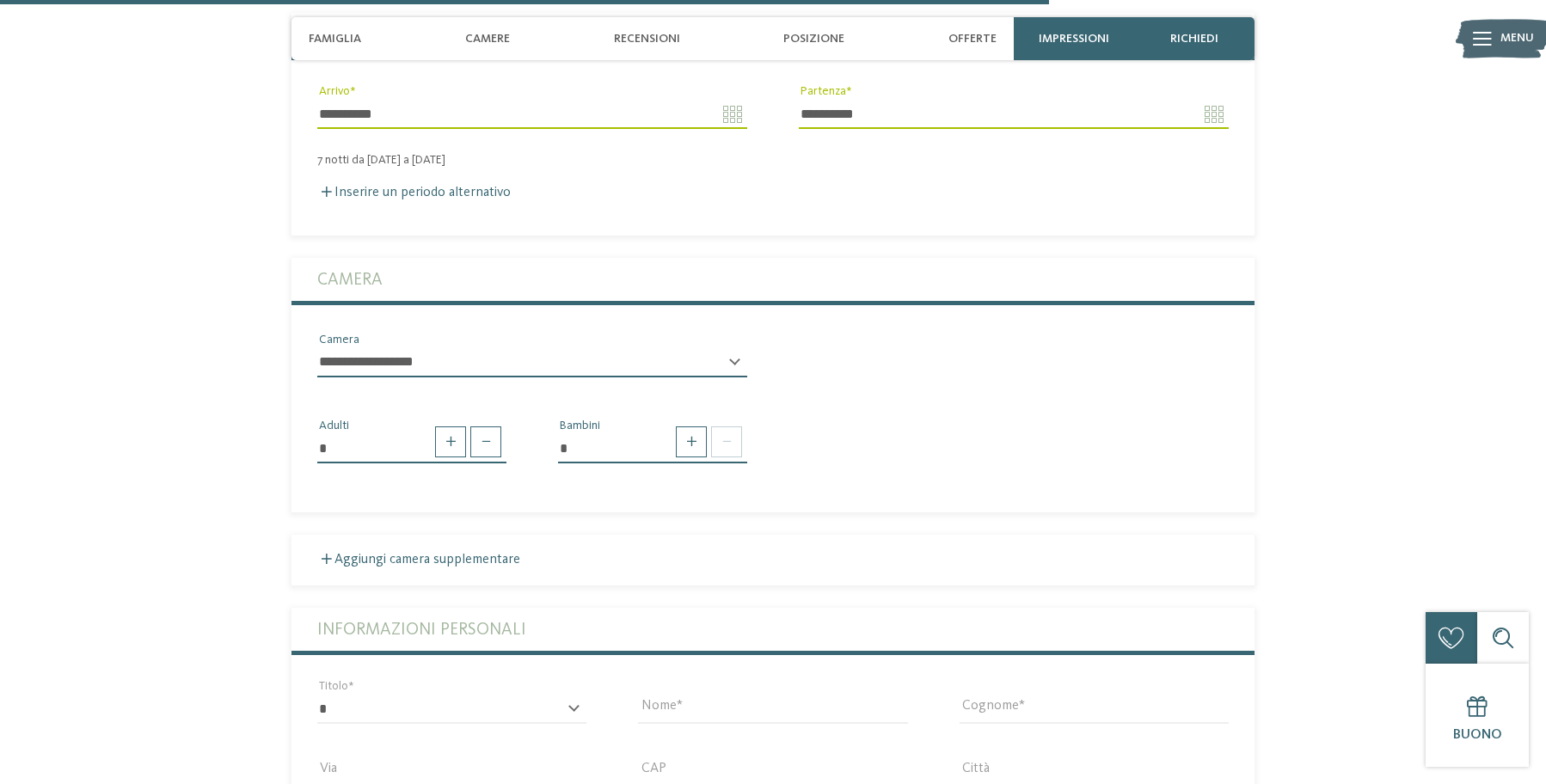
scroll to position [3381, 0]
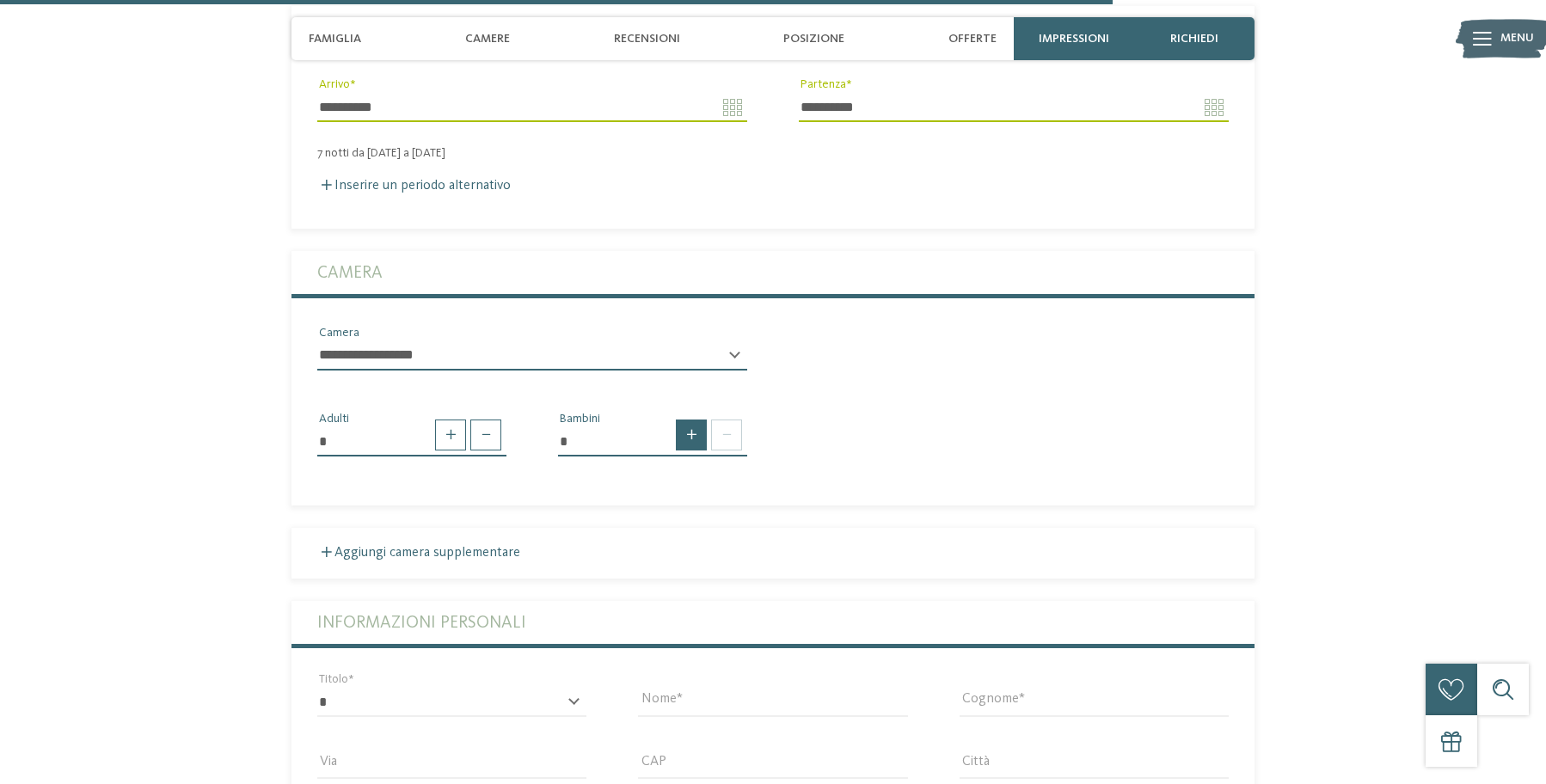
click at [694, 441] on span at bounding box center [691, 435] width 31 height 31
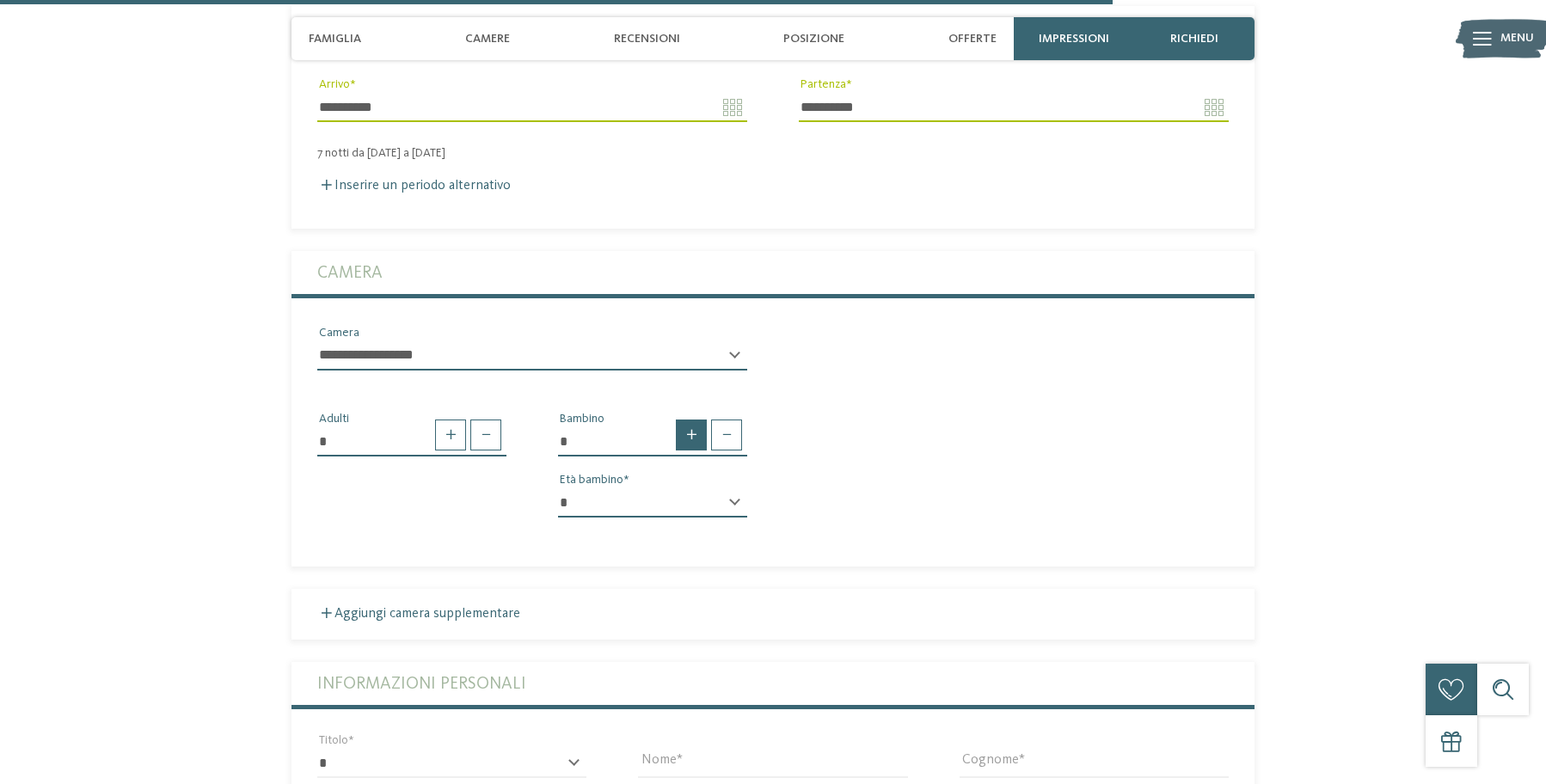
click at [694, 441] on span at bounding box center [691, 435] width 31 height 31
type input "*"
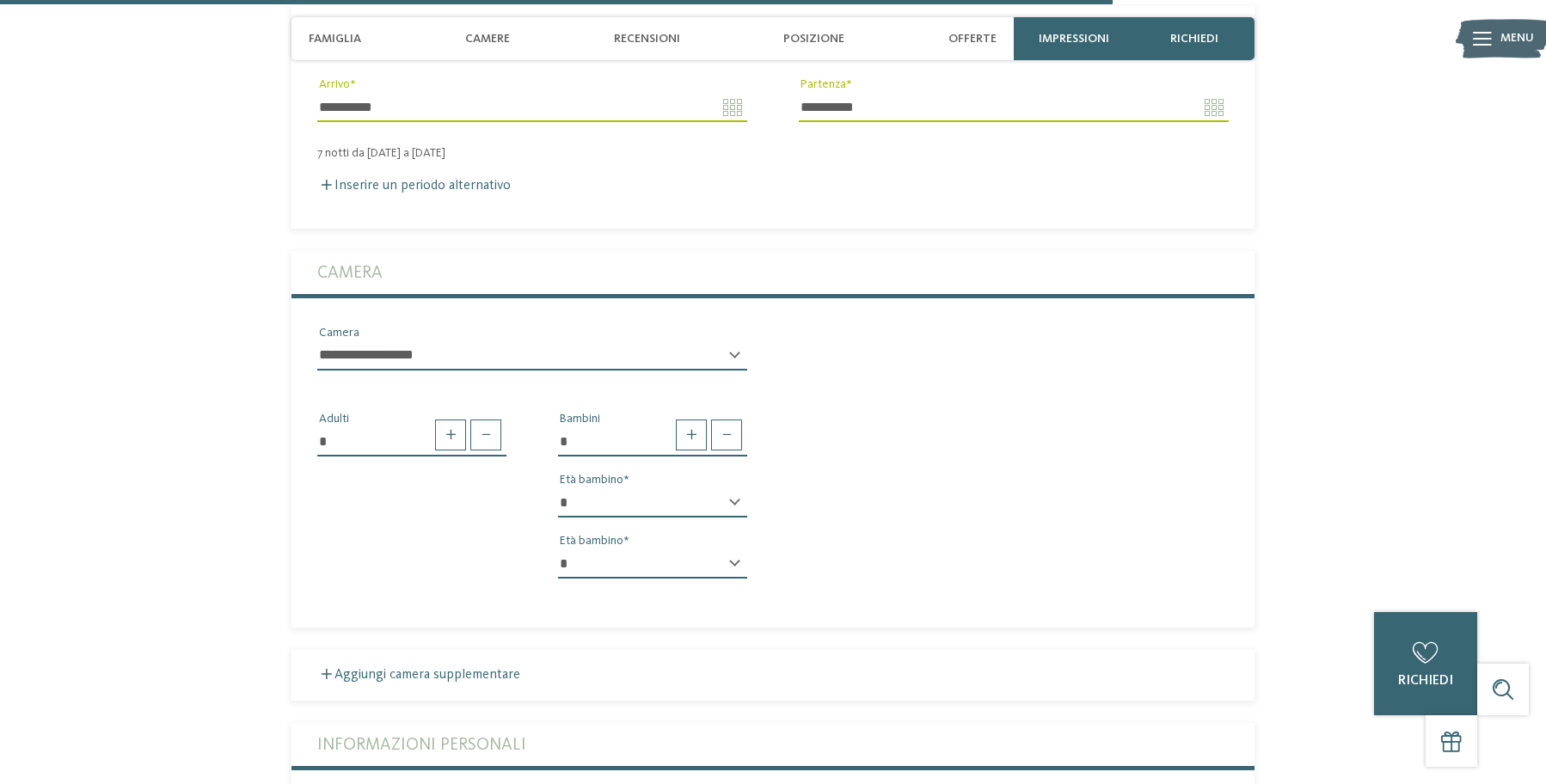
select select "*"
select select "**"
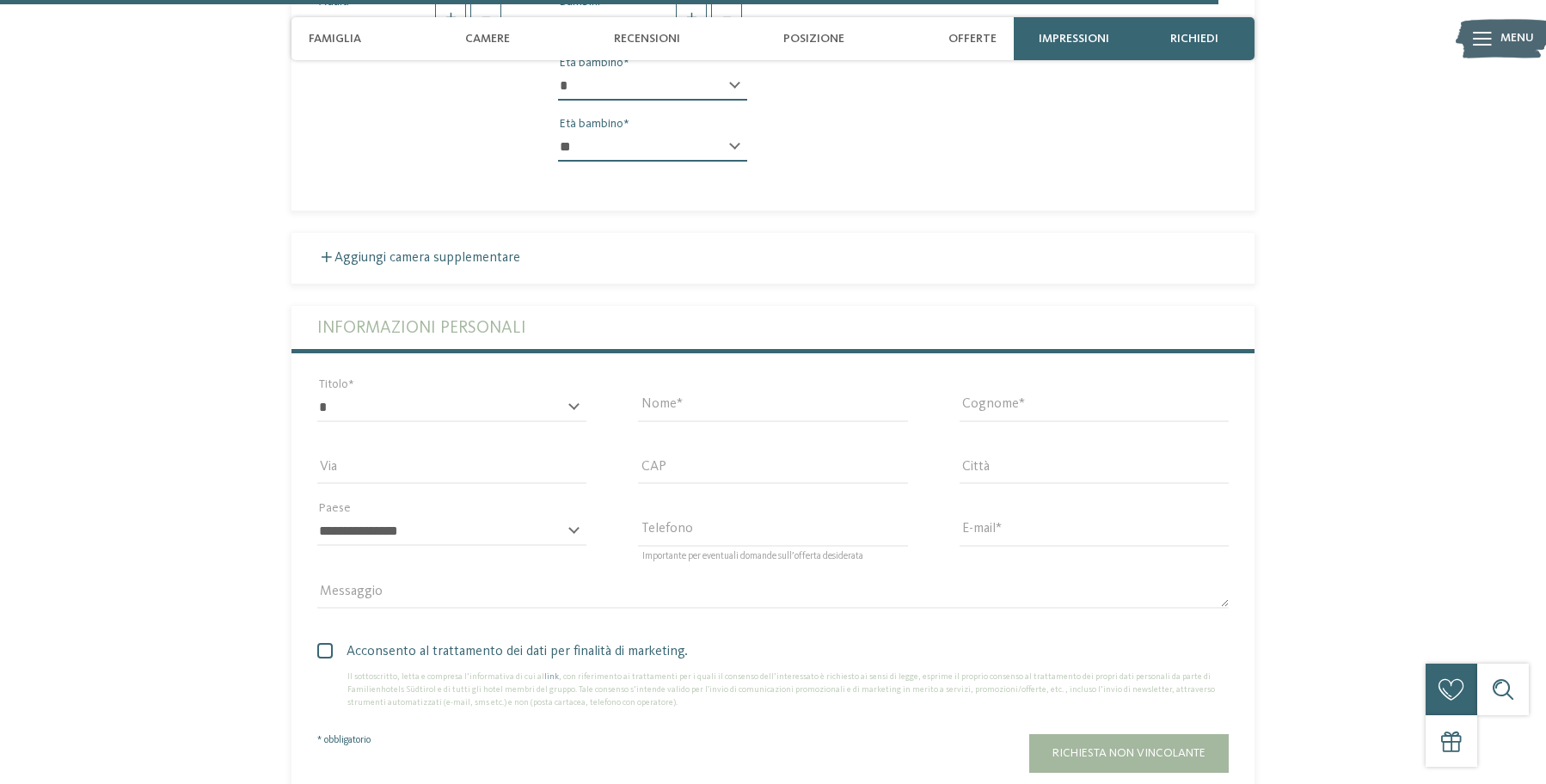
scroll to position [3800, 0]
select select "*"
type input "******"
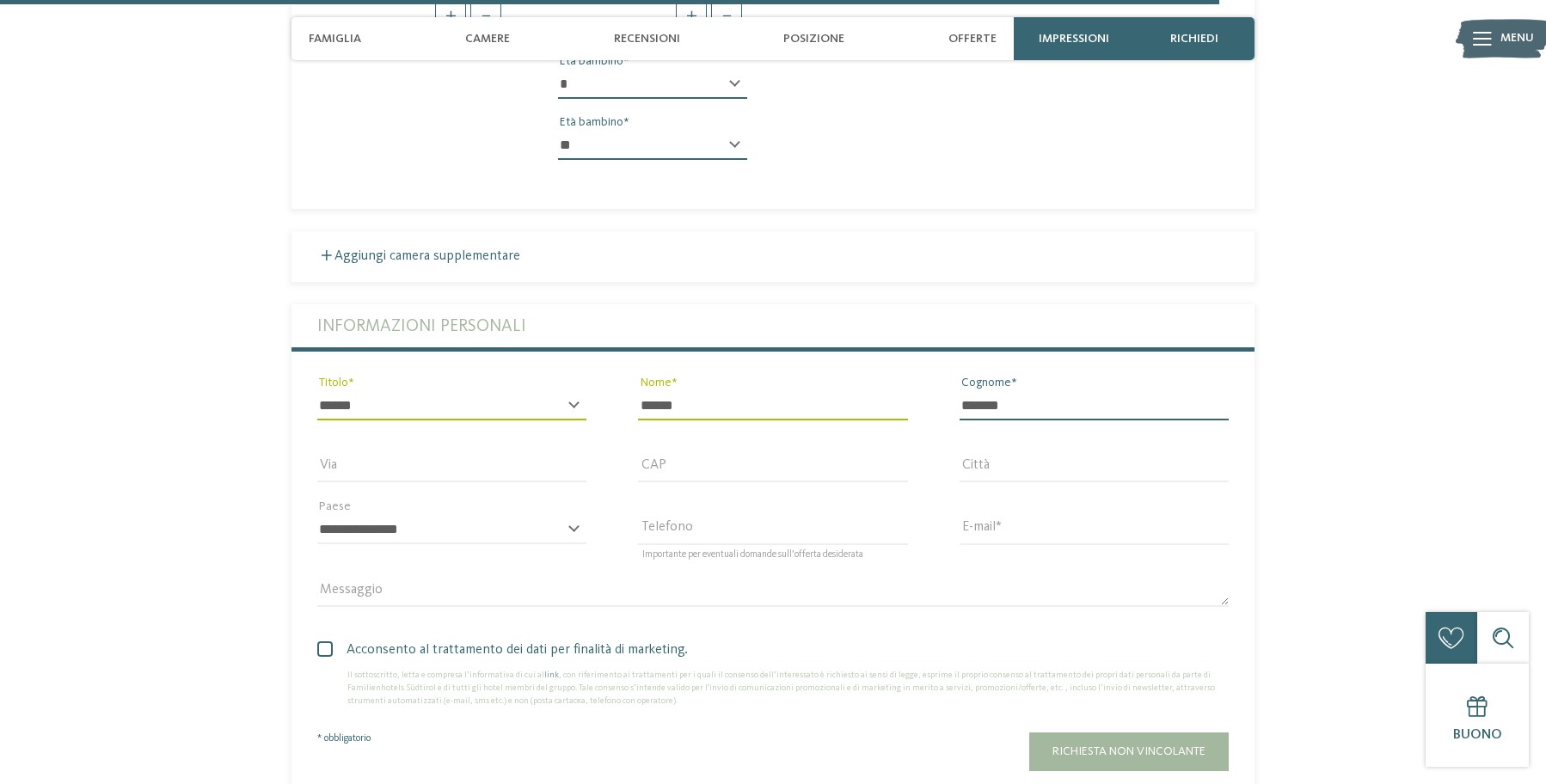
type input "*******"
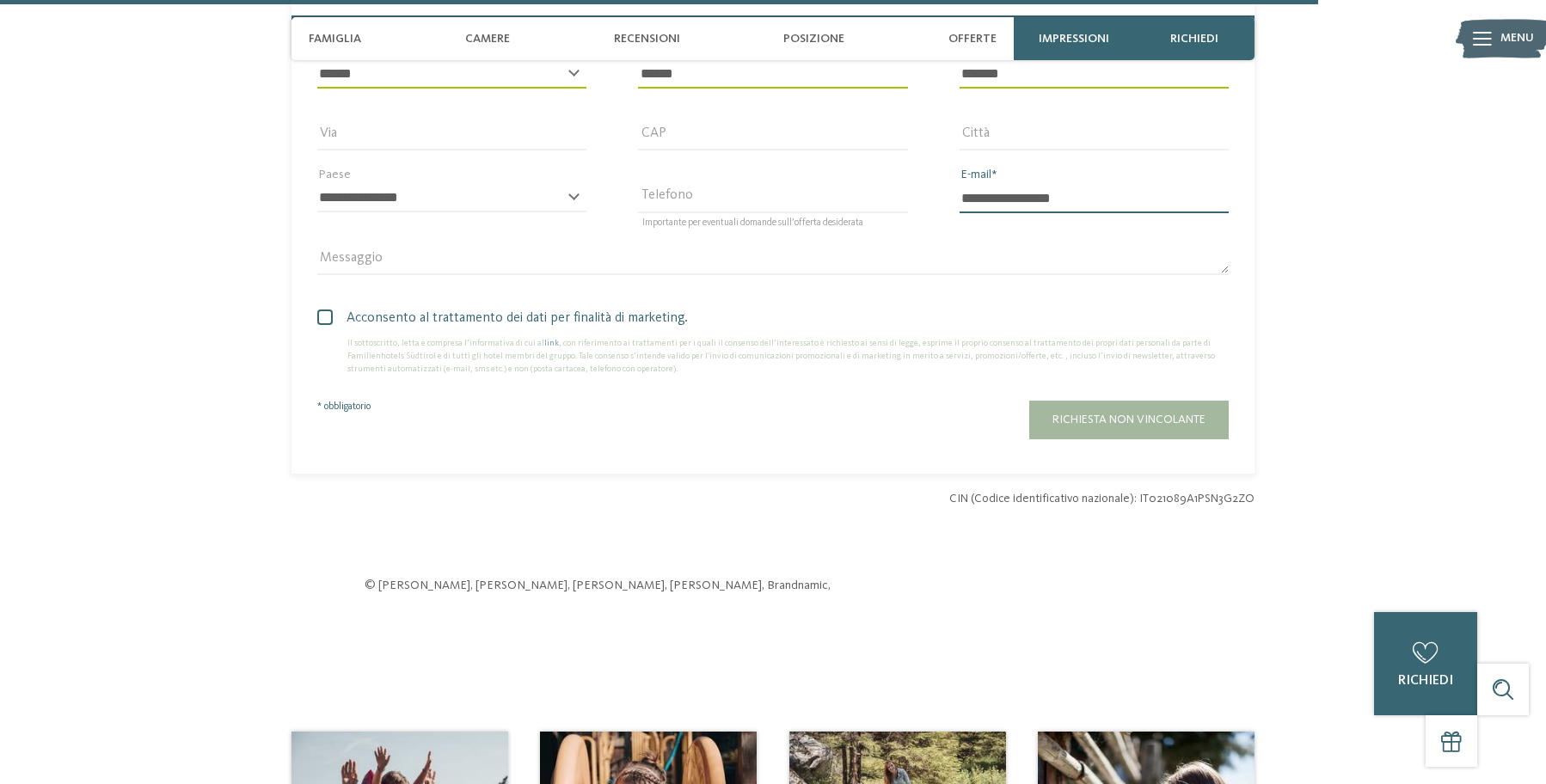
scroll to position [4142, 0]
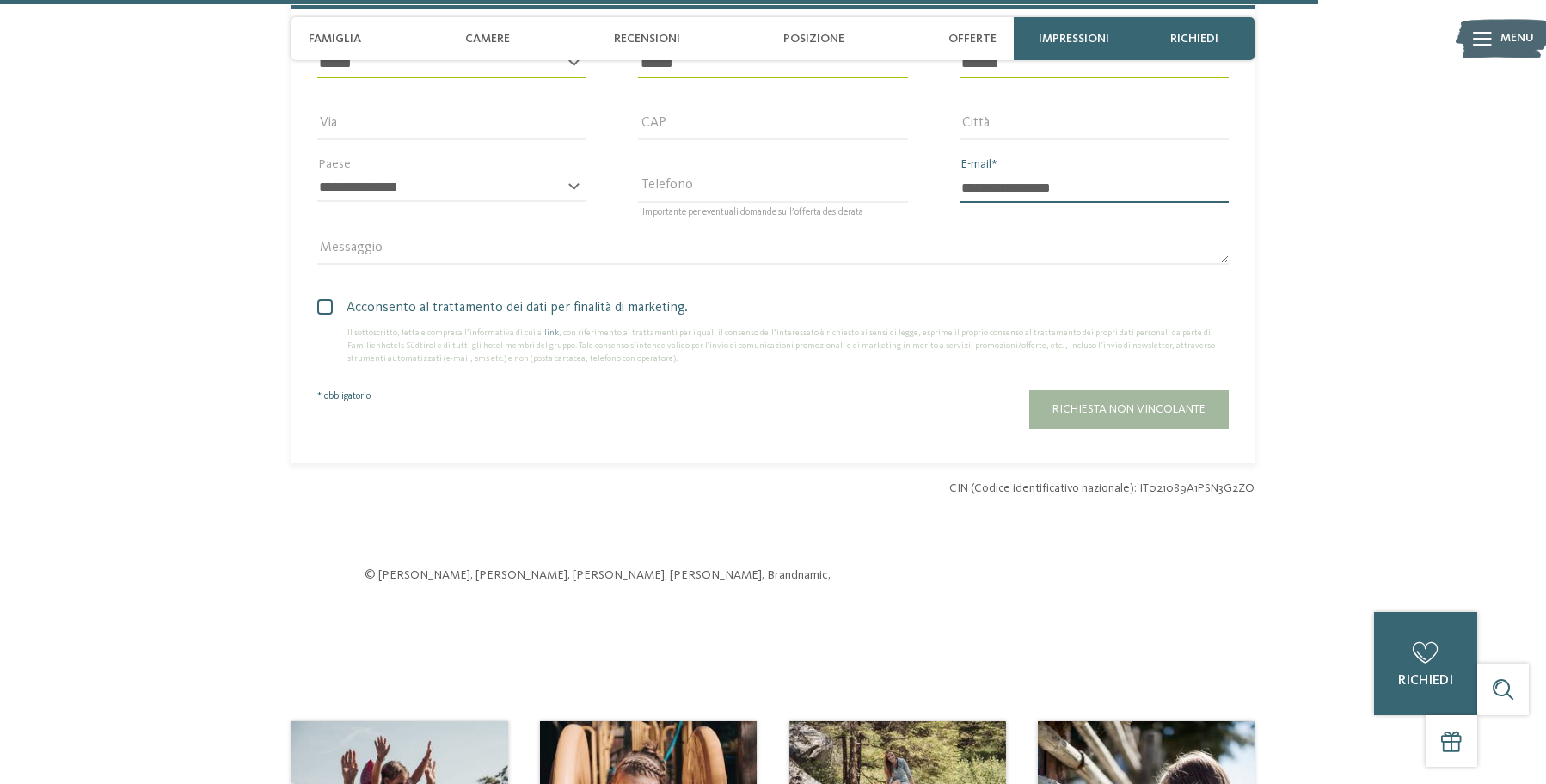
type input "**********"
click at [324, 299] on span at bounding box center [324, 306] width 15 height 15
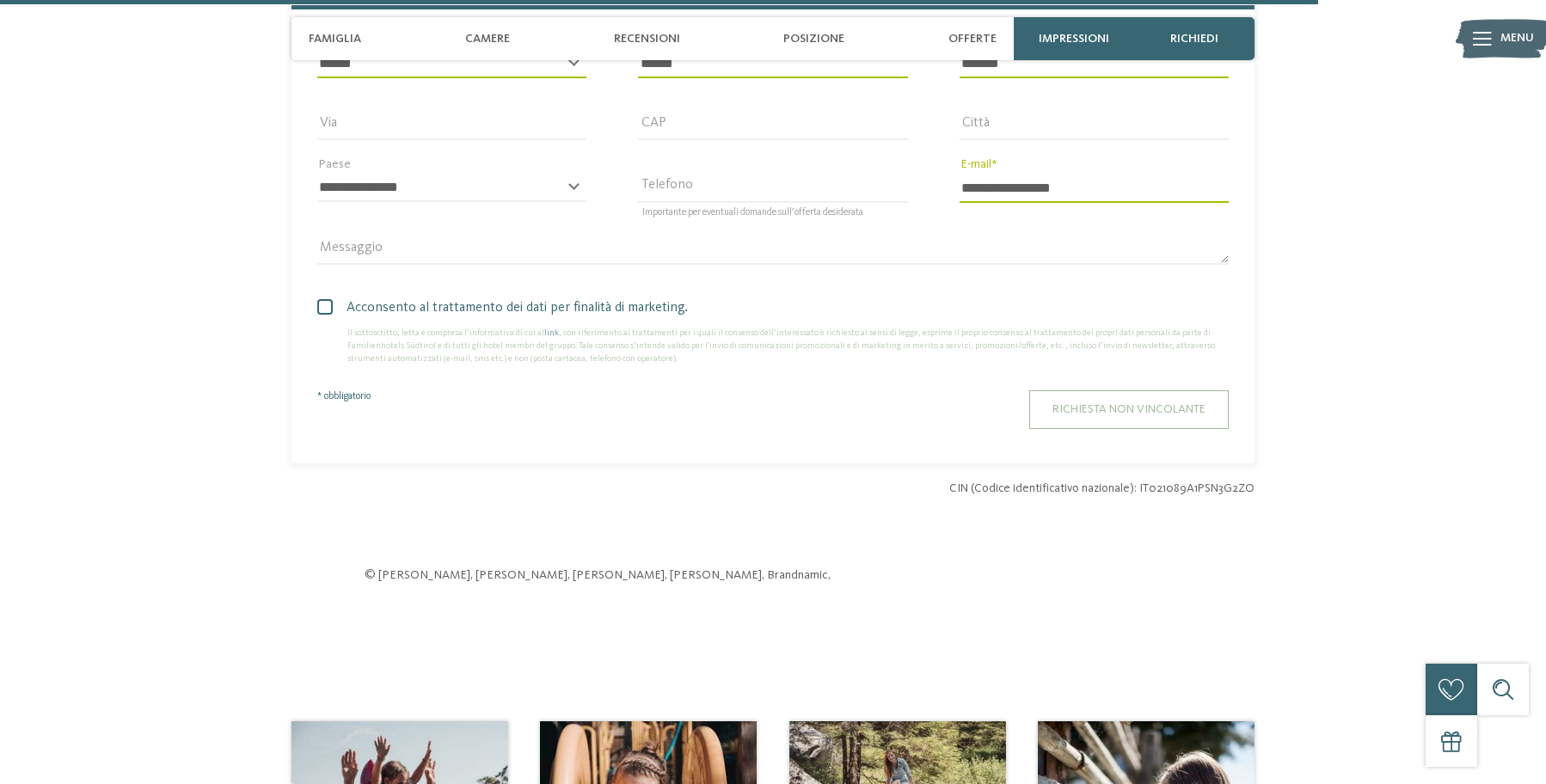
click at [1146, 408] on button "Richiesta non vincolante" at bounding box center [1129, 410] width 200 height 39
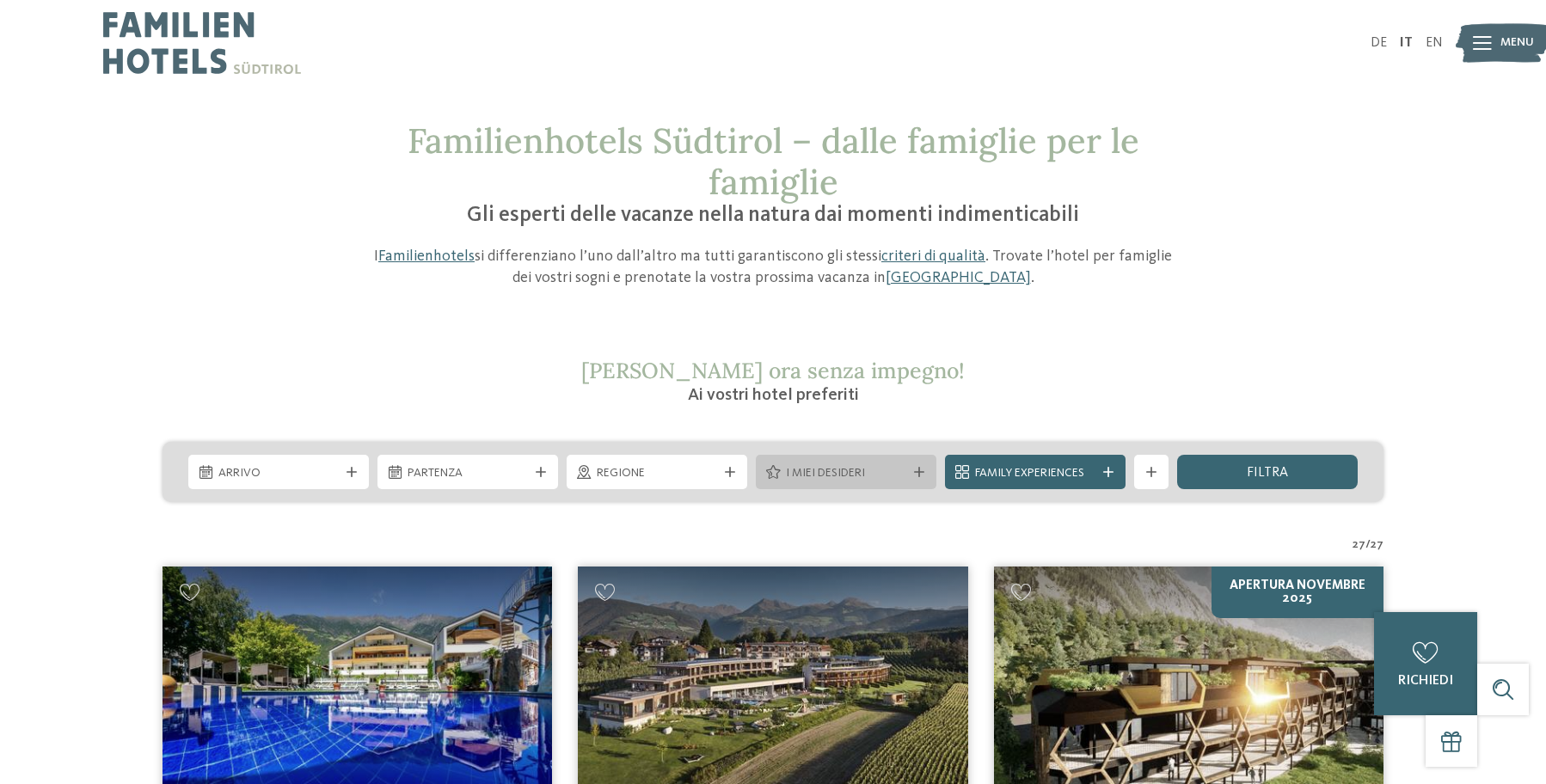
click at [813, 463] on div "I miei desideri" at bounding box center [845, 472] width 129 height 19
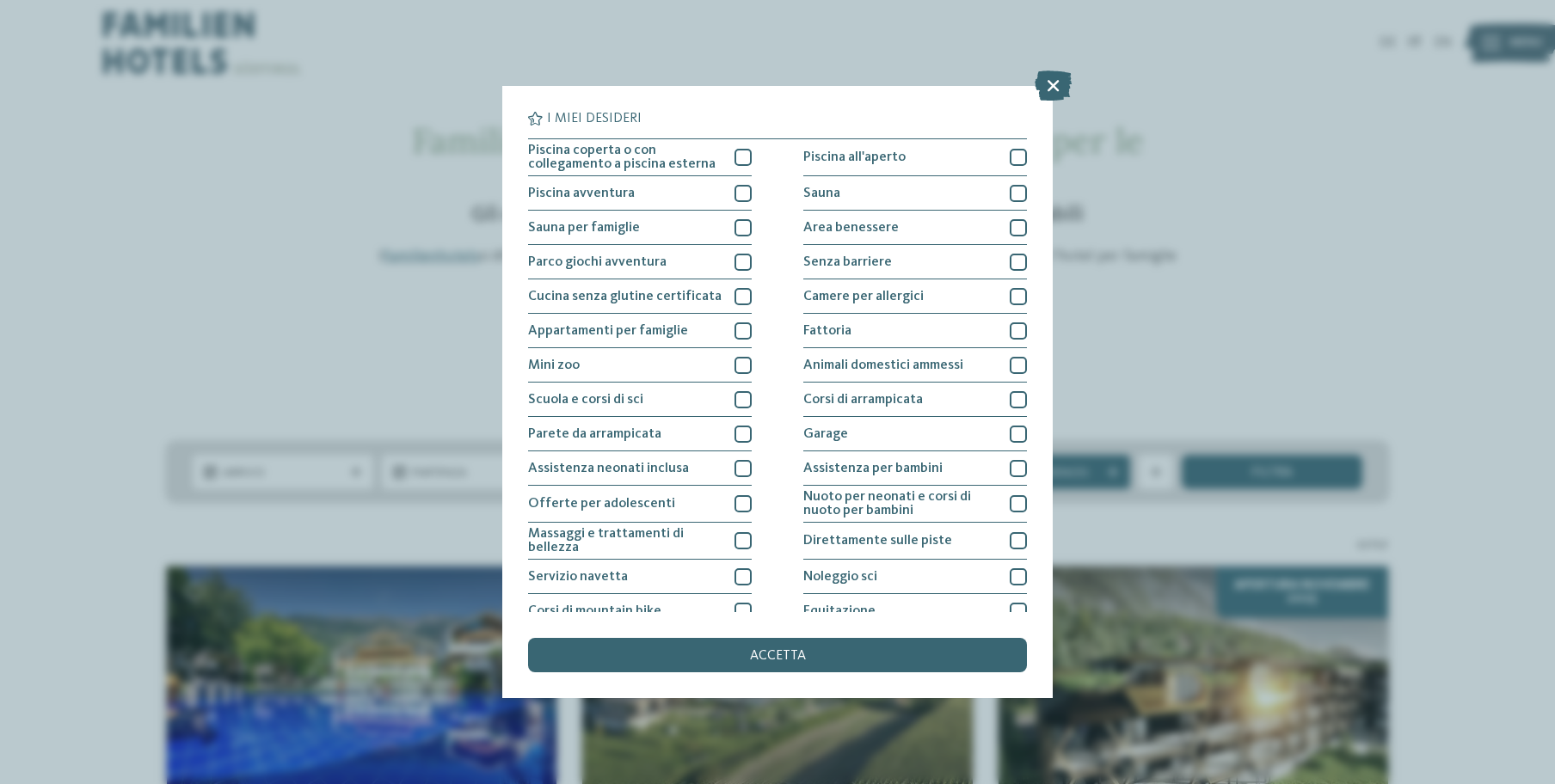
click at [504, 336] on div "I miei desideri Piscina coperta o con collegamento a piscina esterna Piscina al…" at bounding box center [778, 392] width 551 height 613
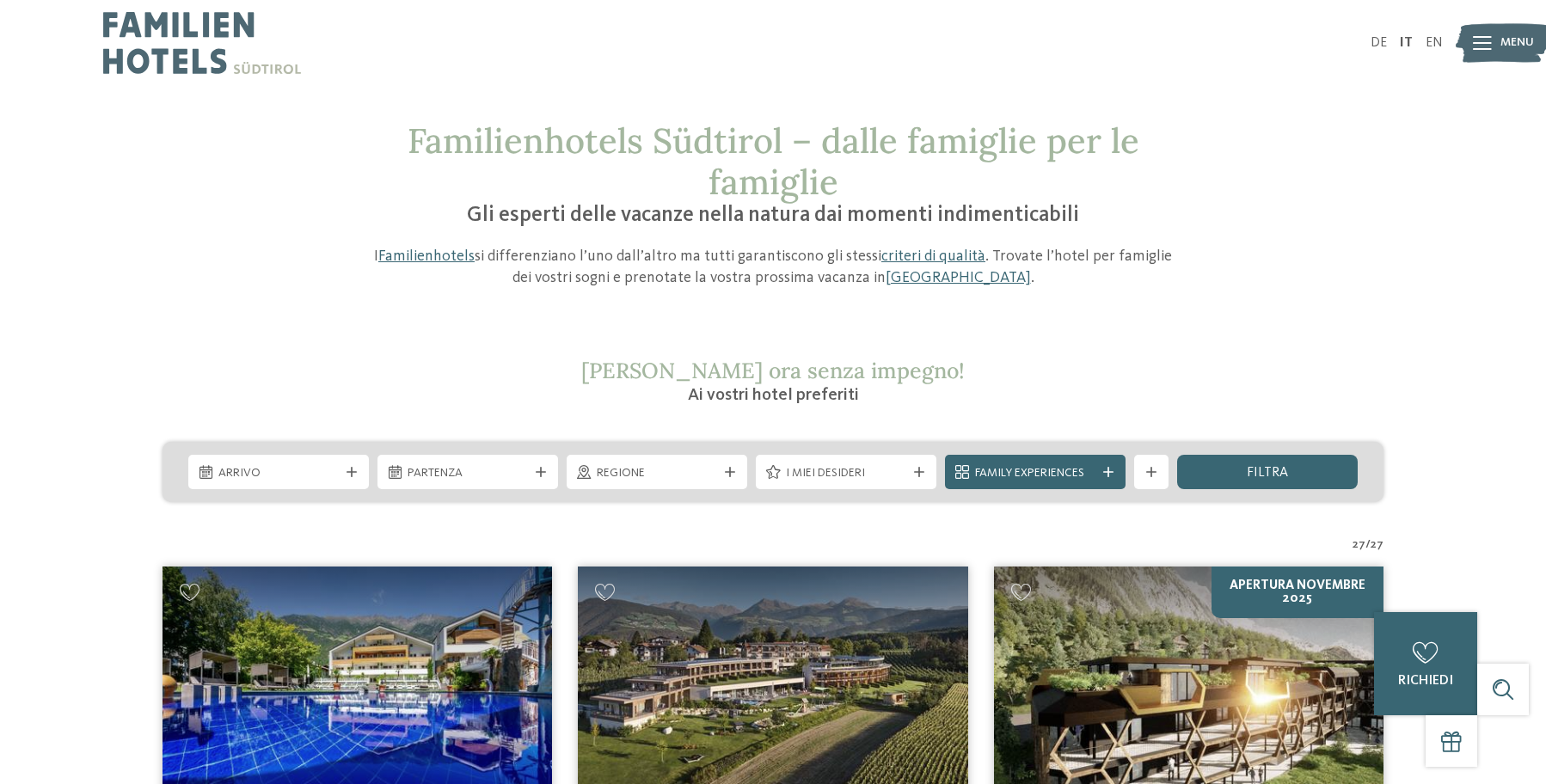
click at [346, 476] on icon at bounding box center [352, 472] width 11 height 11
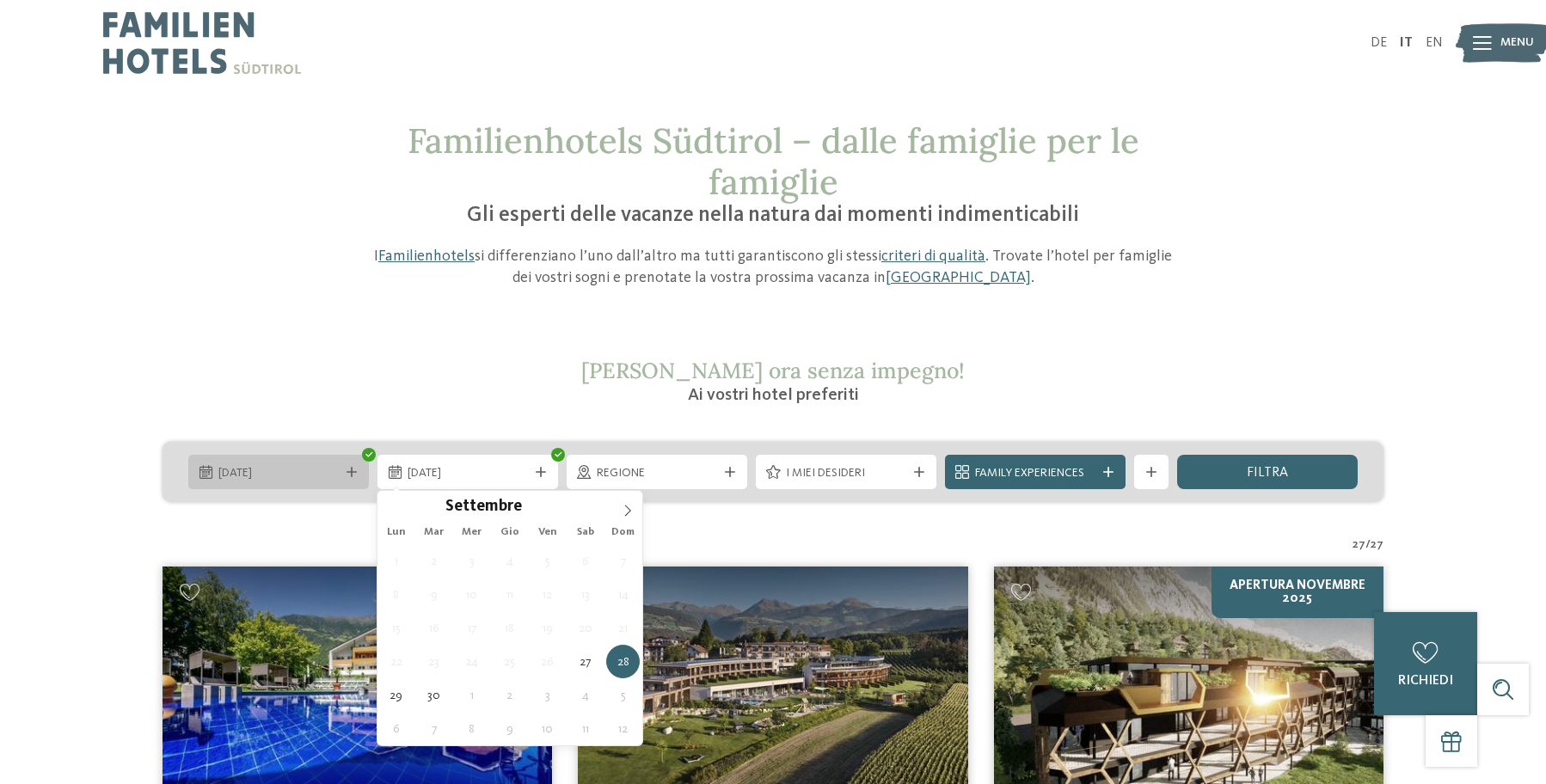
click at [327, 470] on span "27.09.2025" at bounding box center [279, 473] width 121 height 17
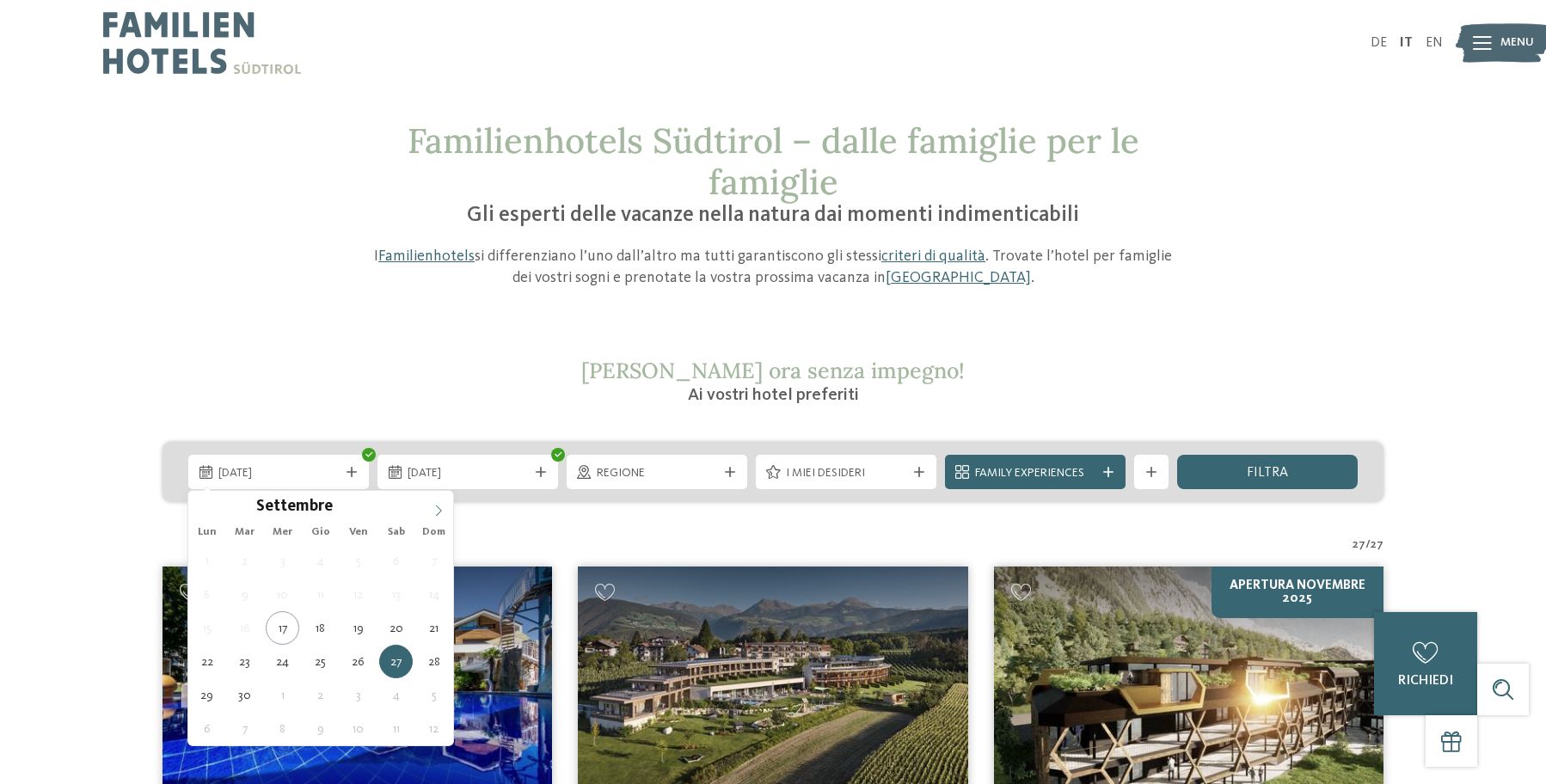
click at [437, 511] on icon at bounding box center [439, 511] width 12 height 12
type div "27.12.2025"
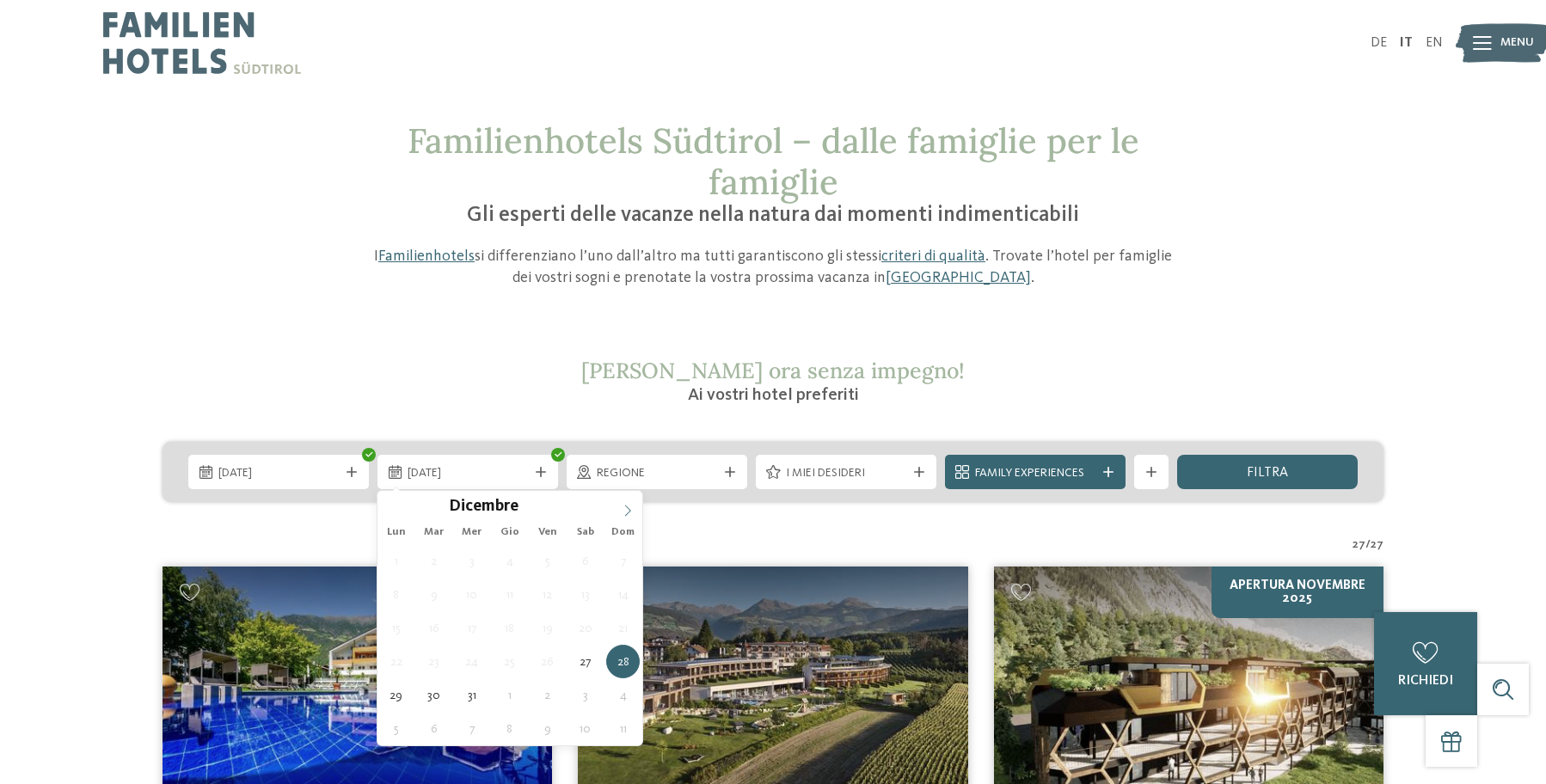
type input "****"
click at [629, 505] on icon at bounding box center [628, 511] width 12 height 12
type div "03.01.2026"
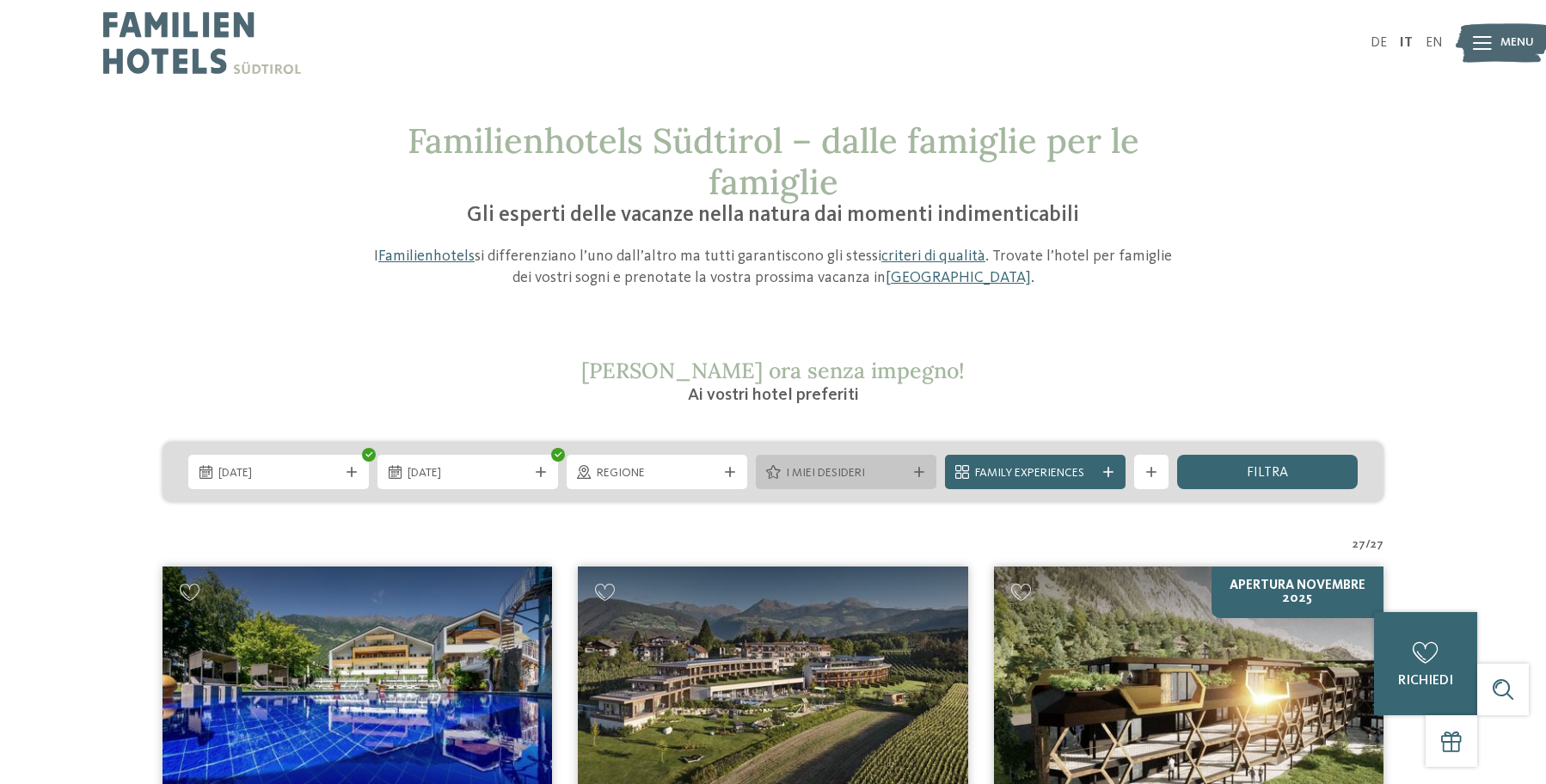
click at [838, 467] on span "I miei desideri" at bounding box center [846, 473] width 121 height 17
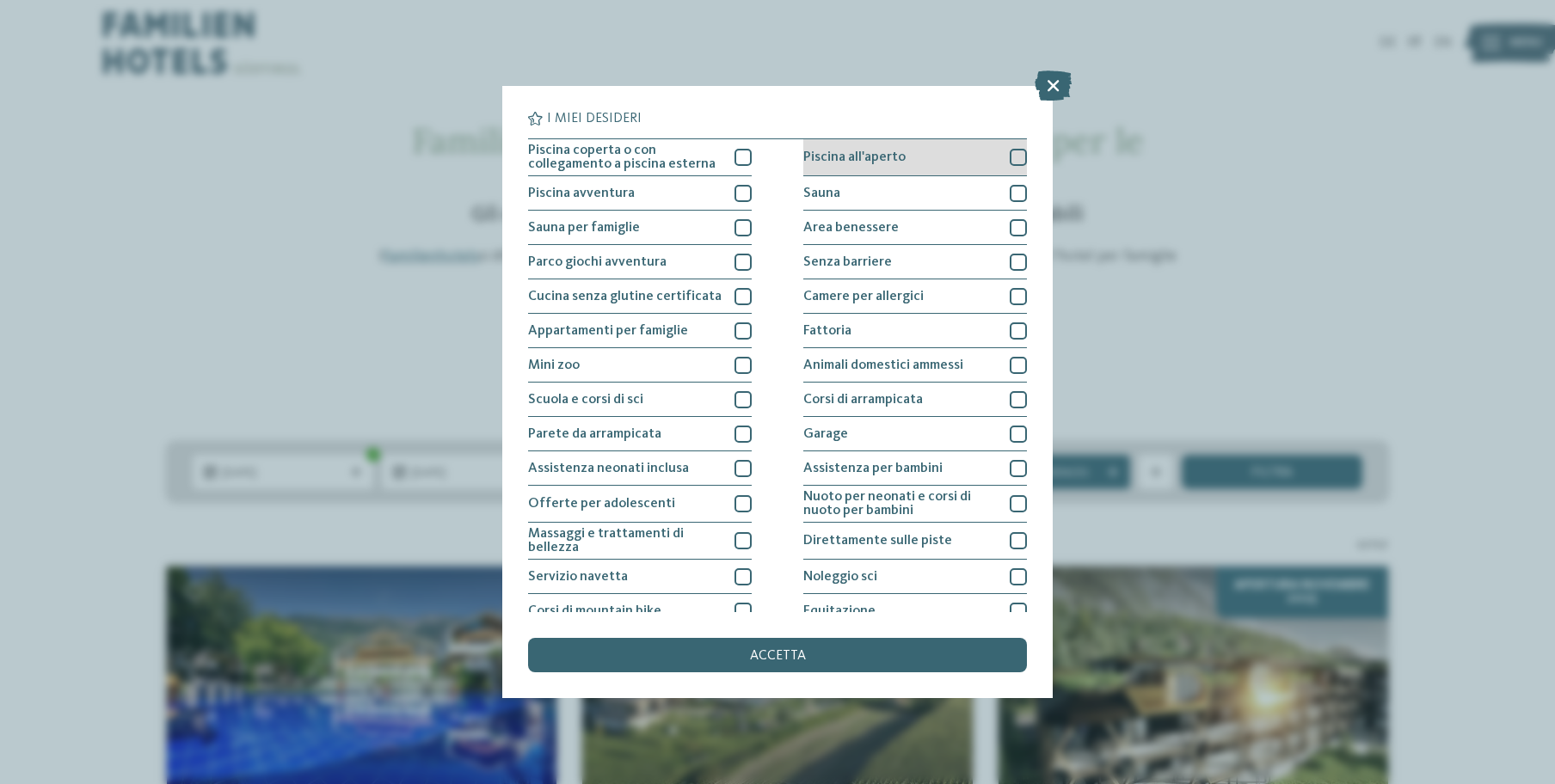
click at [969, 155] on div "Piscina all'aperto" at bounding box center [916, 158] width 224 height 37
click at [958, 157] on div "Piscina all'aperto" at bounding box center [916, 158] width 224 height 37
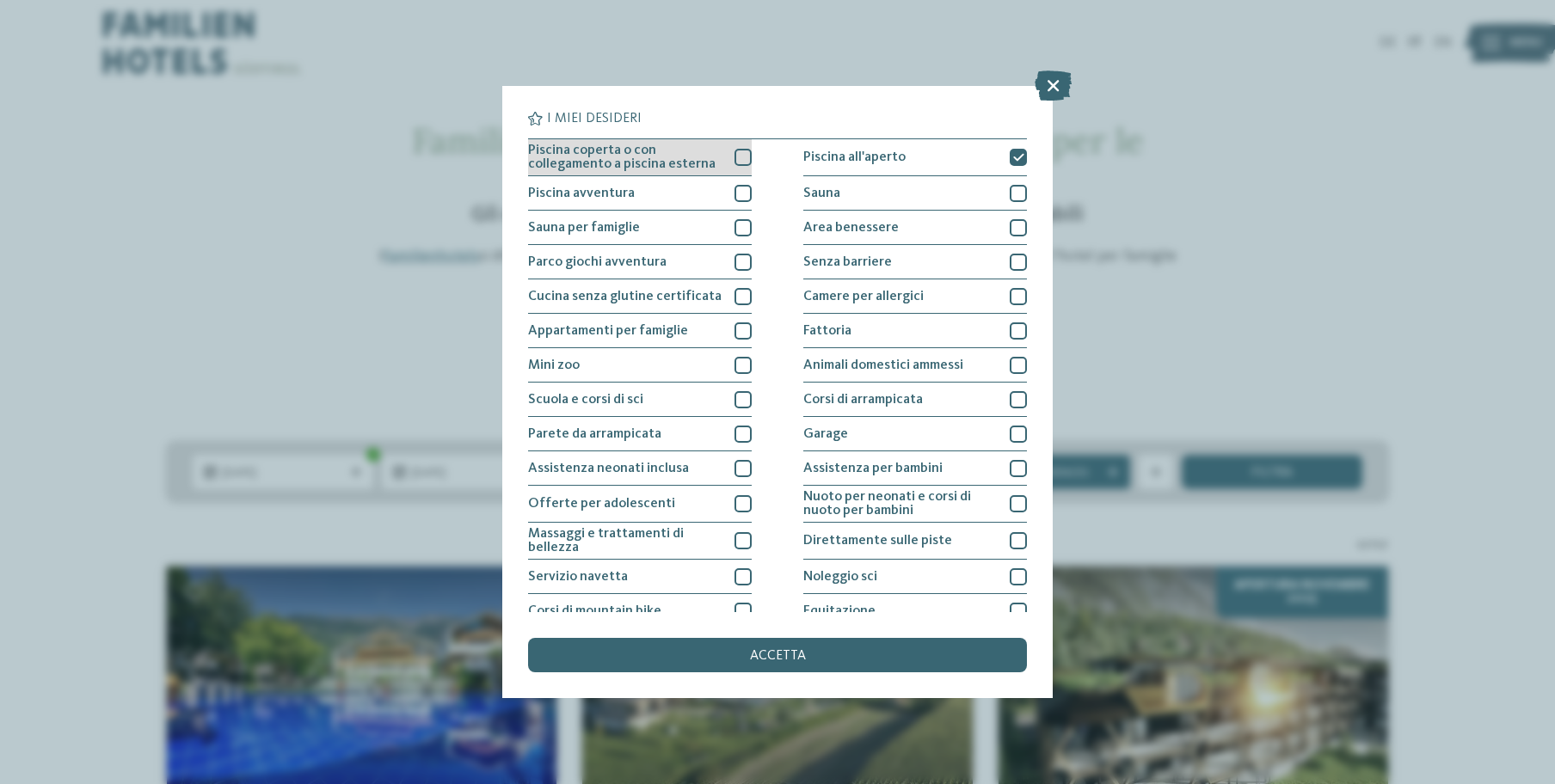
click at [739, 161] on div at bounding box center [742, 157] width 17 height 17
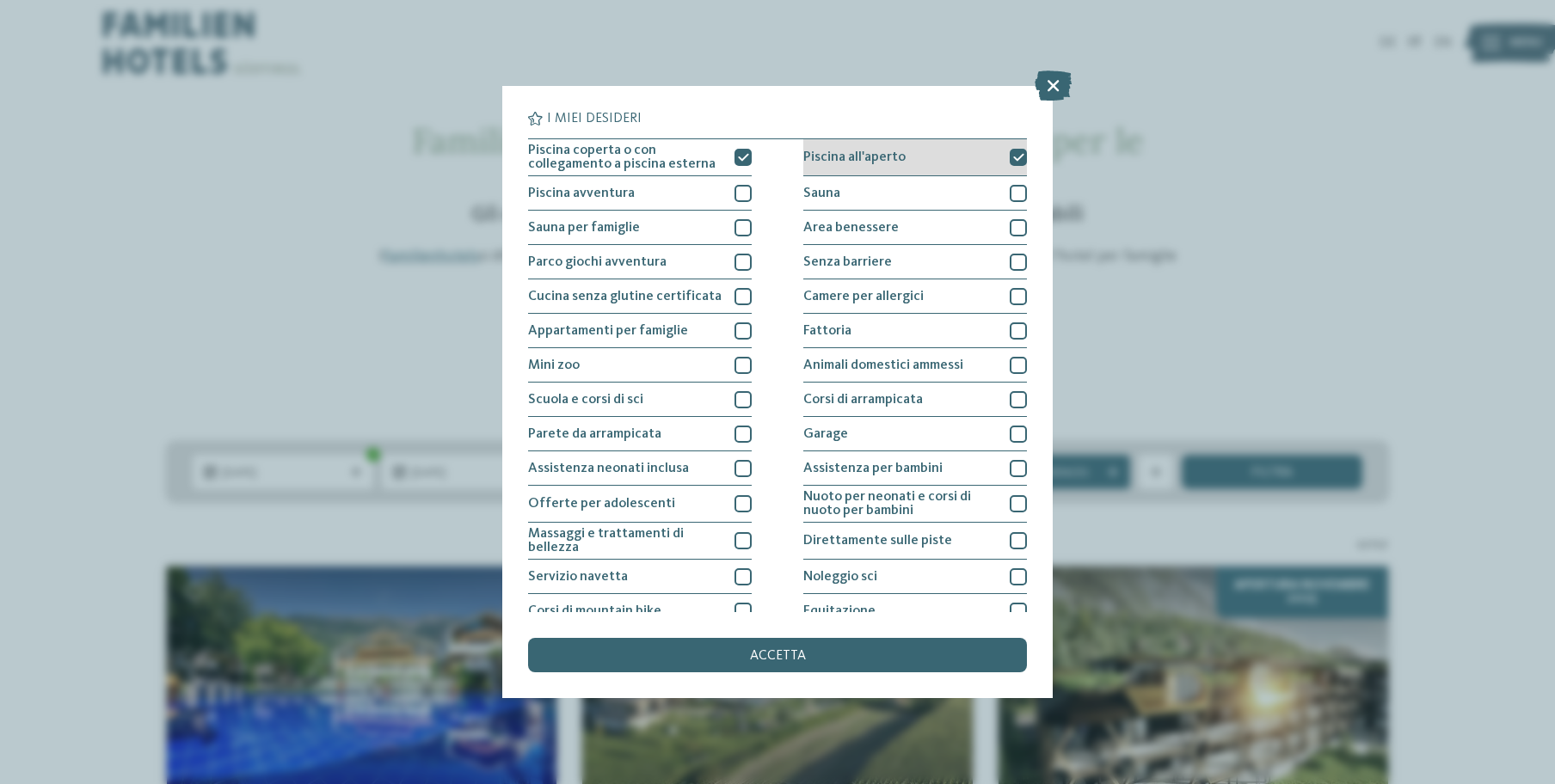
click at [1010, 162] on div at bounding box center [1018, 157] width 17 height 17
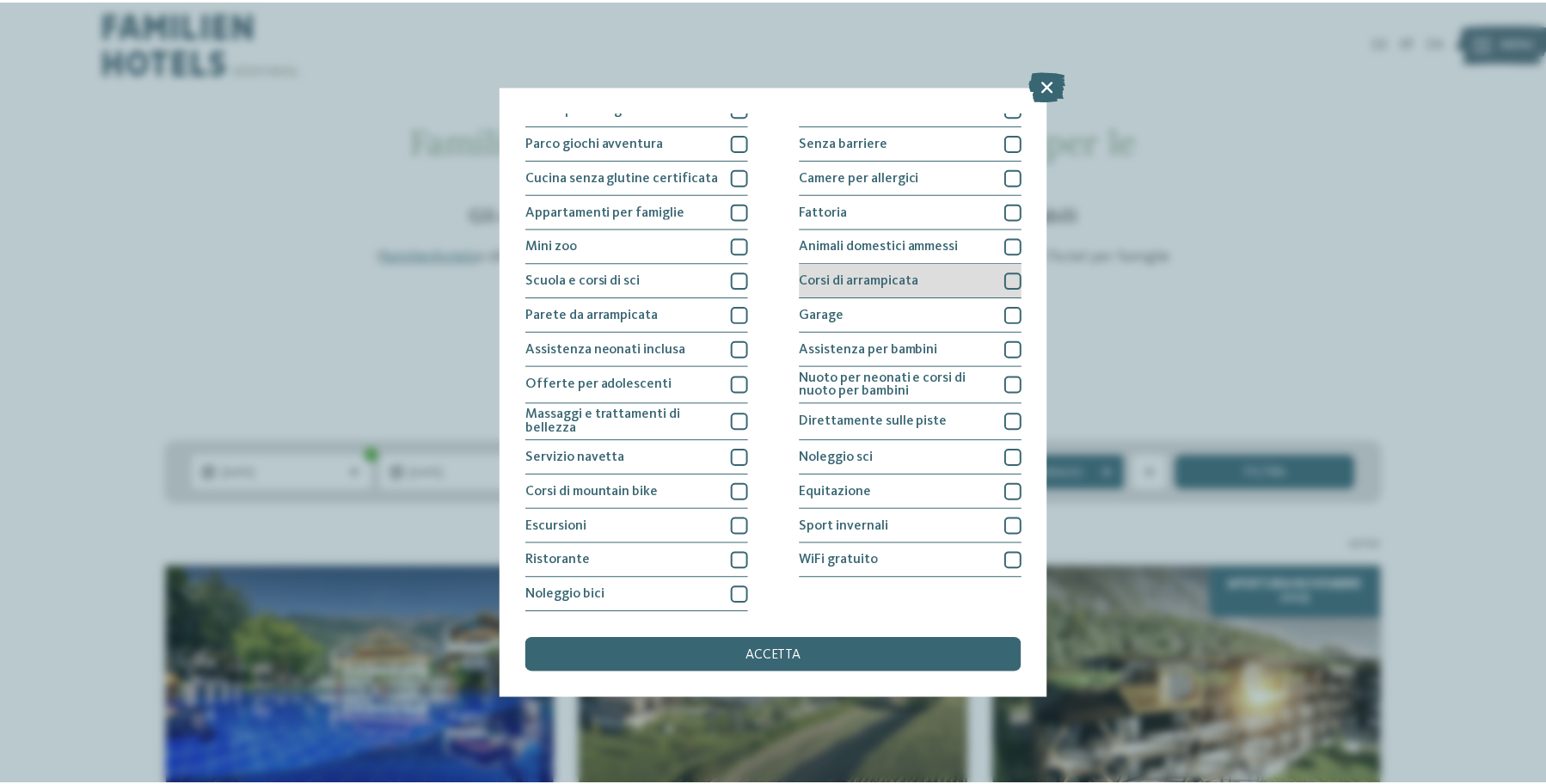
scroll to position [233, 0]
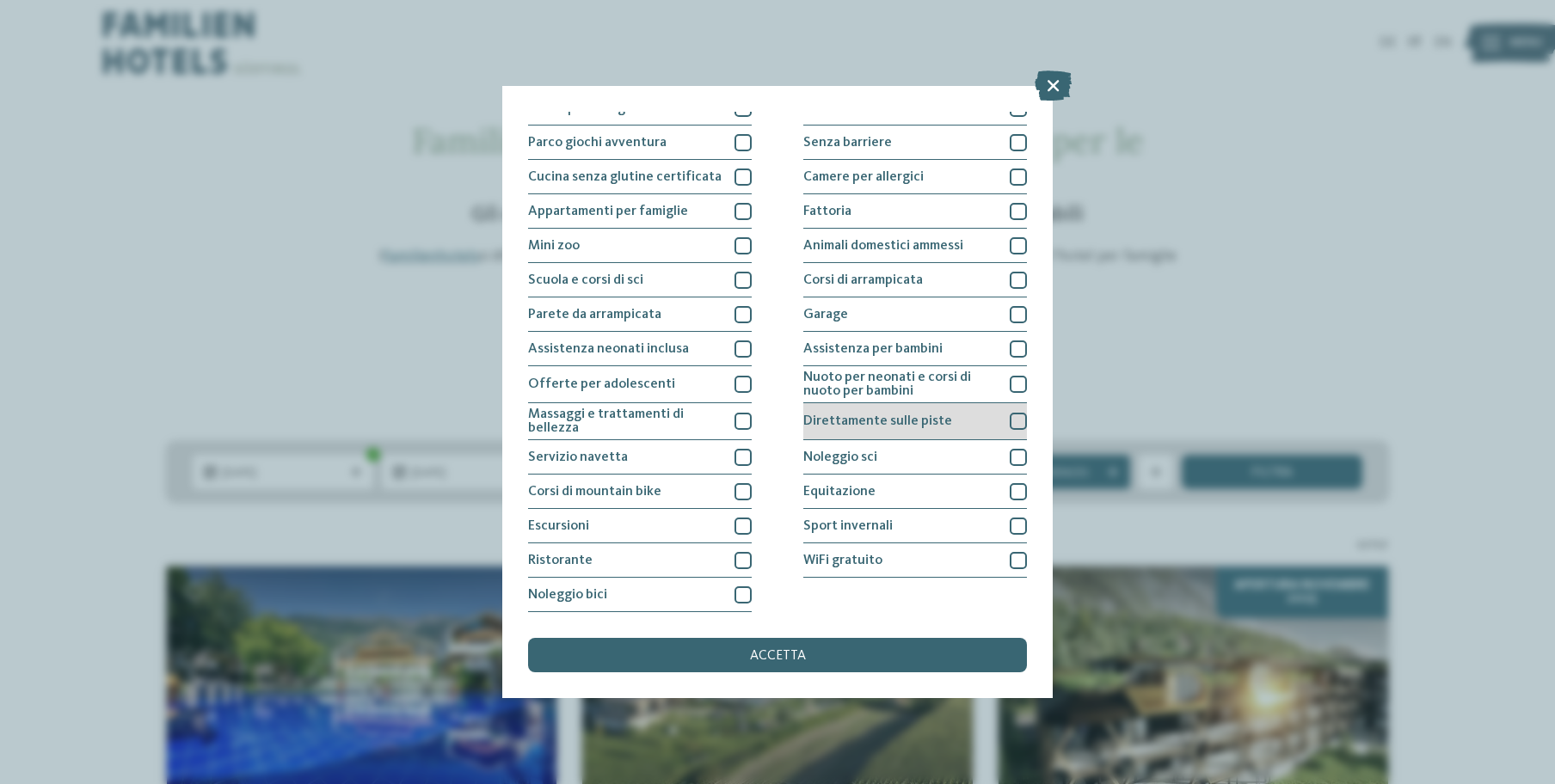
click at [877, 415] on span "Direttamente sulle piste" at bounding box center [878, 421] width 149 height 13
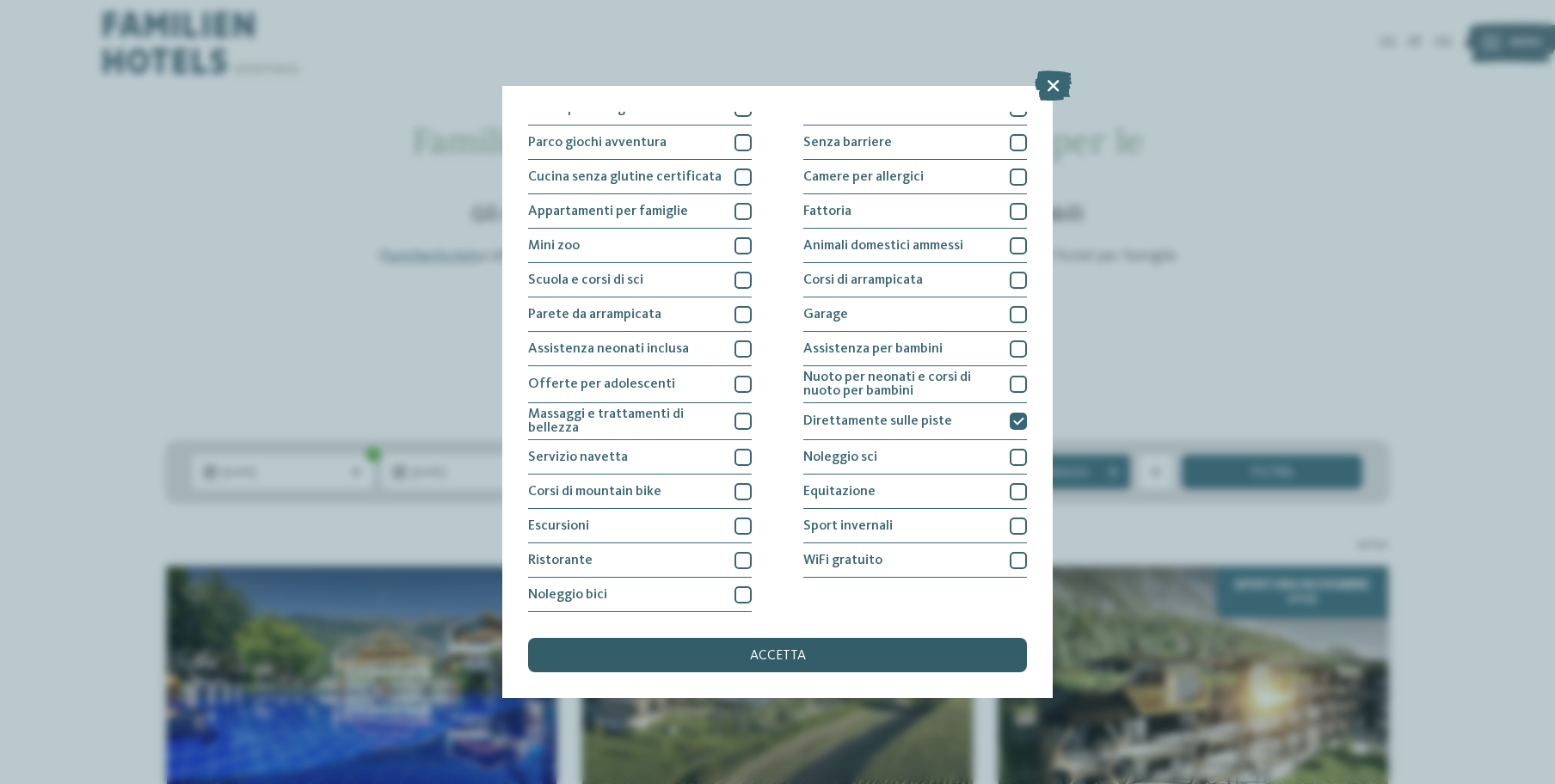
click at [848, 638] on div "accetta" at bounding box center [778, 655] width 499 height 35
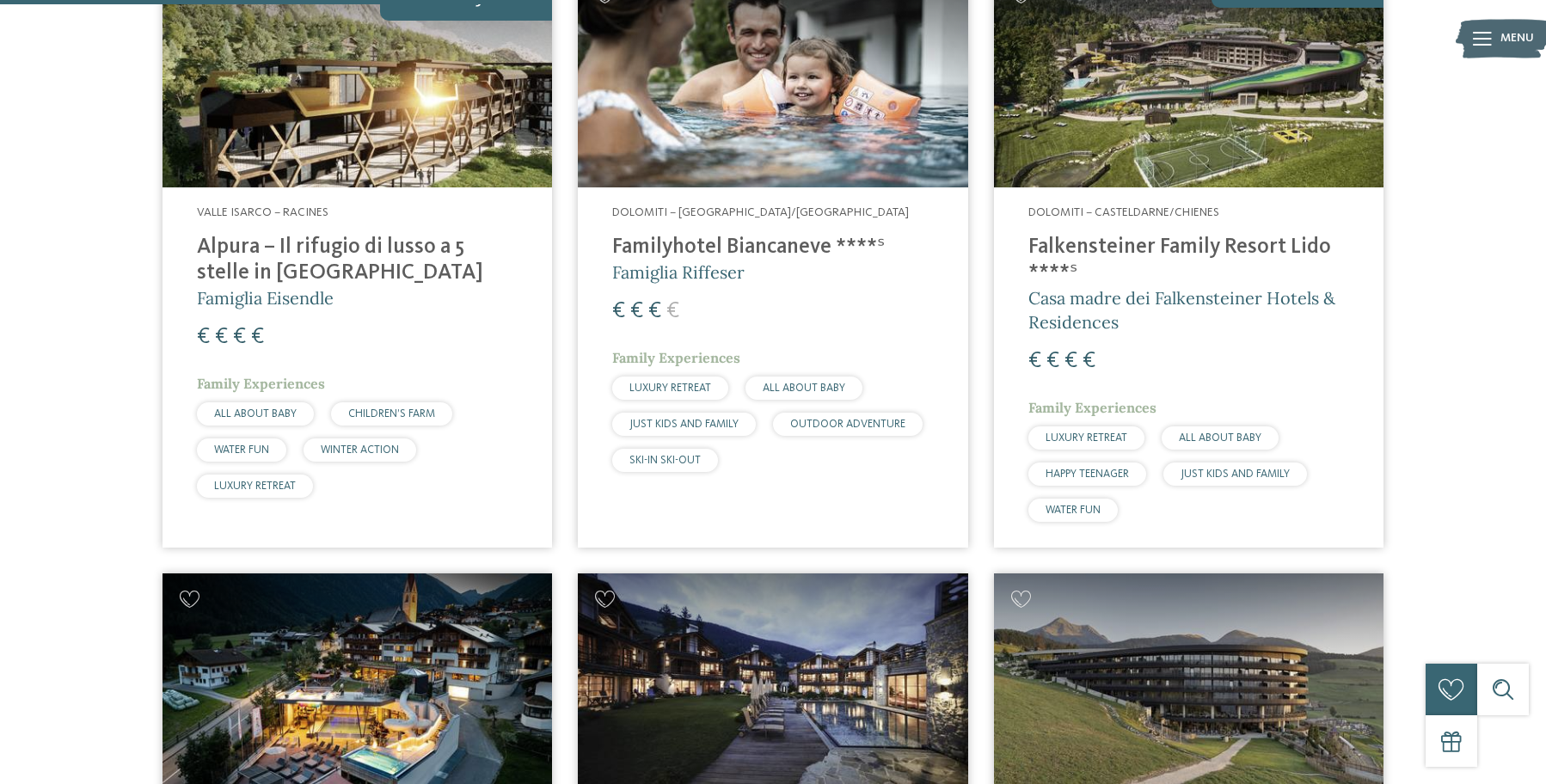
scroll to position [412, 0]
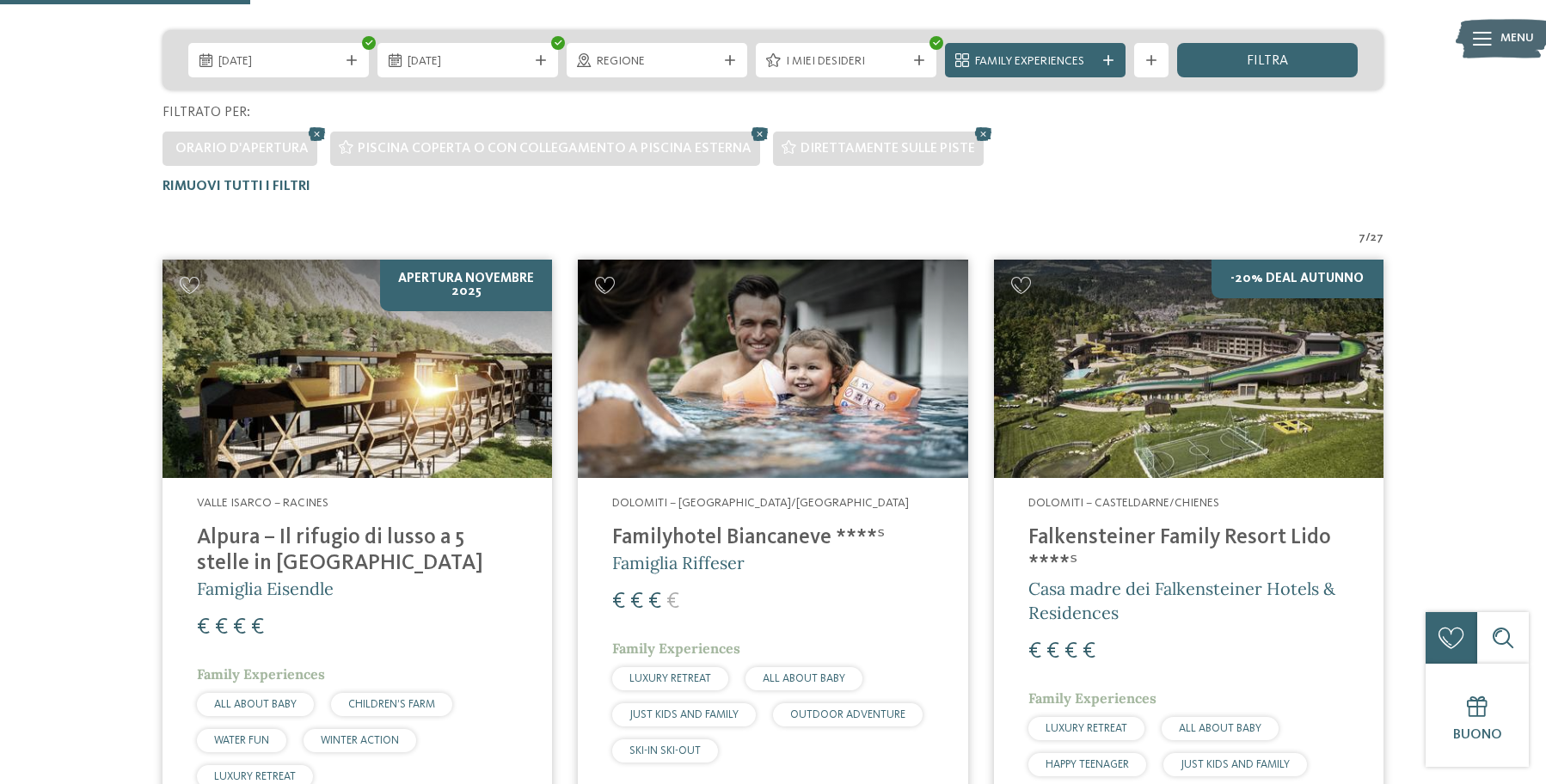
click at [1199, 435] on img at bounding box center [1189, 368] width 390 height 219
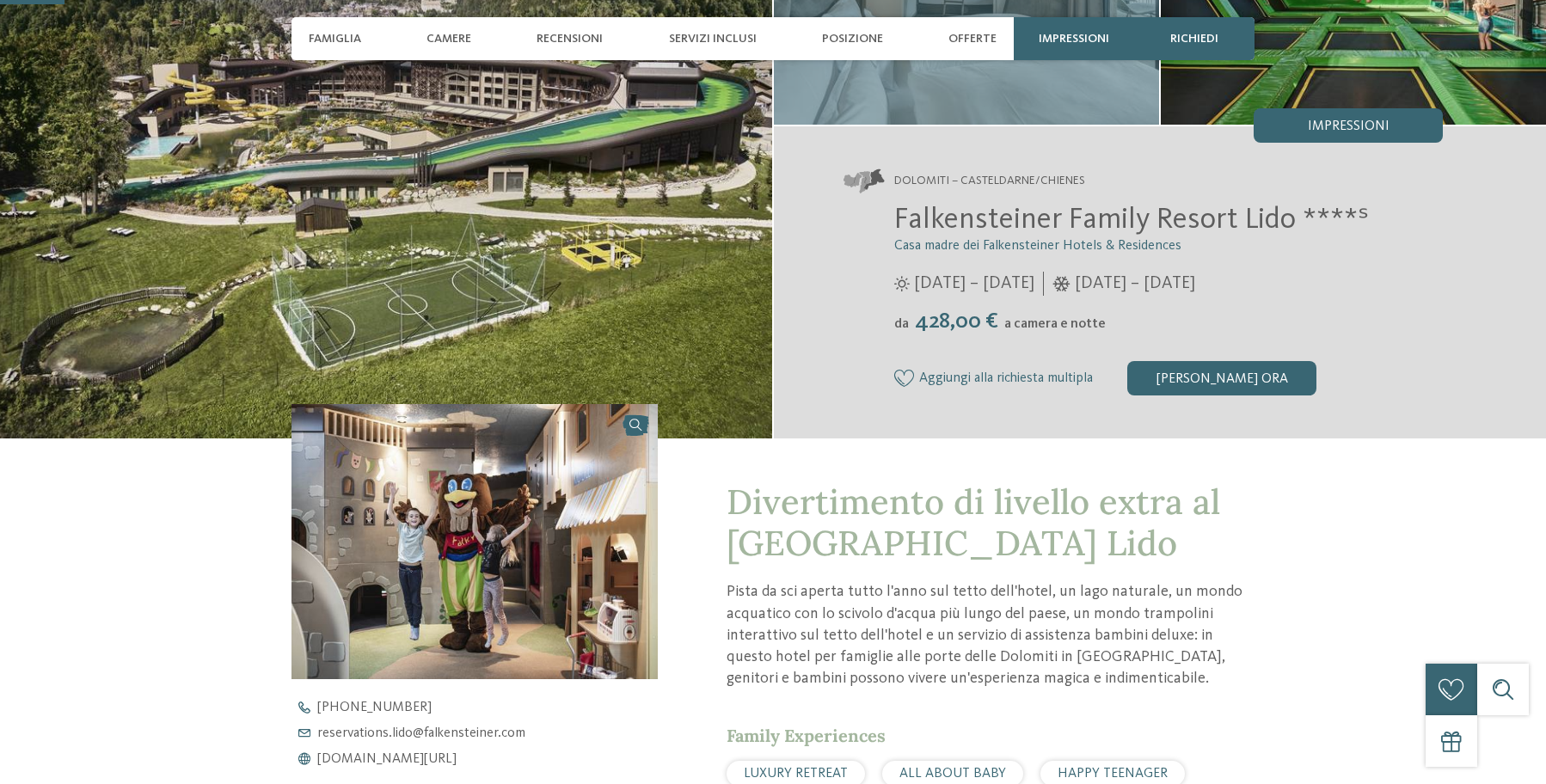
scroll to position [261, 0]
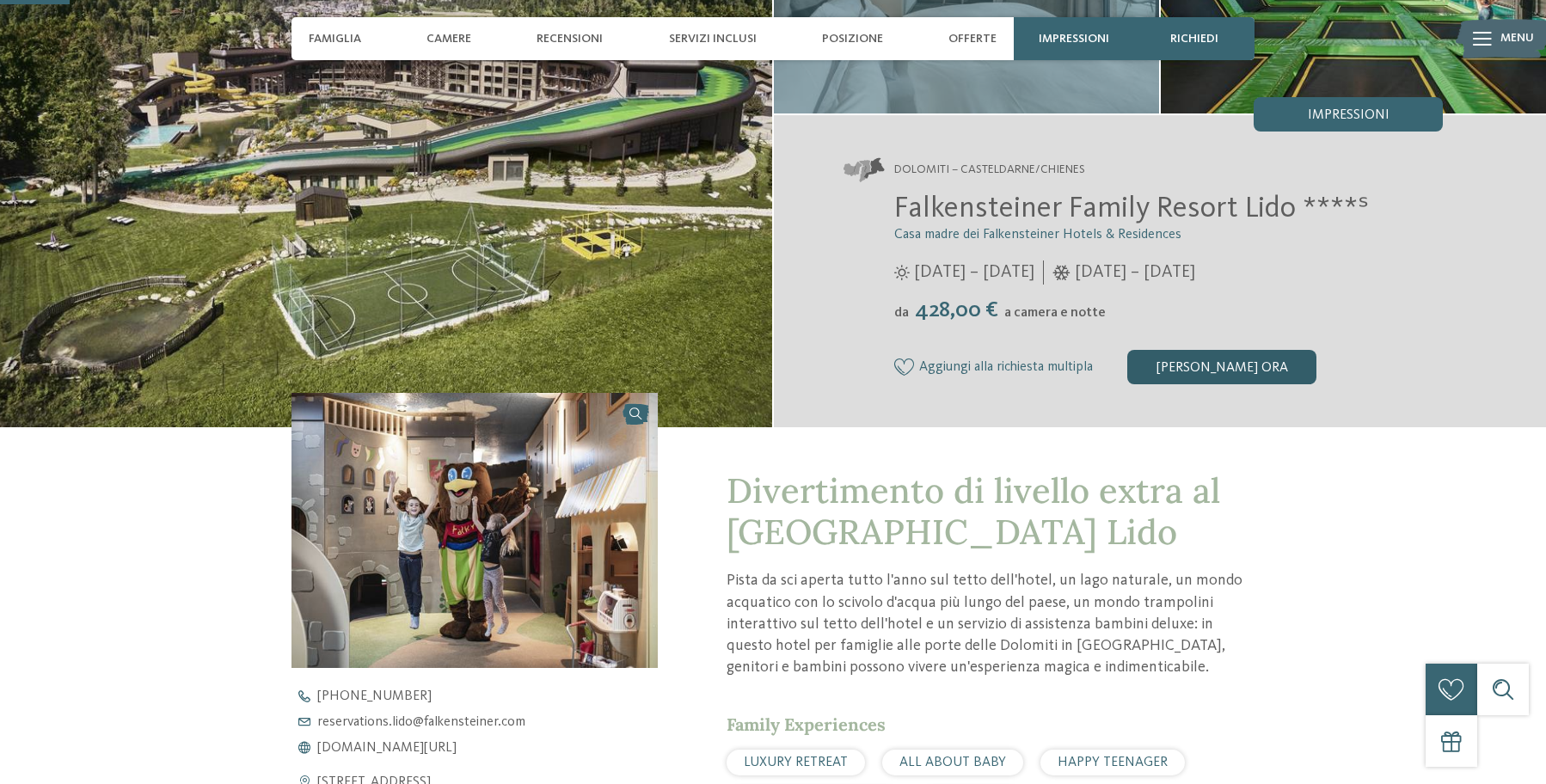
click at [1201, 359] on div "[PERSON_NAME] ora" at bounding box center [1222, 367] width 189 height 35
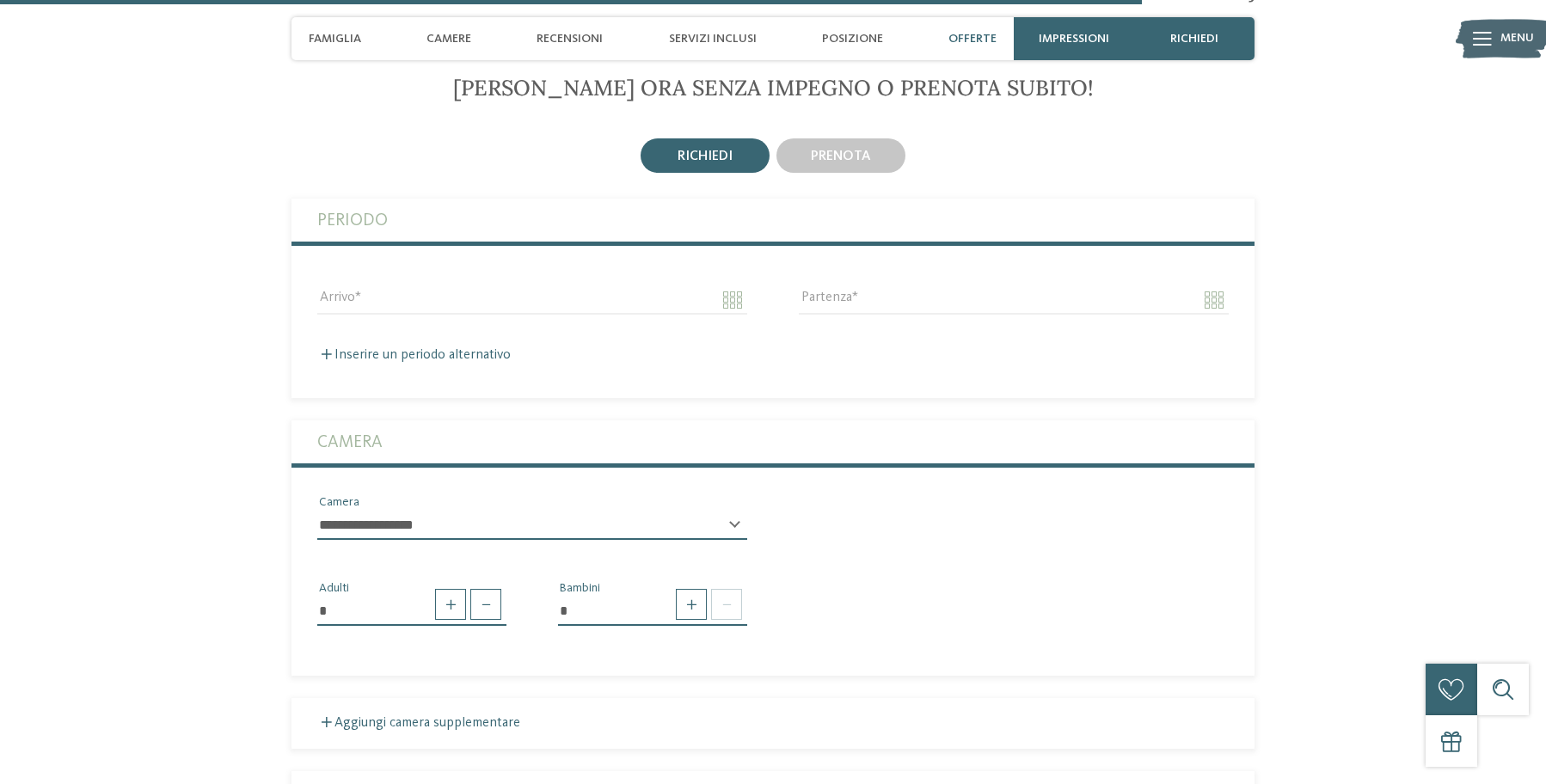
scroll to position [4303, 0]
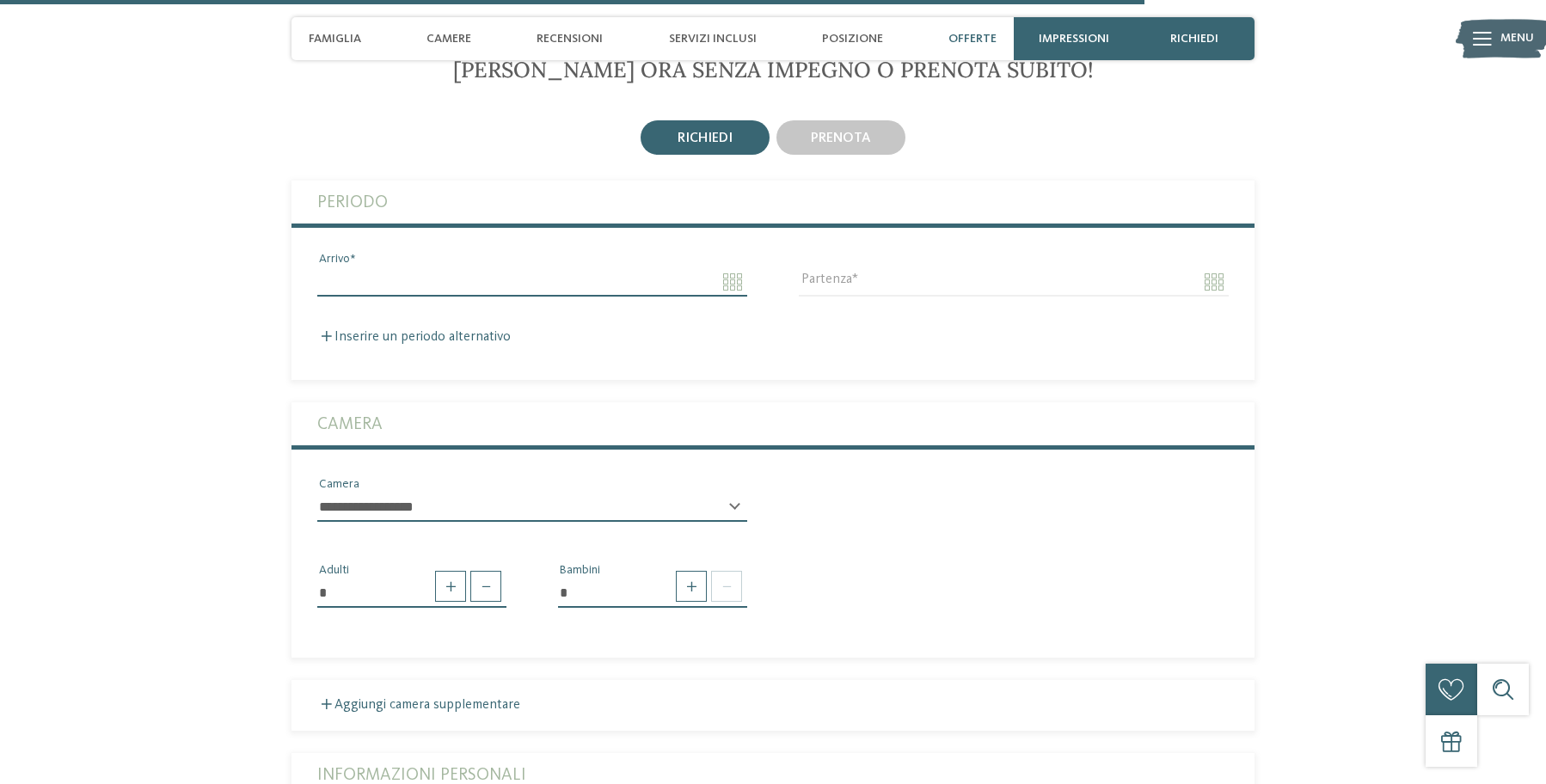
click at [417, 297] on input "Arrivo" at bounding box center [532, 281] width 430 height 29
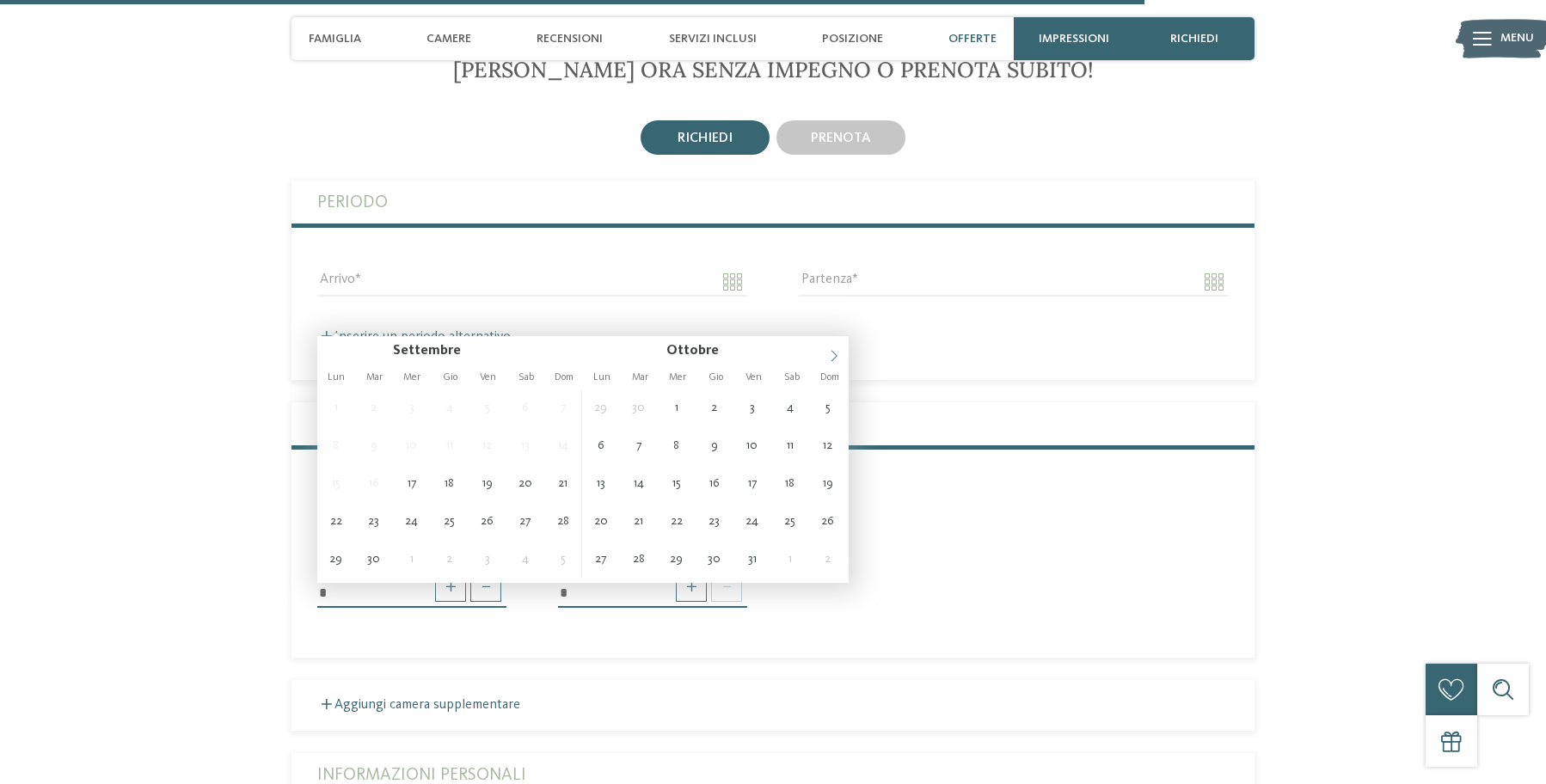
click at [828, 349] on span at bounding box center [834, 351] width 29 height 29
type input "**********"
type input "****"
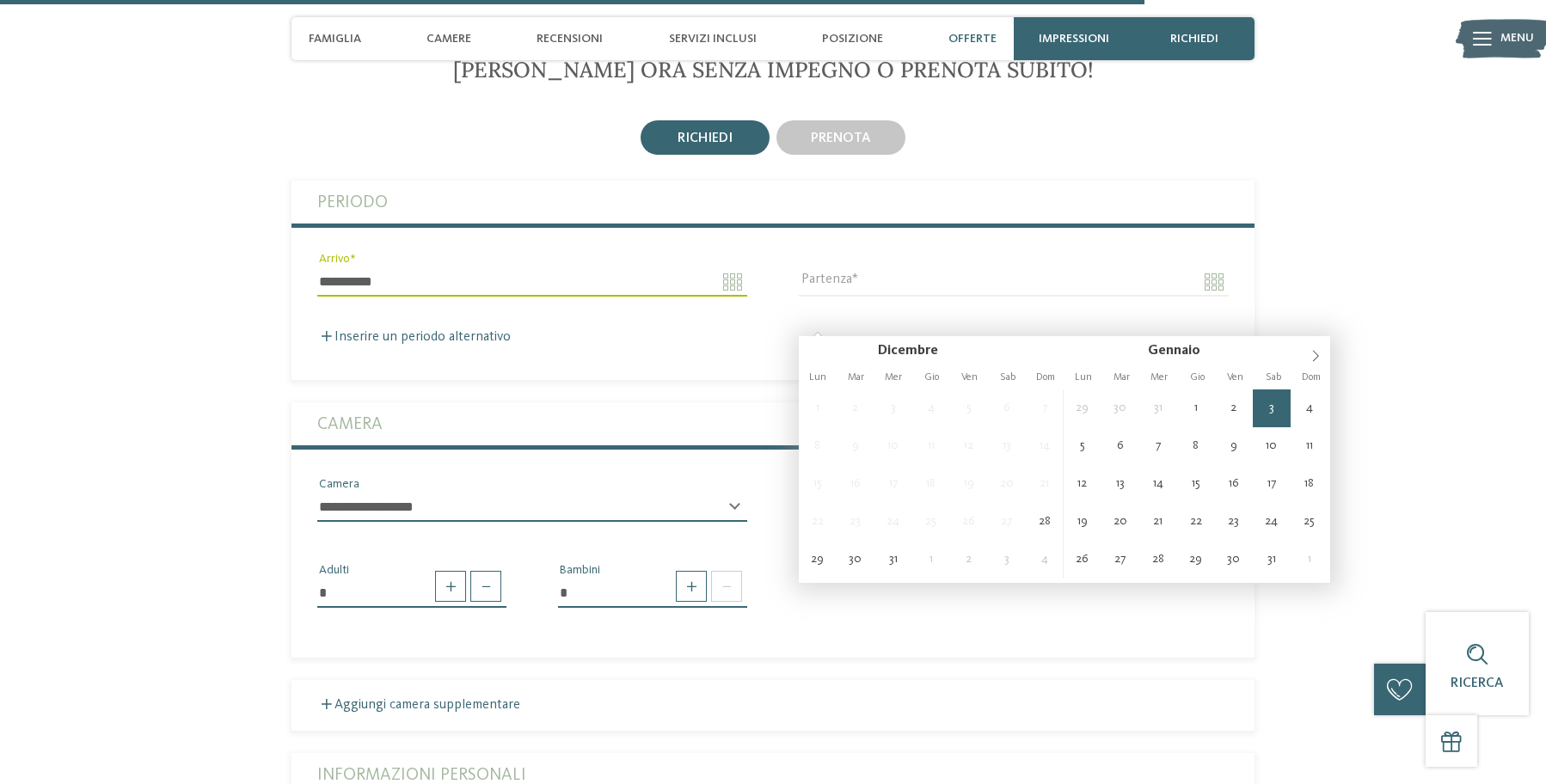
type input "**********"
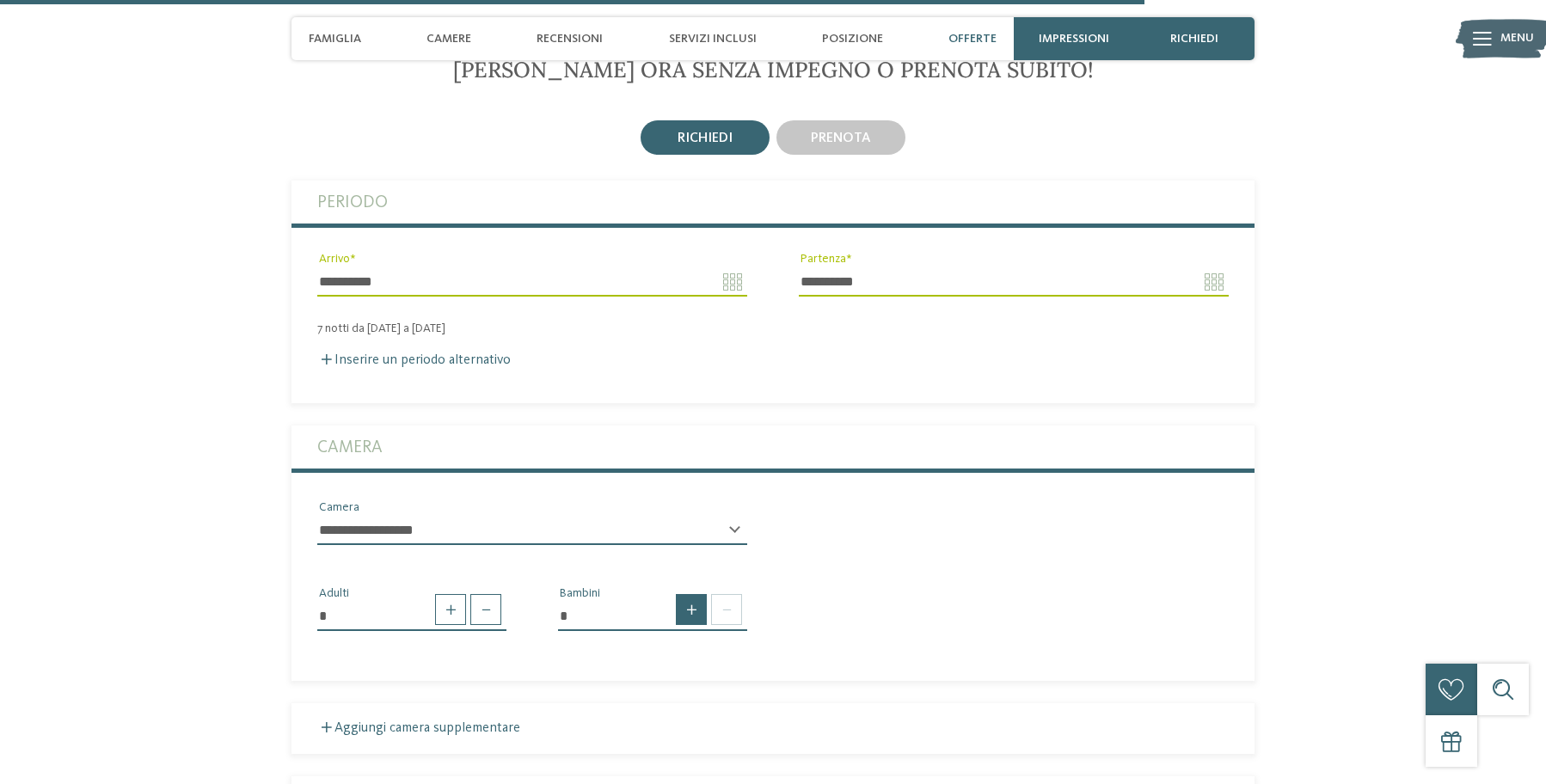
click at [687, 625] on span at bounding box center [691, 609] width 31 height 31
type input "*"
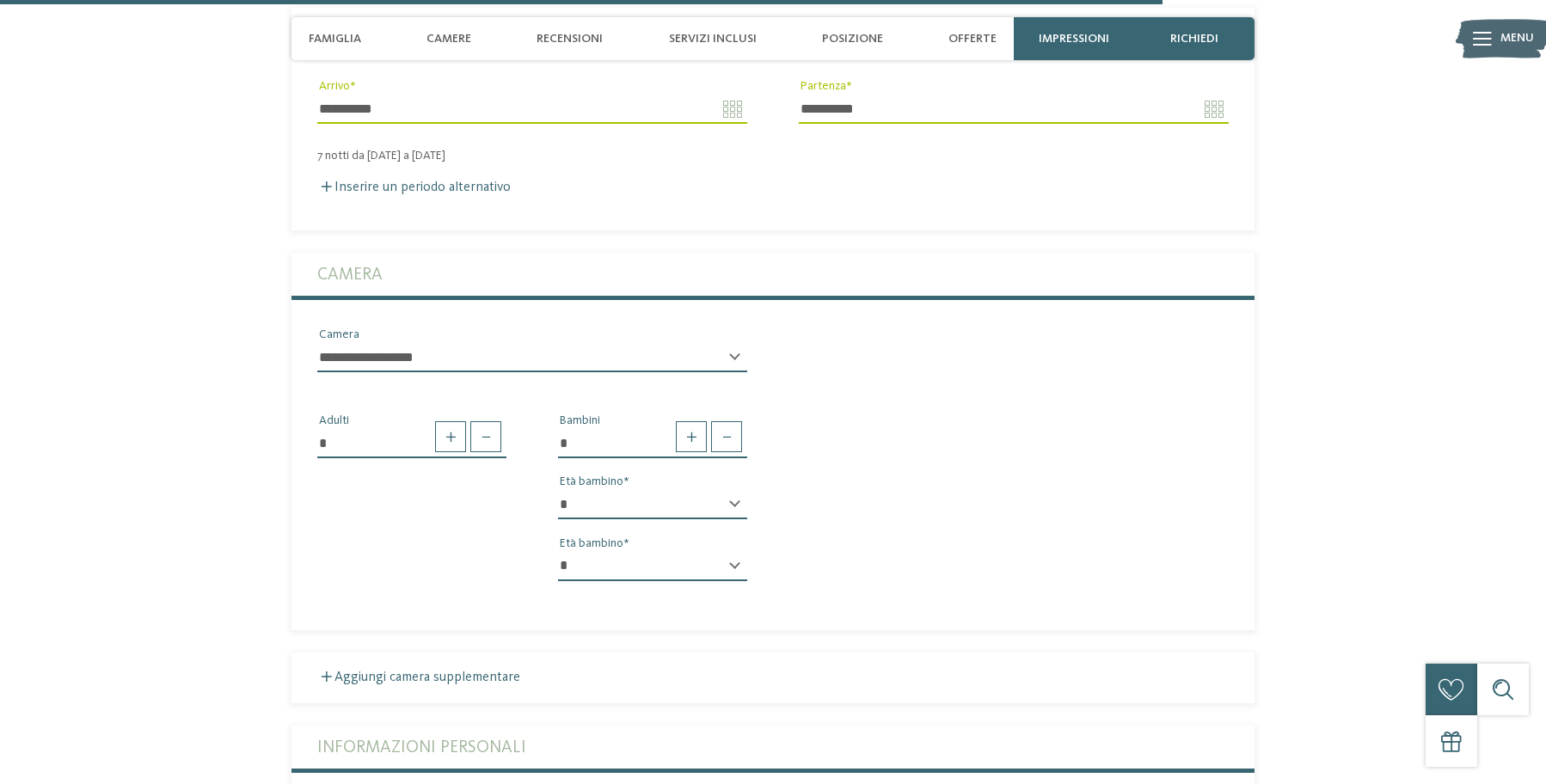
scroll to position [4486, 0]
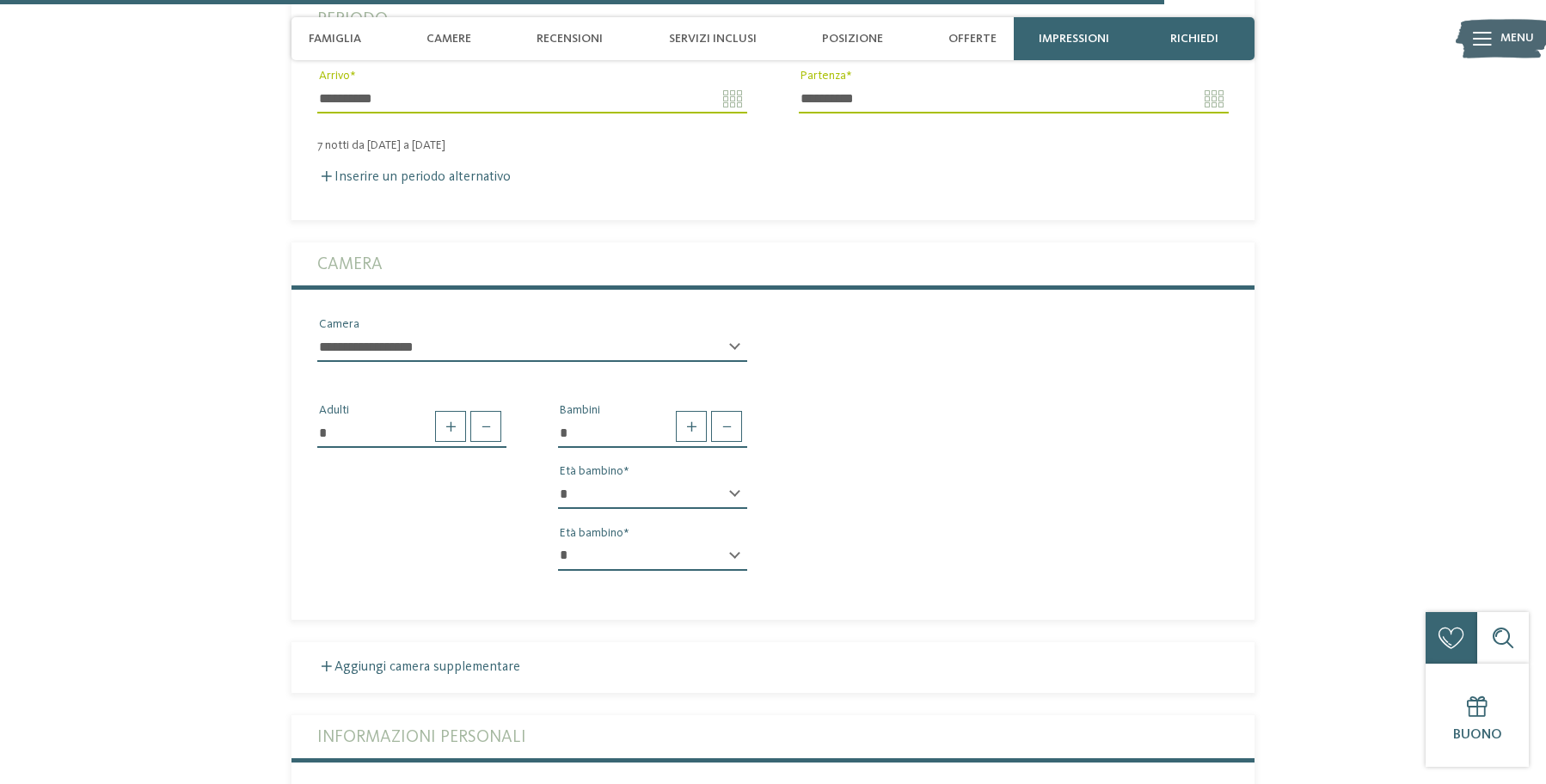
select select "*"
select select "**"
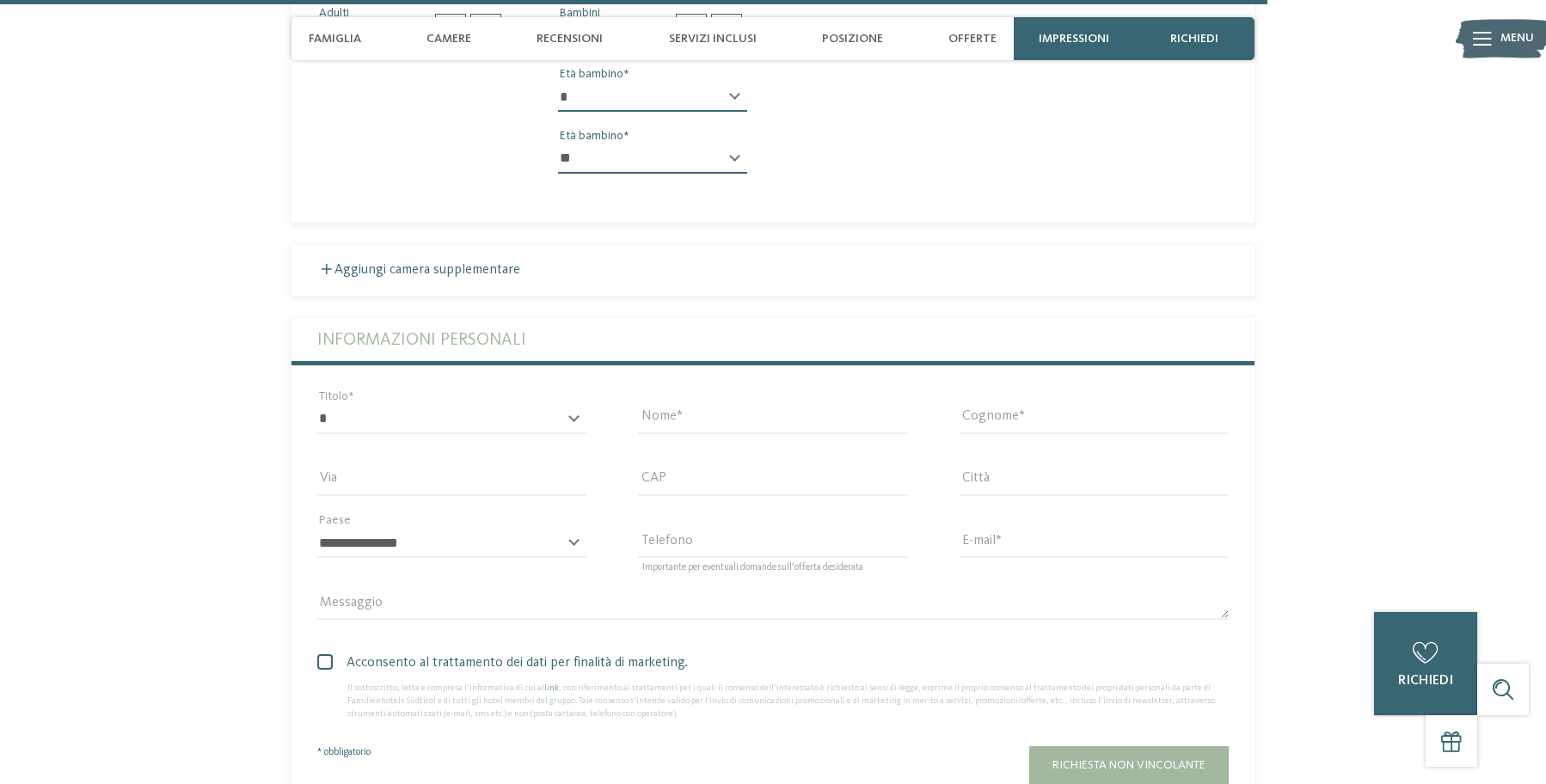
scroll to position [4886, 0]
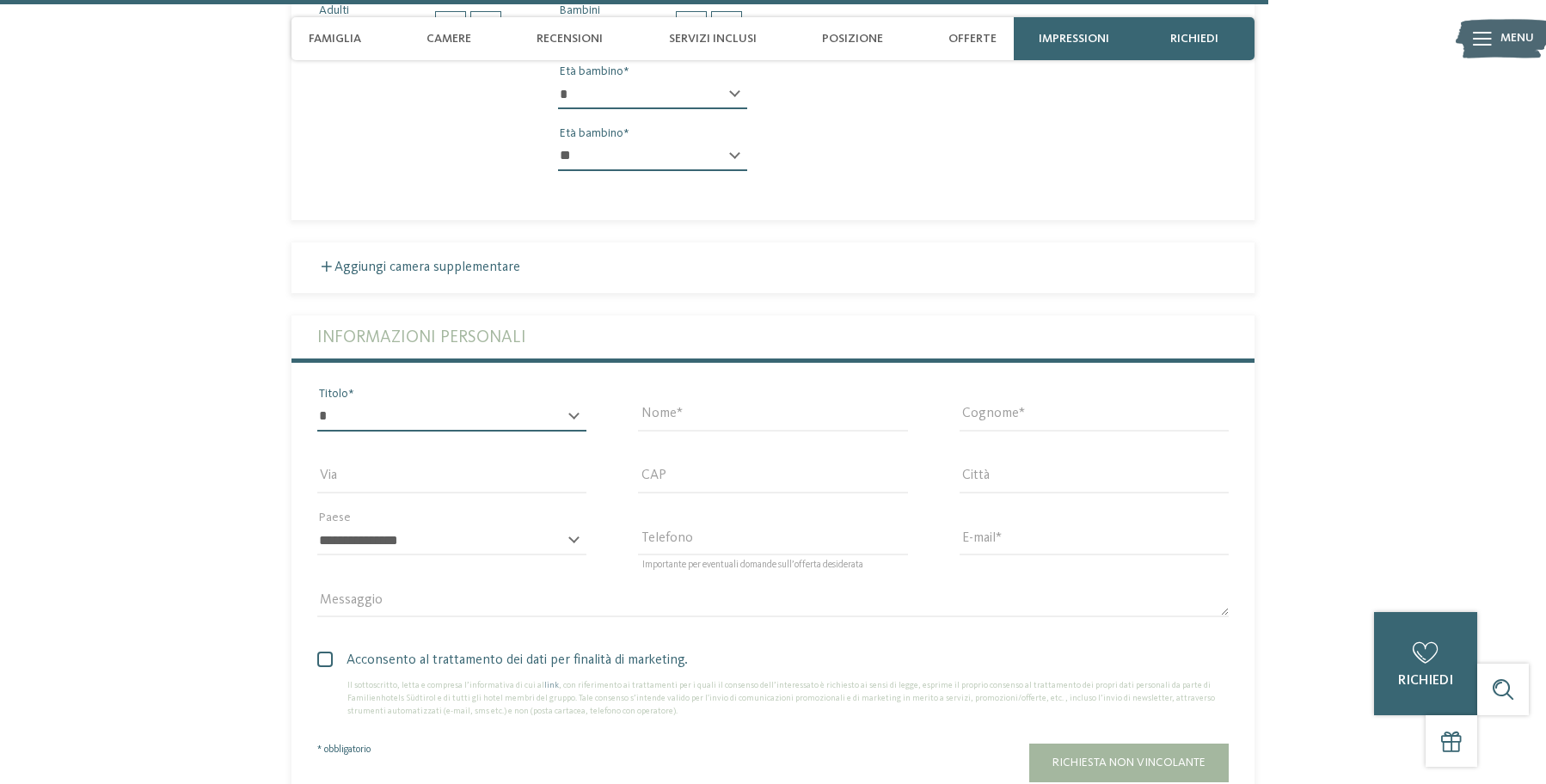
select select "*"
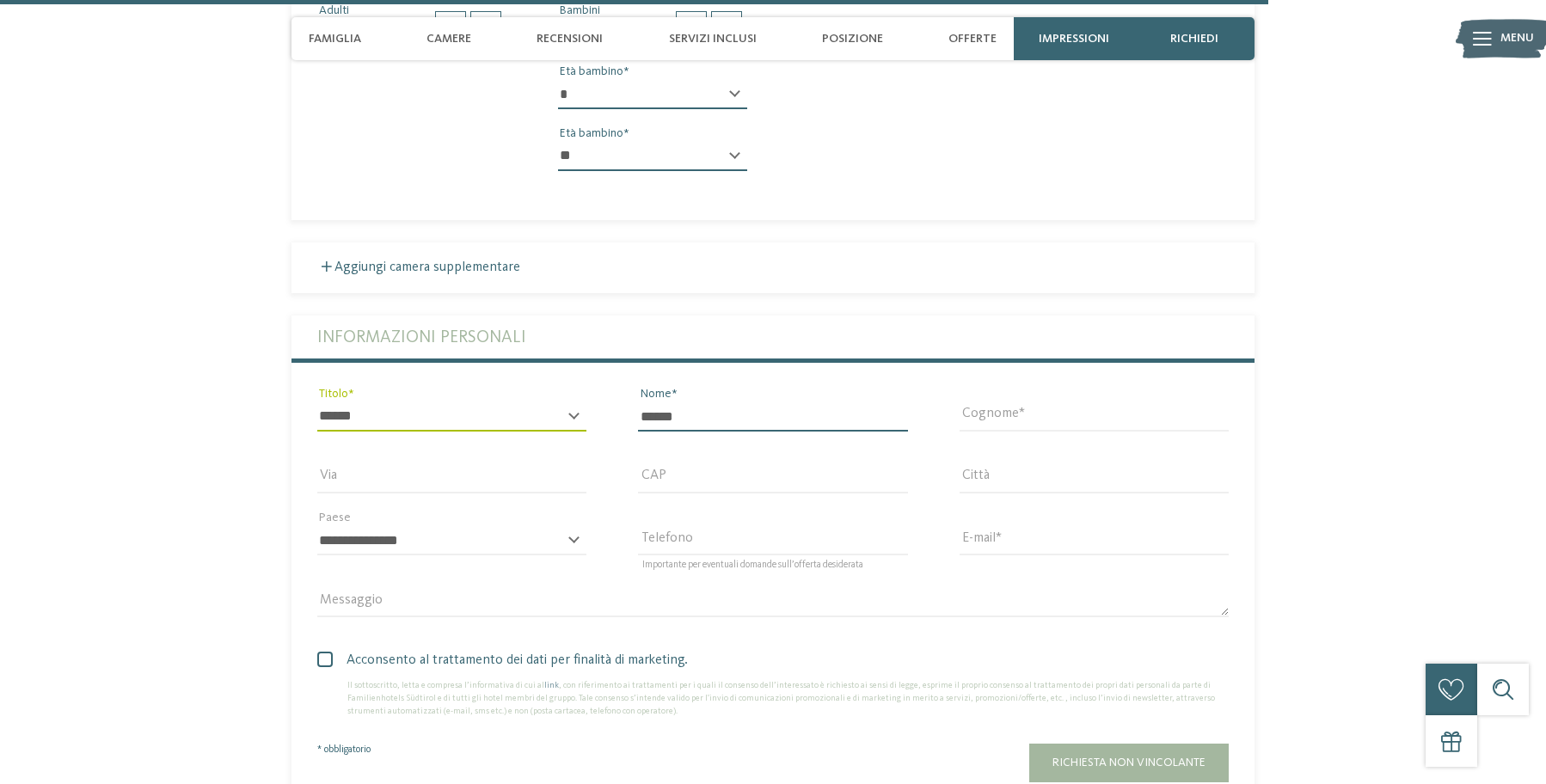
type input "******"
type input "*******"
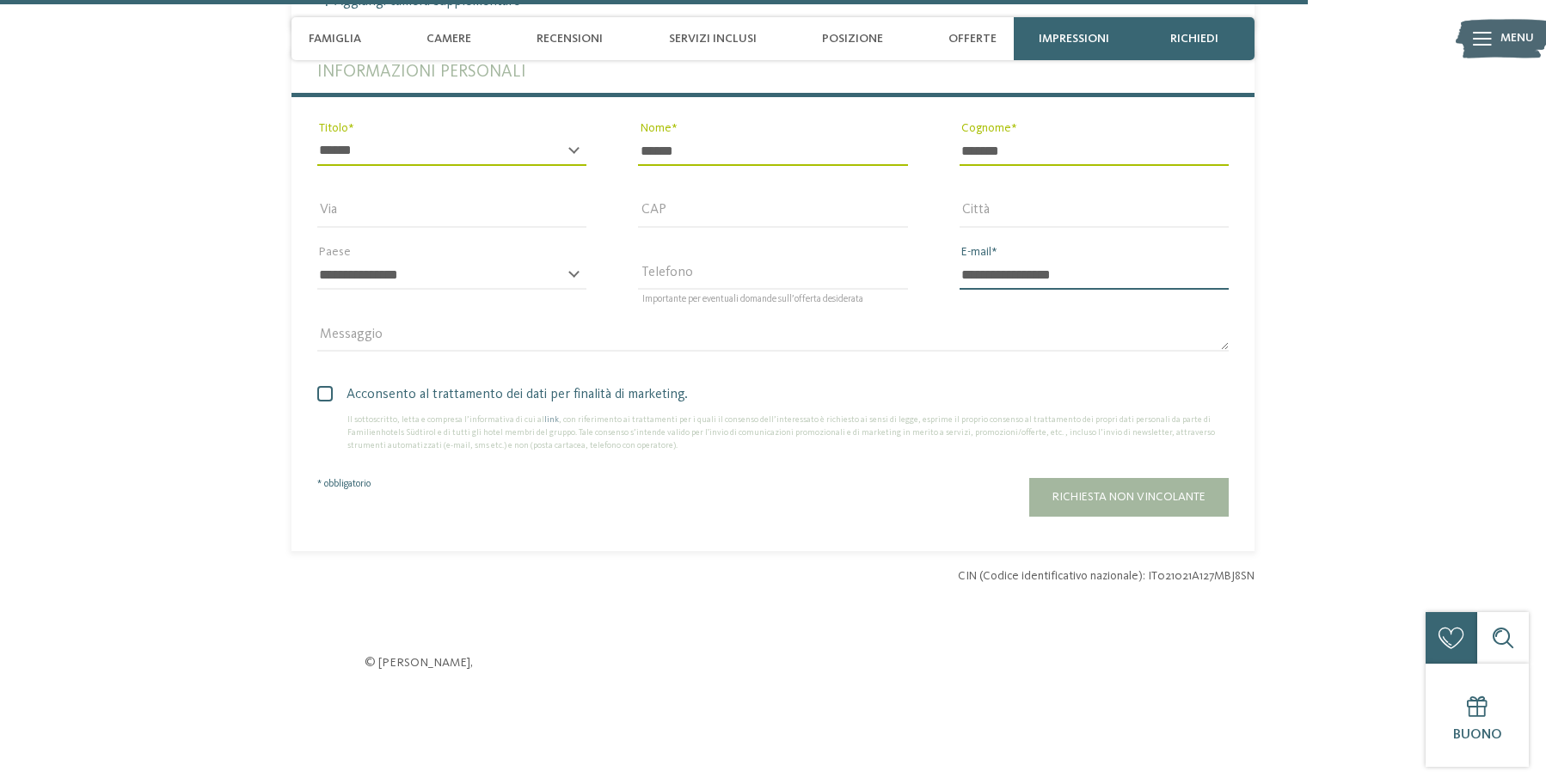
scroll to position [5397, 0]
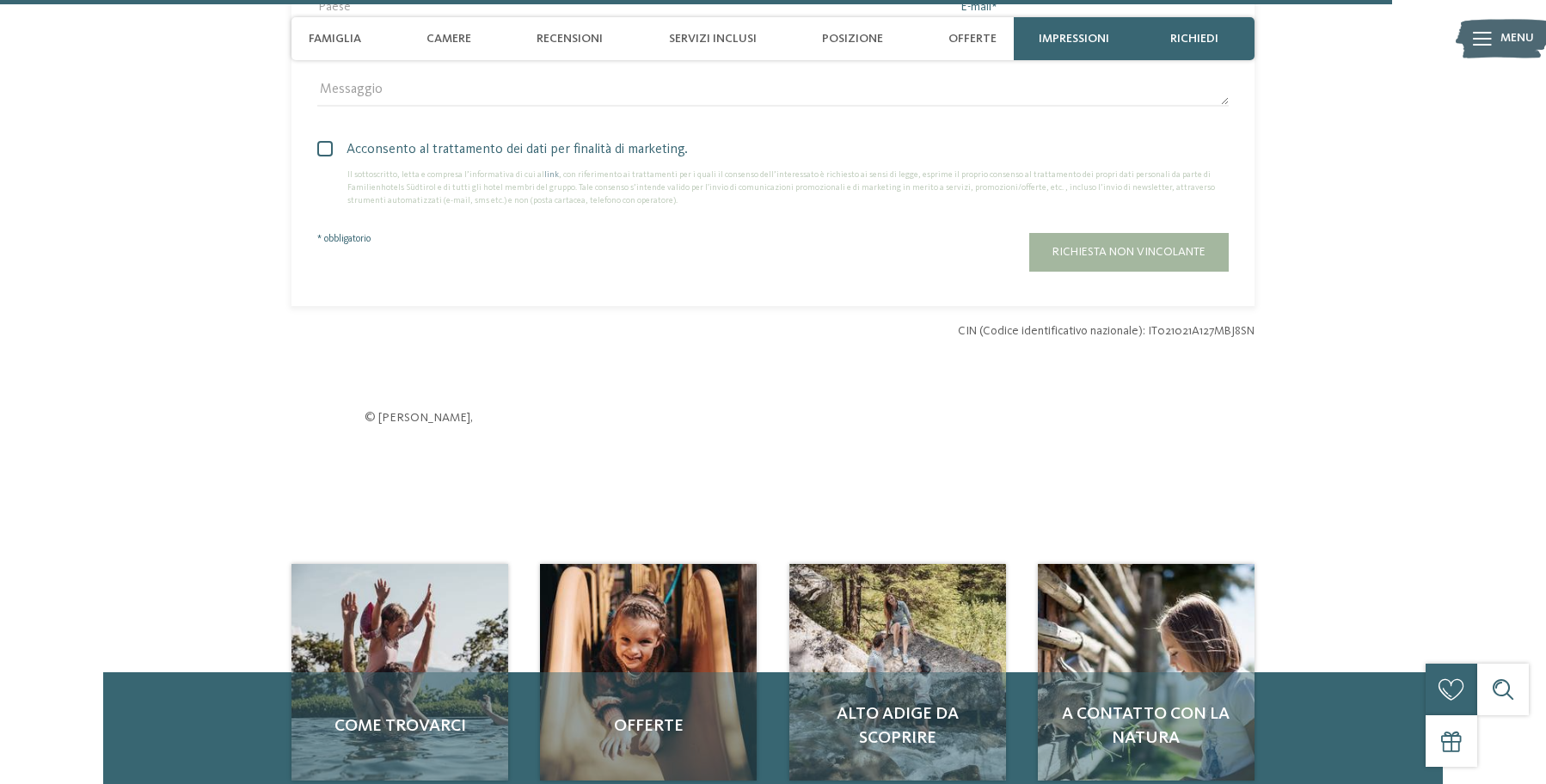
type input "**********"
click at [334, 160] on span "Acconsento al trattamento dei dati per finalità di marketing." at bounding box center [780, 149] width 899 height 20
click at [1081, 258] on span "Richiesta non vincolante" at bounding box center [1129, 252] width 153 height 12
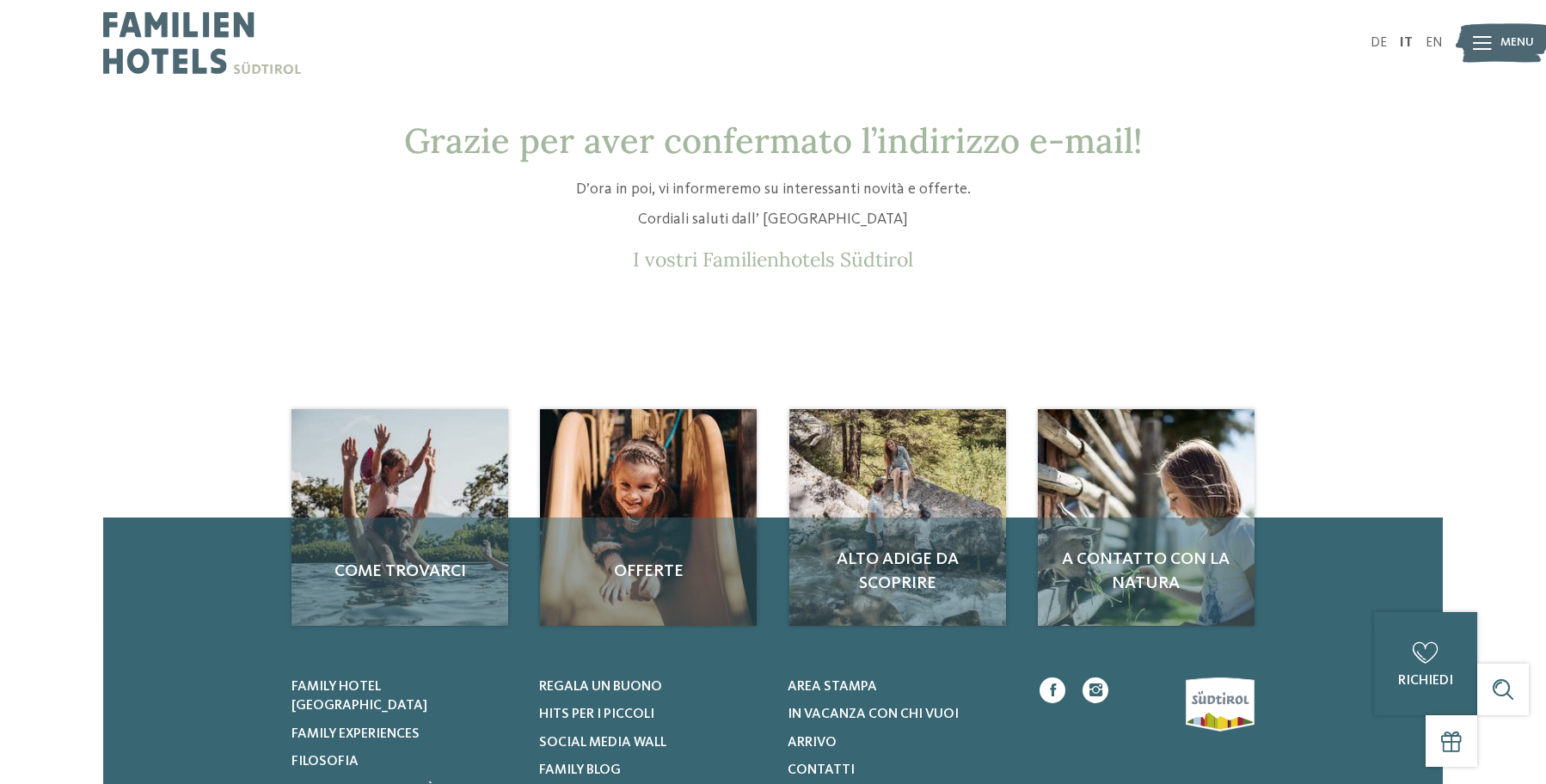
click at [147, 38] on img at bounding box center [202, 43] width 198 height 86
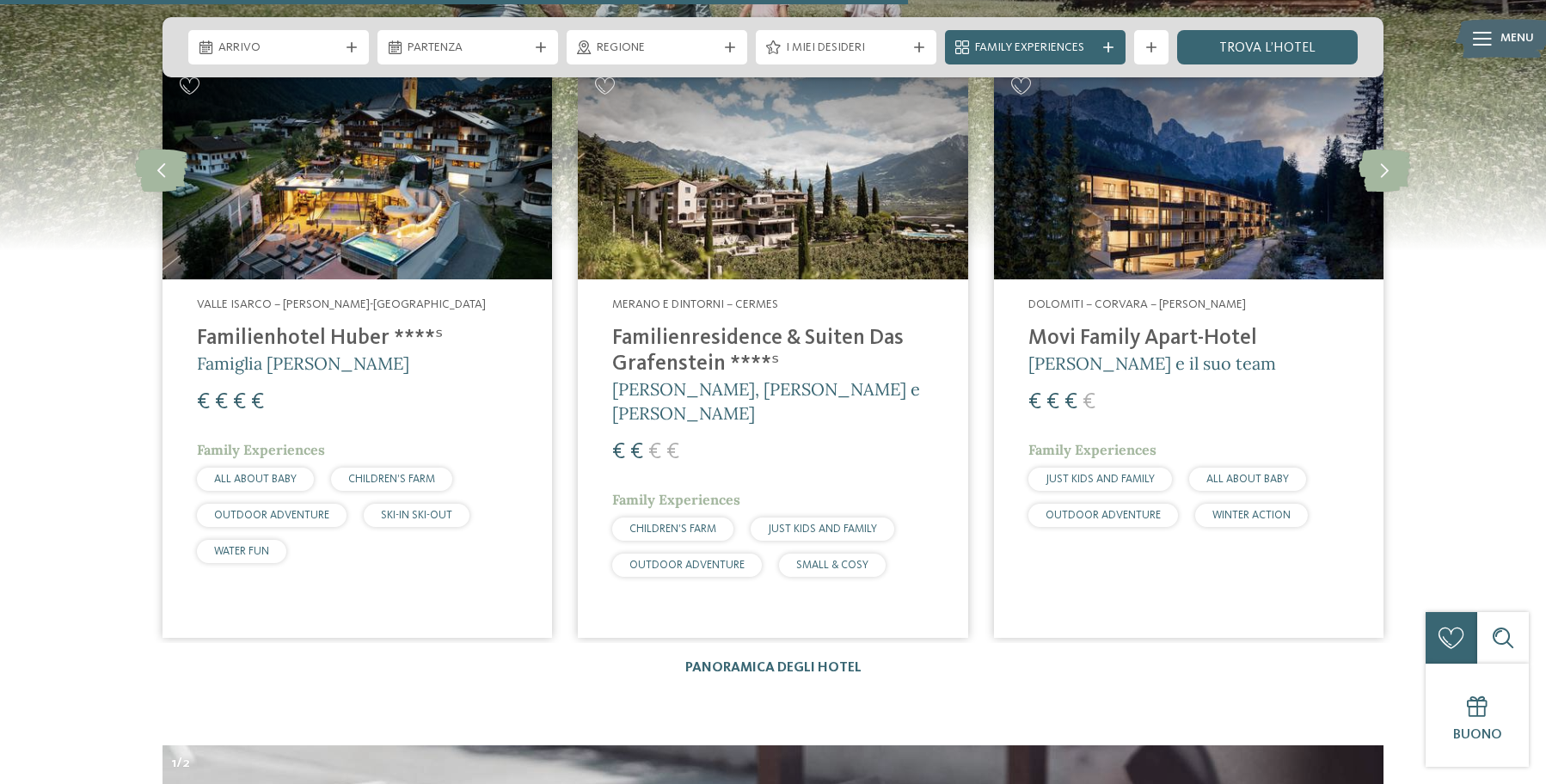
scroll to position [4716, 0]
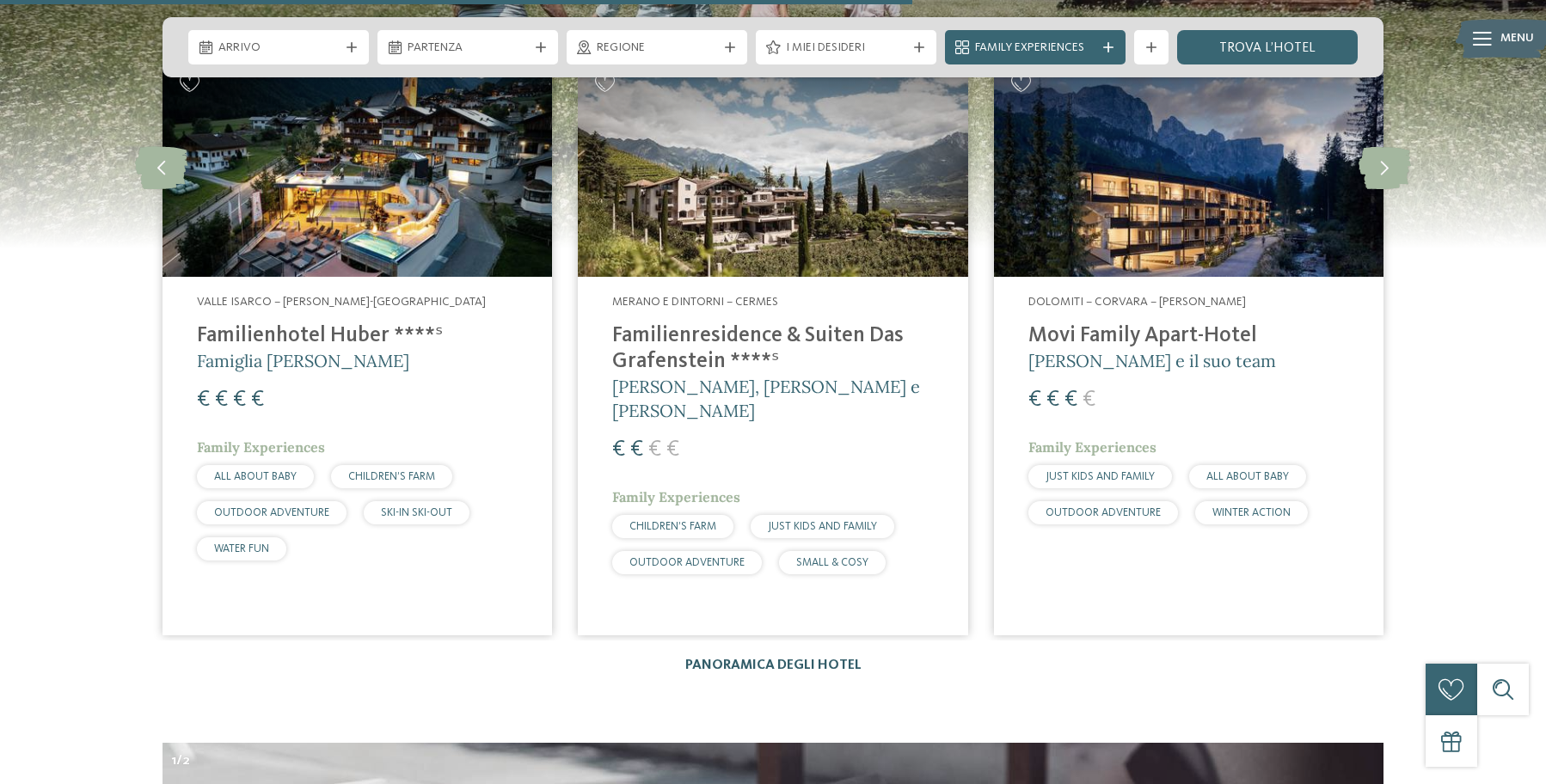
click at [781, 659] on link "Panoramica degli hotel" at bounding box center [773, 665] width 177 height 13
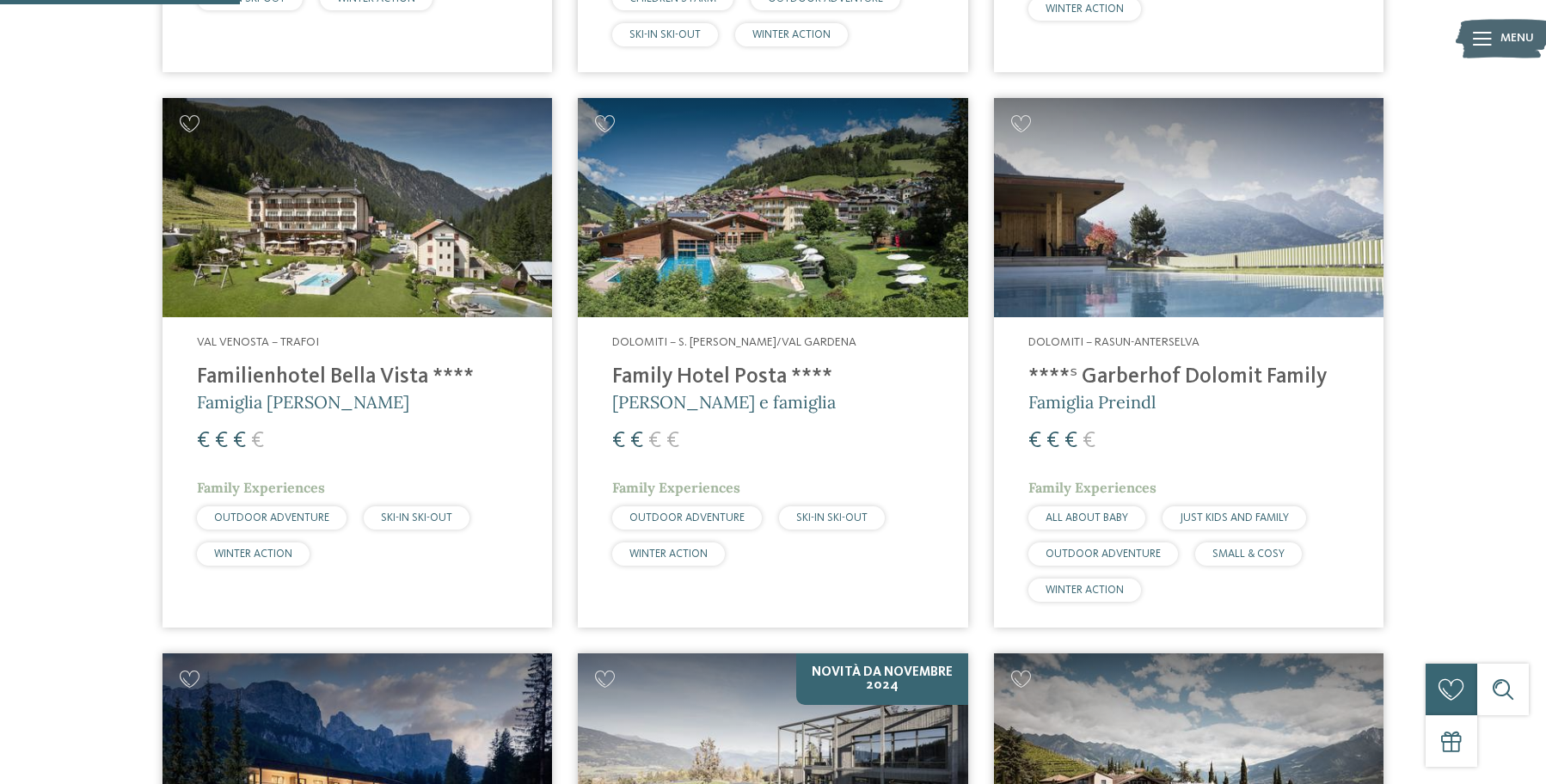
scroll to position [900, 0]
